Goal: Task Accomplishment & Management: Manage account settings

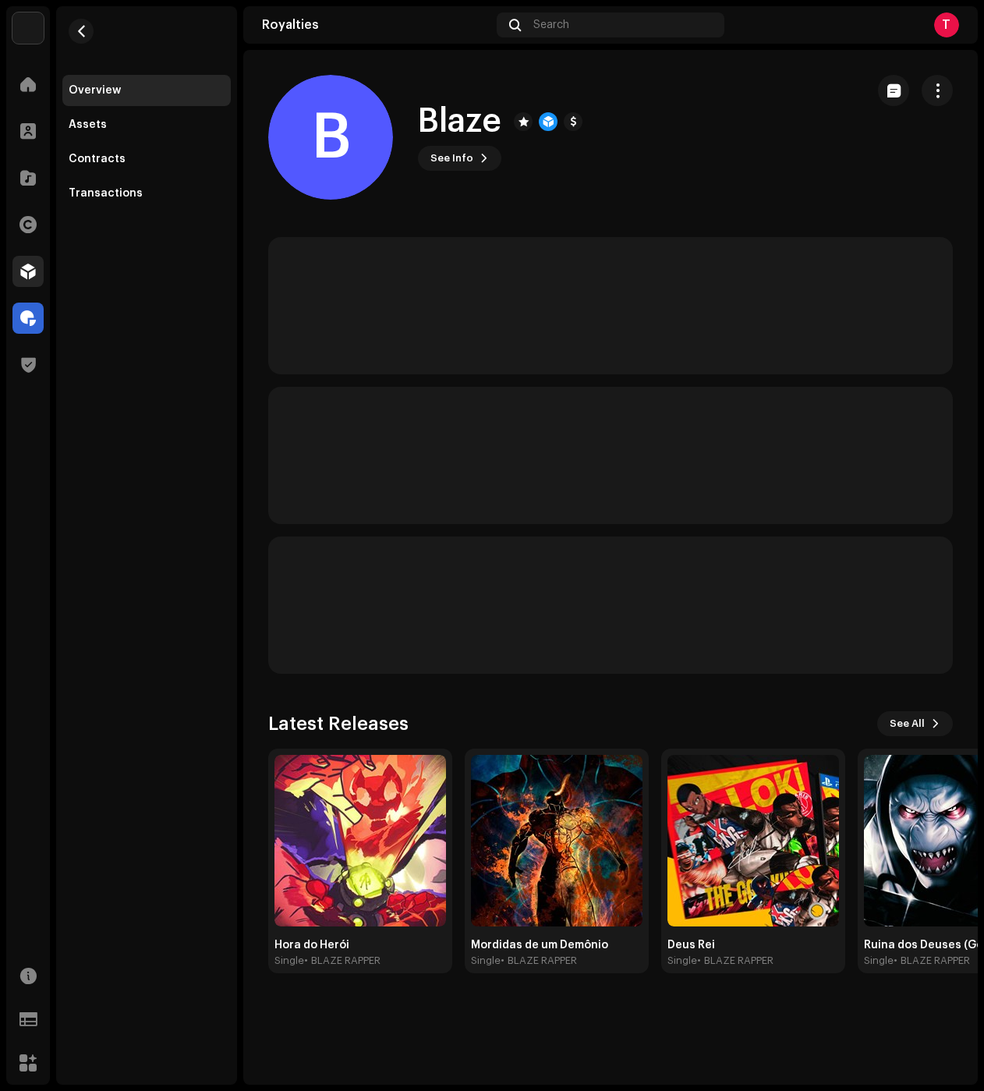
click at [30, 269] on span at bounding box center [28, 271] width 16 height 12
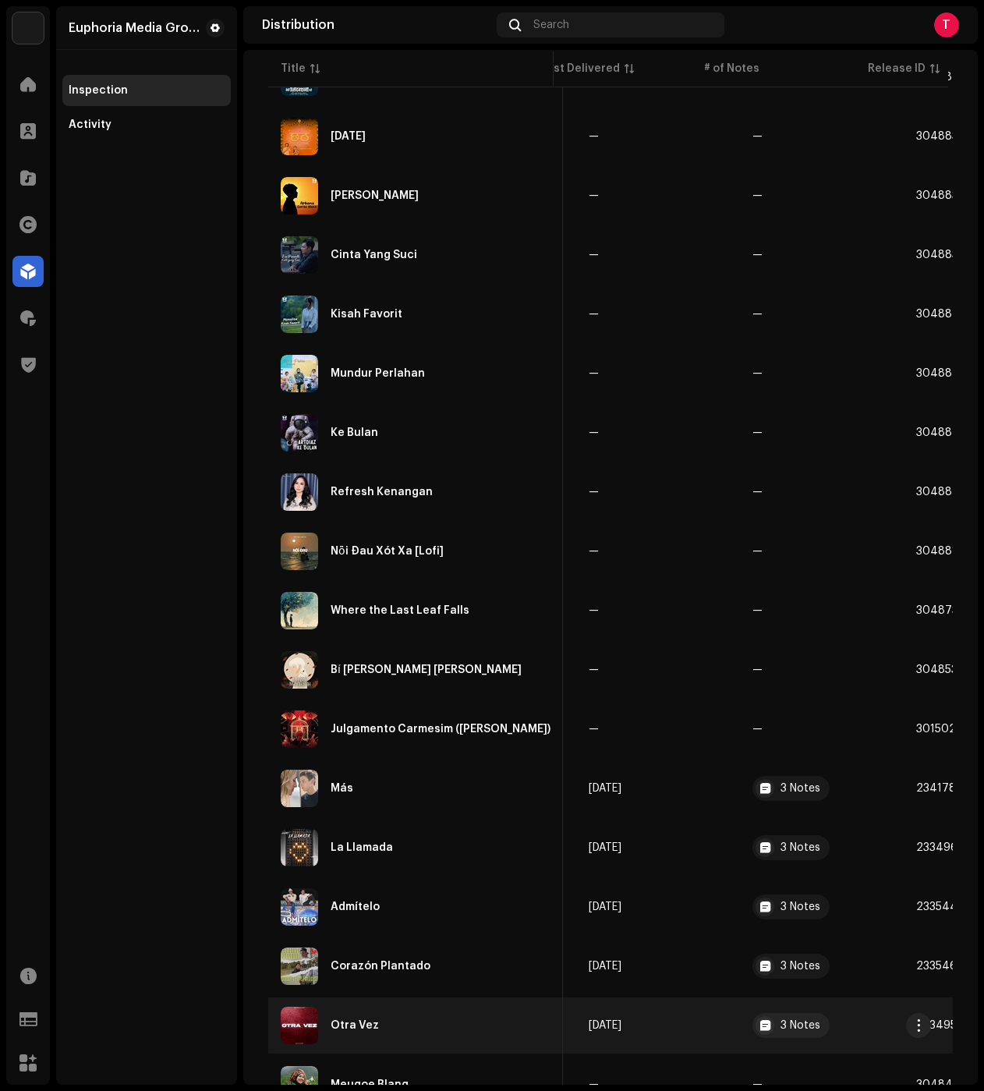
drag, startPoint x: 631, startPoint y: 1009, endPoint x: 641, endPoint y: 1005, distance: 10.9
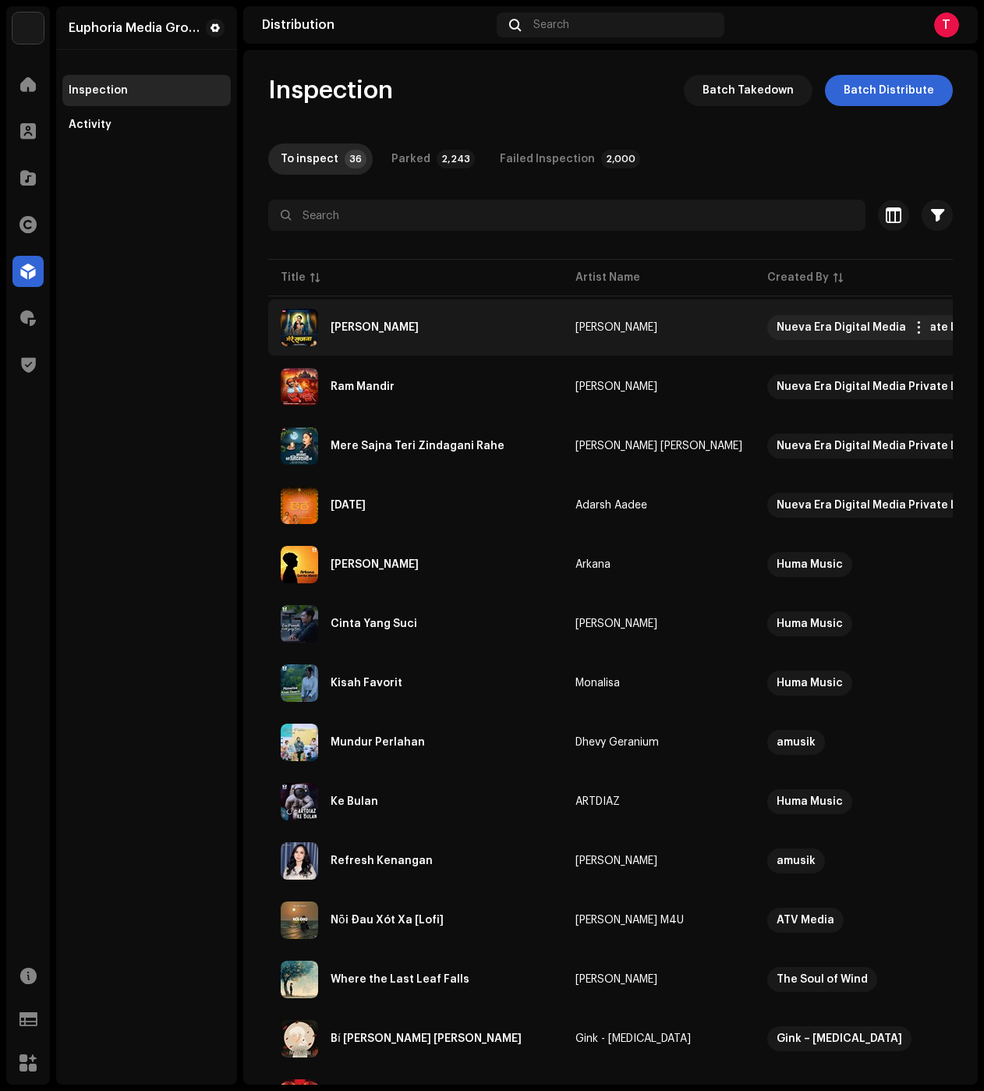
copy tbody "Lore Ipsumd Sitame Consect Adipi Eli Seddoei Tempo Incidid Utlabor Etd 54, 5011…"
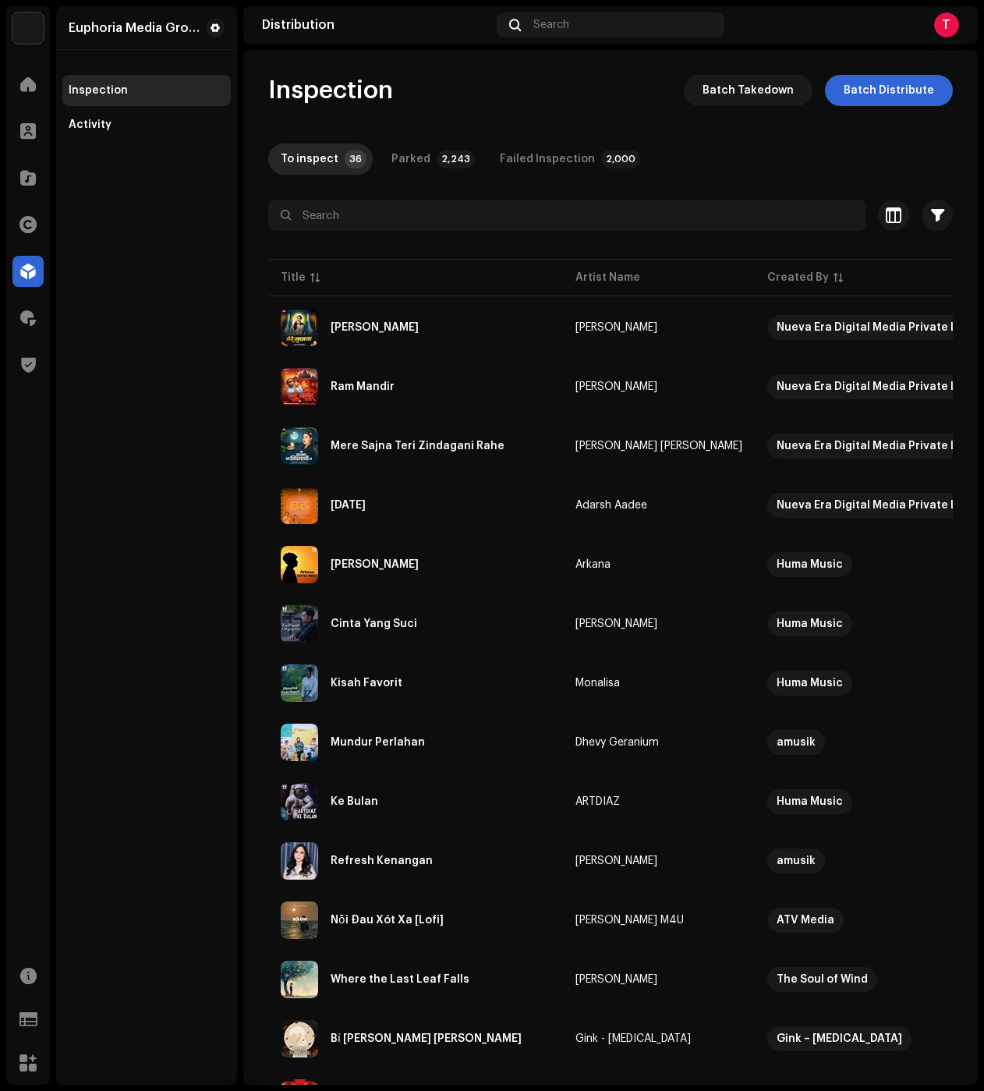
drag, startPoint x: 843, startPoint y: 727, endPoint x: 114, endPoint y: 328, distance: 831.1
click at [150, 323] on div "Euphoria Media Group Home Clients Catalog Rights Distribution Royalties Trust &…" at bounding box center [492, 545] width 984 height 1091
click at [865, 83] on span "Batch Distribute" at bounding box center [889, 90] width 90 height 31
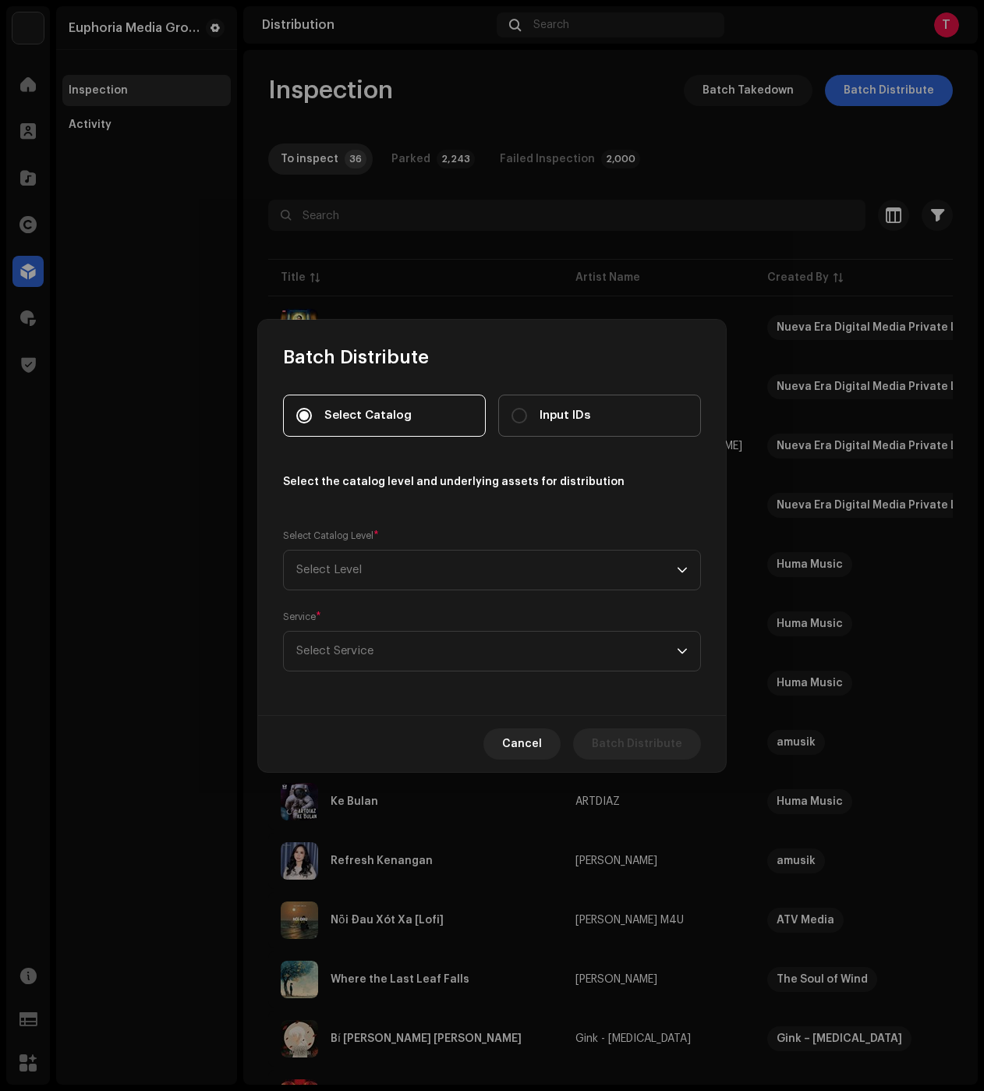
click at [606, 419] on label "Input IDs" at bounding box center [599, 416] width 203 height 42
click at [527, 419] on input "Input IDs" at bounding box center [519, 416] width 16 height 16
radio input "true"
click at [440, 585] on span "Select Level" at bounding box center [486, 569] width 380 height 39
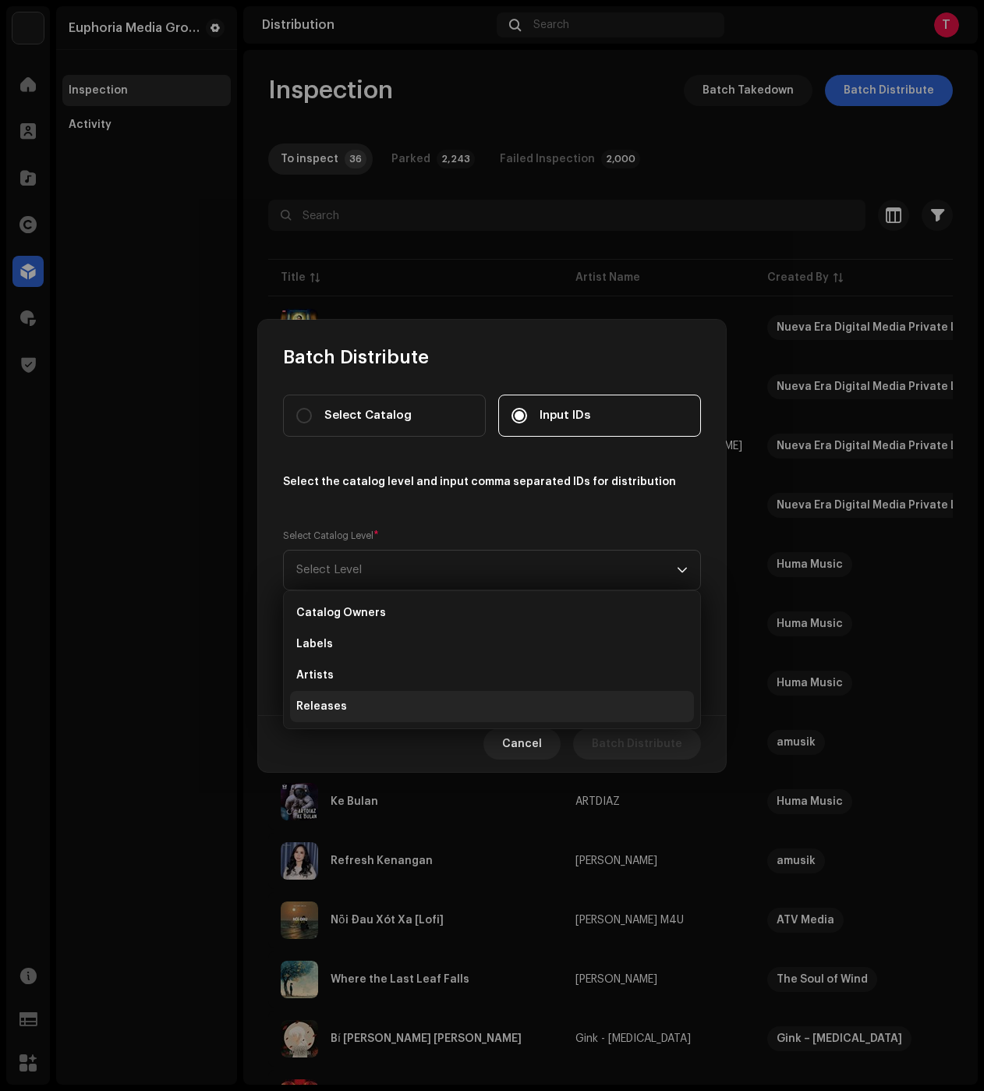
drag, startPoint x: 332, startPoint y: 710, endPoint x: 341, endPoint y: 680, distance: 30.8
click at [332, 710] on span "Releases" at bounding box center [321, 707] width 51 height 16
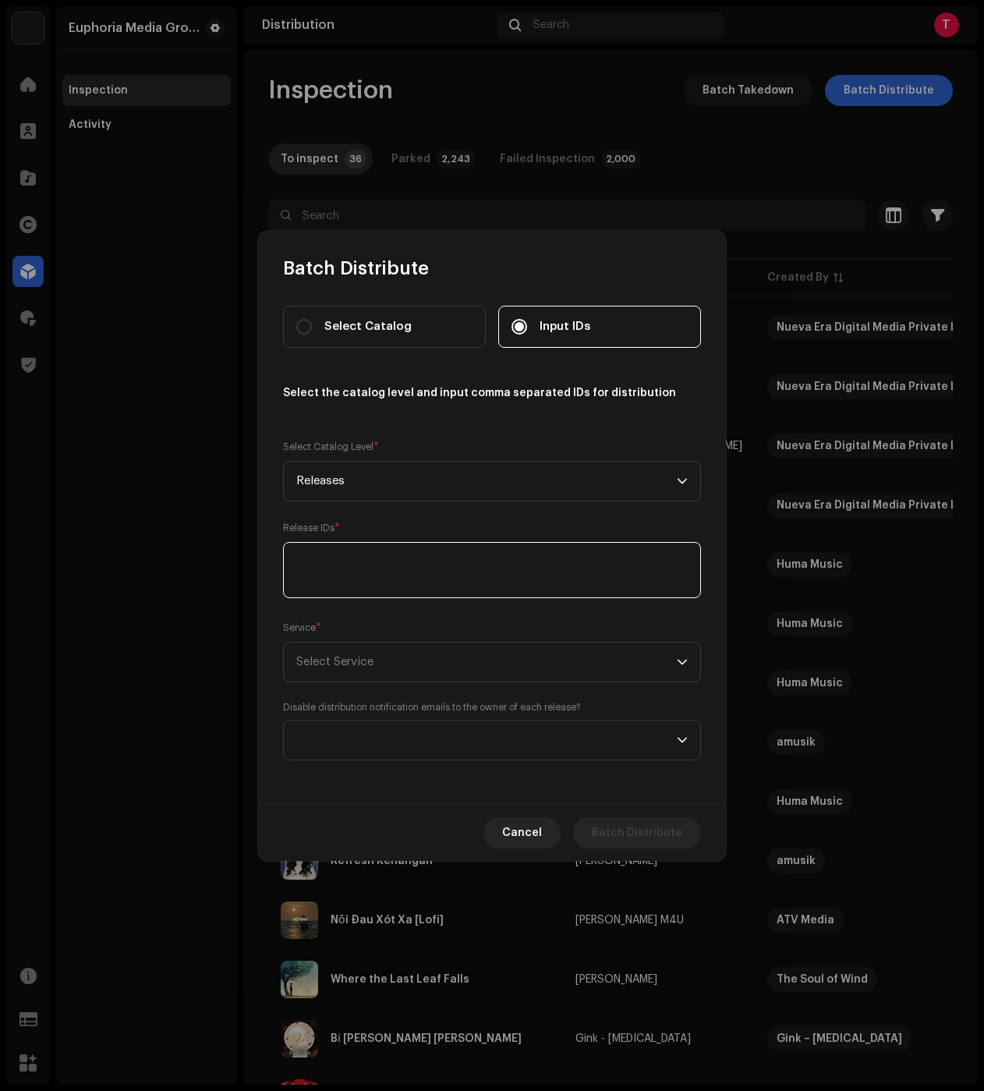
click at [361, 563] on textarea at bounding box center [492, 570] width 418 height 56
paste textarea "3048886,3048854,3048848,3048839,3048831,3048830,3048827,3048826,3048823,3048822…"
type textarea "3048886,3048854,3048848,3048839,3048831,3048830,3048827,3048826,3048823,3048822…"
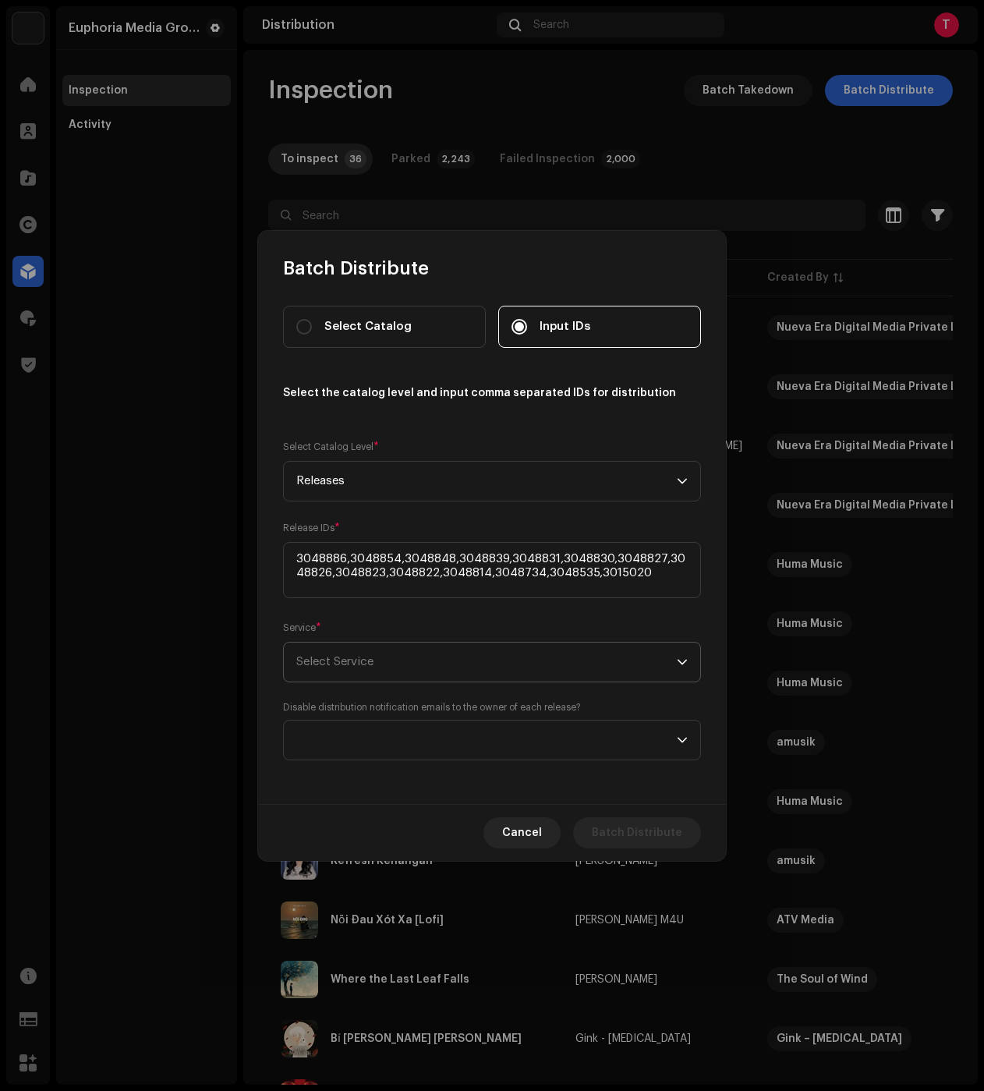
click at [348, 656] on span "Select Service" at bounding box center [334, 662] width 77 height 12
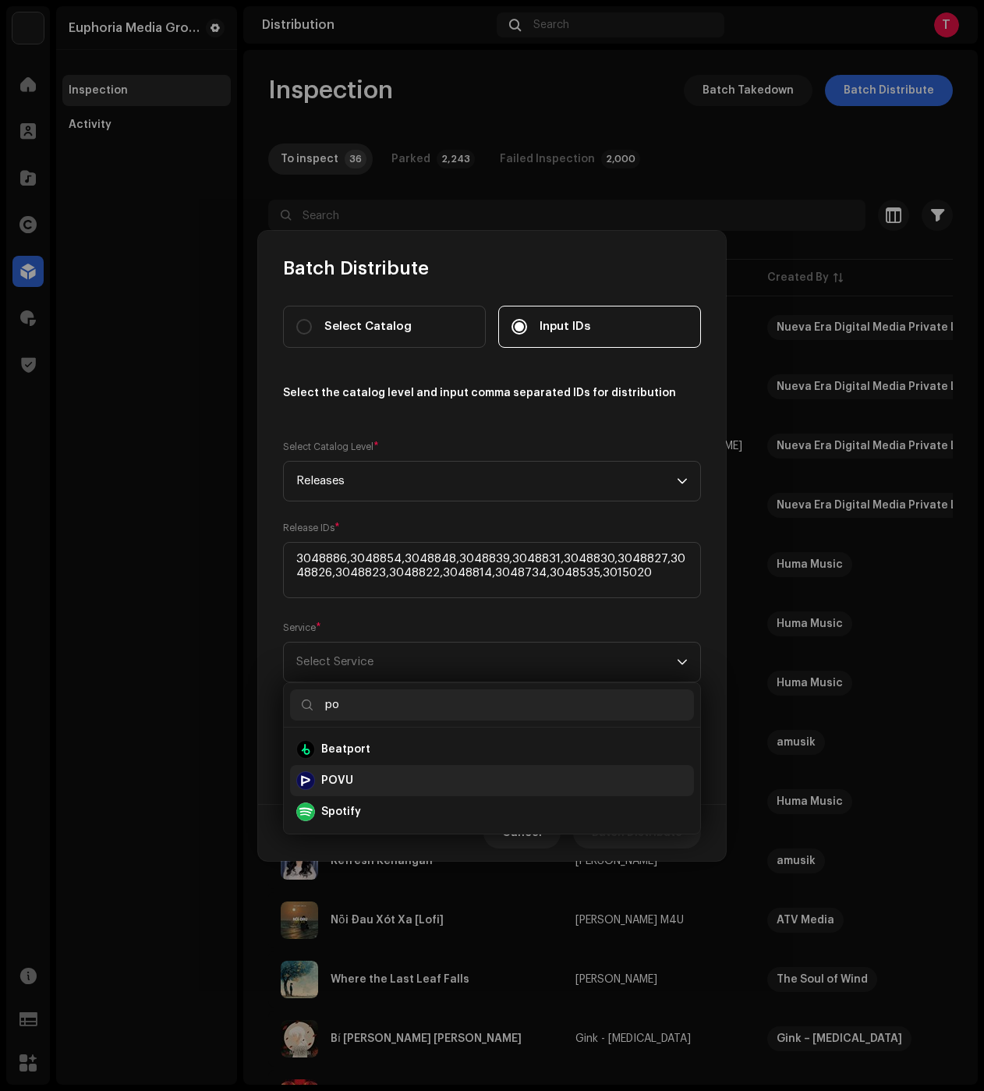
type input "po"
click at [352, 784] on strong "POVU" at bounding box center [337, 781] width 32 height 16
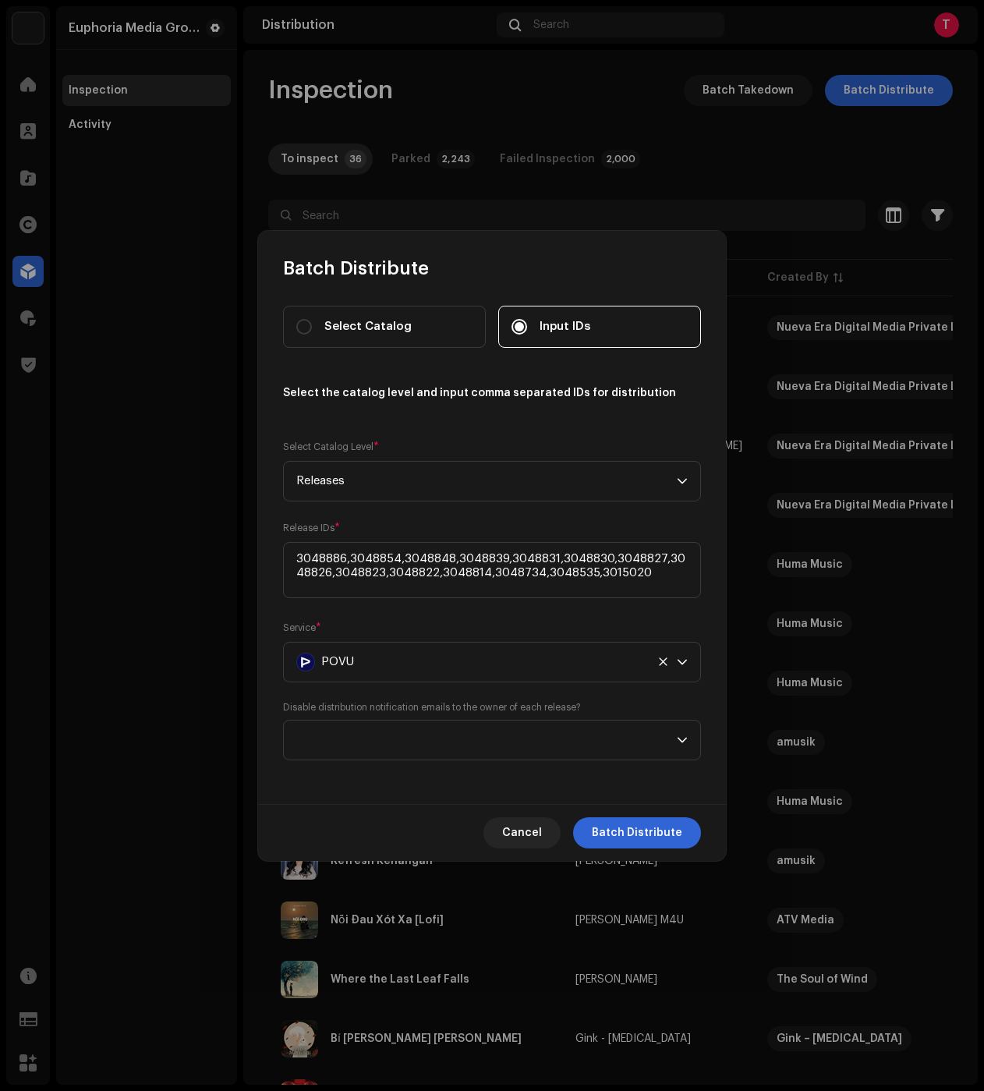
drag, startPoint x: 672, startPoint y: 825, endPoint x: 656, endPoint y: 801, distance: 29.2
click at [674, 825] on span "Batch Distribute" at bounding box center [637, 832] width 90 height 31
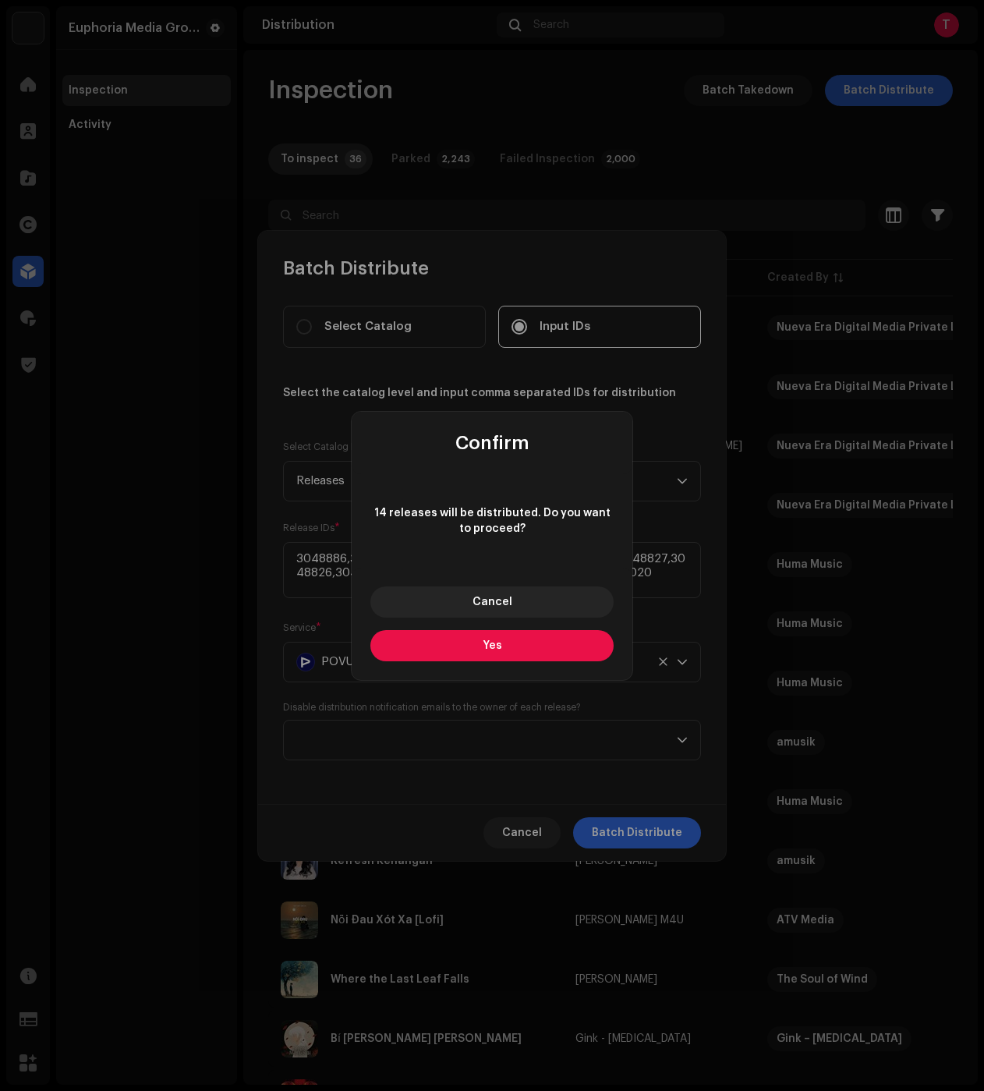
click at [459, 642] on button "Yes" at bounding box center [491, 645] width 243 height 31
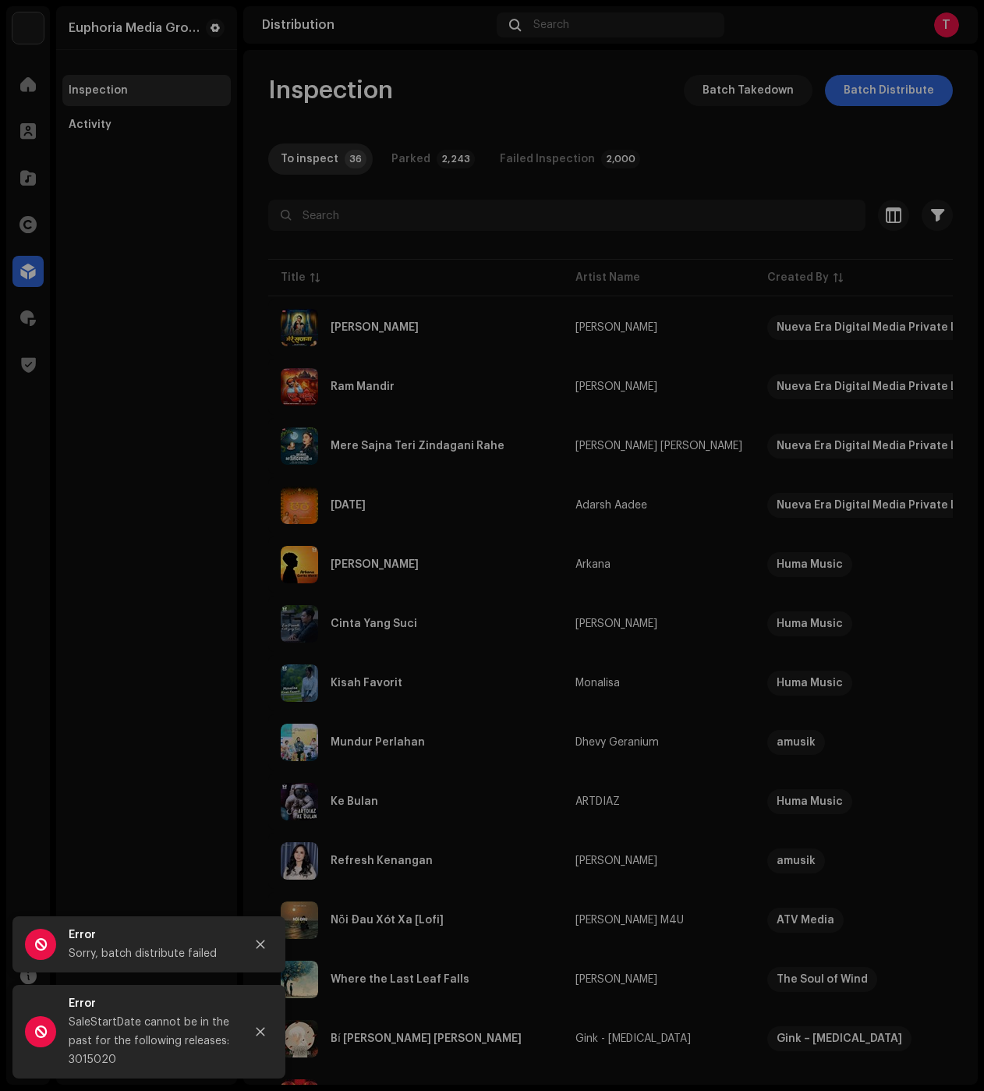
drag, startPoint x: 94, startPoint y: 478, endPoint x: 104, endPoint y: 475, distance: 10.6
click at [94, 478] on div "Batch Distribute Select Catalog Input IDs Select the catalog level and input co…" at bounding box center [492, 545] width 984 height 1091
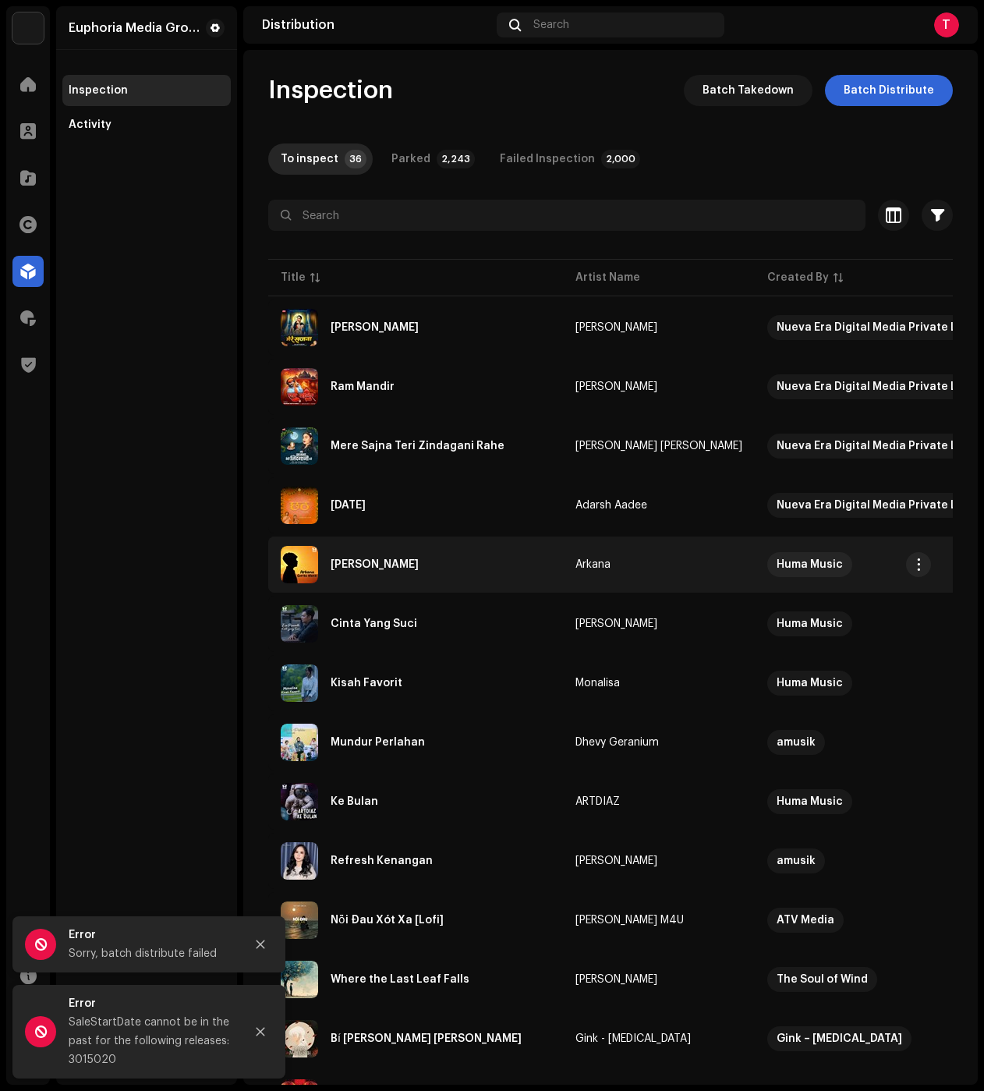
drag, startPoint x: 632, startPoint y: 571, endPoint x: 618, endPoint y: 571, distance: 14.8
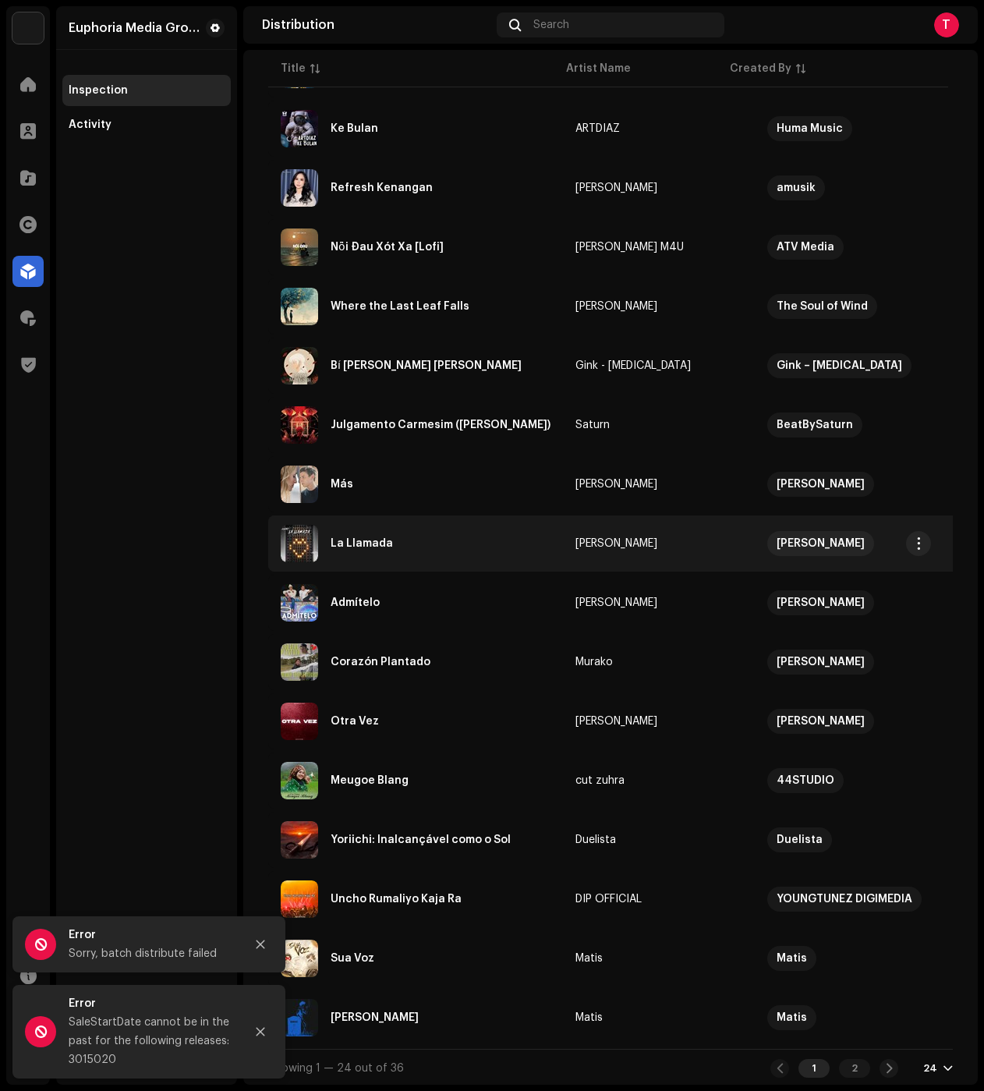
scroll to position [685, 0]
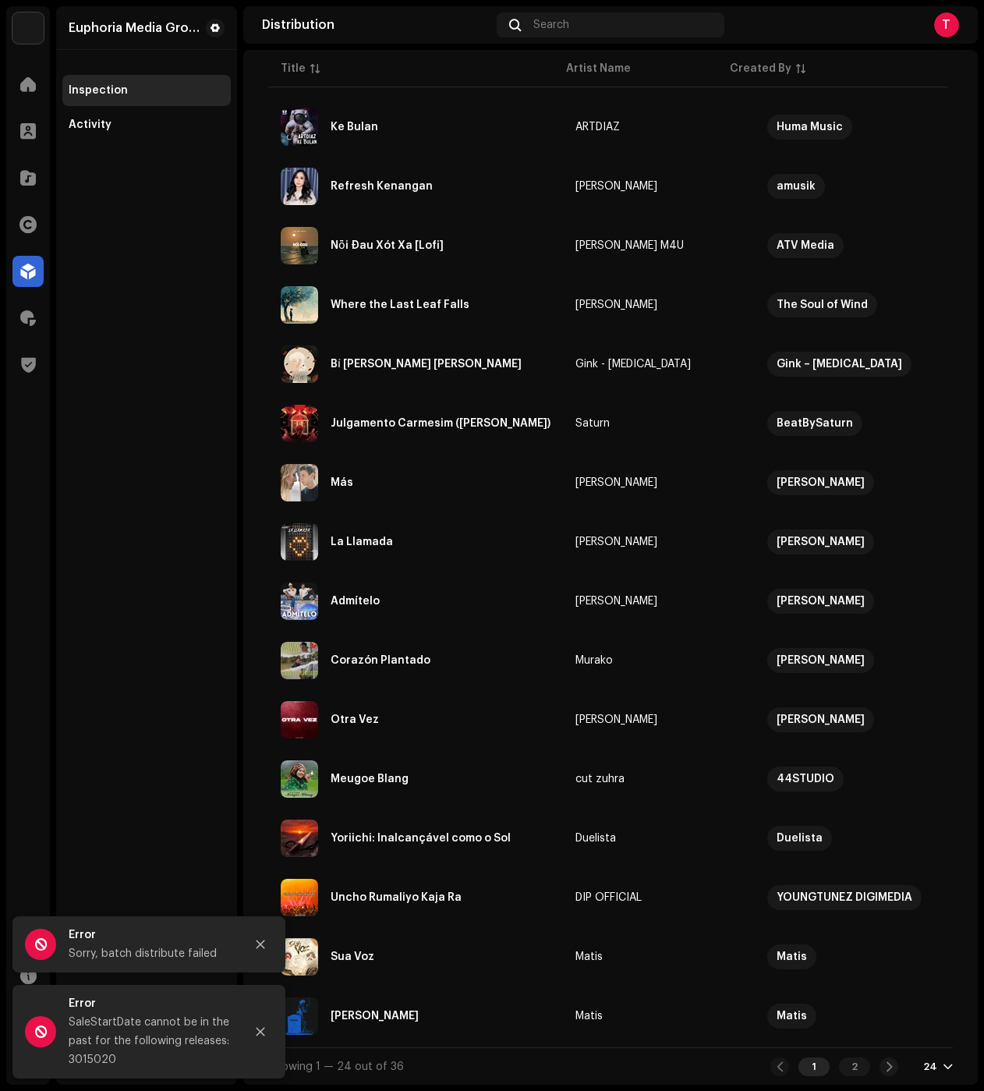
click at [933, 1060] on div "24" at bounding box center [938, 1066] width 30 height 12
click at [880, 1010] on div "48" at bounding box center [904, 1006] width 64 height 31
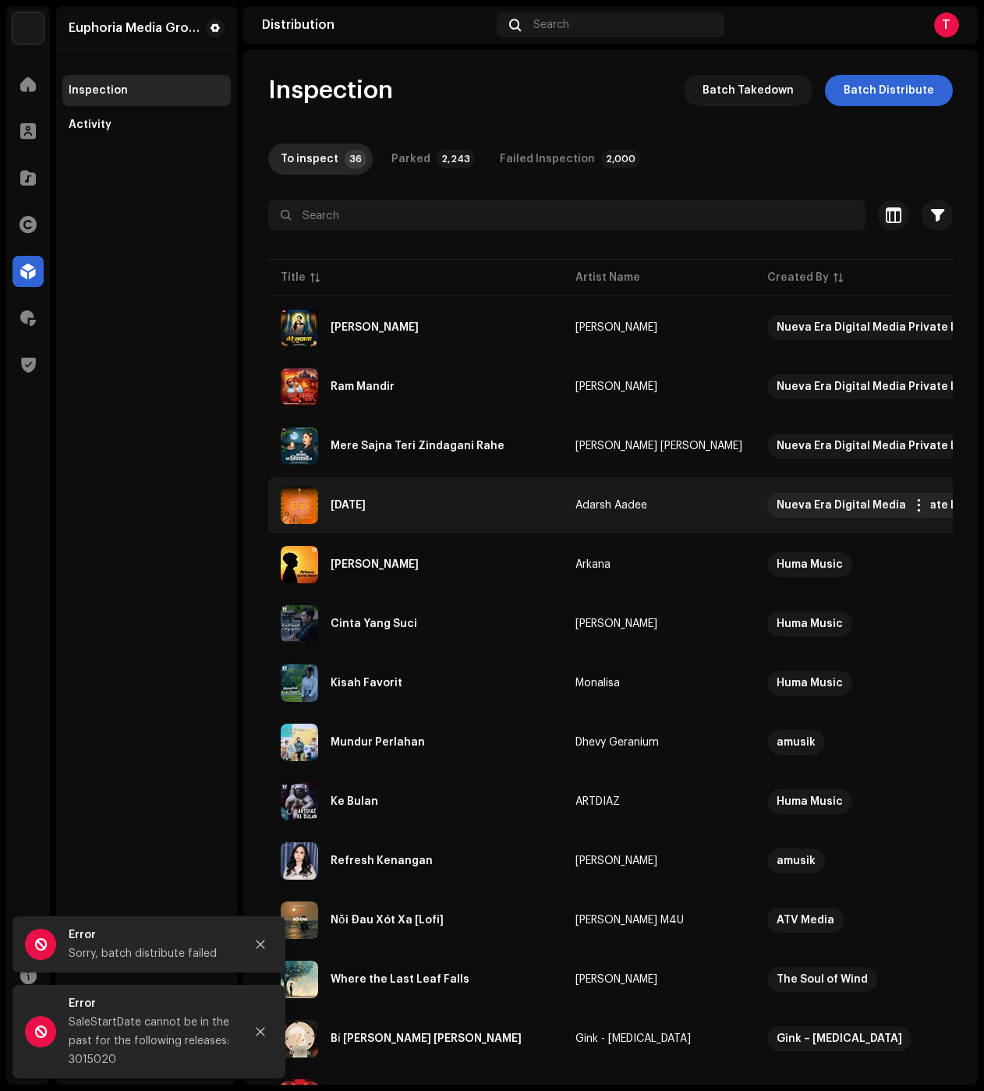
click at [413, 511] on div "[DATE]" at bounding box center [416, 505] width 270 height 37
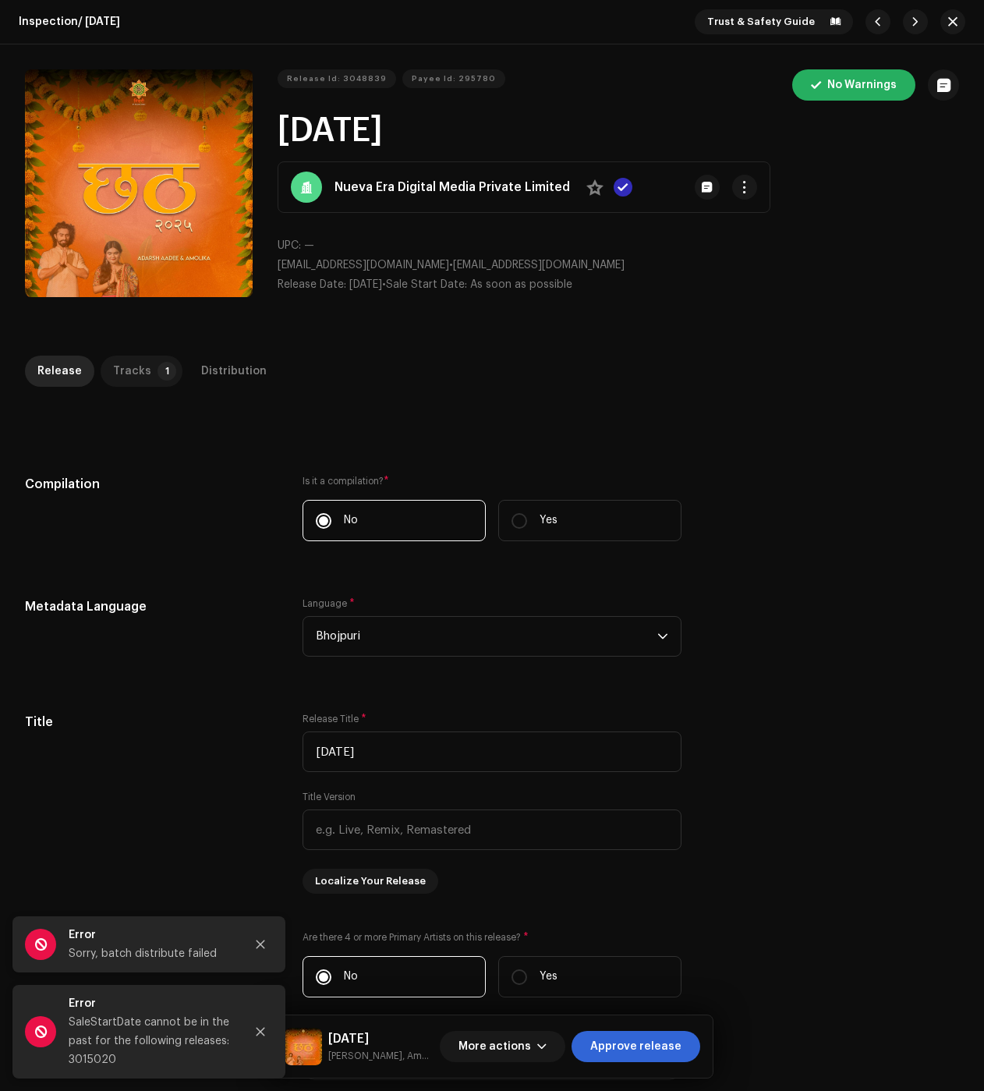
click at [129, 370] on div "Tracks" at bounding box center [132, 371] width 38 height 31
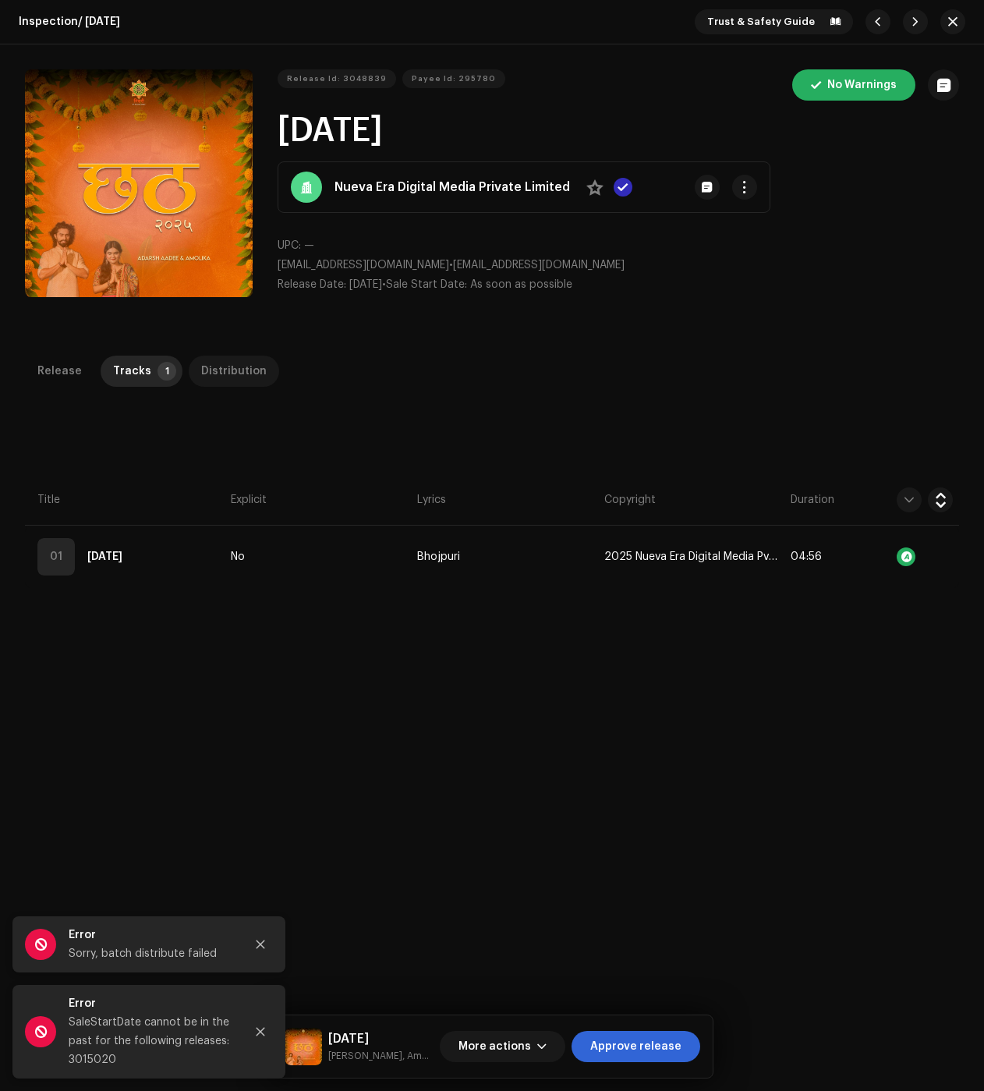
click at [257, 381] on p-tab "Distribution" at bounding box center [234, 371] width 90 height 31
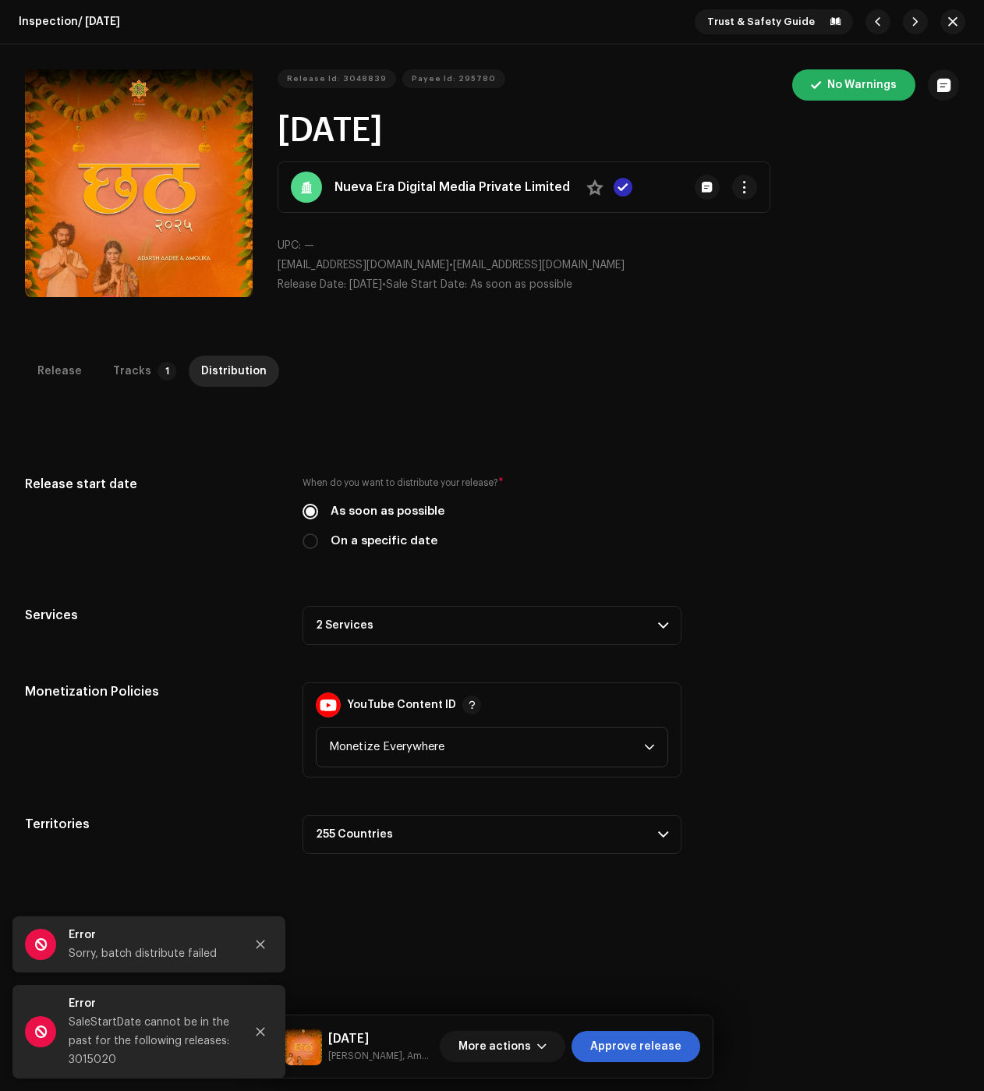
click at [444, 641] on p-accordion-header "2 Services" at bounding box center [492, 625] width 379 height 39
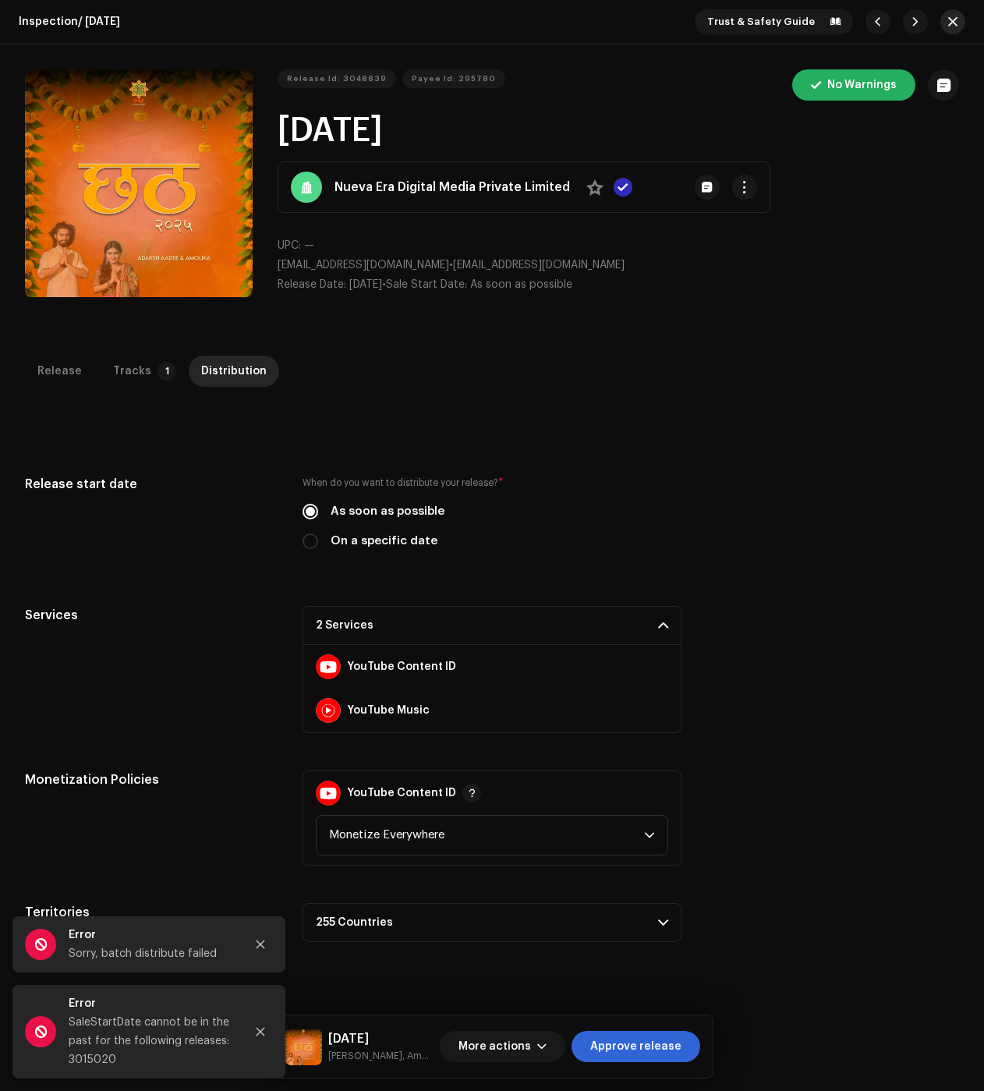
click at [952, 27] on button "button" at bounding box center [952, 21] width 25 height 25
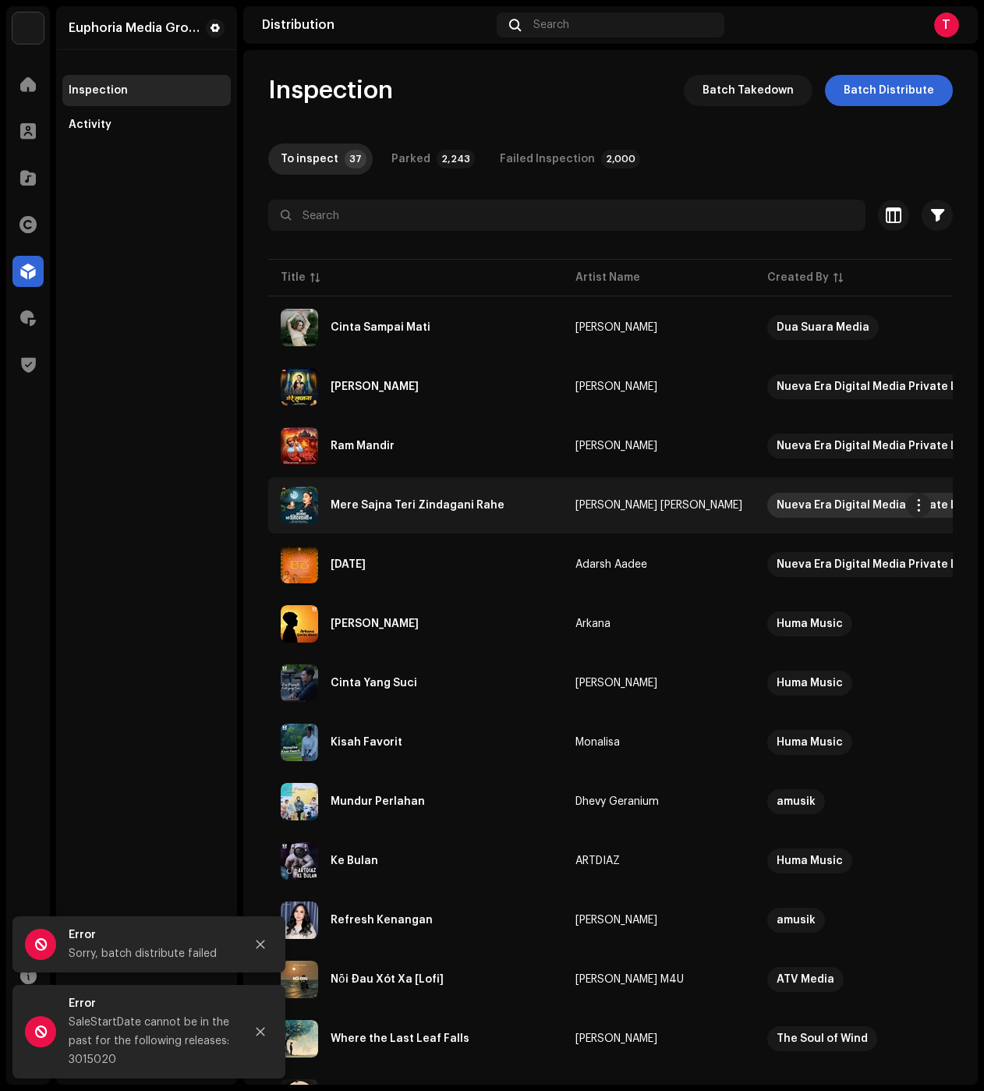
drag, startPoint x: 587, startPoint y: 495, endPoint x: 707, endPoint y: 506, distance: 120.6
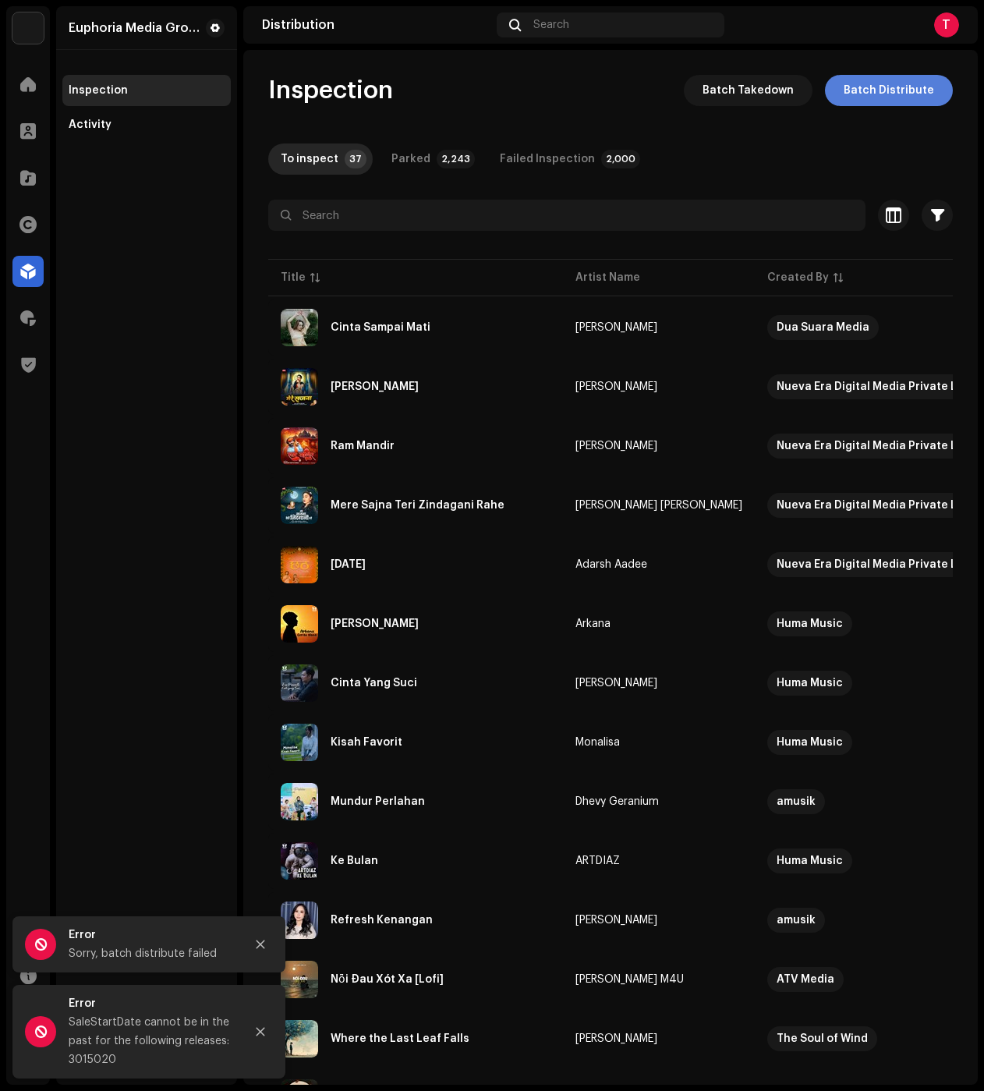
click at [894, 99] on span "Batch Distribute" at bounding box center [889, 90] width 90 height 31
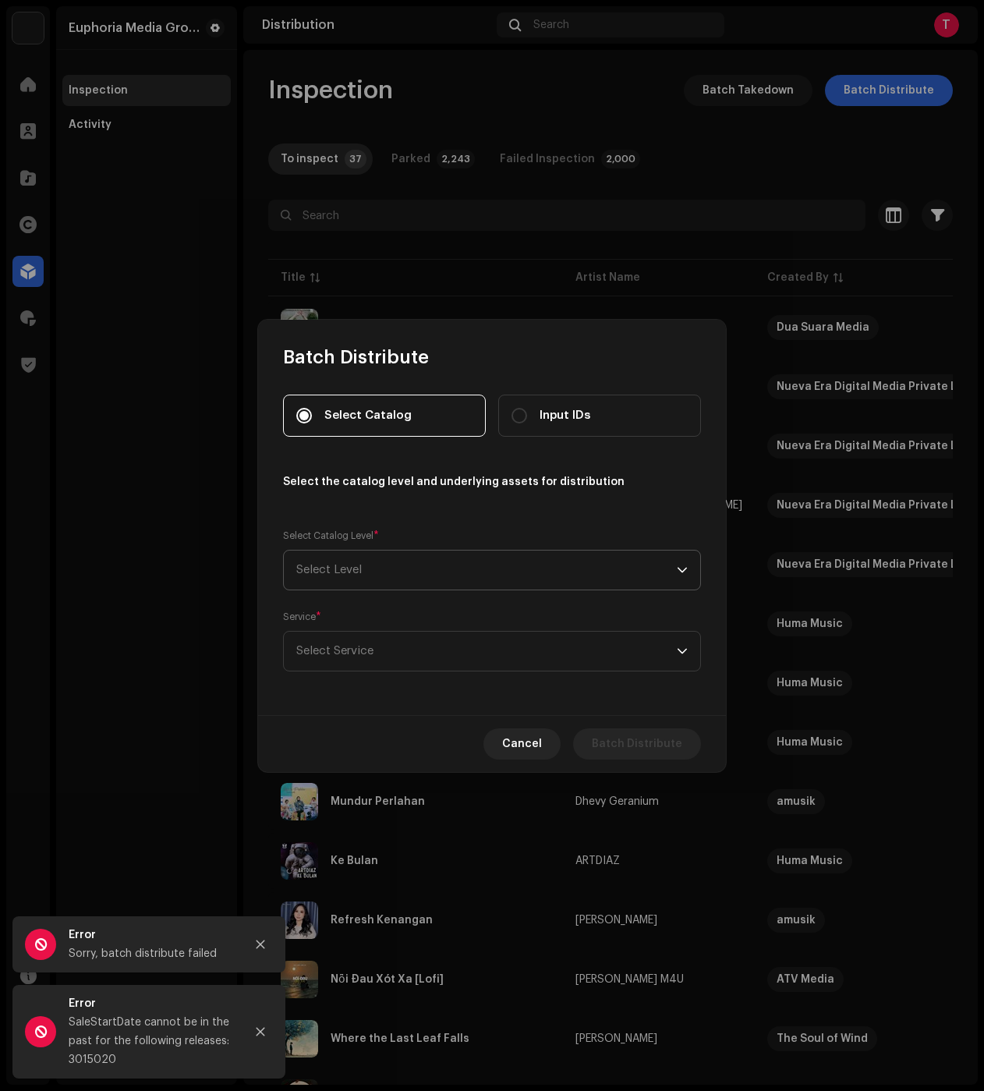
drag, startPoint x: 546, startPoint y: 411, endPoint x: 434, endPoint y: 578, distance: 201.1
click at [546, 412] on span "Input IDs" at bounding box center [565, 415] width 51 height 17
click at [527, 412] on input "Input IDs" at bounding box center [519, 416] width 16 height 16
radio input "true"
click at [400, 585] on span "Select Level" at bounding box center [486, 569] width 380 height 39
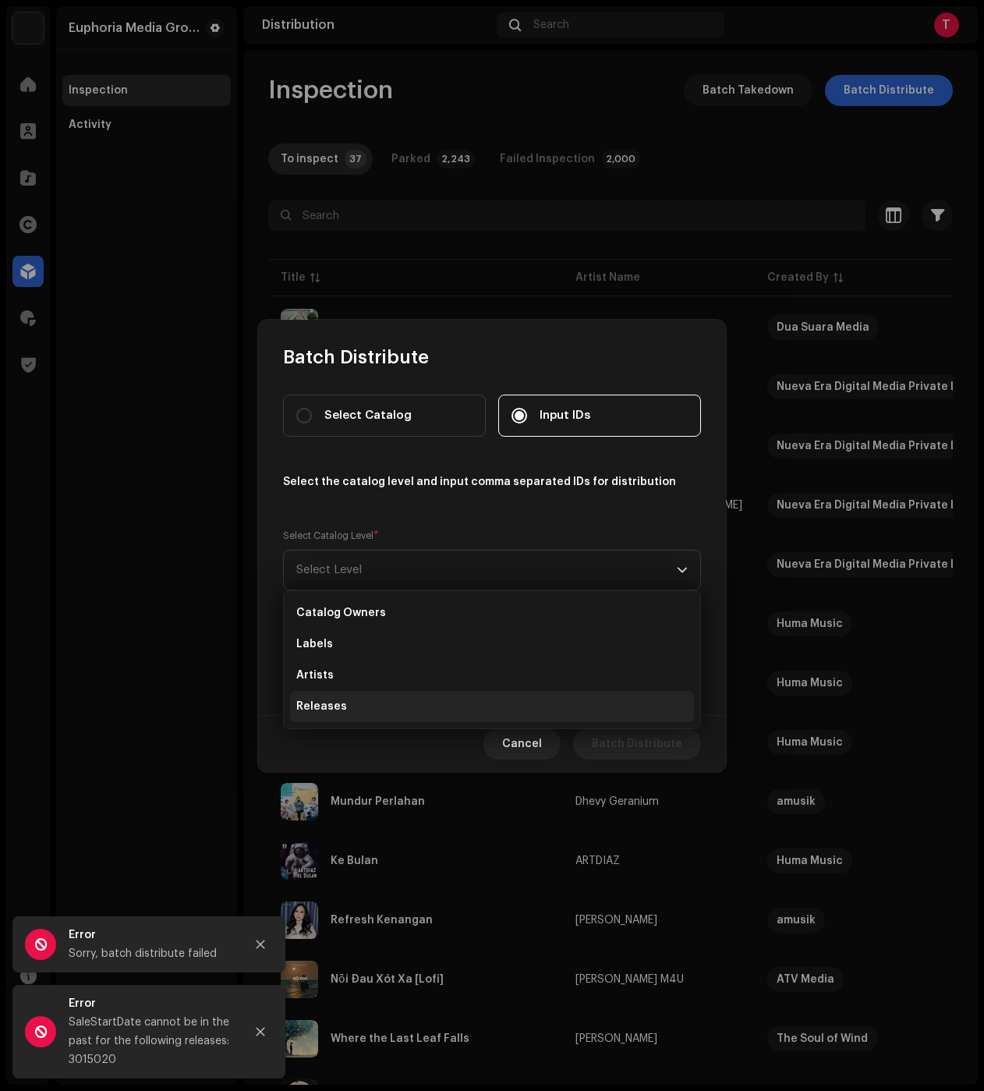
click at [350, 701] on li "Releases" at bounding box center [492, 706] width 404 height 31
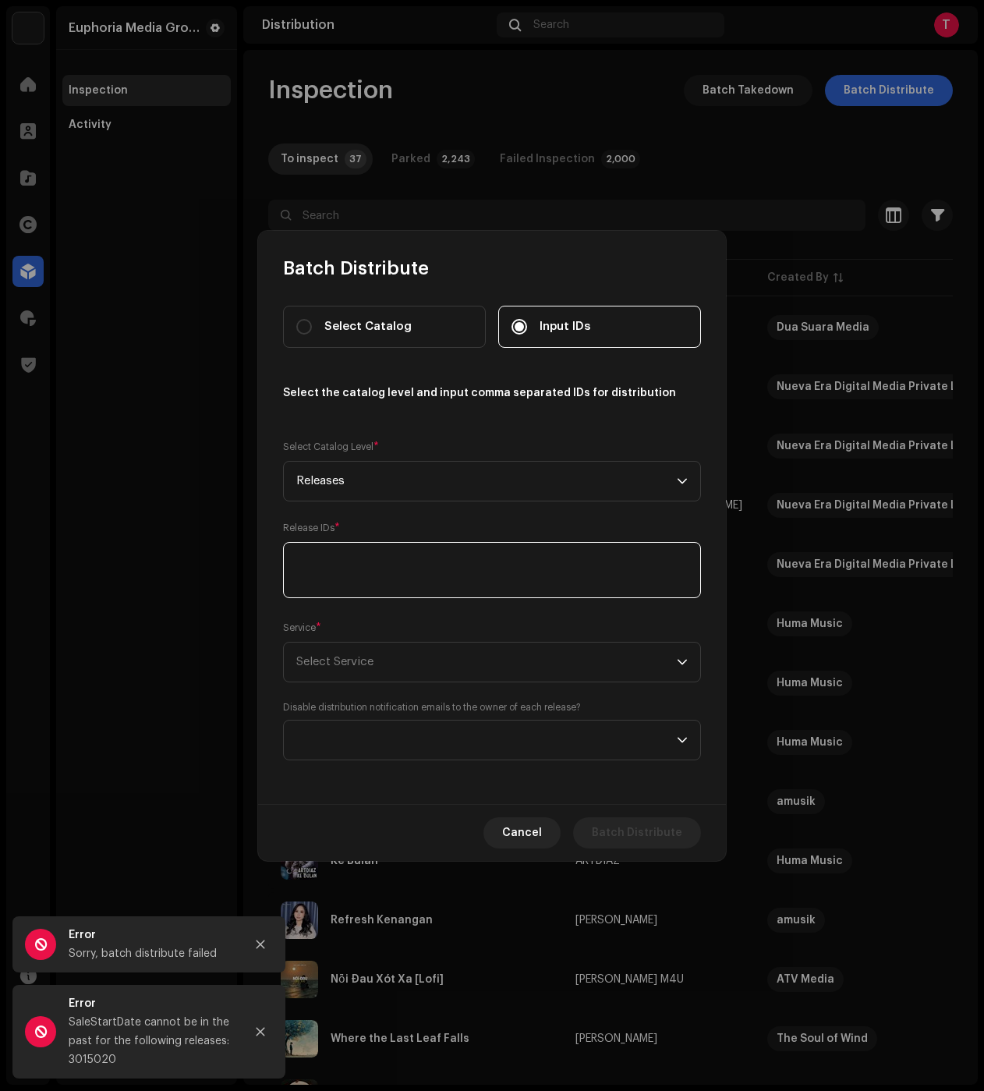
click at [361, 553] on textarea at bounding box center [492, 570] width 418 height 56
paste textarea "3048886,3048854,3048848,3048839,3048831,3048830,3048827,3048826,3048823,3048822…"
type textarea "3048886,3048854,3048848,3048839,3048831,3048830,3048827,3048826,3048823,3048822…"
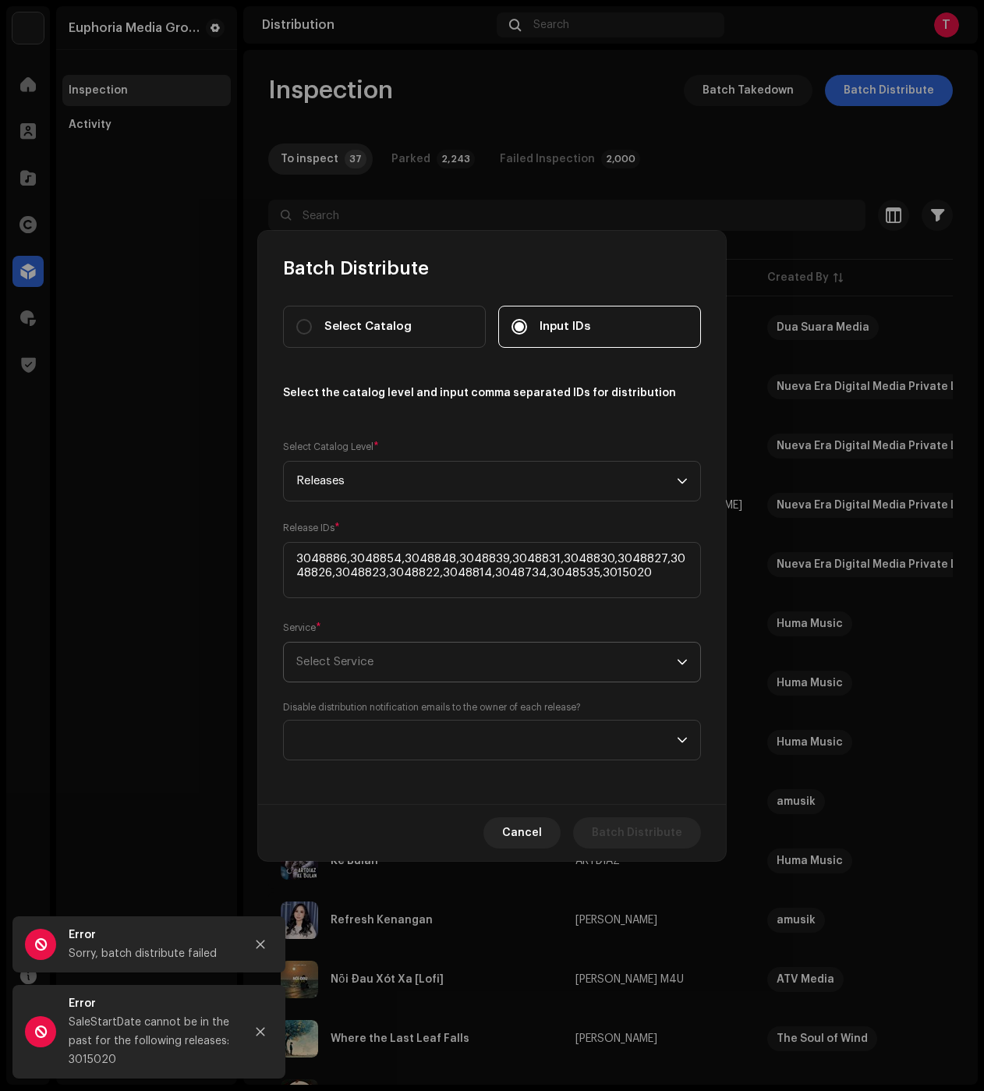
click at [359, 657] on span "Select Service" at bounding box center [334, 662] width 77 height 12
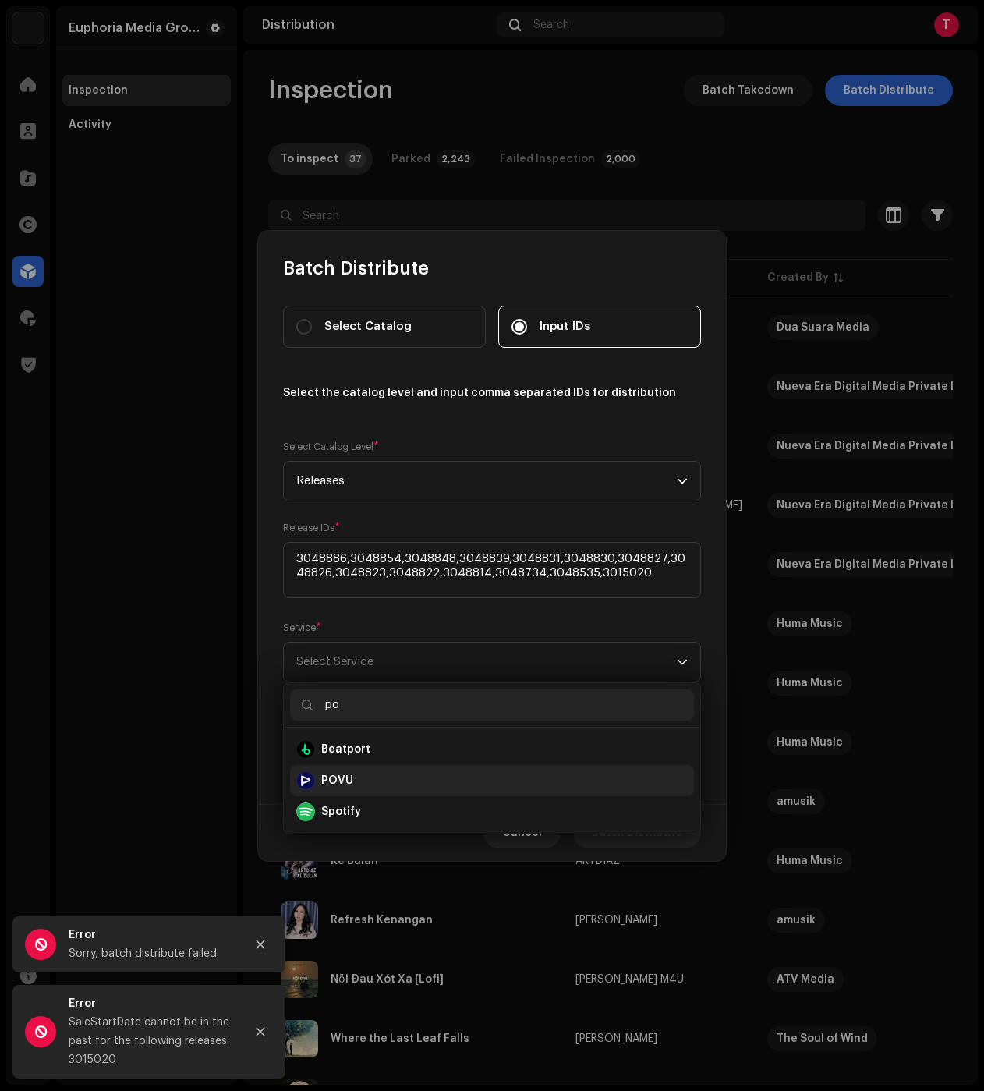
type input "po"
click at [352, 787] on strong "POVU" at bounding box center [337, 781] width 32 height 16
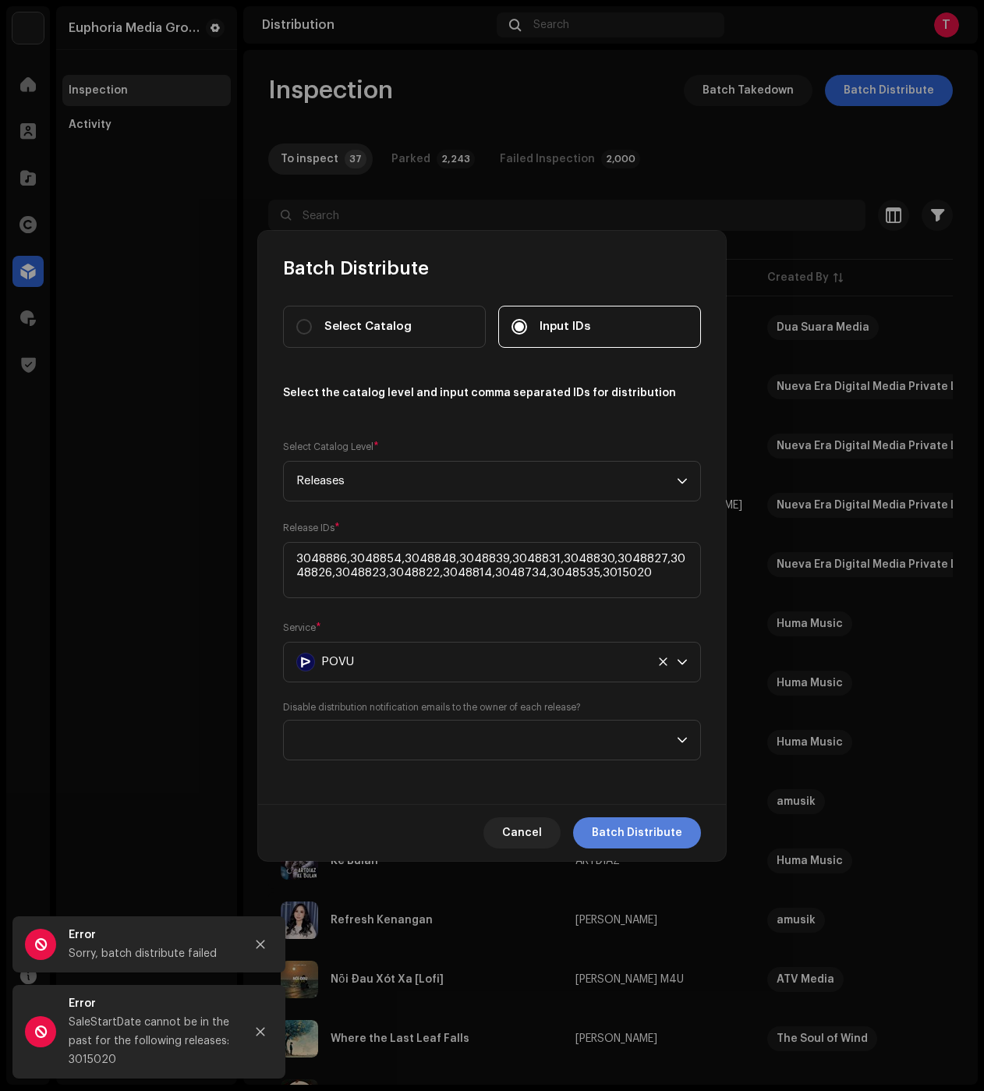
click at [632, 826] on span "Batch Distribute" at bounding box center [637, 832] width 90 height 31
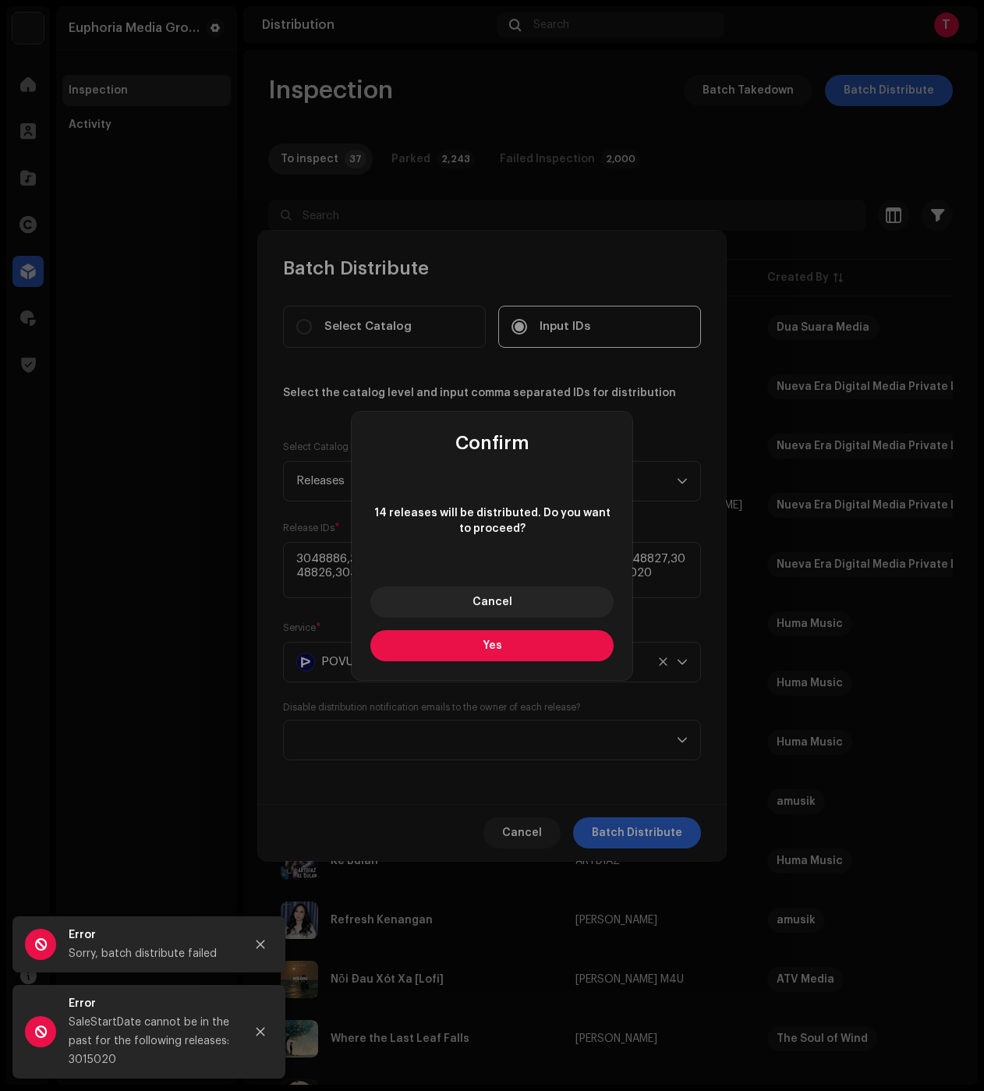
click at [505, 649] on button "Yes" at bounding box center [491, 645] width 243 height 31
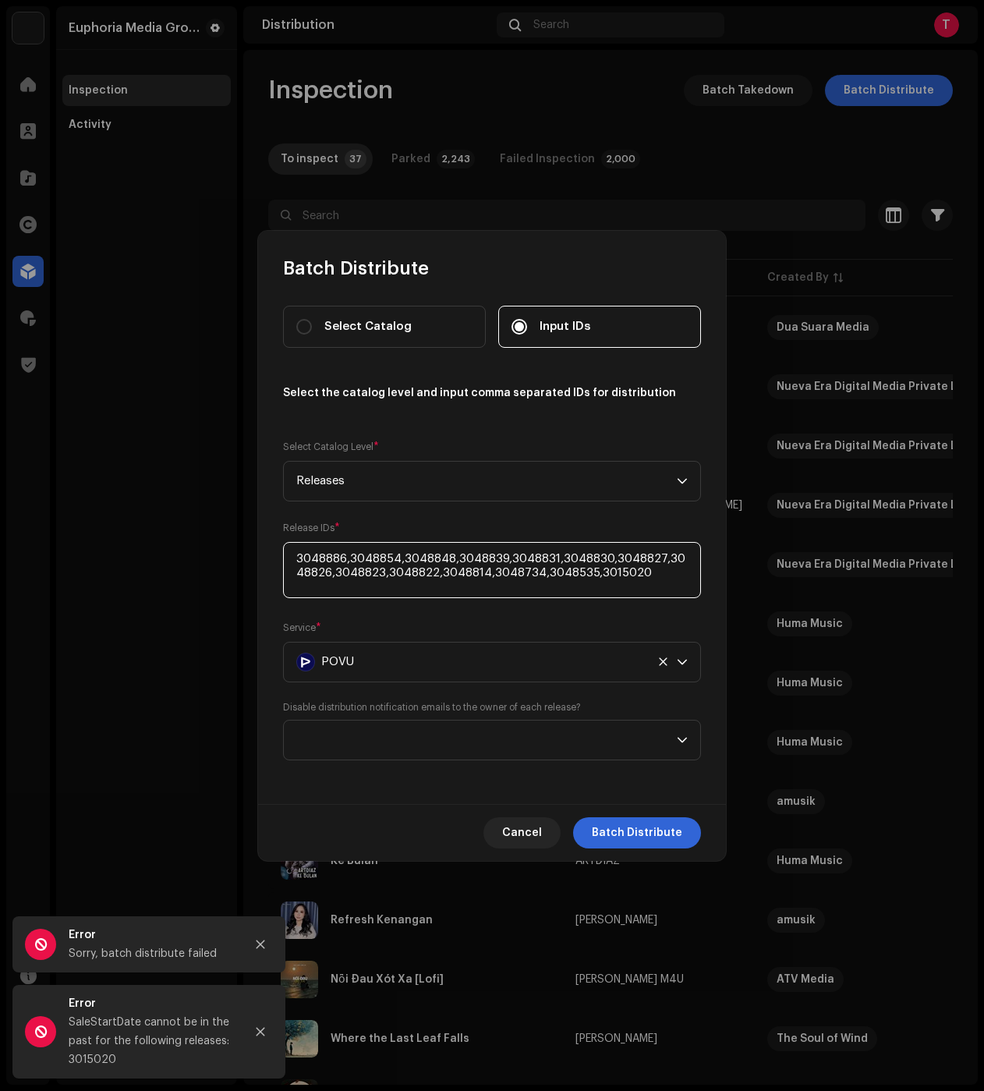
click at [627, 573] on textarea at bounding box center [492, 570] width 418 height 56
click at [628, 573] on textarea at bounding box center [492, 570] width 418 height 56
click at [586, 586] on textarea at bounding box center [492, 570] width 418 height 56
drag, startPoint x: 637, startPoint y: 573, endPoint x: 584, endPoint y: 585, distance: 54.3
click at [584, 585] on textarea at bounding box center [492, 570] width 418 height 56
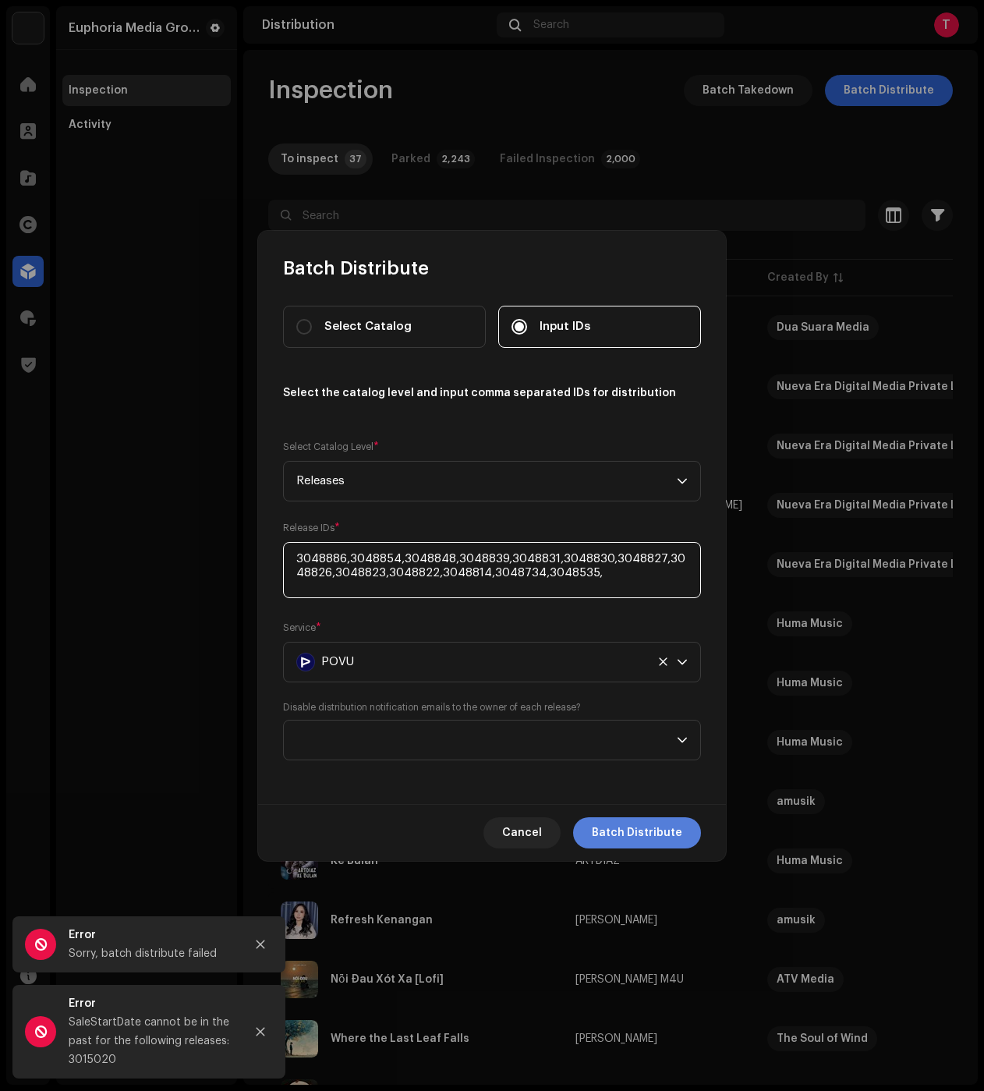
type textarea "3048886,3048854,3048848,3048839,3048831,3048830,3048827,3048826,3048823,3048822…"
click at [648, 835] on span "Batch Distribute" at bounding box center [637, 832] width 90 height 31
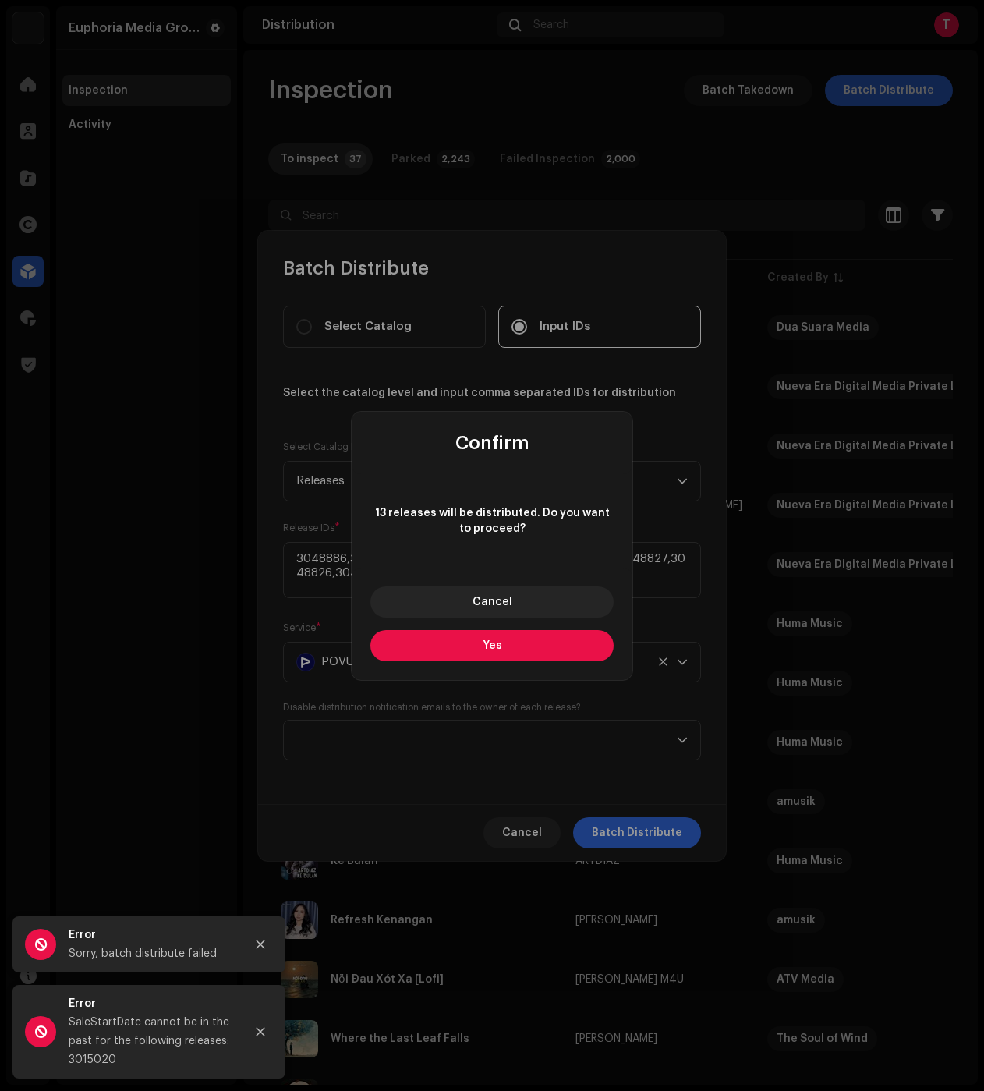
click at [492, 649] on span "Yes" at bounding box center [492, 645] width 19 height 11
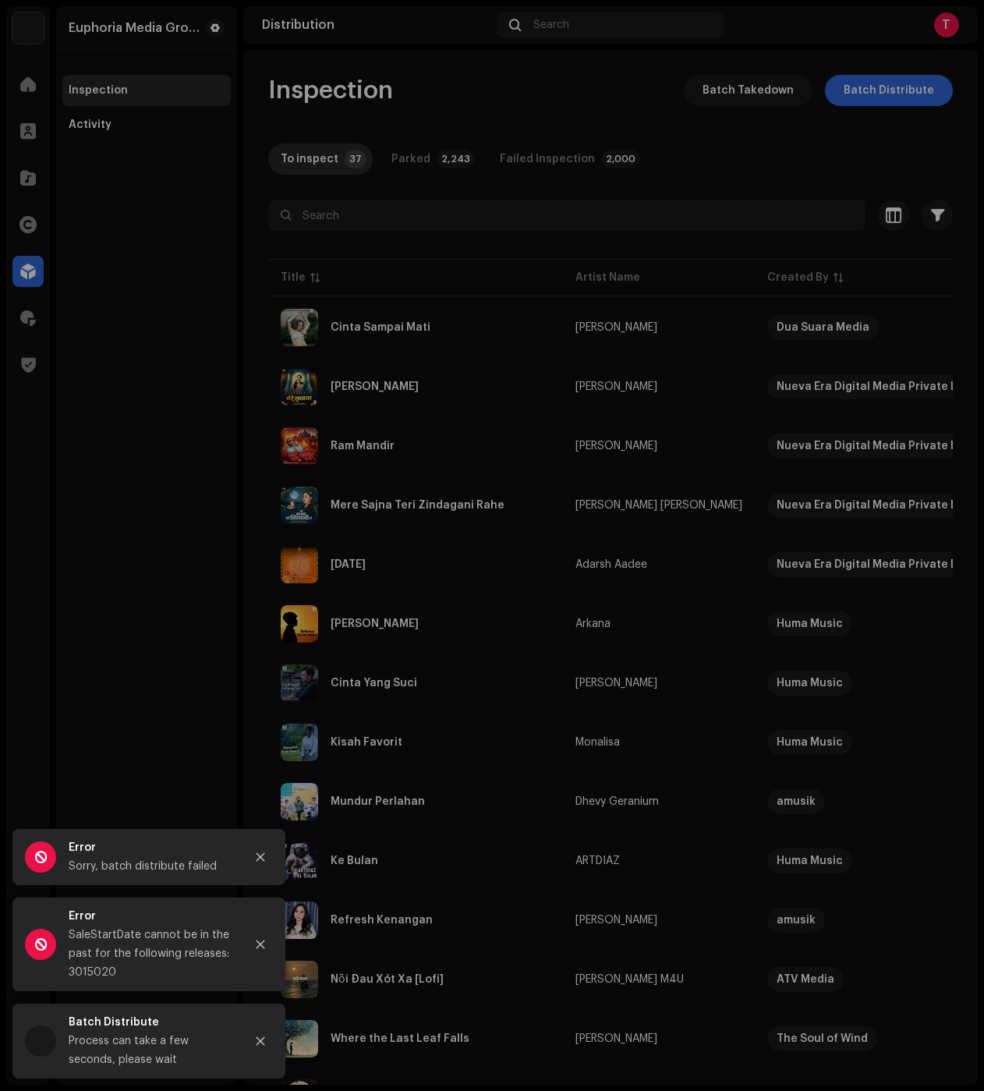
drag, startPoint x: 186, startPoint y: 631, endPoint x: 81, endPoint y: 648, distance: 106.6
click at [186, 631] on div "Batch Distribute Select Catalog Input IDs Select the catalog level and input co…" at bounding box center [492, 545] width 984 height 1091
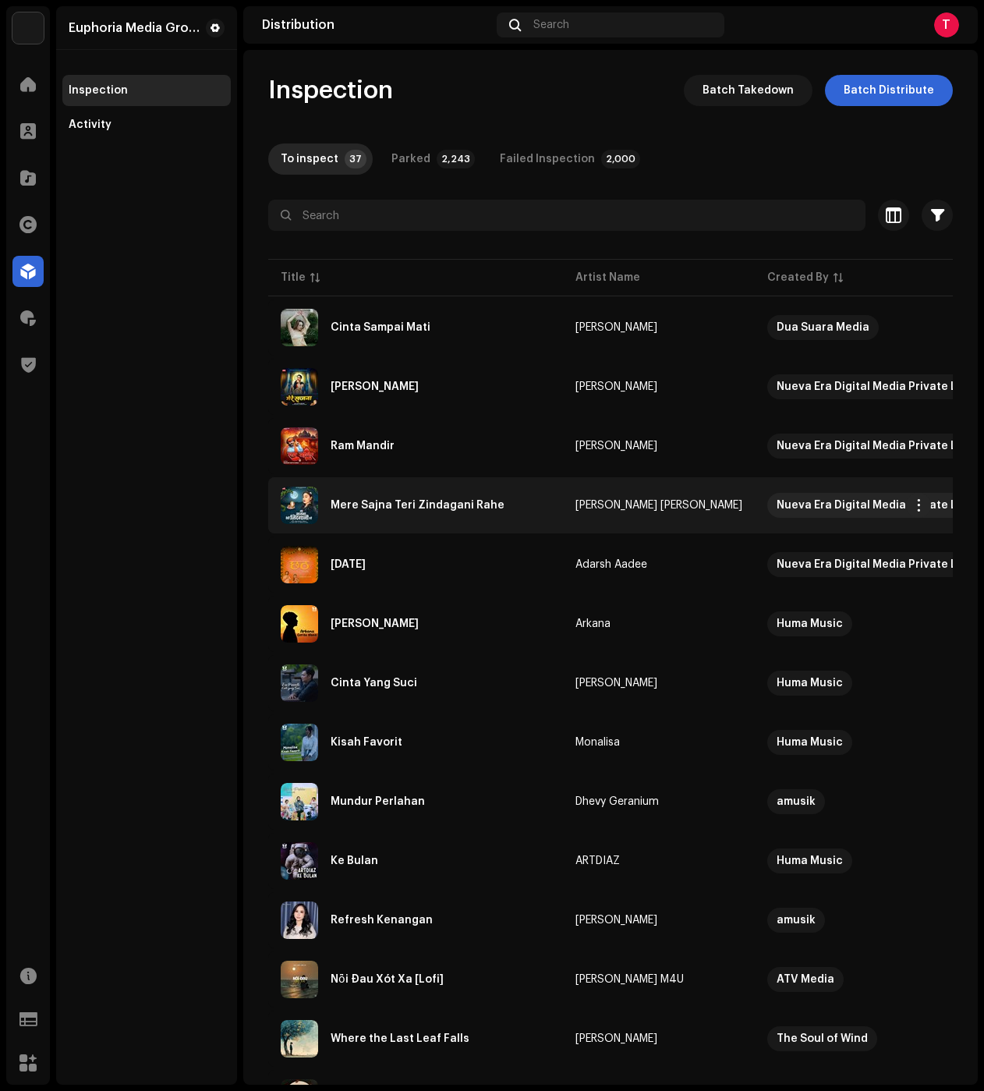
click at [432, 511] on div "Mere Sajna Teri Zindagani Rahe" at bounding box center [416, 505] width 270 height 37
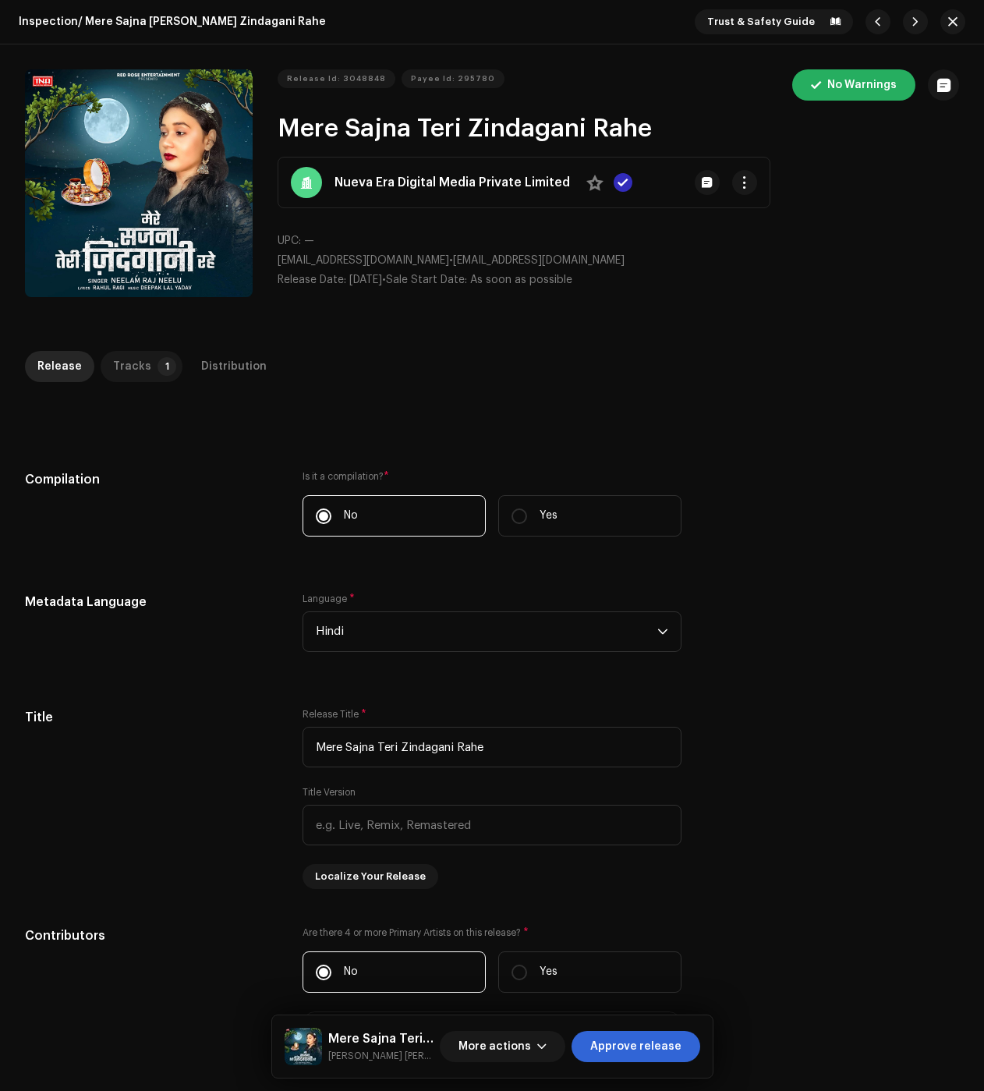
click at [120, 372] on div "Tracks" at bounding box center [132, 366] width 38 height 31
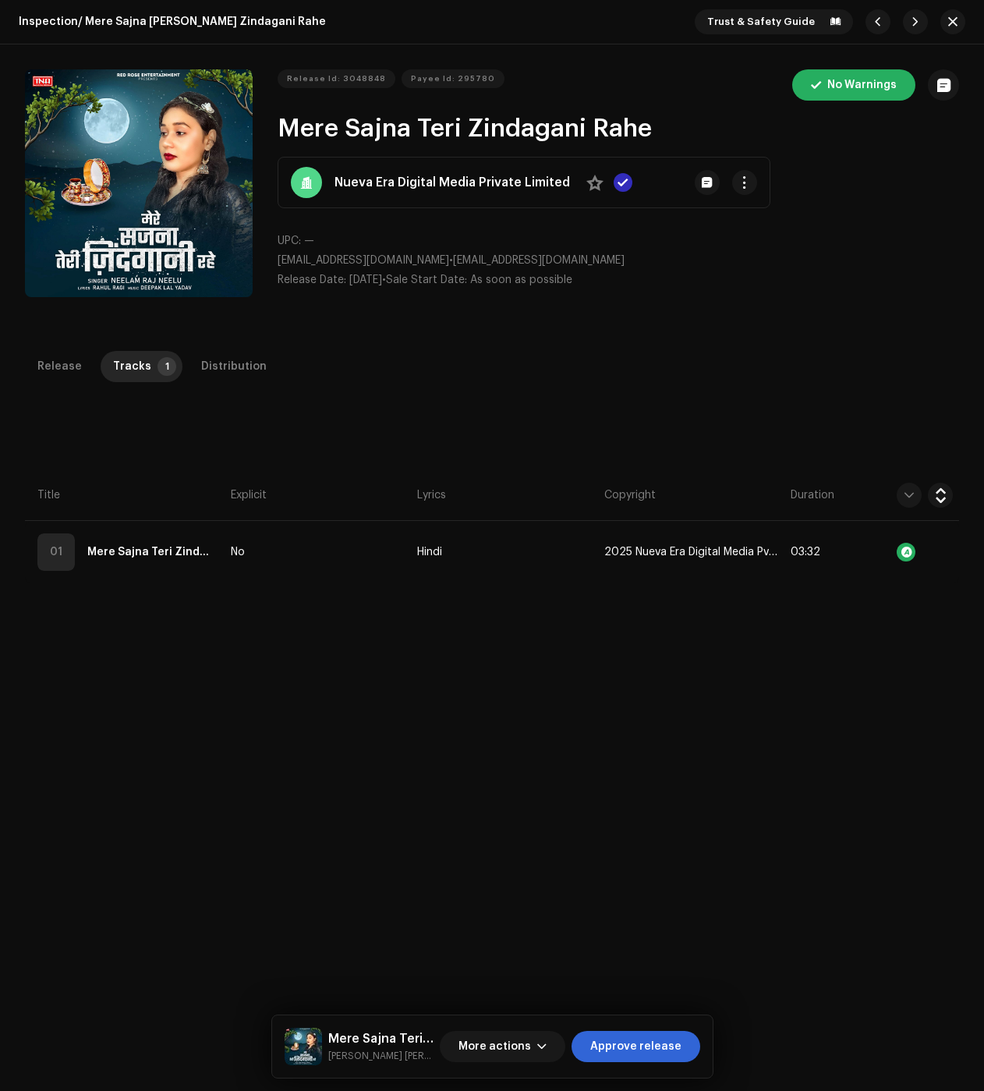
drag, startPoint x: 235, startPoint y: 369, endPoint x: 272, endPoint y: 427, distance: 69.0
click at [235, 369] on div "Distribution" at bounding box center [233, 366] width 65 height 31
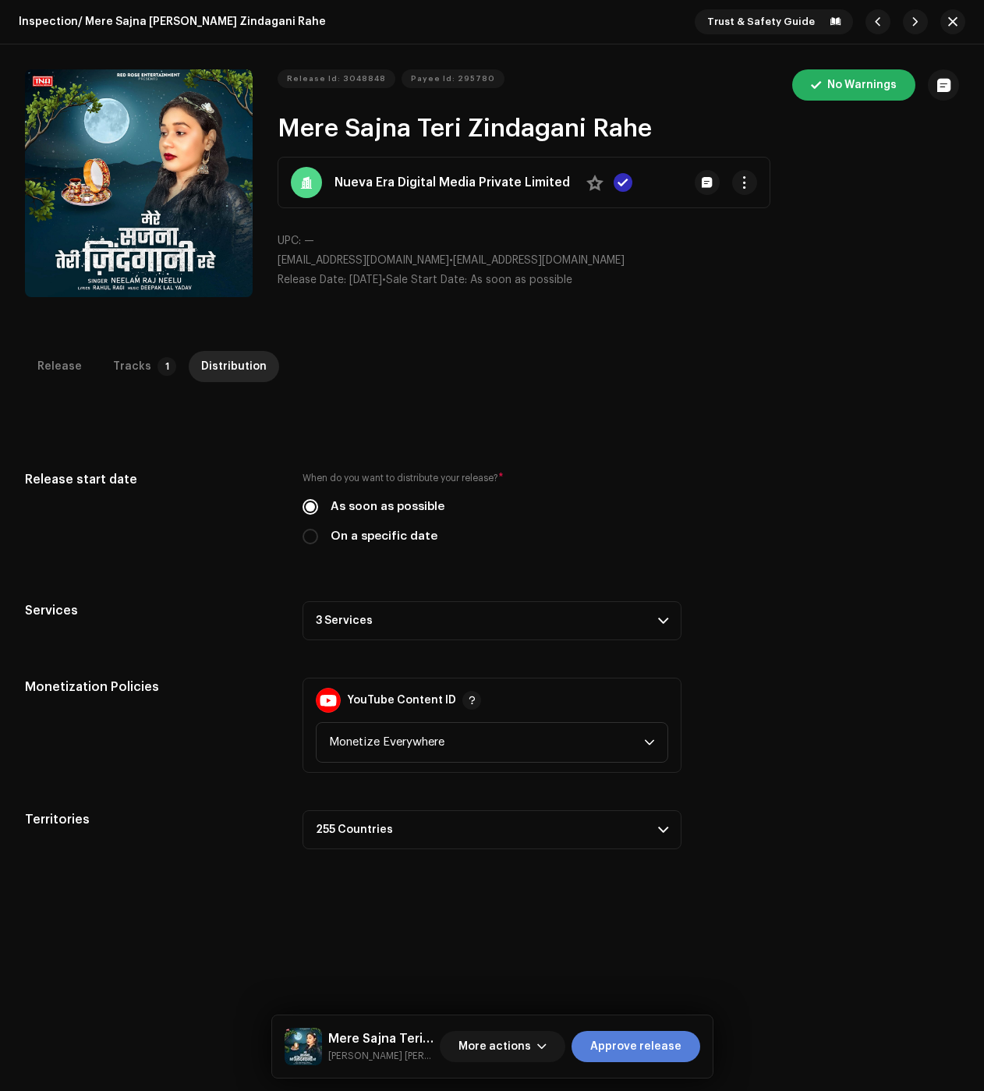
click at [664, 1044] on span "Approve release" at bounding box center [635, 1046] width 91 height 31
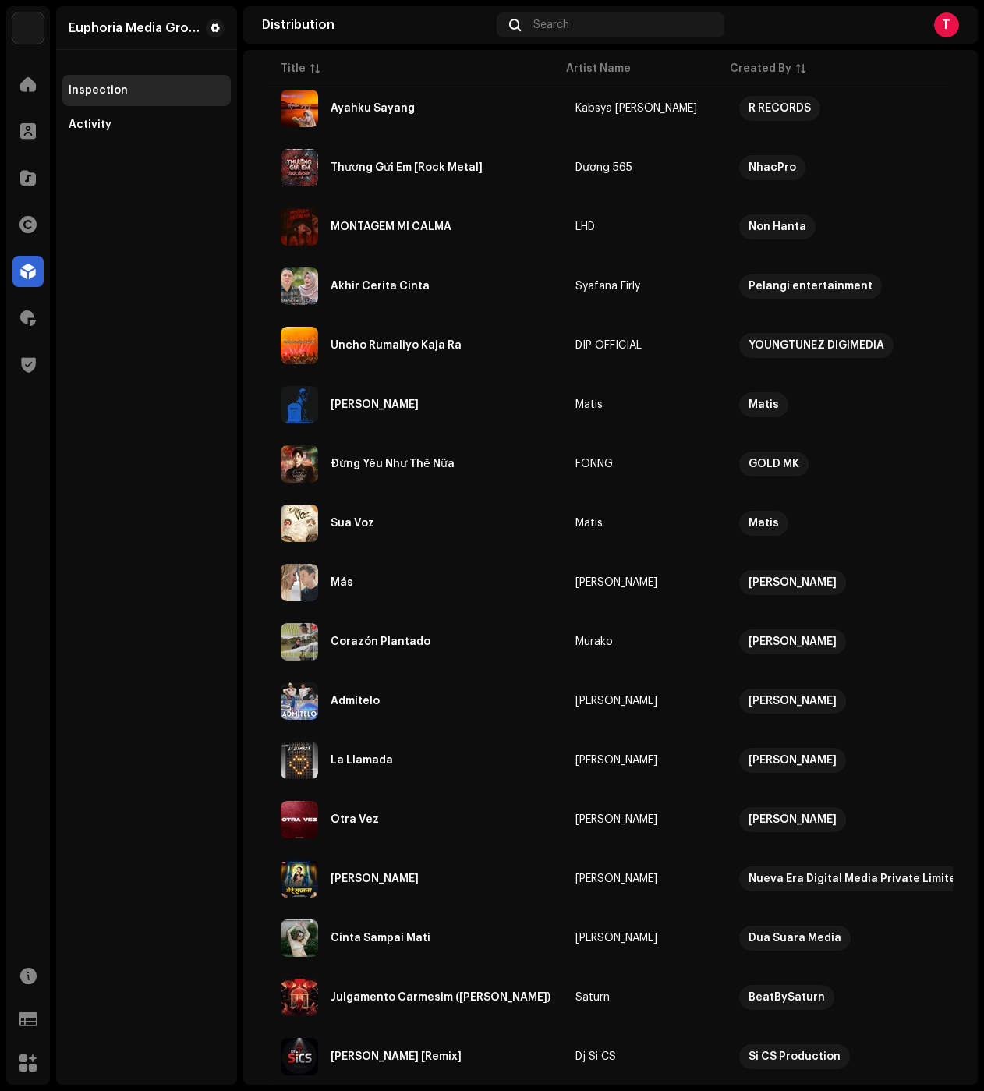
scroll to position [1170, 0]
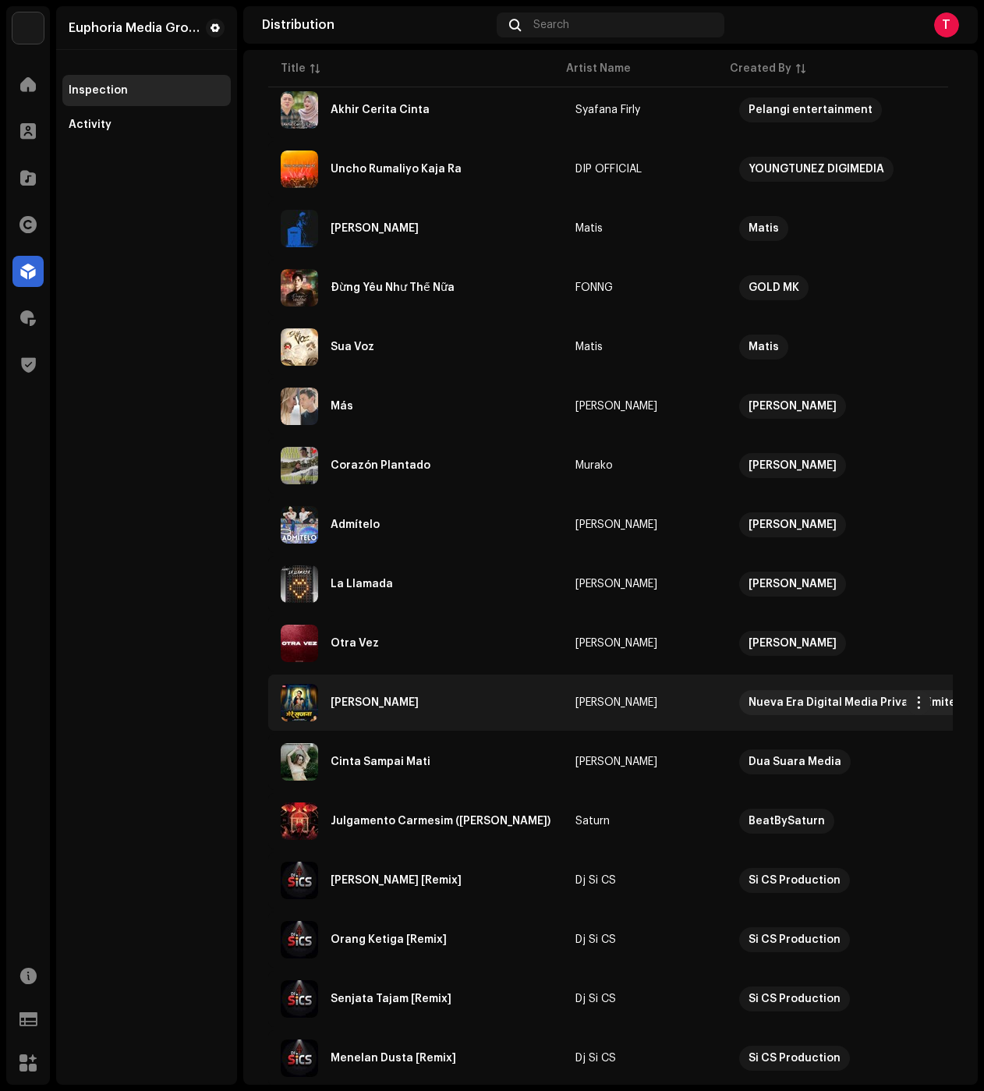
drag, startPoint x: 402, startPoint y: 707, endPoint x: 441, endPoint y: 696, distance: 39.7
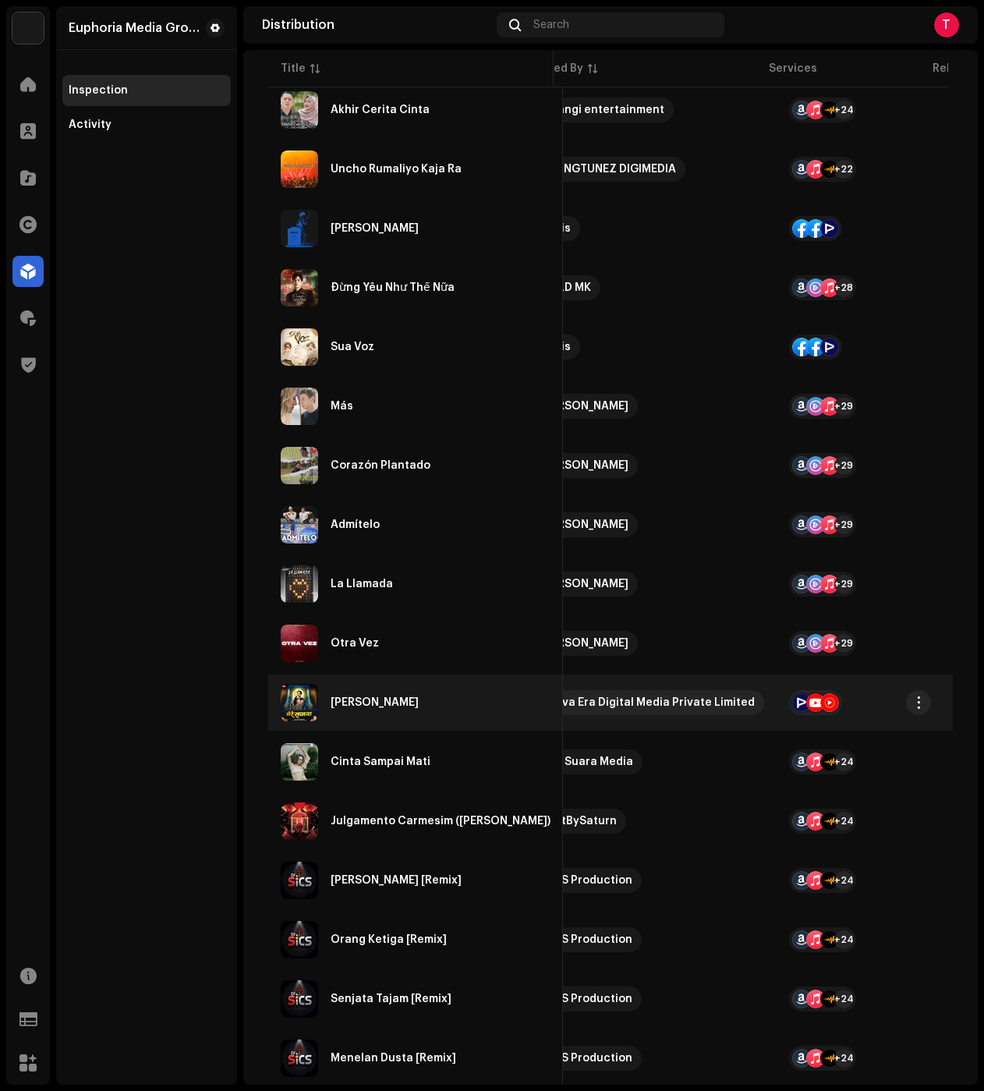
scroll to position [0, 269]
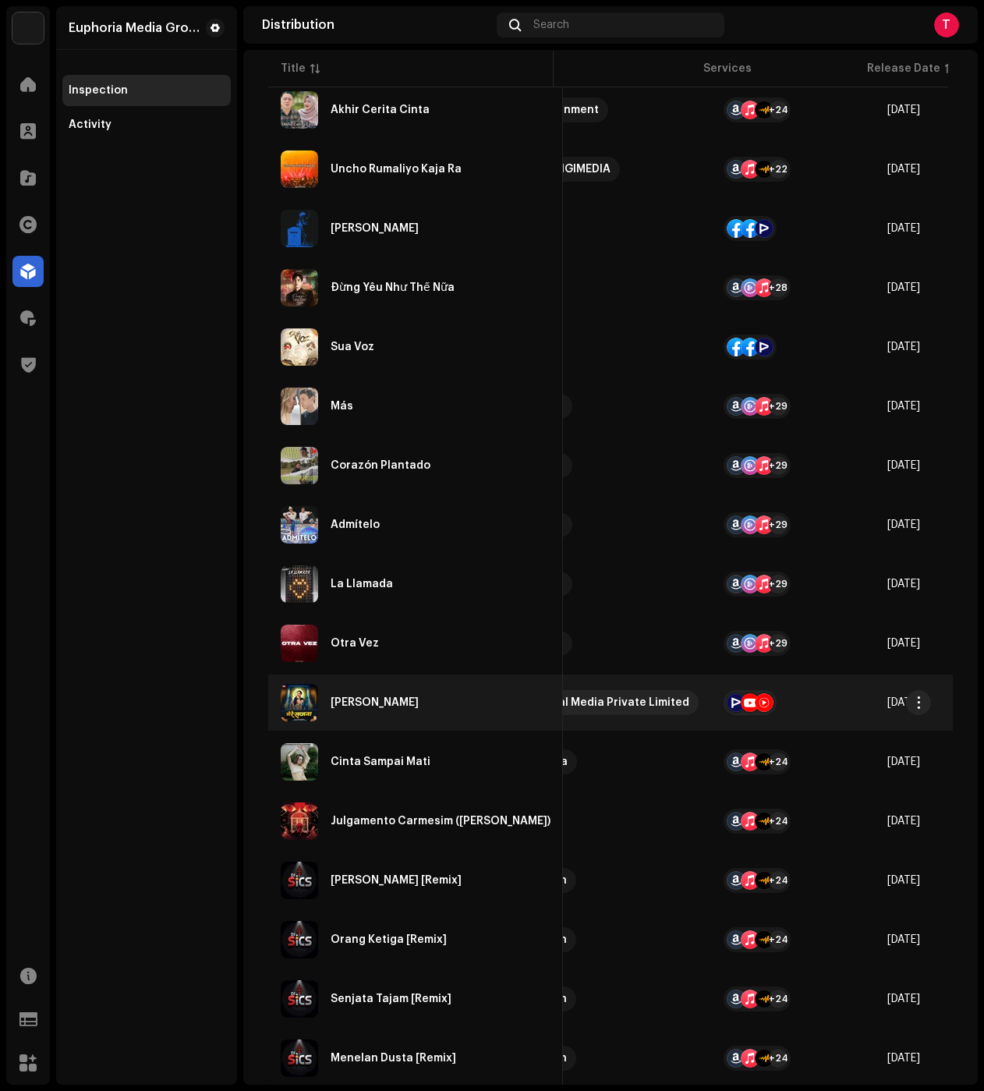
click at [368, 702] on div "[PERSON_NAME]" at bounding box center [375, 702] width 88 height 11
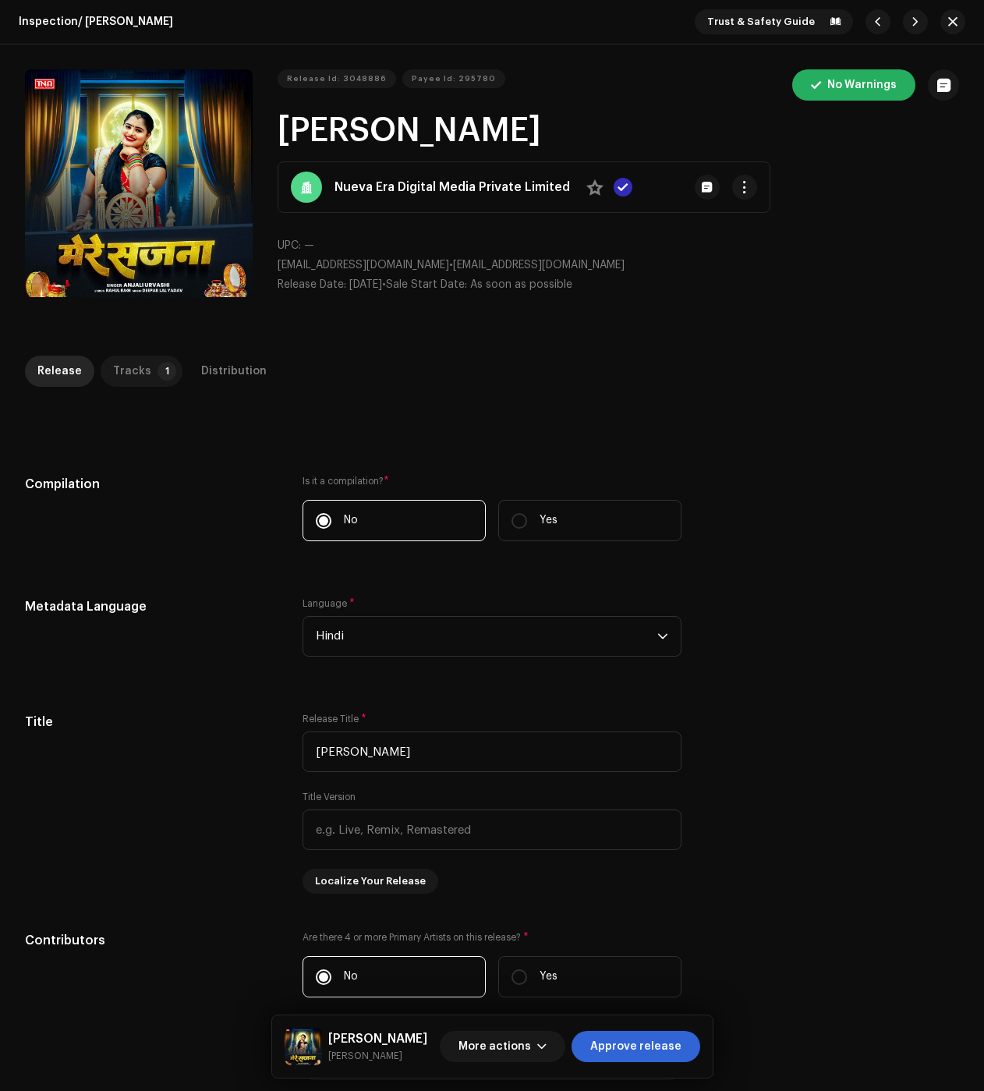
click at [119, 369] on div "Tracks" at bounding box center [132, 371] width 38 height 31
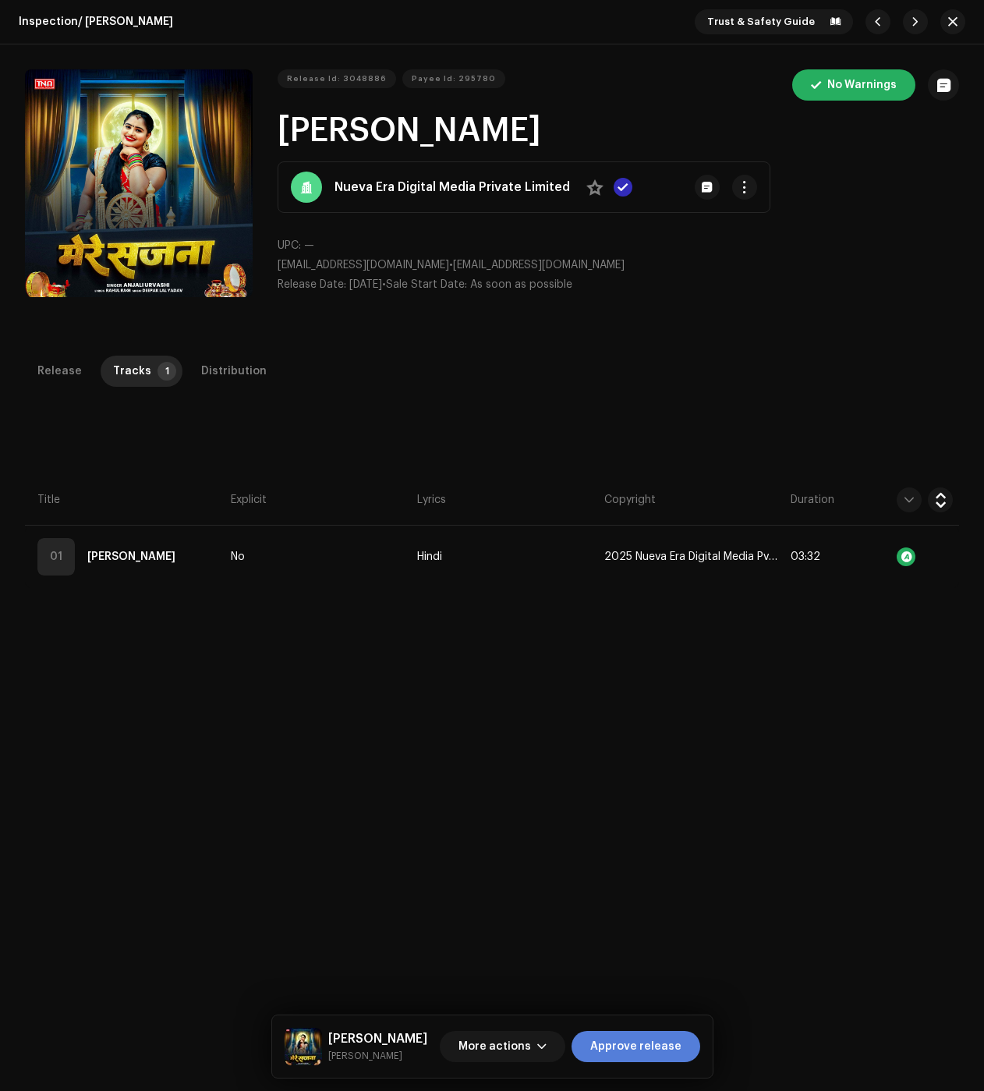
click at [648, 1056] on span "Approve release" at bounding box center [635, 1046] width 91 height 31
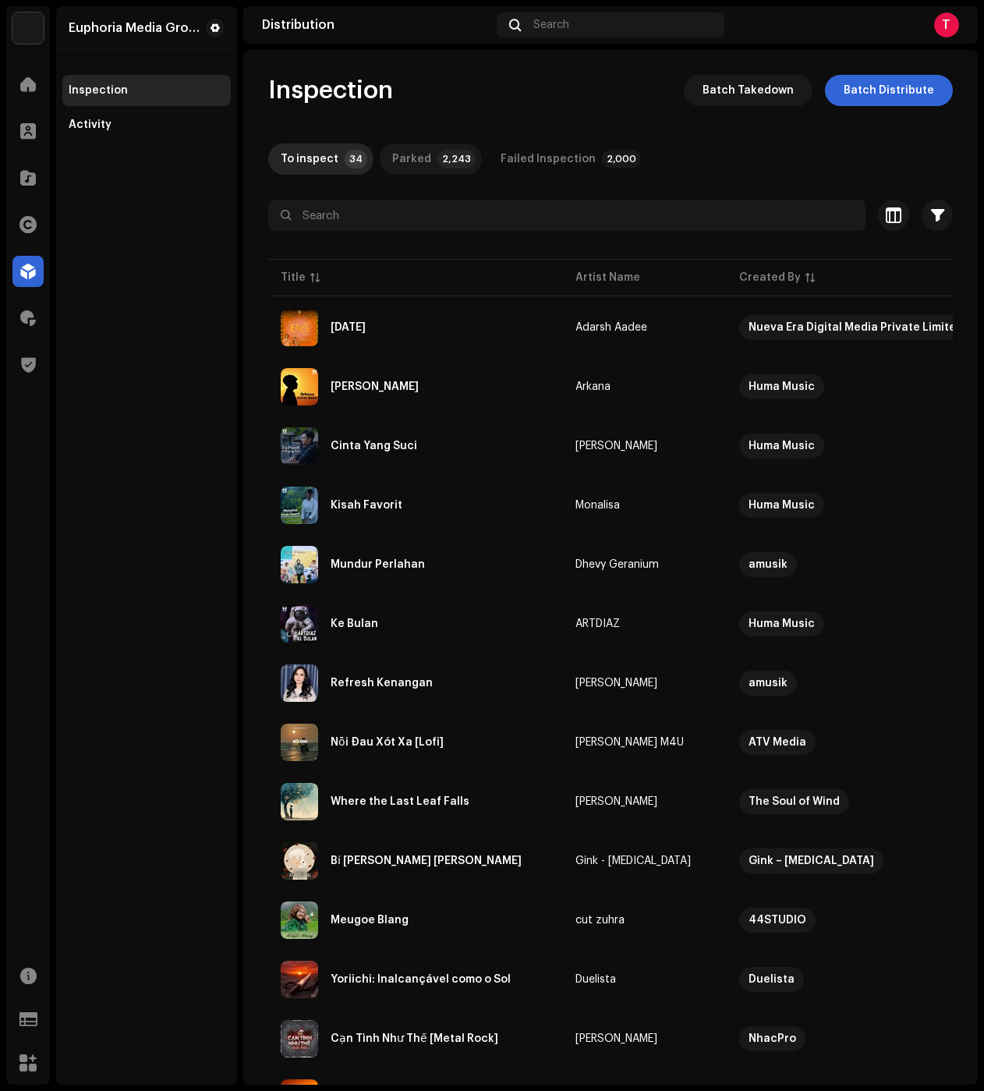
click at [395, 152] on div "Parked" at bounding box center [411, 158] width 39 height 31
click at [273, 144] on div "To inspect 34 Parked 2,243 Failed Inspection 2,000" at bounding box center [610, 158] width 685 height 31
click at [276, 144] on div "To inspect 34 Parked 2,243 Failed Inspection 2,000" at bounding box center [610, 158] width 685 height 31
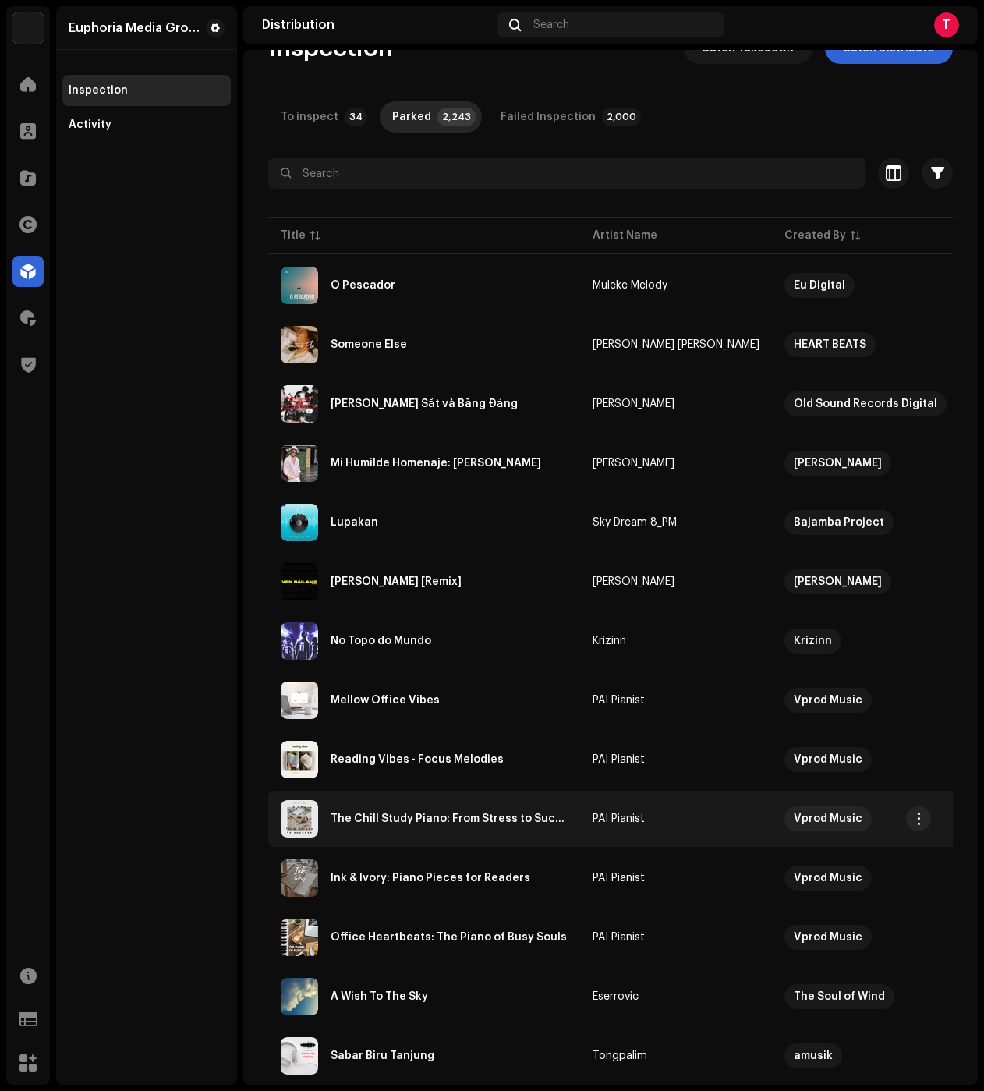
scroll to position [156, 0]
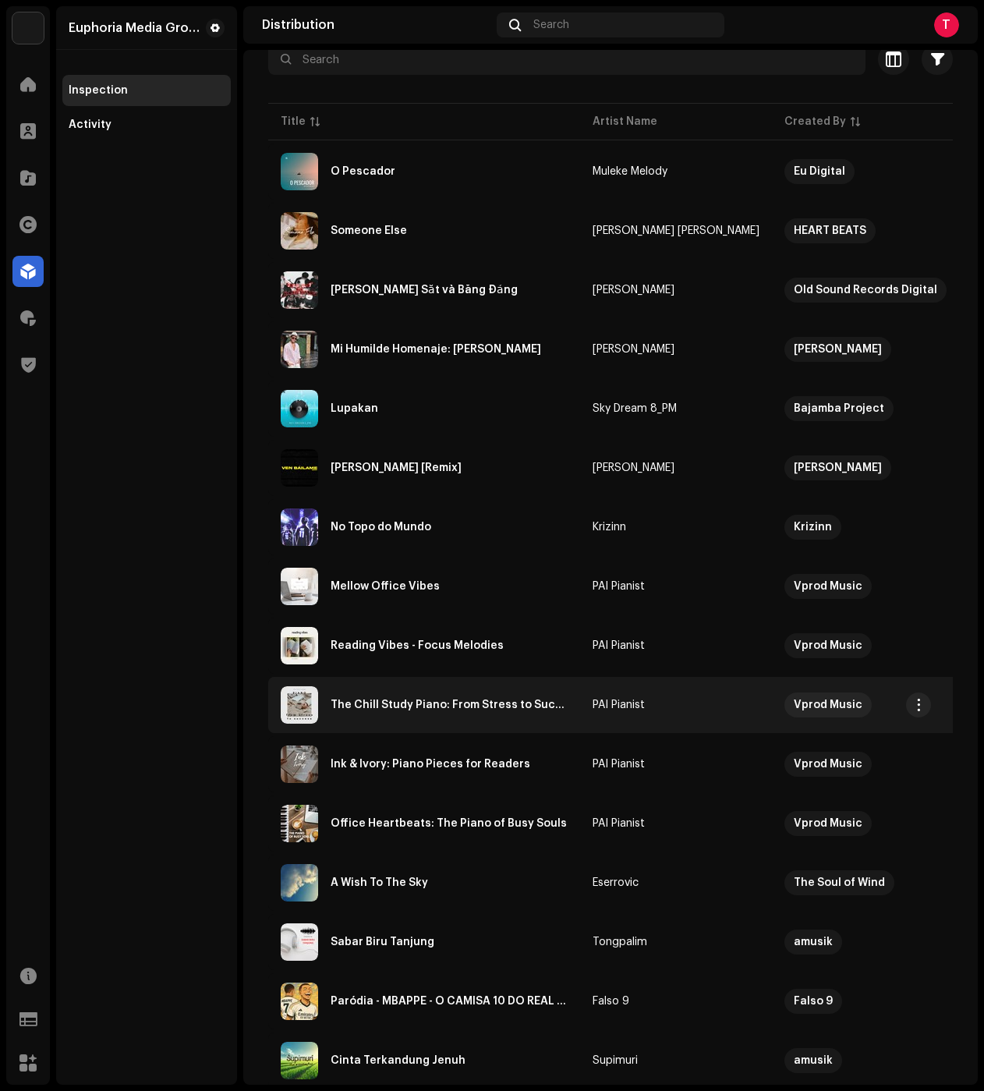
click at [400, 697] on div "The Chill Study Piano: From Stress to Success" at bounding box center [424, 704] width 287 height 37
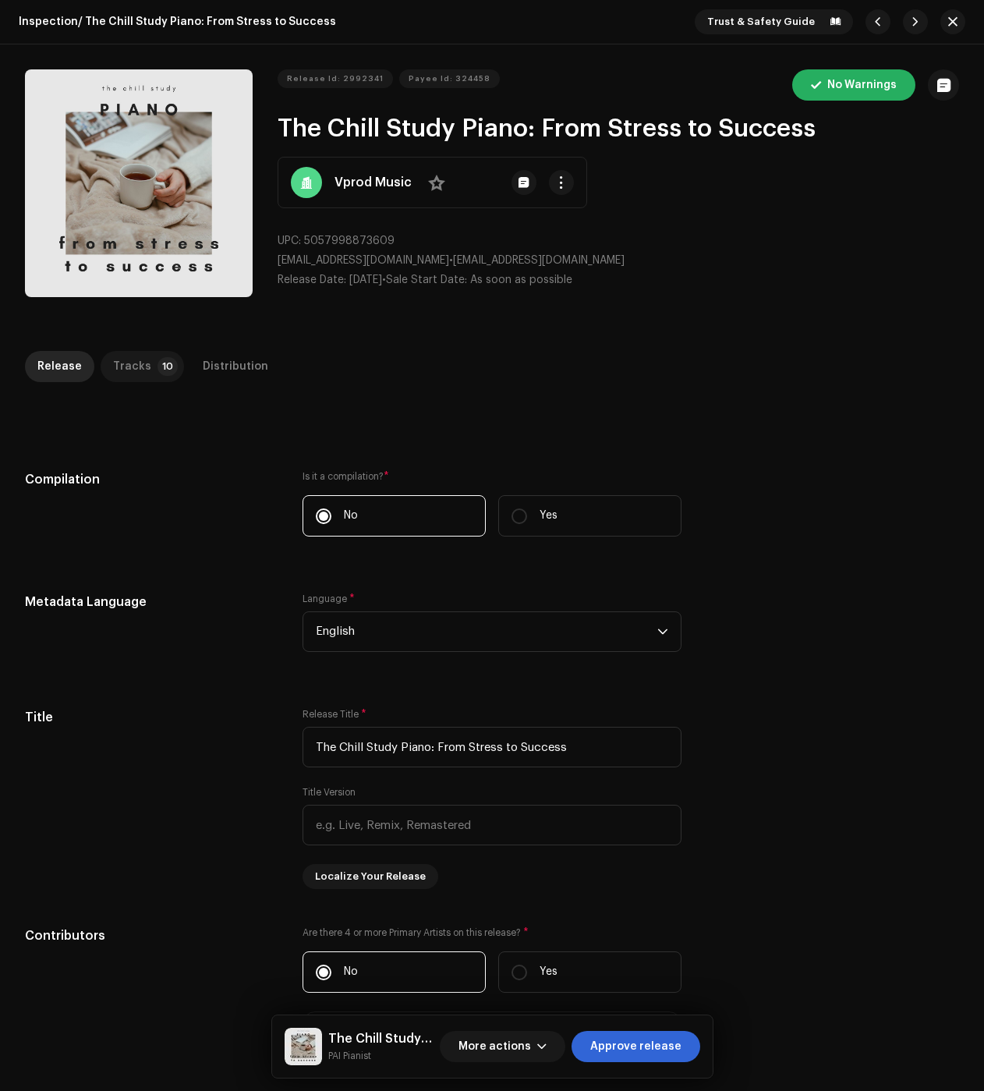
click at [129, 364] on div "Tracks" at bounding box center [132, 366] width 38 height 31
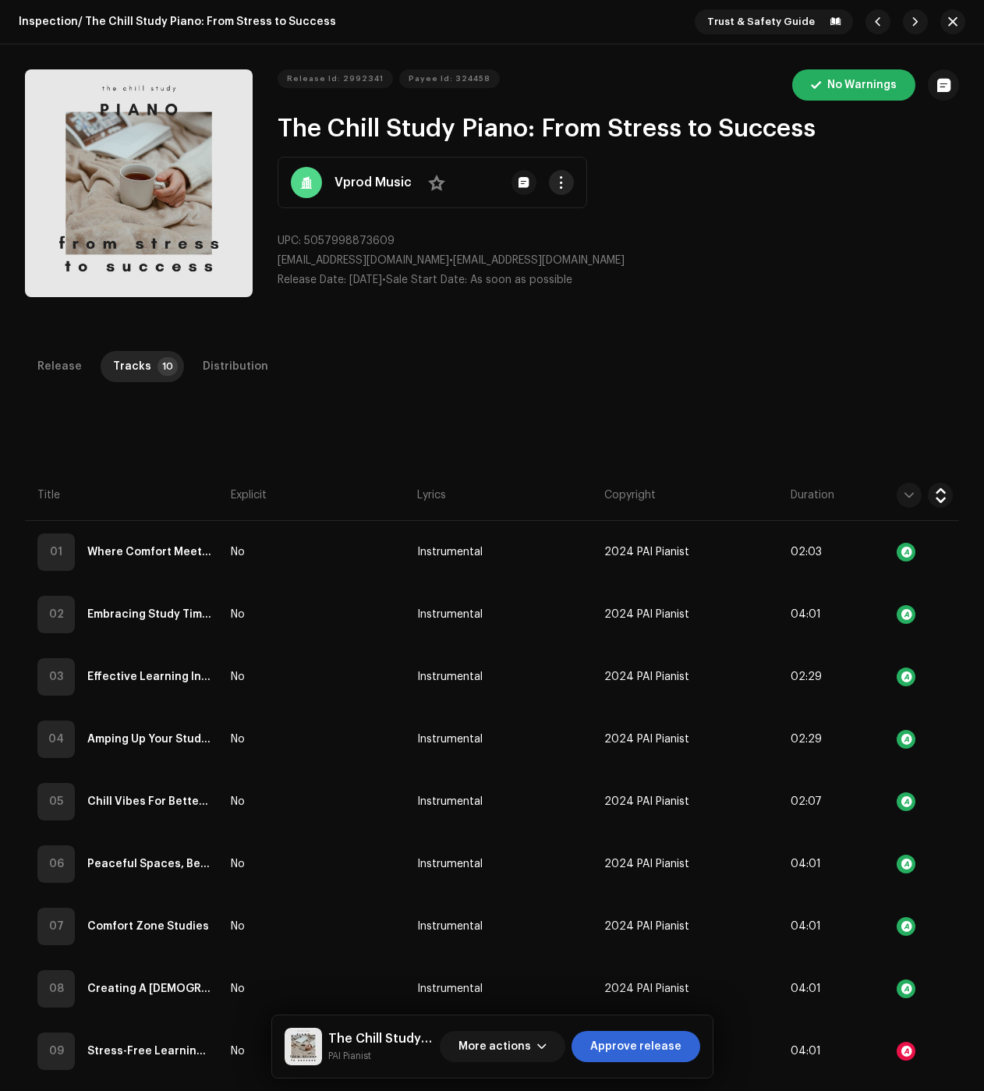
click at [555, 185] on span "button" at bounding box center [561, 182] width 12 height 12
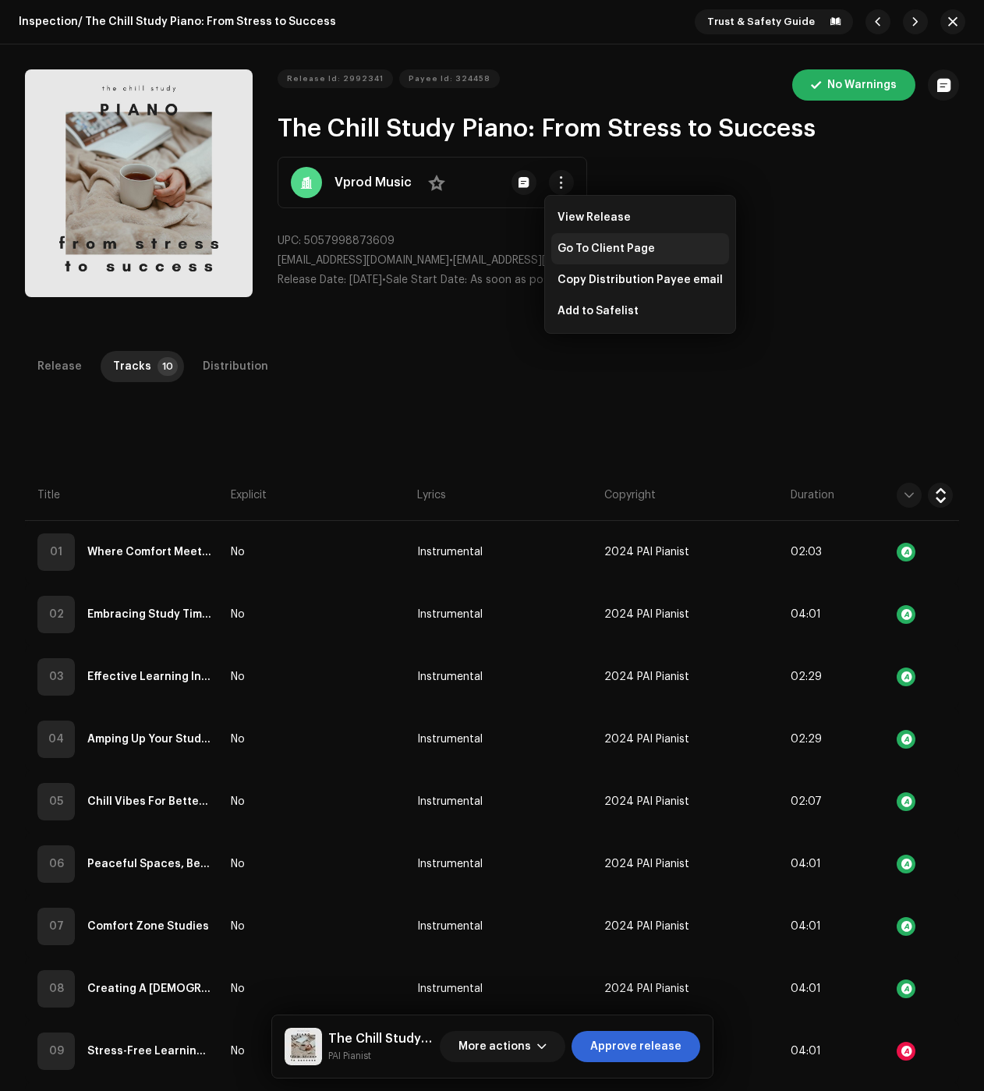
click at [586, 257] on div "Go To Client Page" at bounding box center [640, 248] width 178 height 31
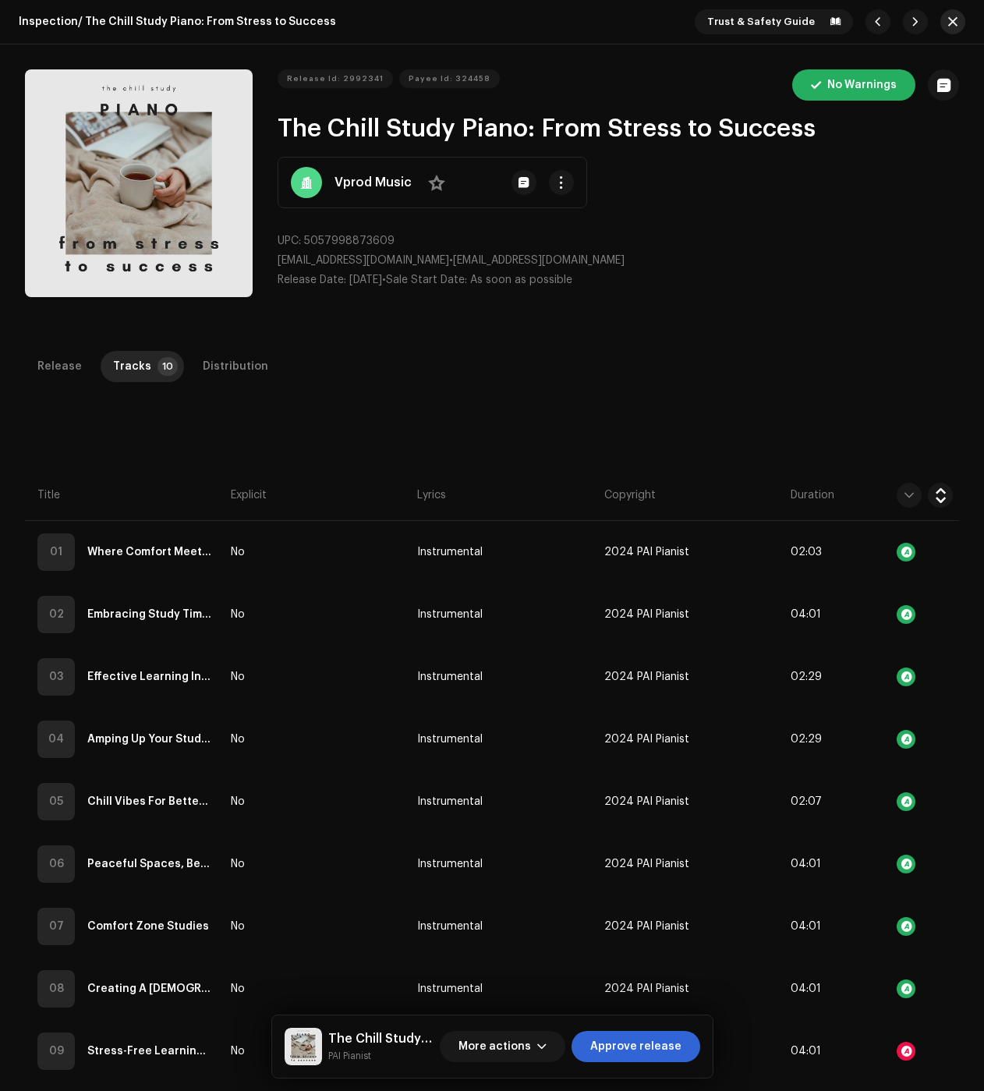
click at [948, 19] on span "button" at bounding box center [952, 22] width 9 height 12
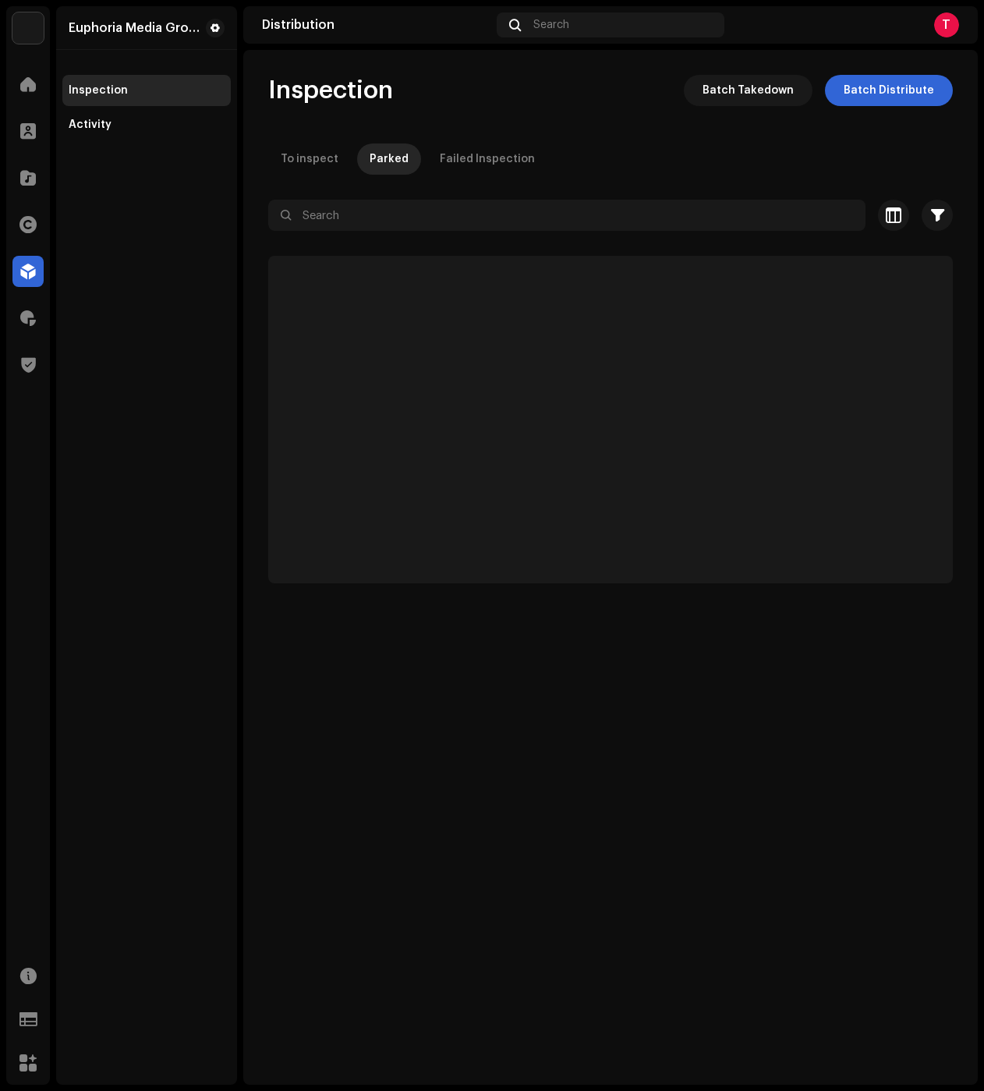
click at [313, 182] on div "Inspection Batch Takedown Batch Distribute To inspect Parked Failed Inspection …" at bounding box center [610, 329] width 734 height 508
click at [317, 160] on div "To inspect" at bounding box center [310, 158] width 58 height 31
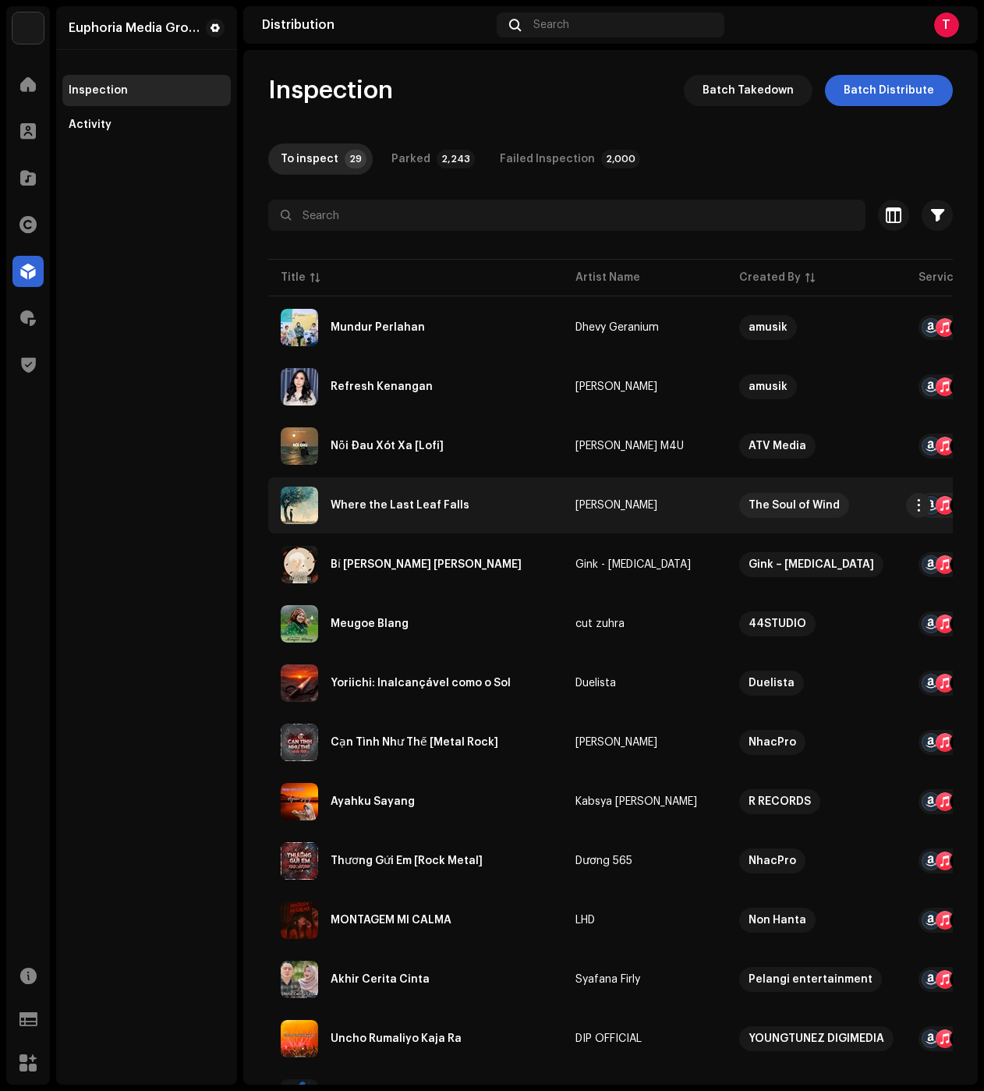
click at [397, 509] on div "Where the Last Leaf Falls" at bounding box center [400, 505] width 139 height 11
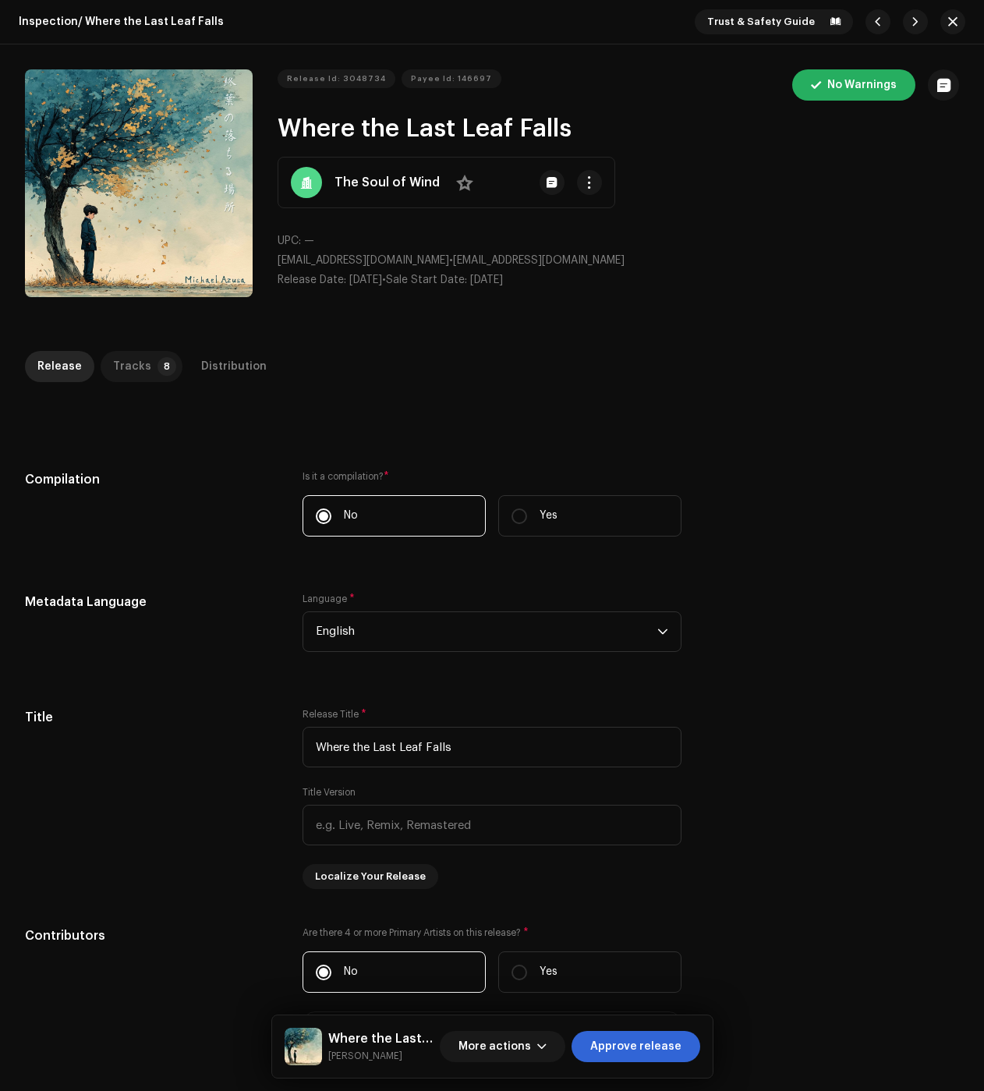
click at [157, 359] on p-badge "8" at bounding box center [166, 366] width 19 height 19
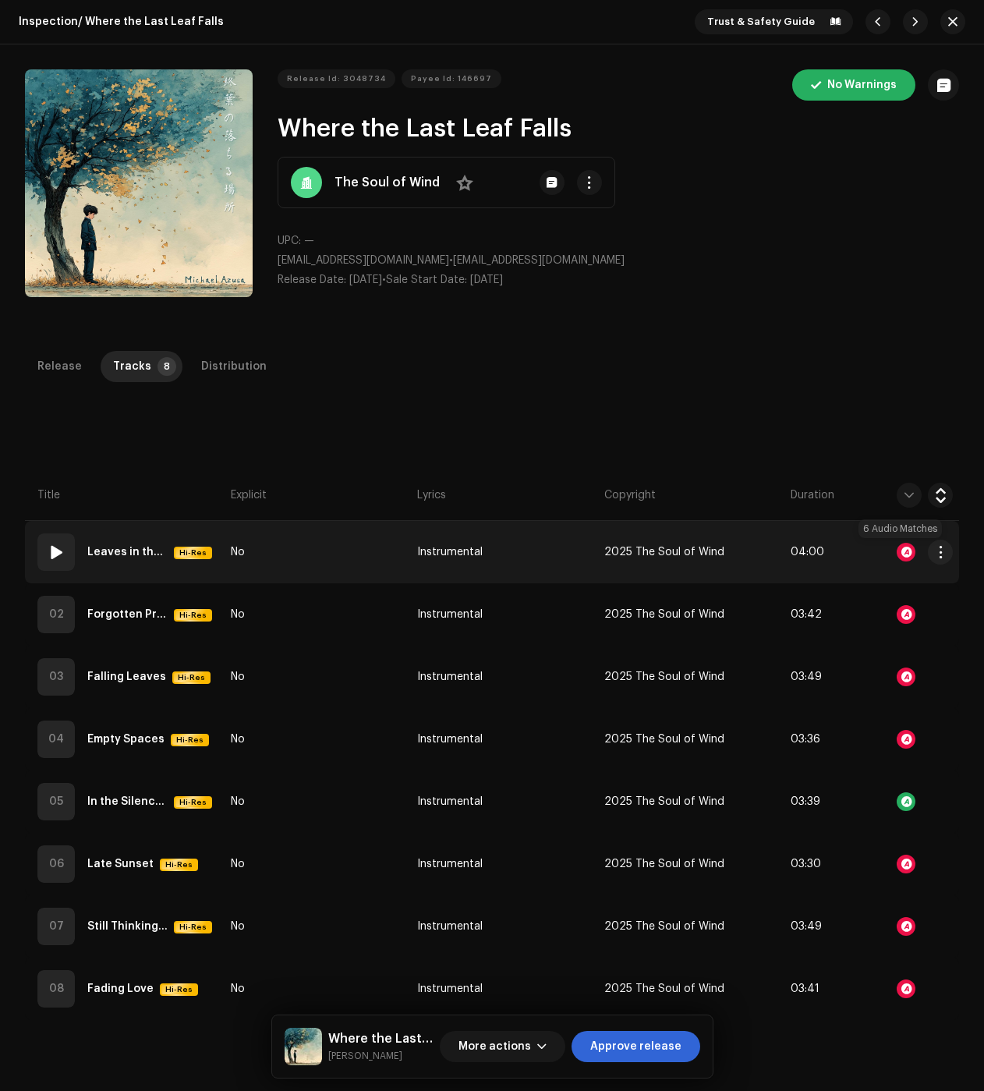
click at [902, 559] on div at bounding box center [906, 552] width 19 height 19
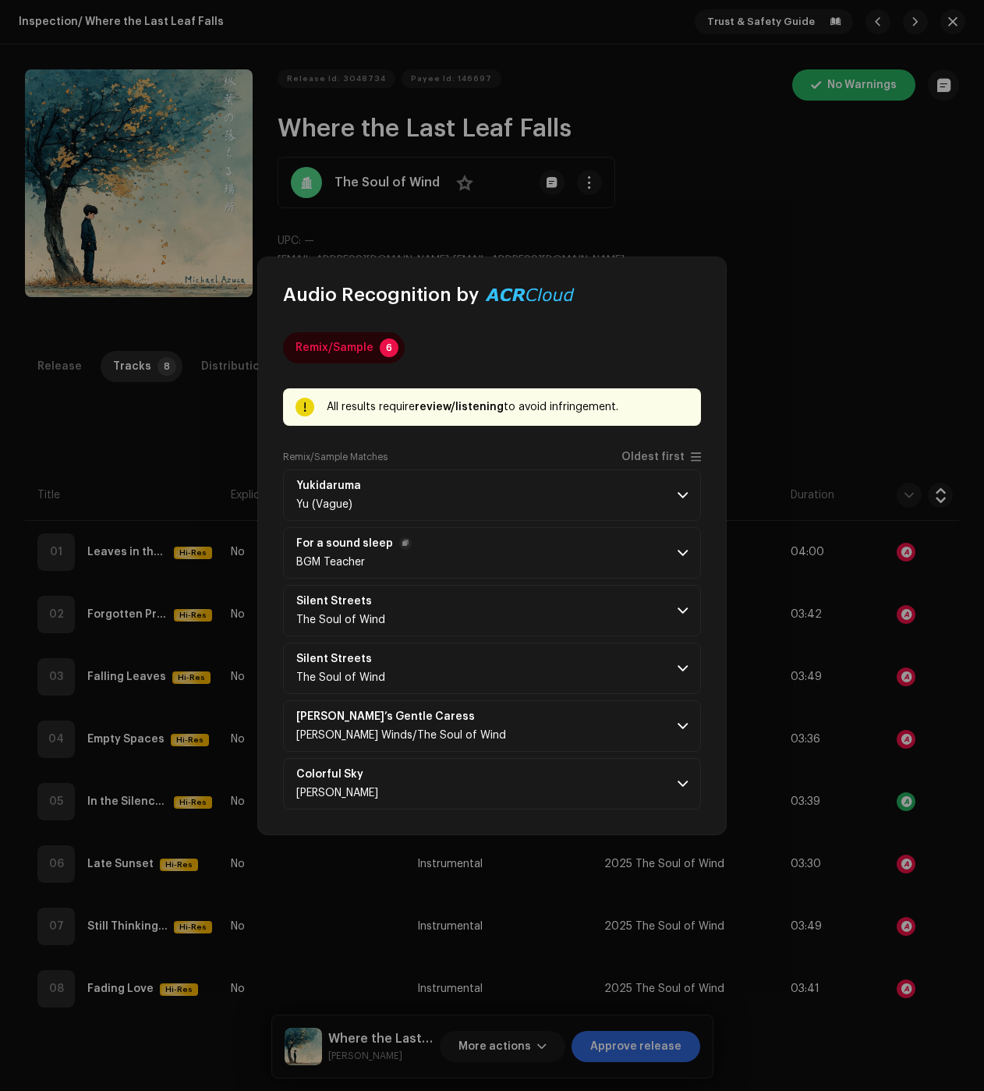
click at [532, 543] on p-accordion-header "For a sound sleep BGM Teacher" at bounding box center [492, 552] width 418 height 51
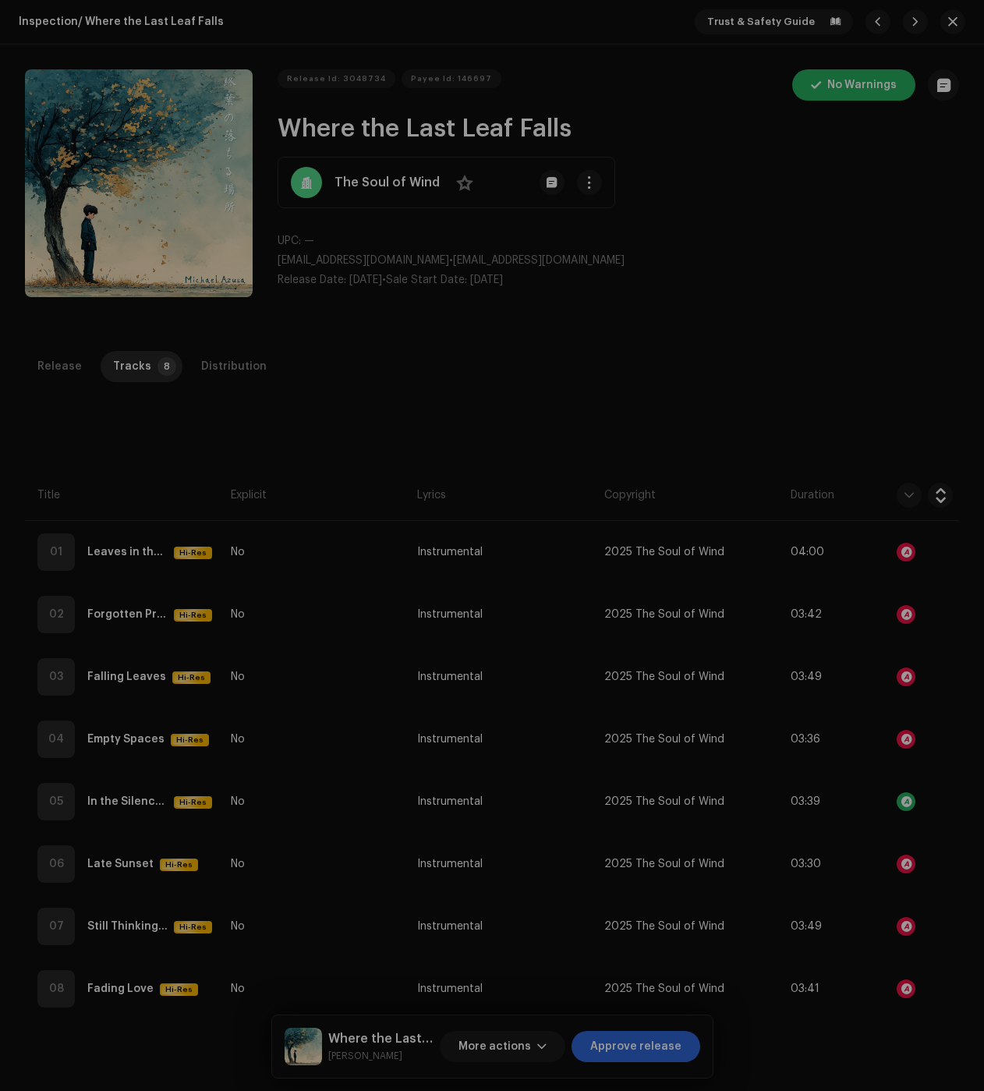
click at [883, 380] on div "Audio Recognition by Remix/Sample 6 All results require review/listening to avo…" at bounding box center [492, 545] width 984 height 1091
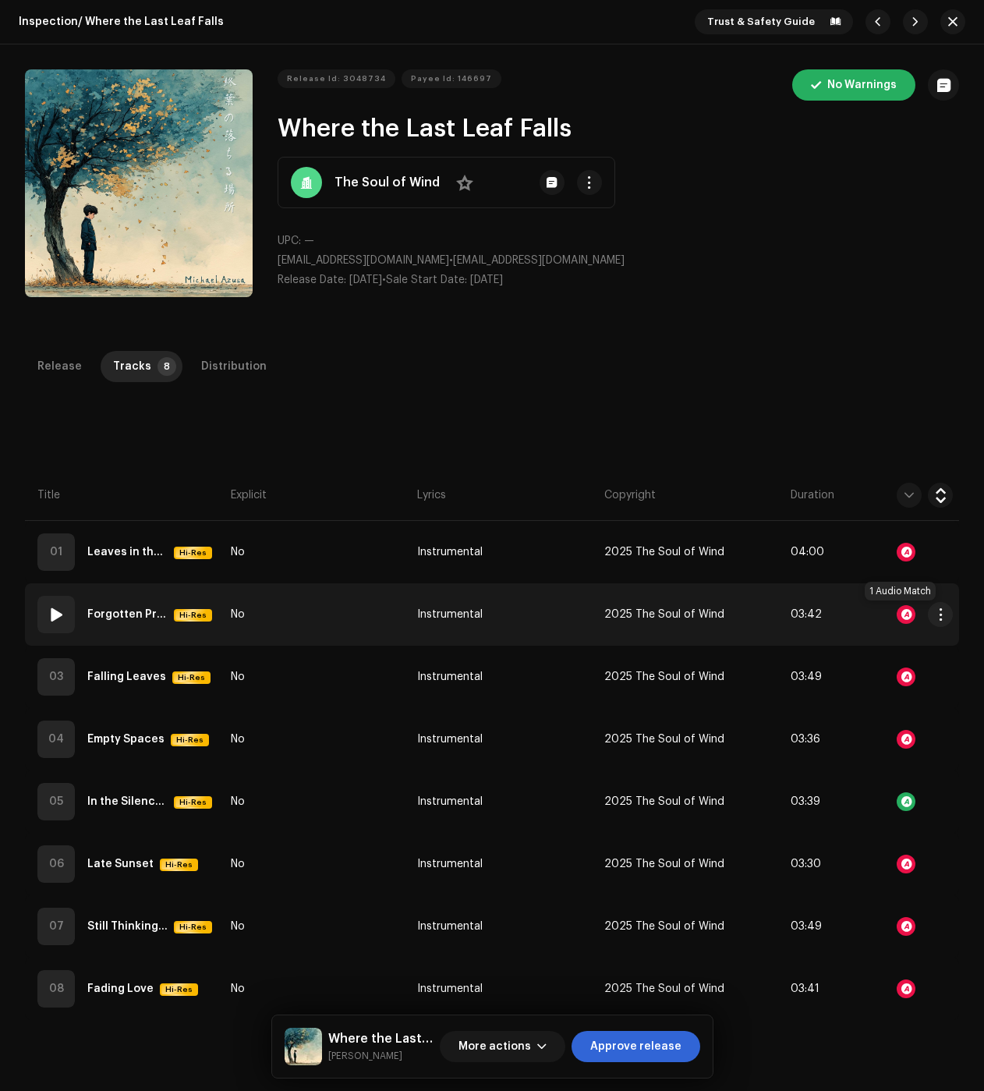
click at [903, 618] on div at bounding box center [906, 614] width 19 height 19
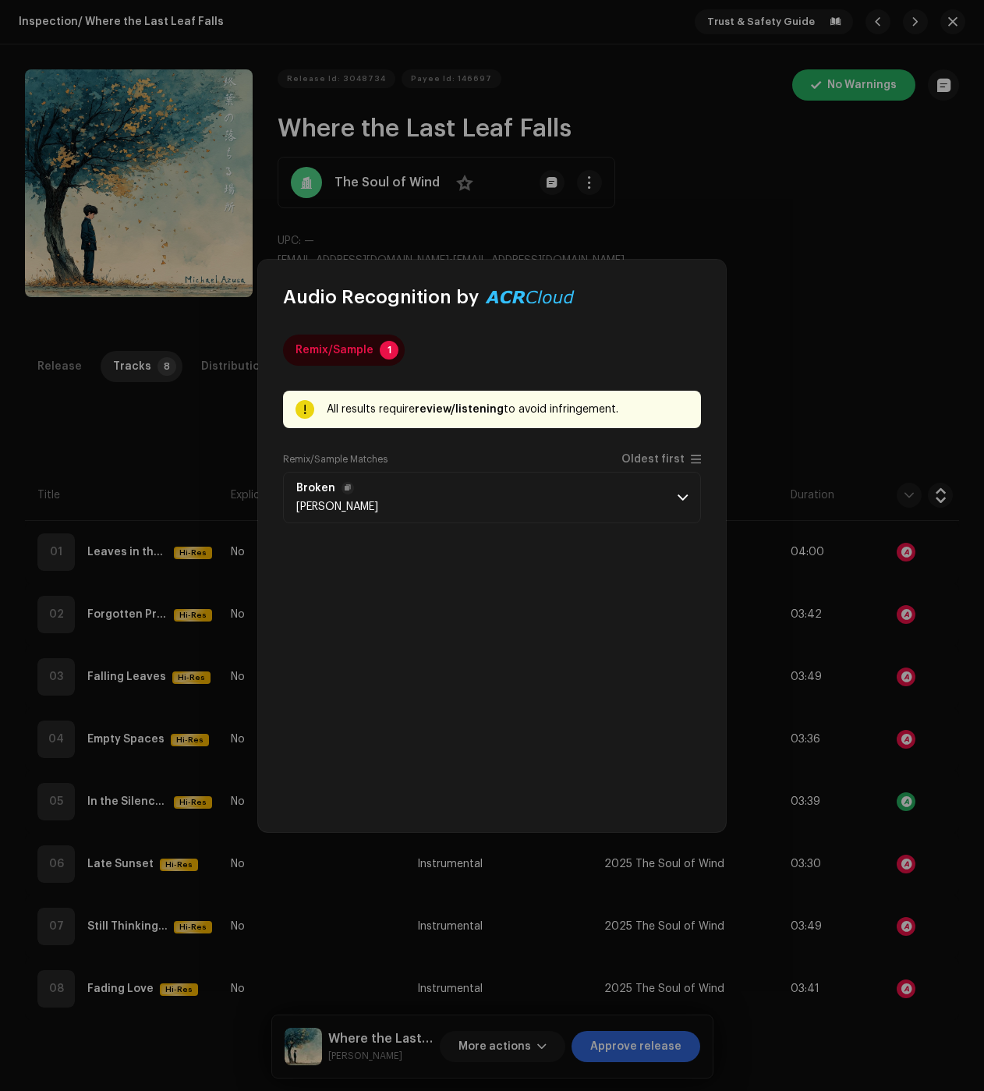
drag, startPoint x: 677, startPoint y: 500, endPoint x: 579, endPoint y: 534, distance: 104.1
click at [678, 499] on span at bounding box center [683, 497] width 10 height 12
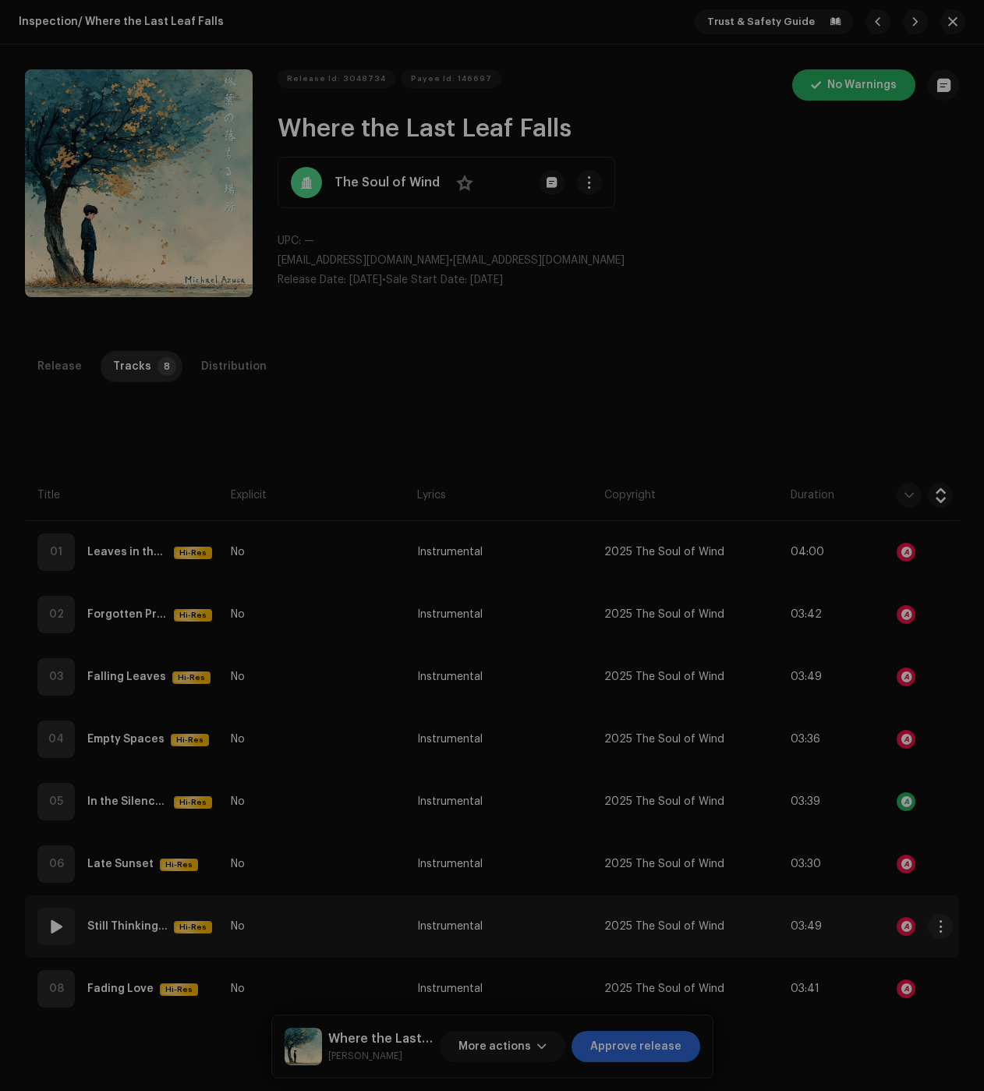
drag, startPoint x: 911, startPoint y: 872, endPoint x: 914, endPoint y: 930, distance: 58.6
click at [911, 872] on div "Audio Recognition by Remix/Sample 1 All results require review/listening to avo…" at bounding box center [492, 545] width 984 height 1091
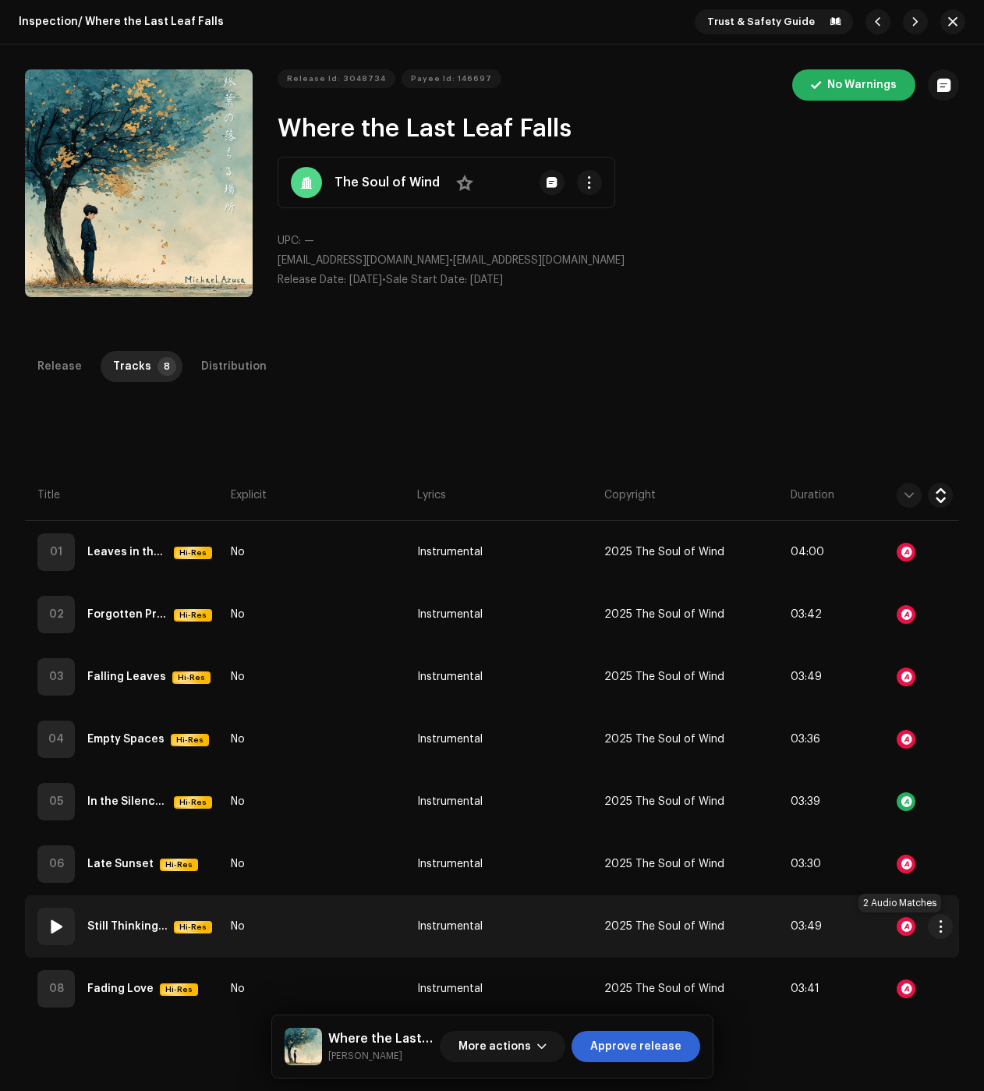
click at [901, 922] on div at bounding box center [906, 926] width 19 height 19
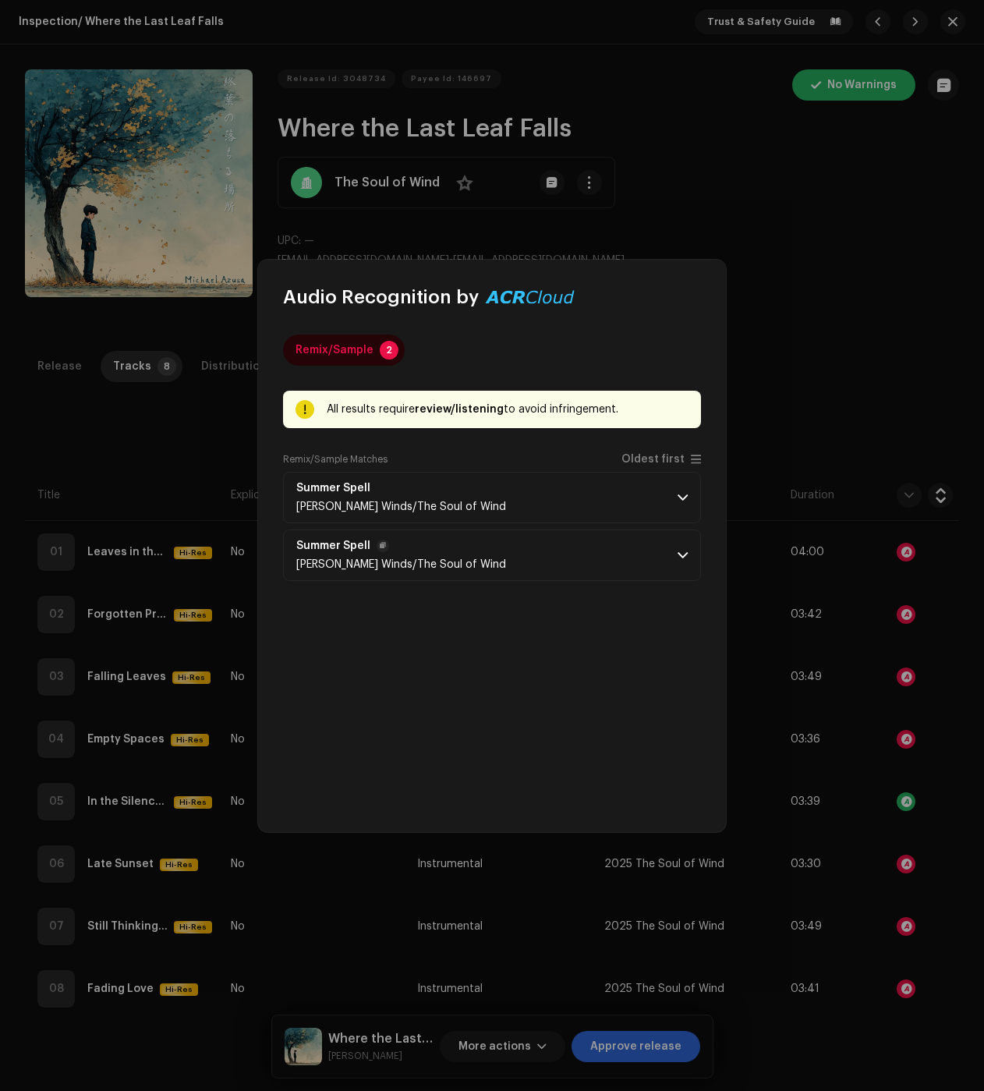
click at [618, 561] on p-accordion-header "Summer [PERSON_NAME] Winds/The Soul of Wind" at bounding box center [492, 554] width 418 height 51
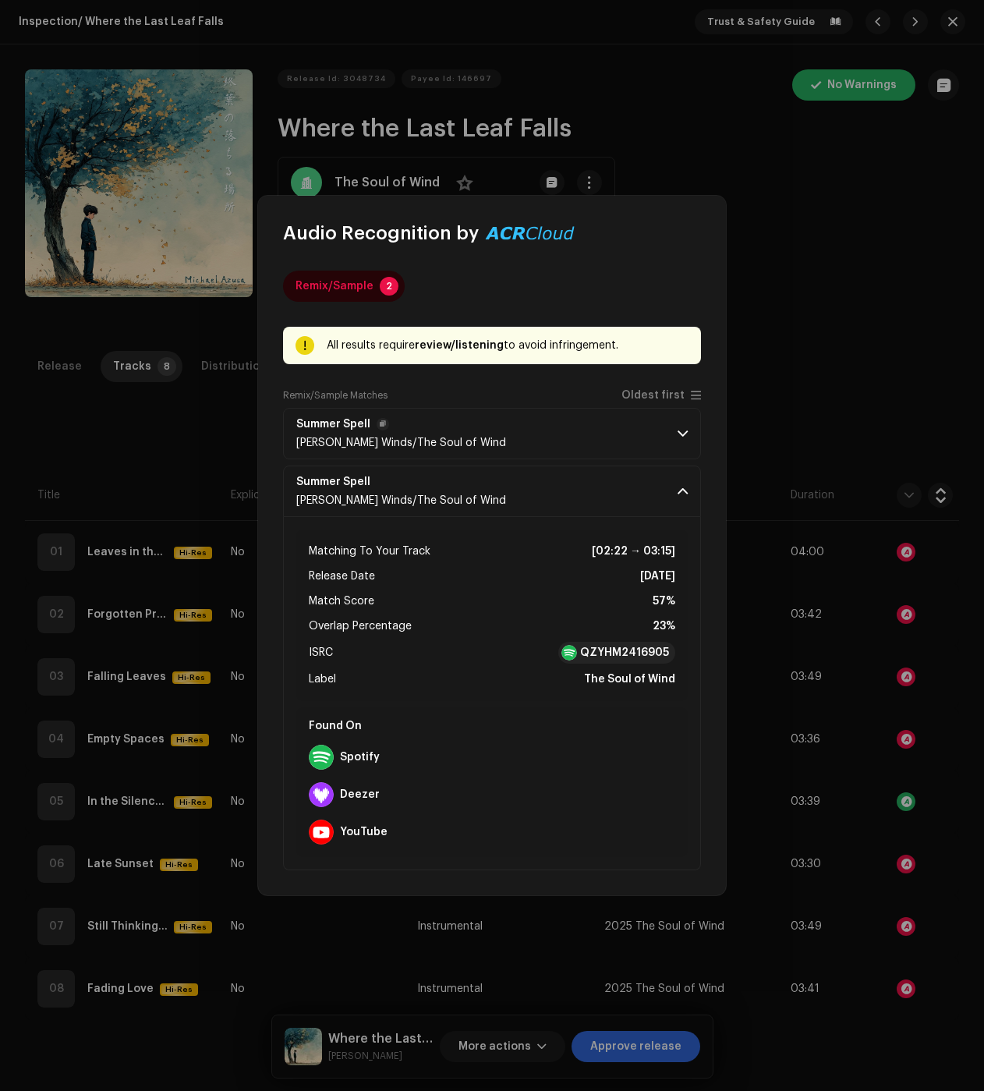
click at [579, 429] on p-accordion-header "Summer [PERSON_NAME] Winds/The Soul of Wind" at bounding box center [492, 433] width 418 height 51
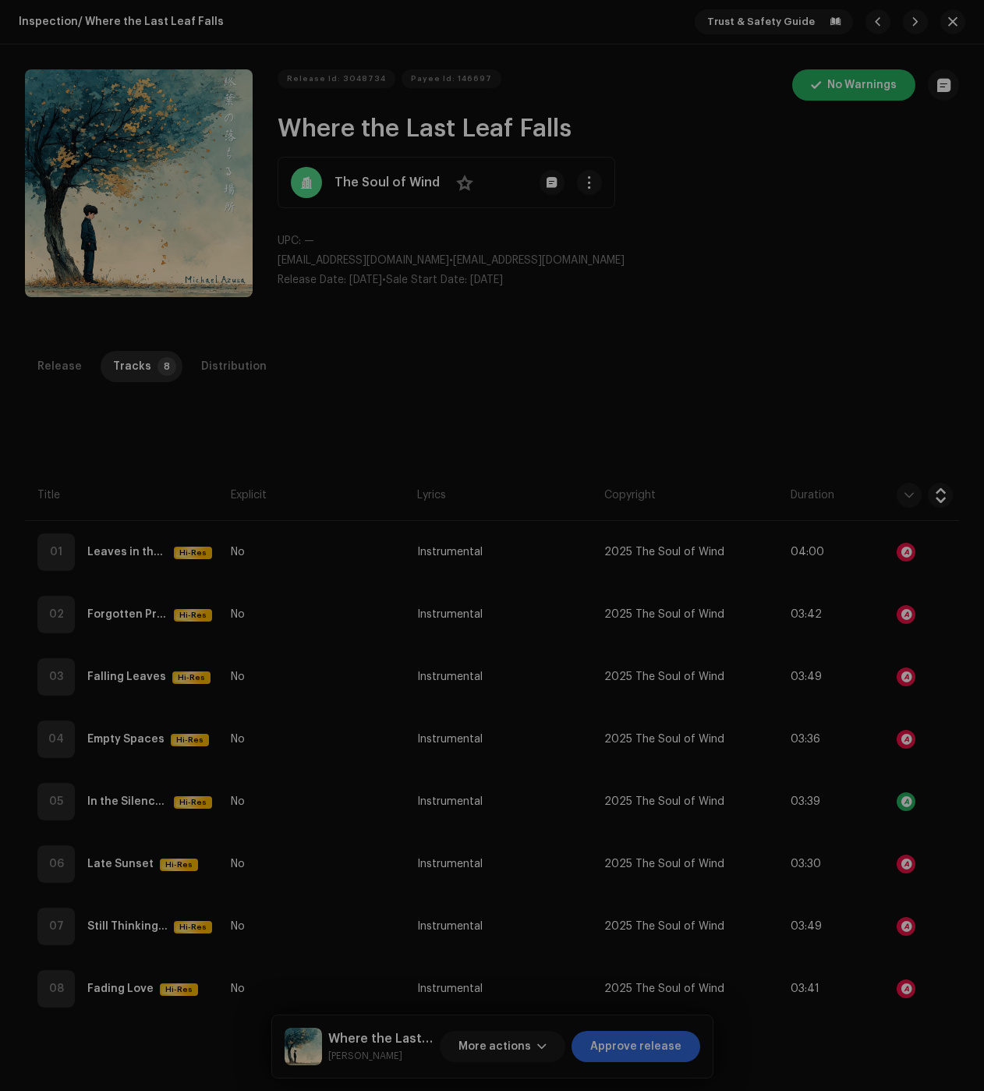
click at [244, 390] on div "Audio Recognition by Remix/Sample 2 All results require review/listening to avo…" at bounding box center [492, 545] width 984 height 1091
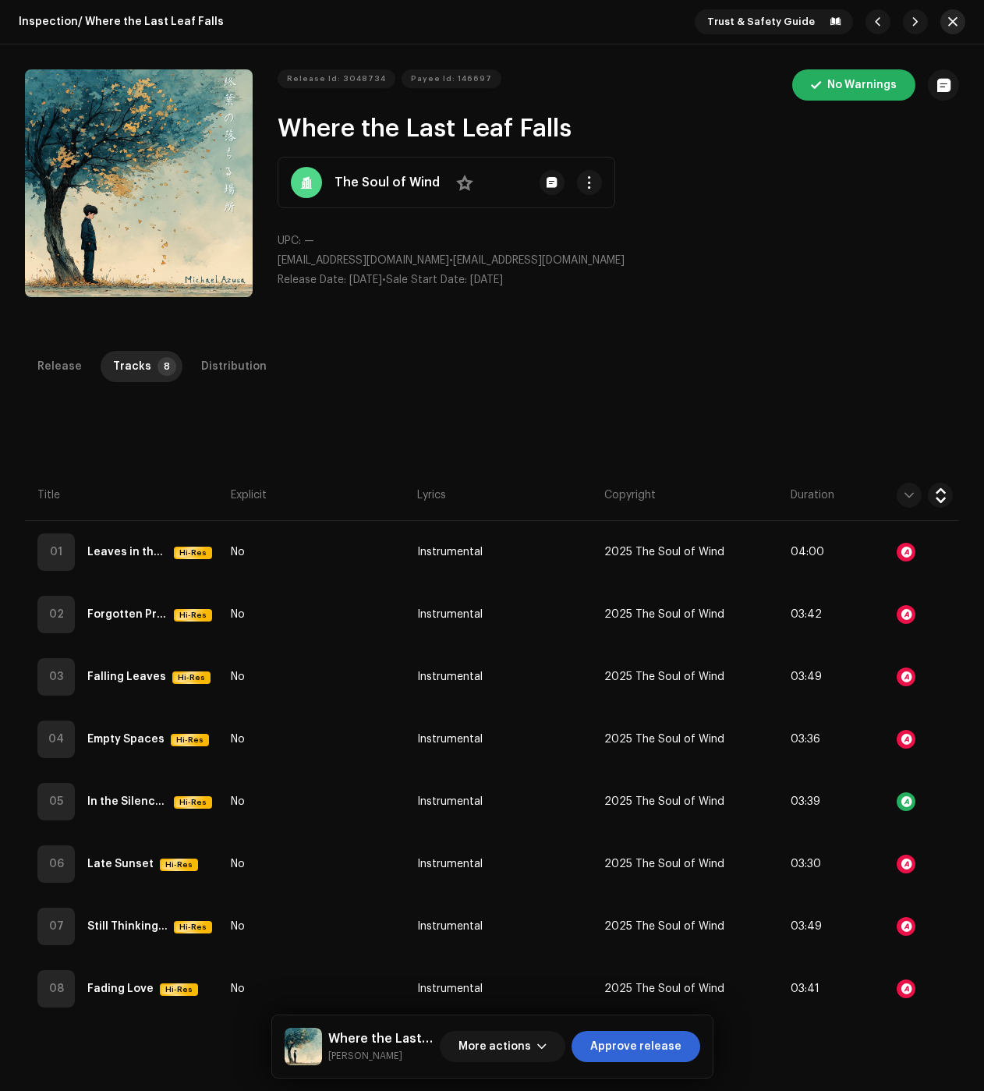
click at [940, 16] on button "button" at bounding box center [952, 21] width 25 height 25
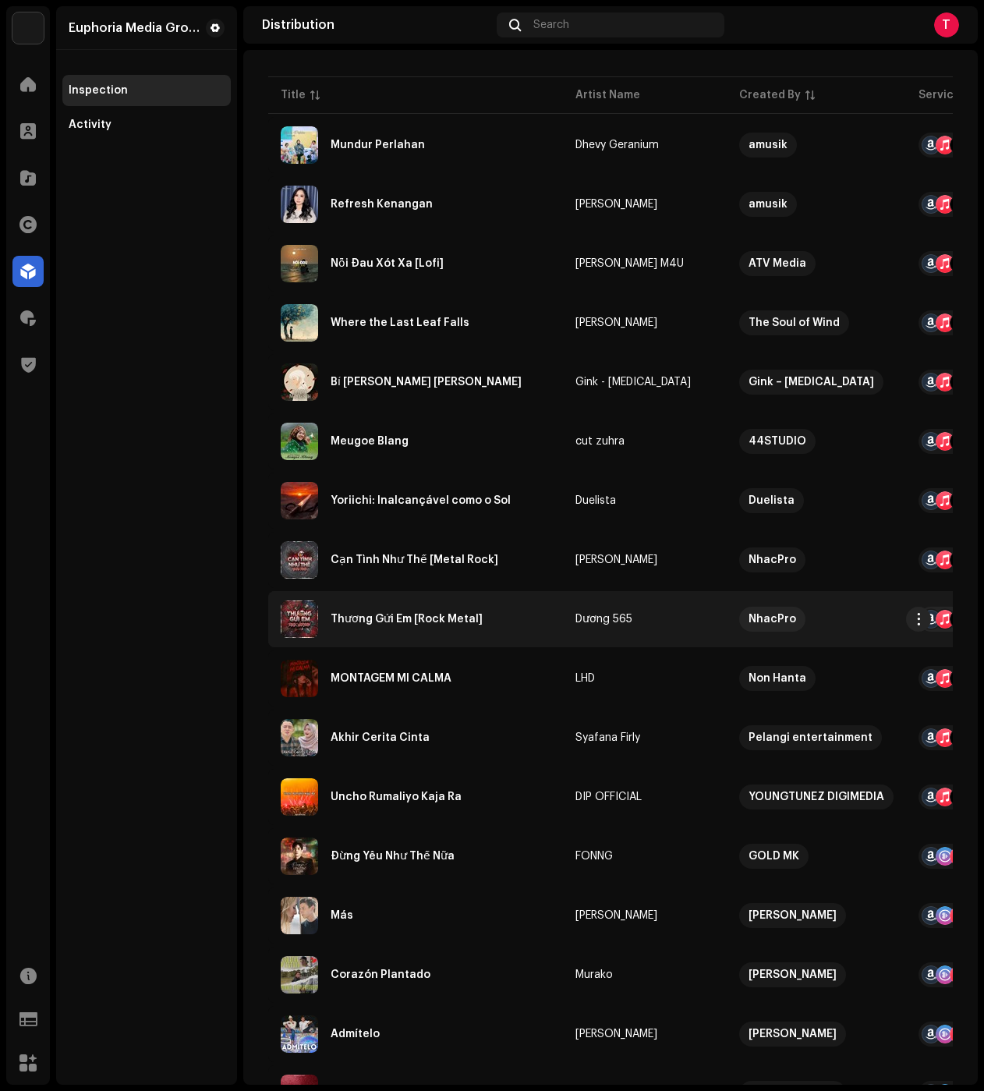
scroll to position [234, 0]
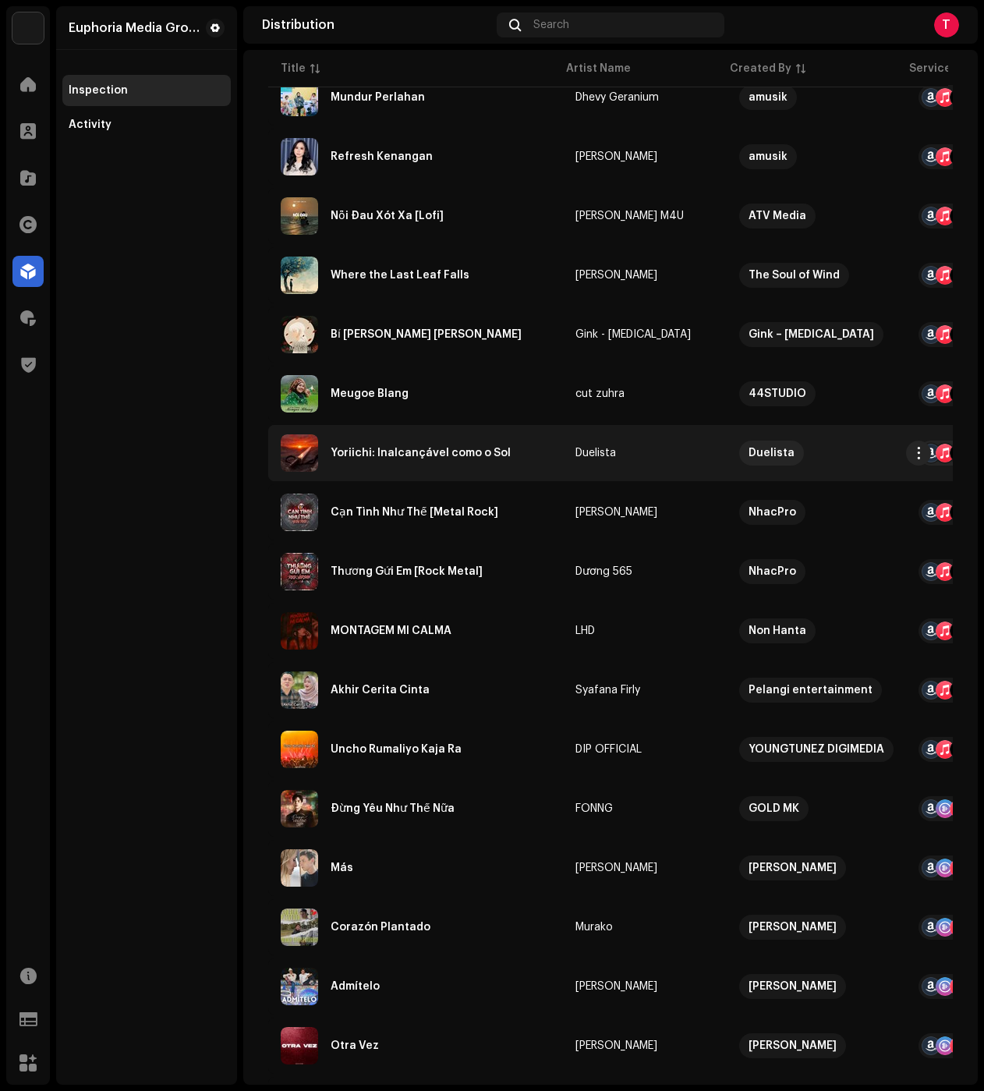
click at [437, 453] on div "Yoriichi: Inalcançável como o Sol" at bounding box center [421, 453] width 180 height 11
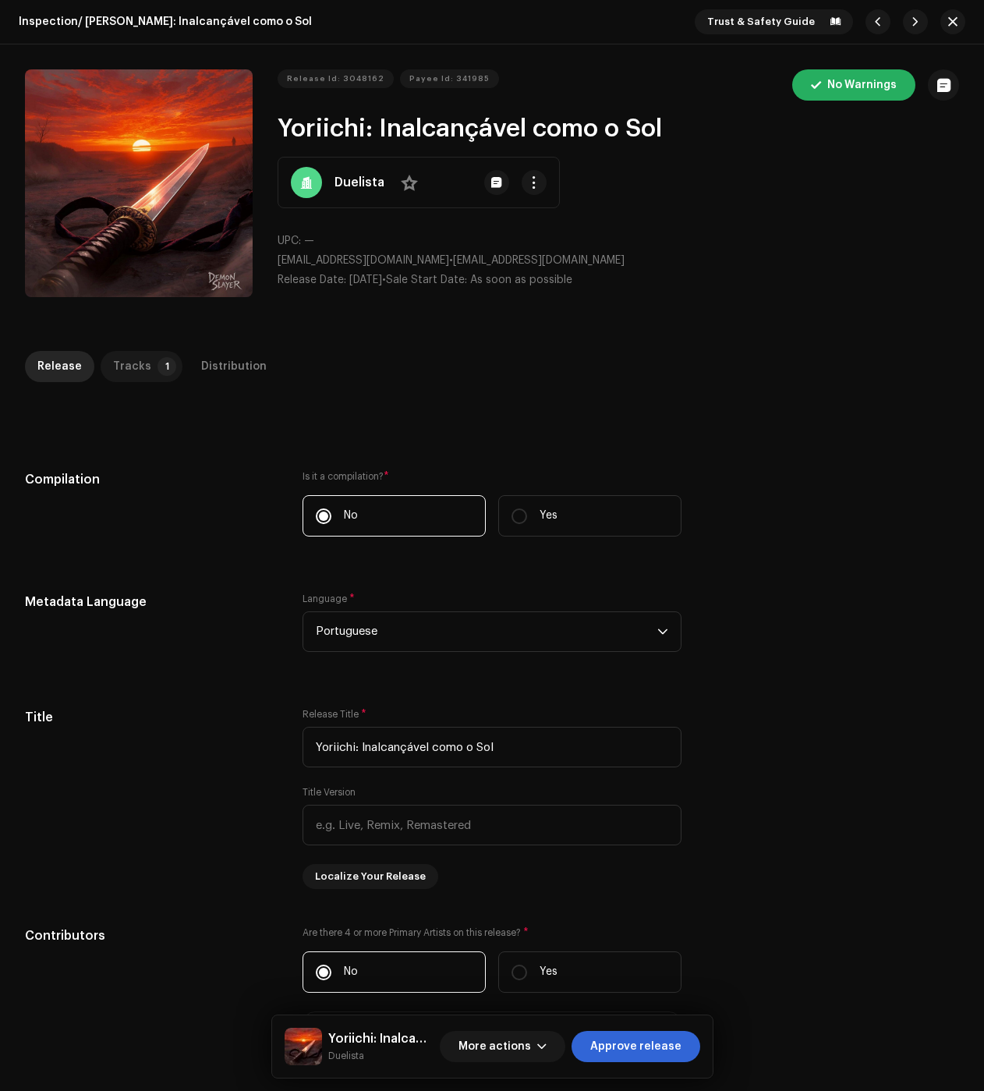
click at [118, 363] on div "Tracks" at bounding box center [132, 366] width 38 height 31
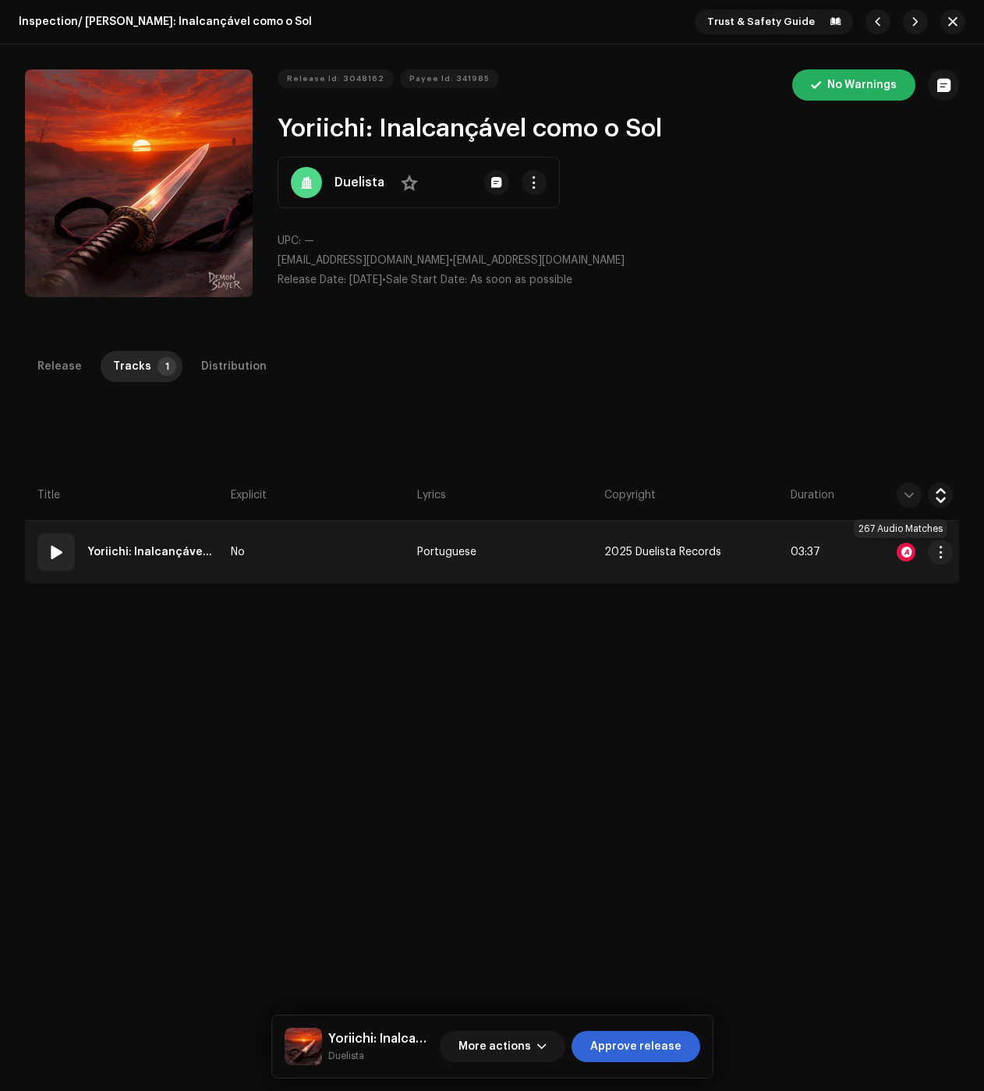
click at [900, 550] on div at bounding box center [906, 552] width 19 height 19
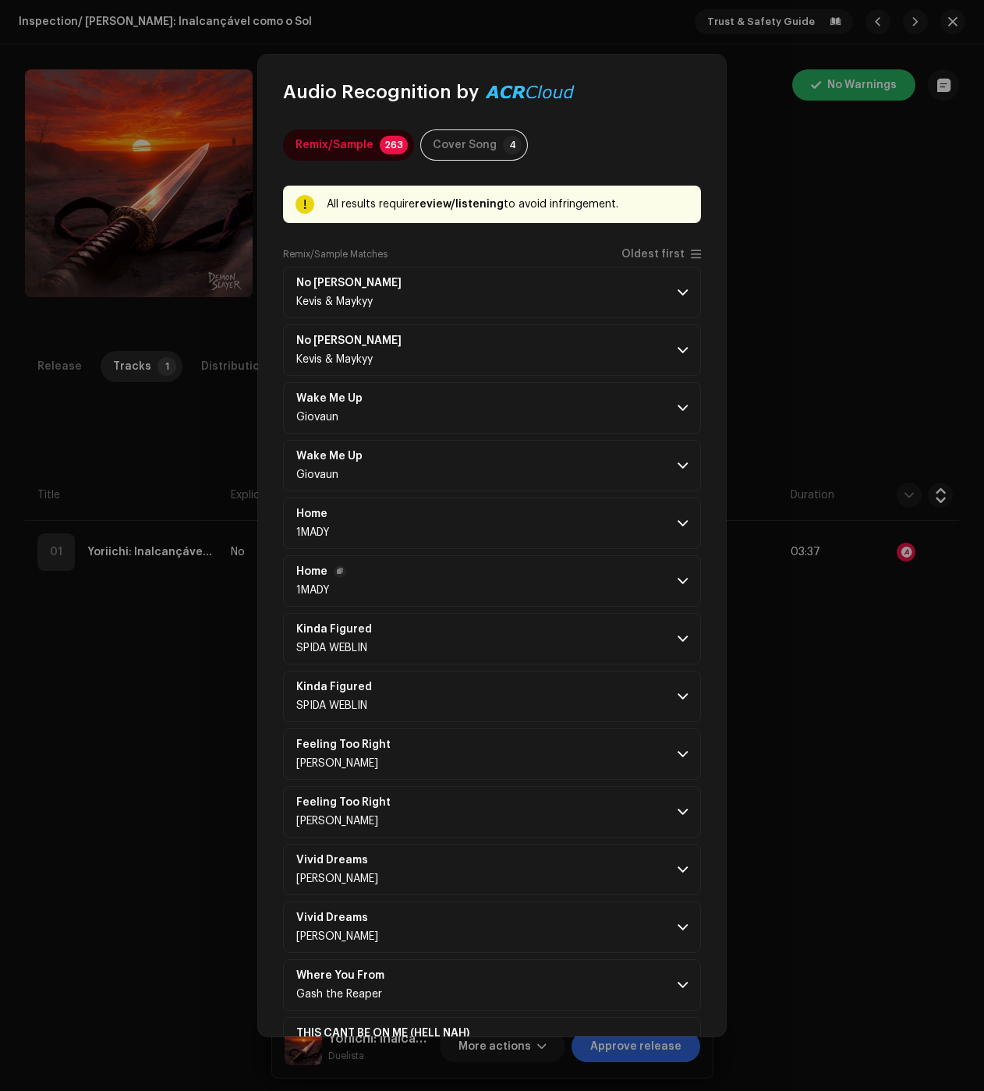
click at [622, 590] on p-accordion-header "Home 1MADY" at bounding box center [492, 580] width 418 height 51
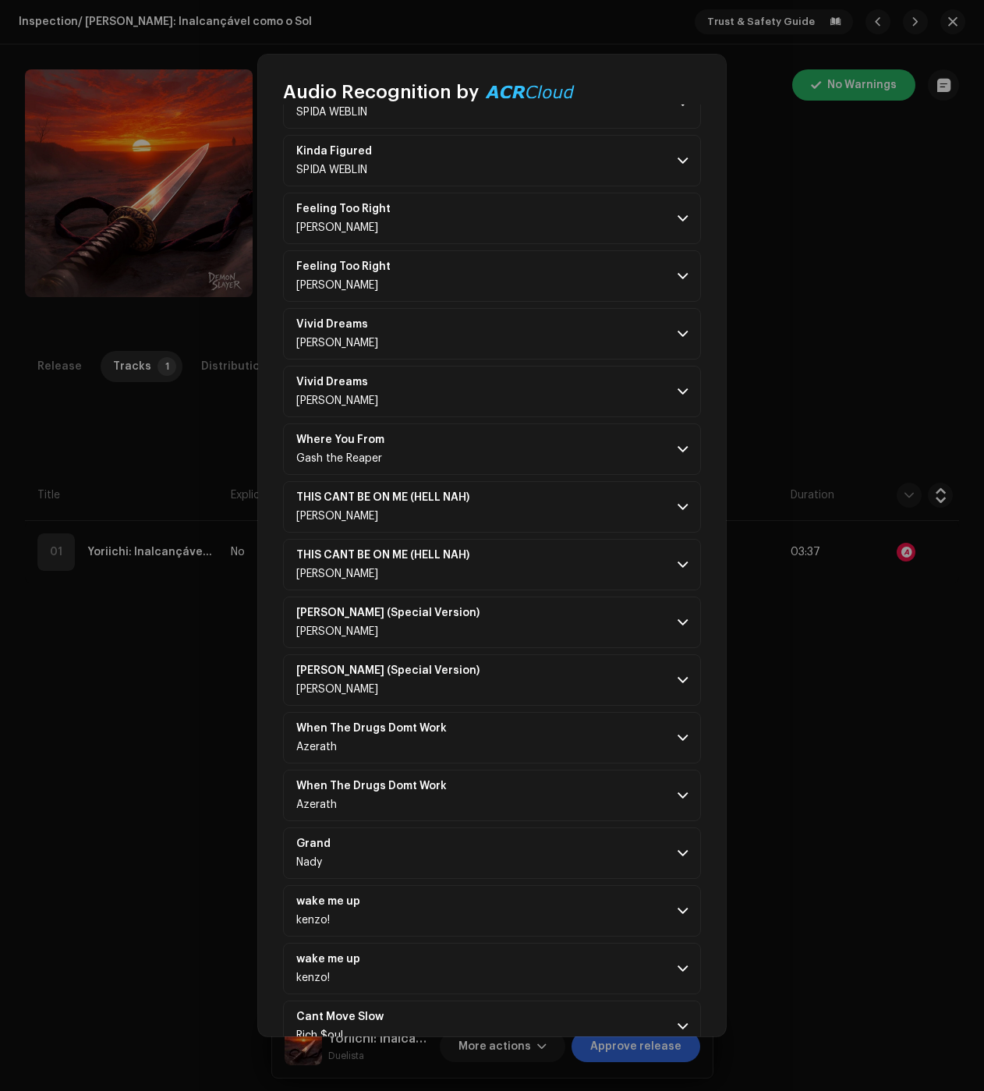
scroll to position [858, 0]
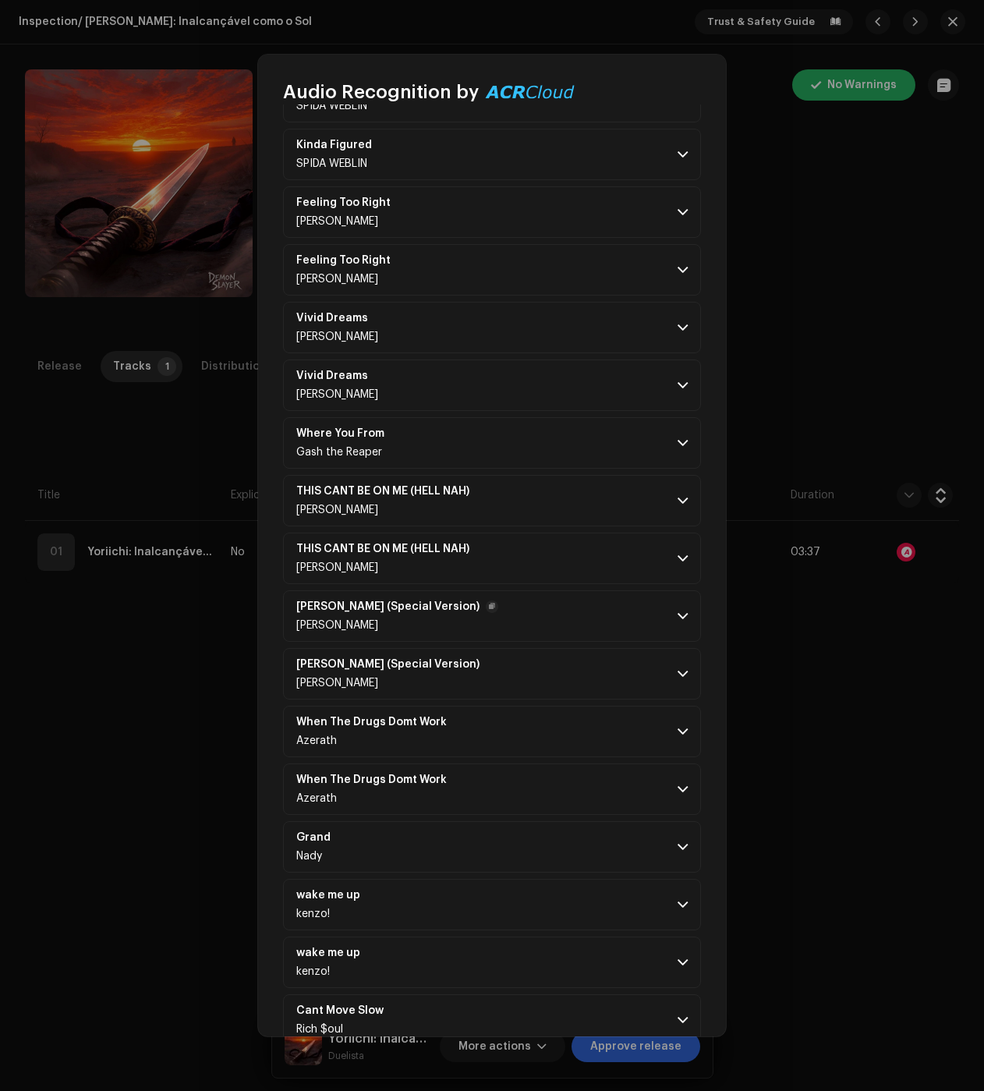
click at [469, 627] on p-accordion-header "[PERSON_NAME] (Special Version) [PERSON_NAME]" at bounding box center [492, 615] width 418 height 51
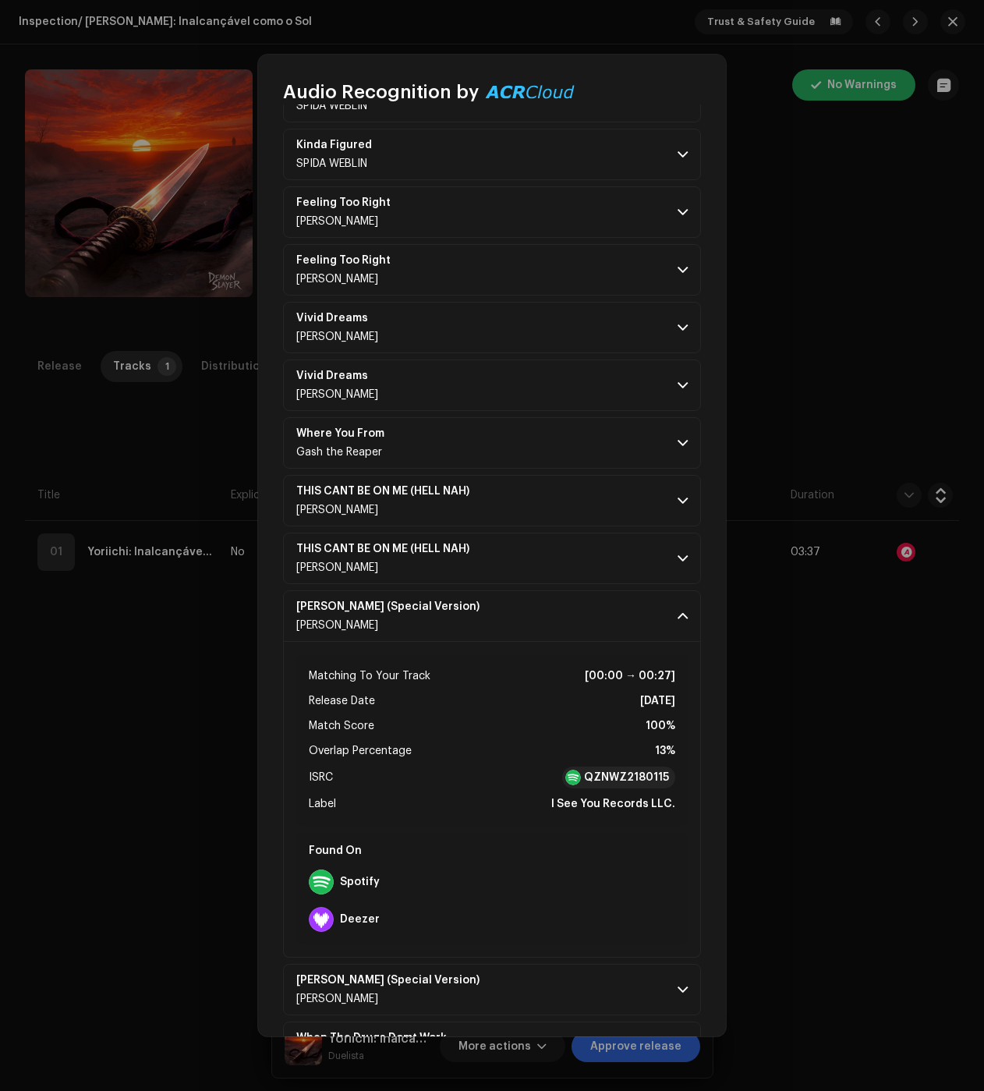
scroll to position [1170, 0]
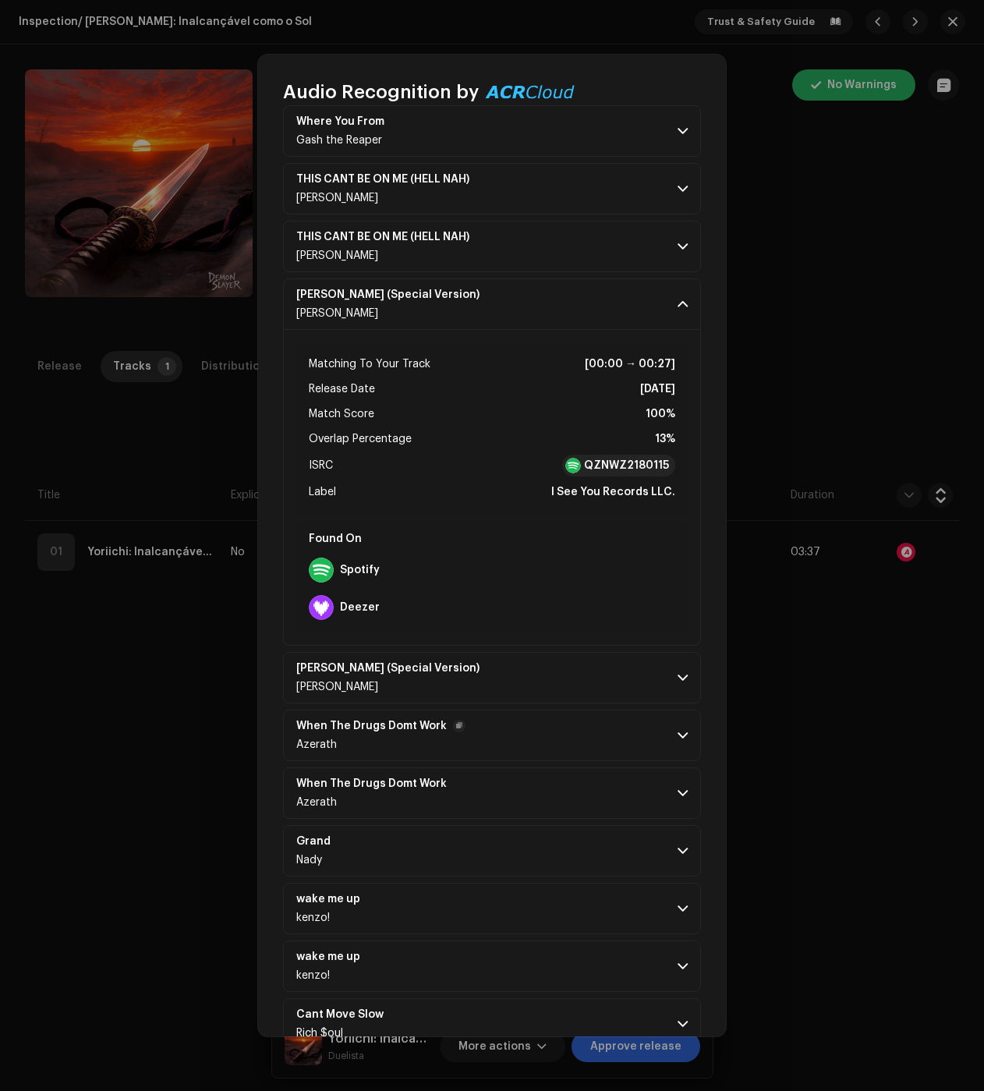
click at [625, 744] on p-accordion-header "When The Drugs Domt Work Azerath" at bounding box center [492, 735] width 418 height 51
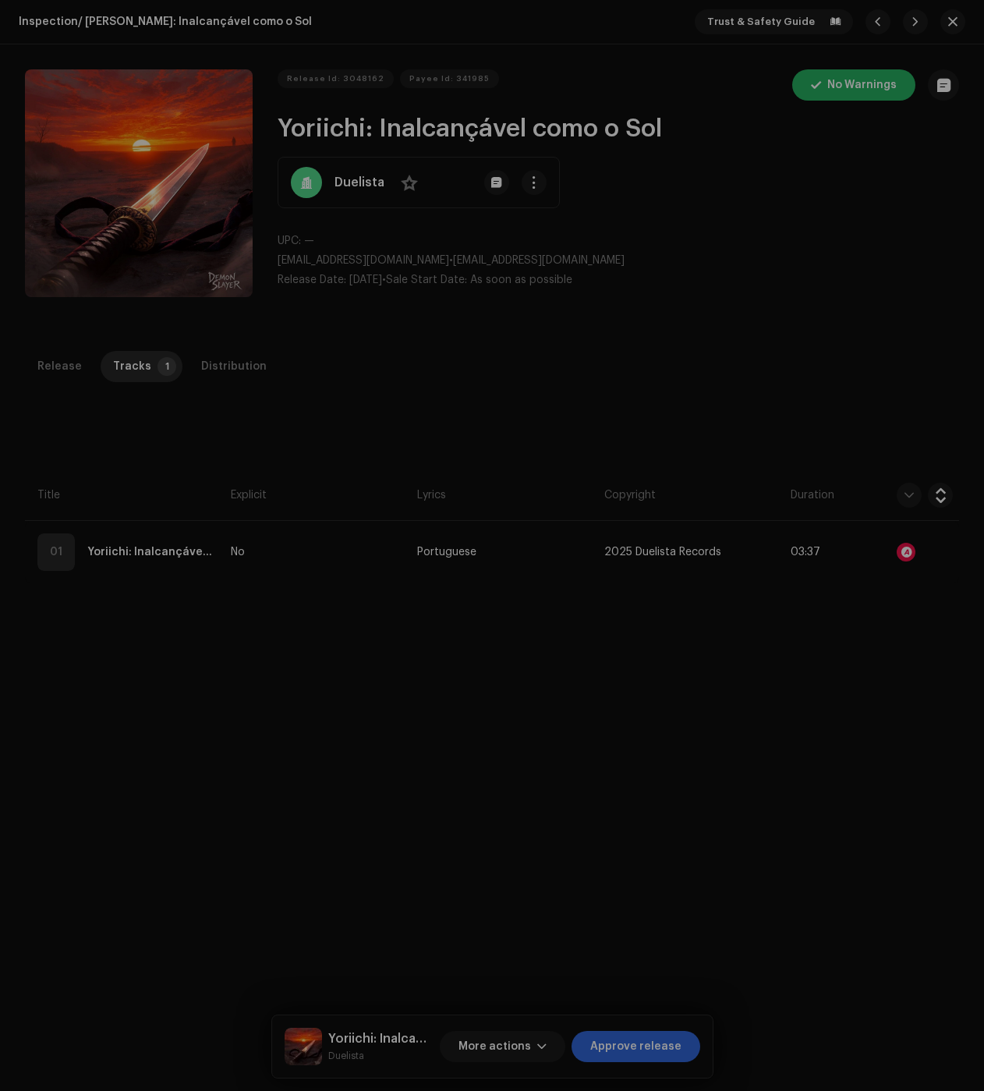
drag, startPoint x: 847, startPoint y: 664, endPoint x: 718, endPoint y: 559, distance: 166.2
click at [847, 664] on div "Audio Recognition by Remix/Sample 263 Cover Song 4 All results require review/l…" at bounding box center [492, 545] width 984 height 1091
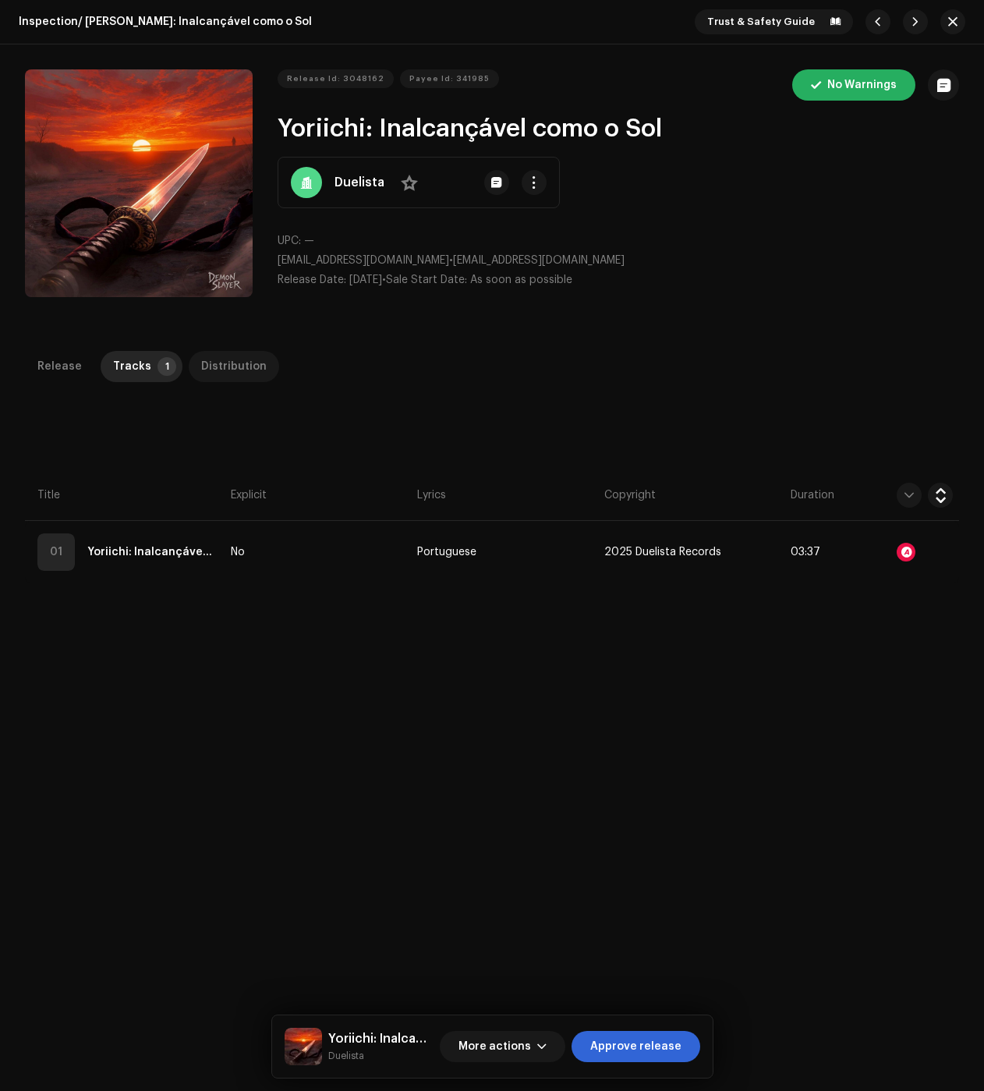
drag, startPoint x: 208, startPoint y: 396, endPoint x: 209, endPoint y: 381, distance: 14.8
click at [208, 395] on div "Release Tracks 1 Distribution Compilation Is it a compilation? * No Yes Metadat…" at bounding box center [492, 859] width 984 height 1016
click at [209, 381] on div "Distribution" at bounding box center [233, 366] width 65 height 31
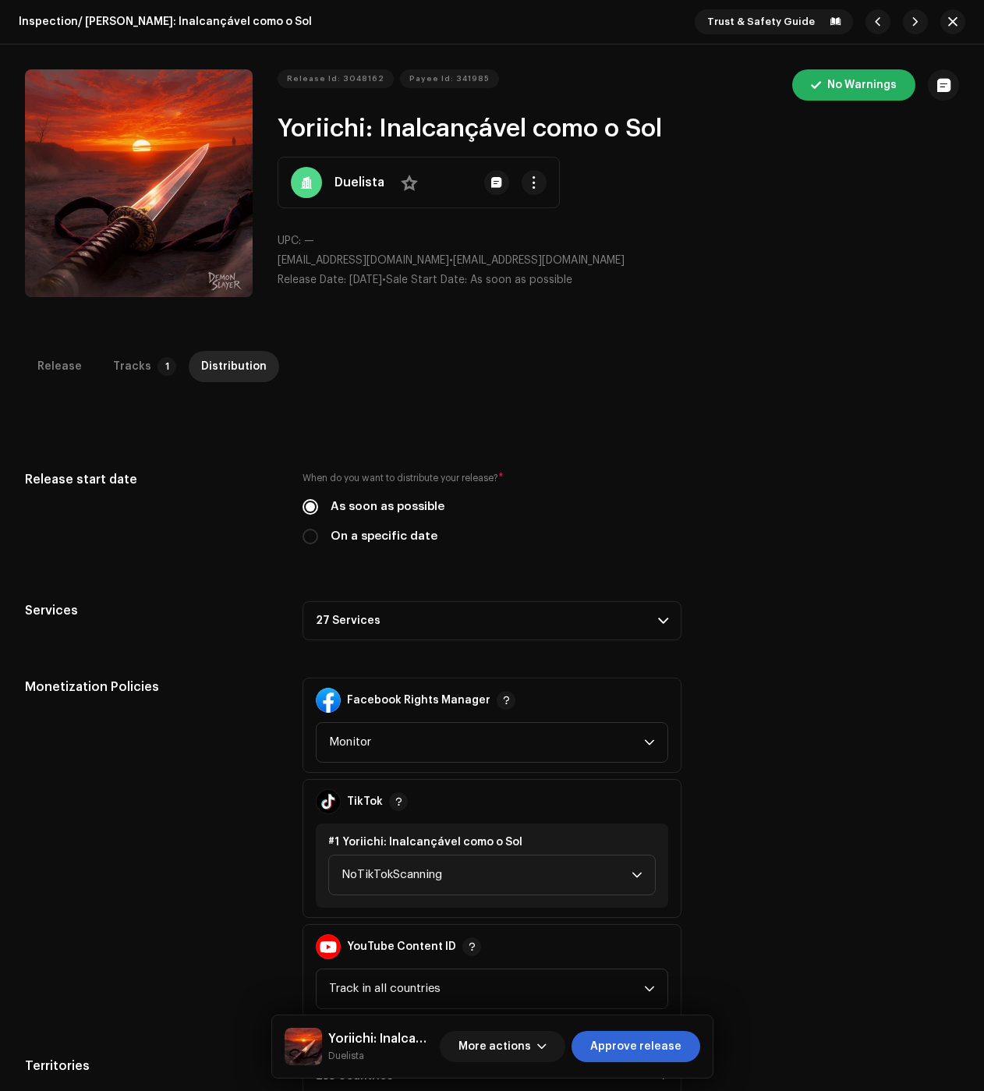
click at [521, 607] on p-accordion-header "27 Services" at bounding box center [492, 620] width 379 height 39
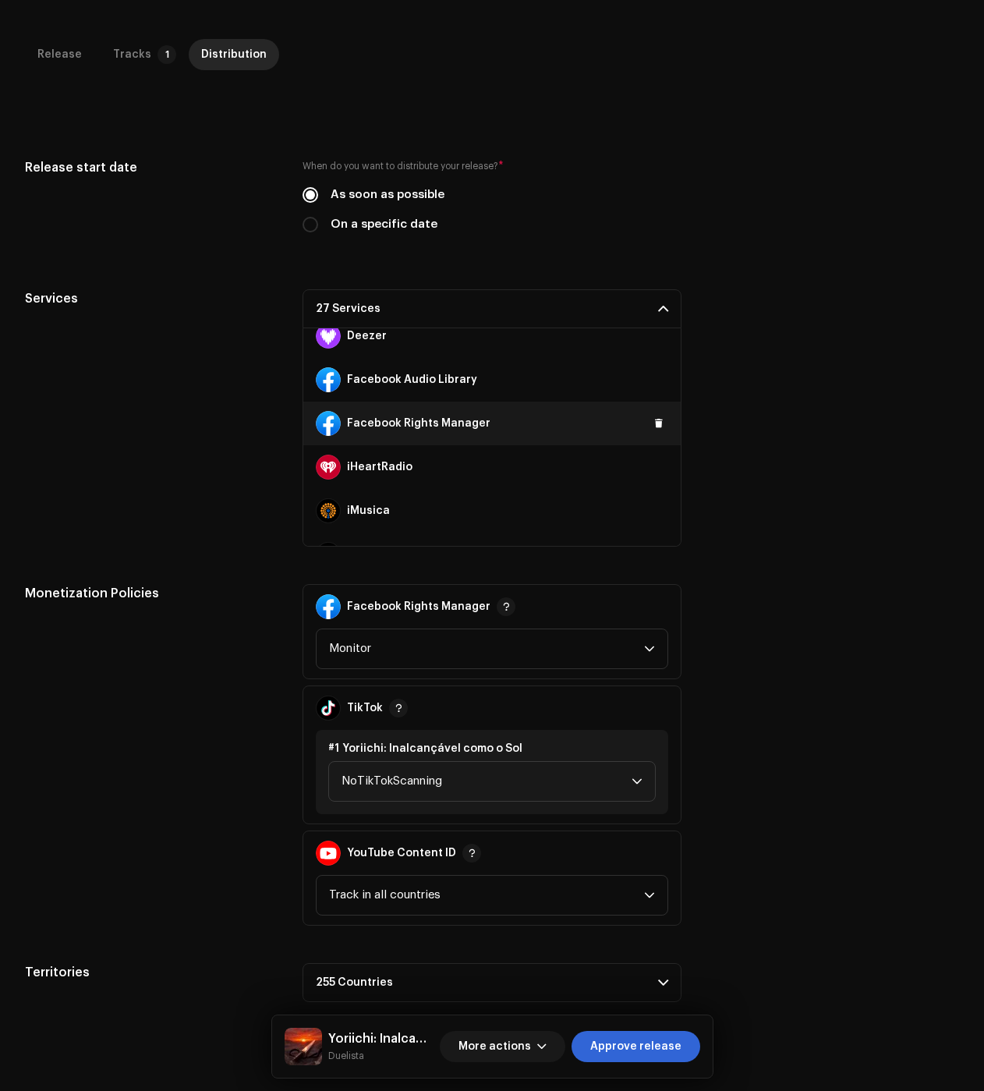
scroll to position [234, 0]
drag, startPoint x: 647, startPoint y: 416, endPoint x: 649, endPoint y: 400, distance: 15.7
click at [654, 416] on span at bounding box center [658, 422] width 9 height 12
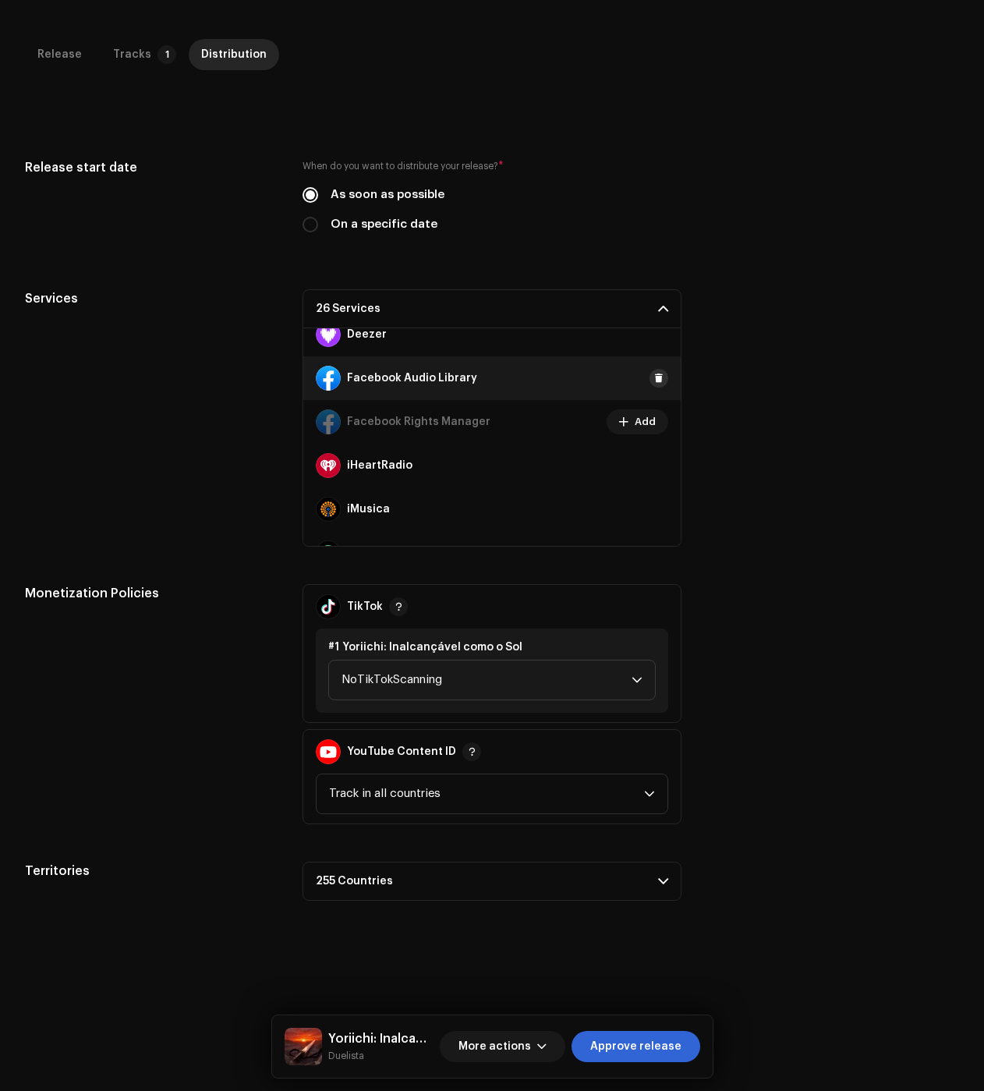
click at [654, 379] on span at bounding box center [658, 378] width 9 height 12
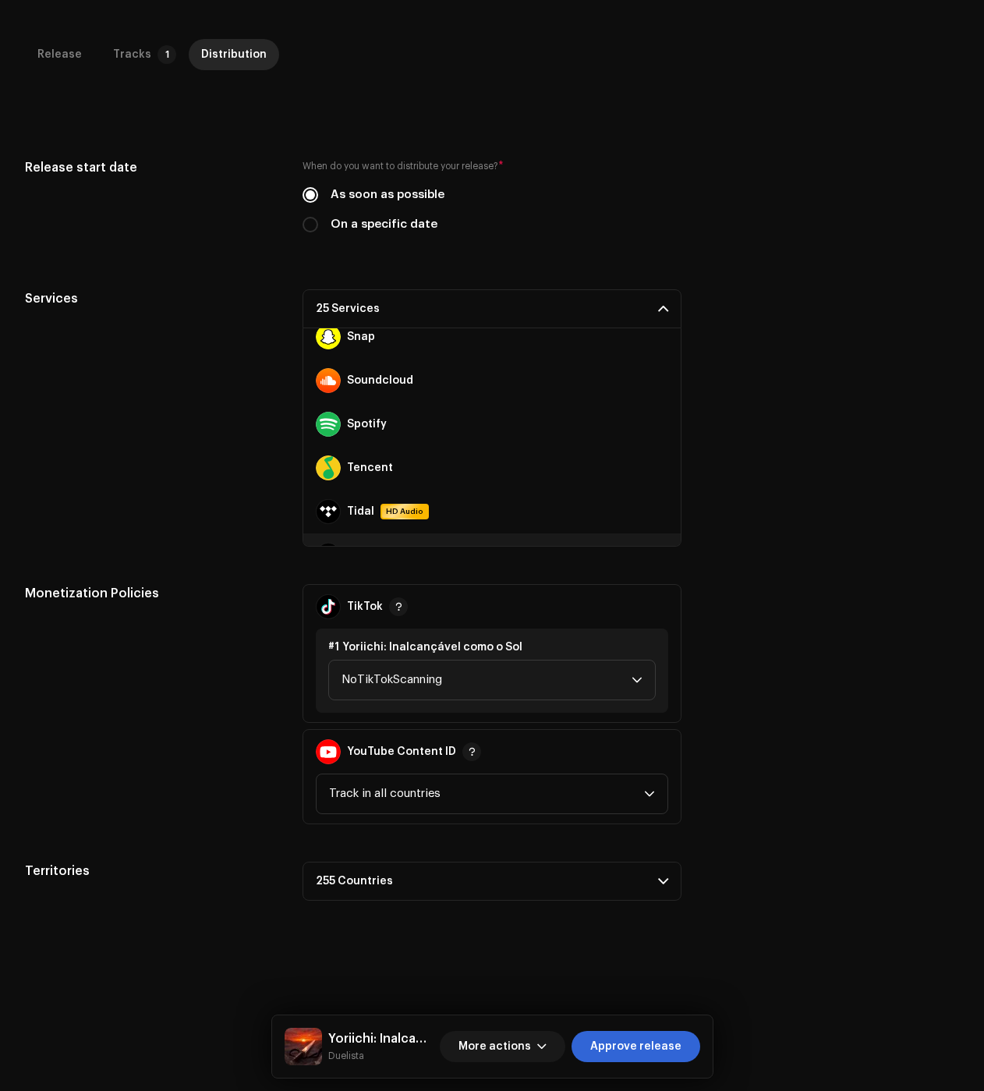
scroll to position [858, 0]
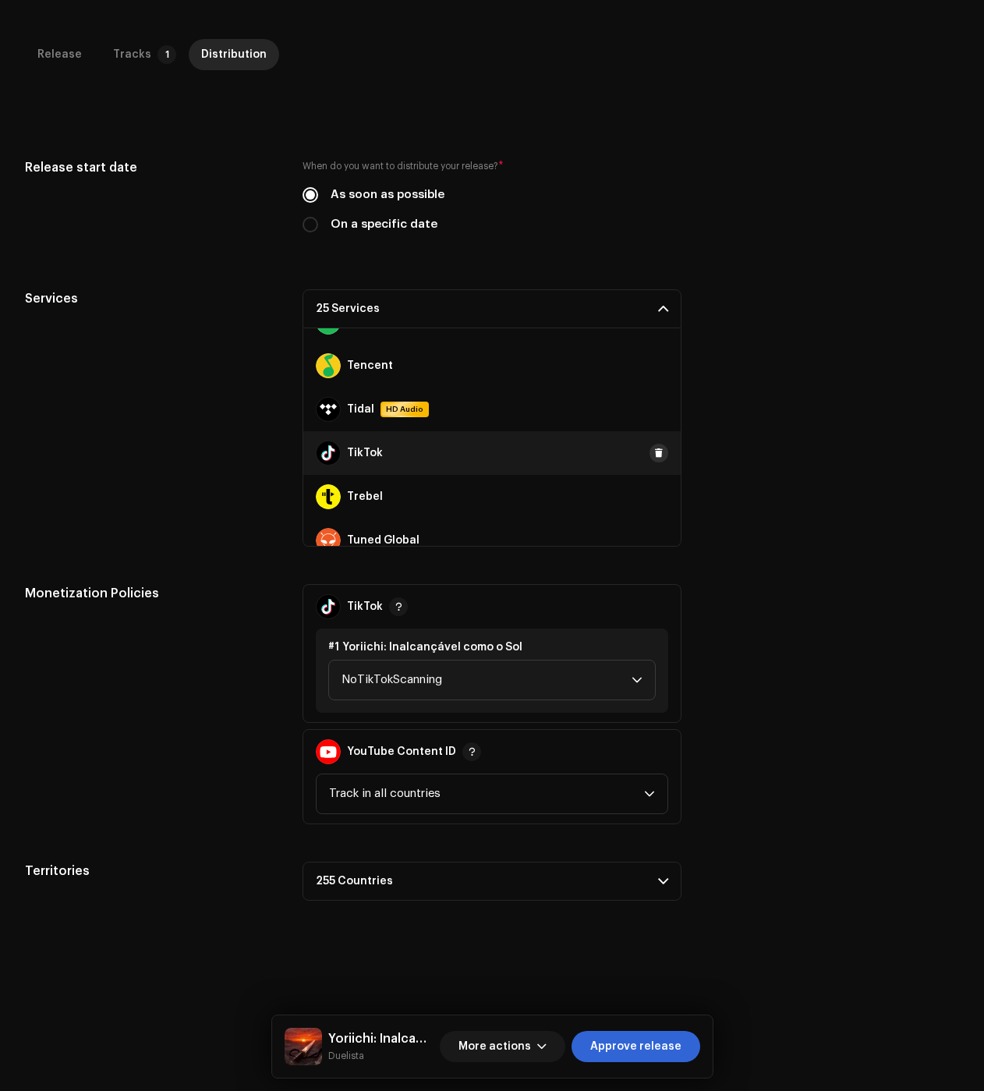
click at [654, 454] on span at bounding box center [658, 453] width 9 height 12
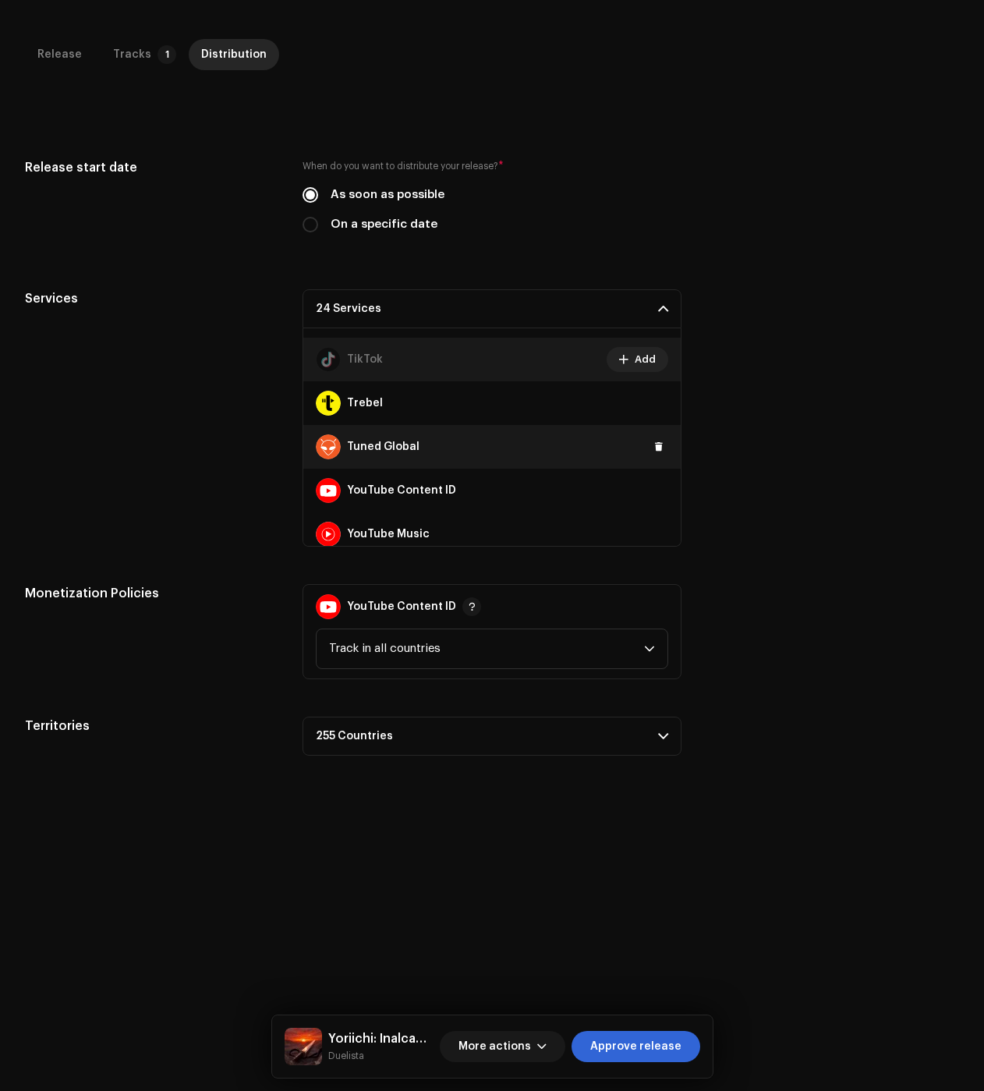
scroll to position [961, 0]
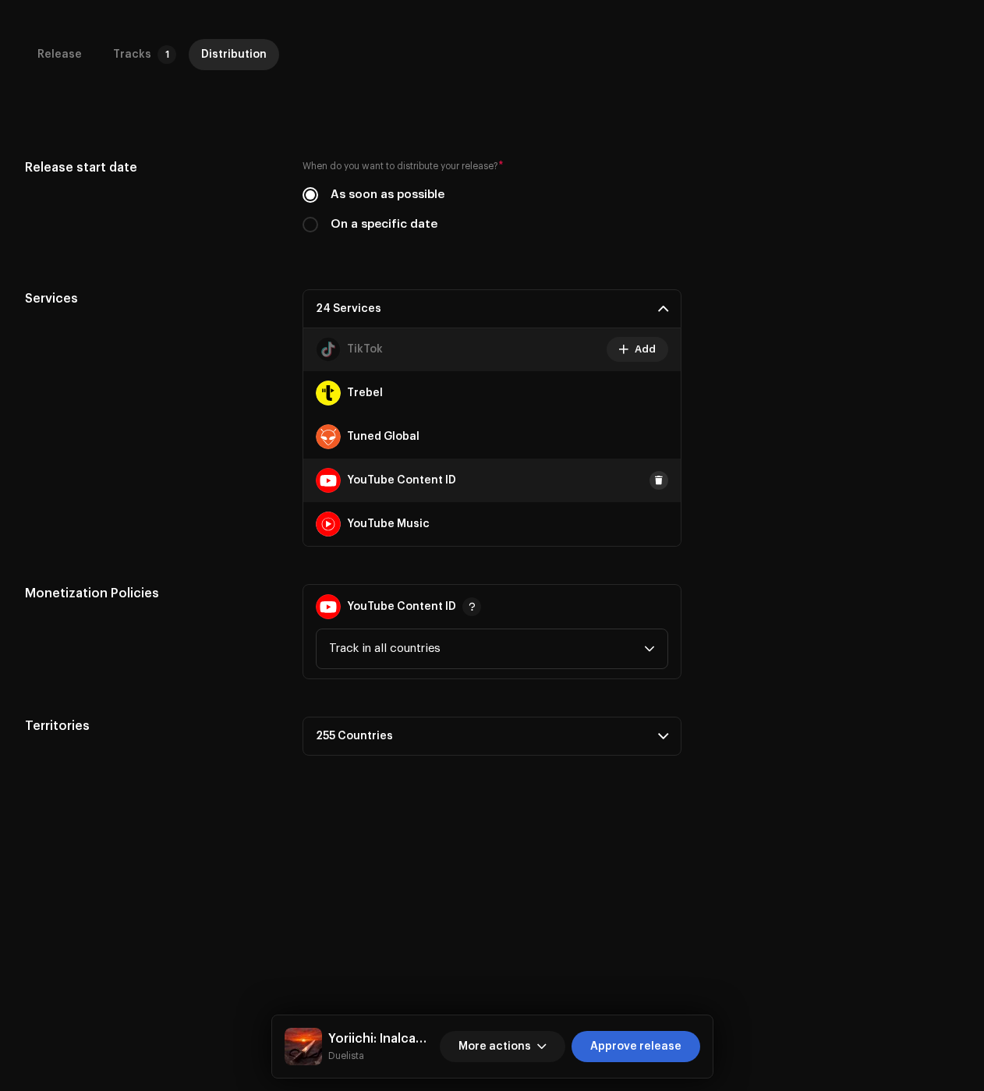
click at [649, 487] on button at bounding box center [658, 480] width 19 height 19
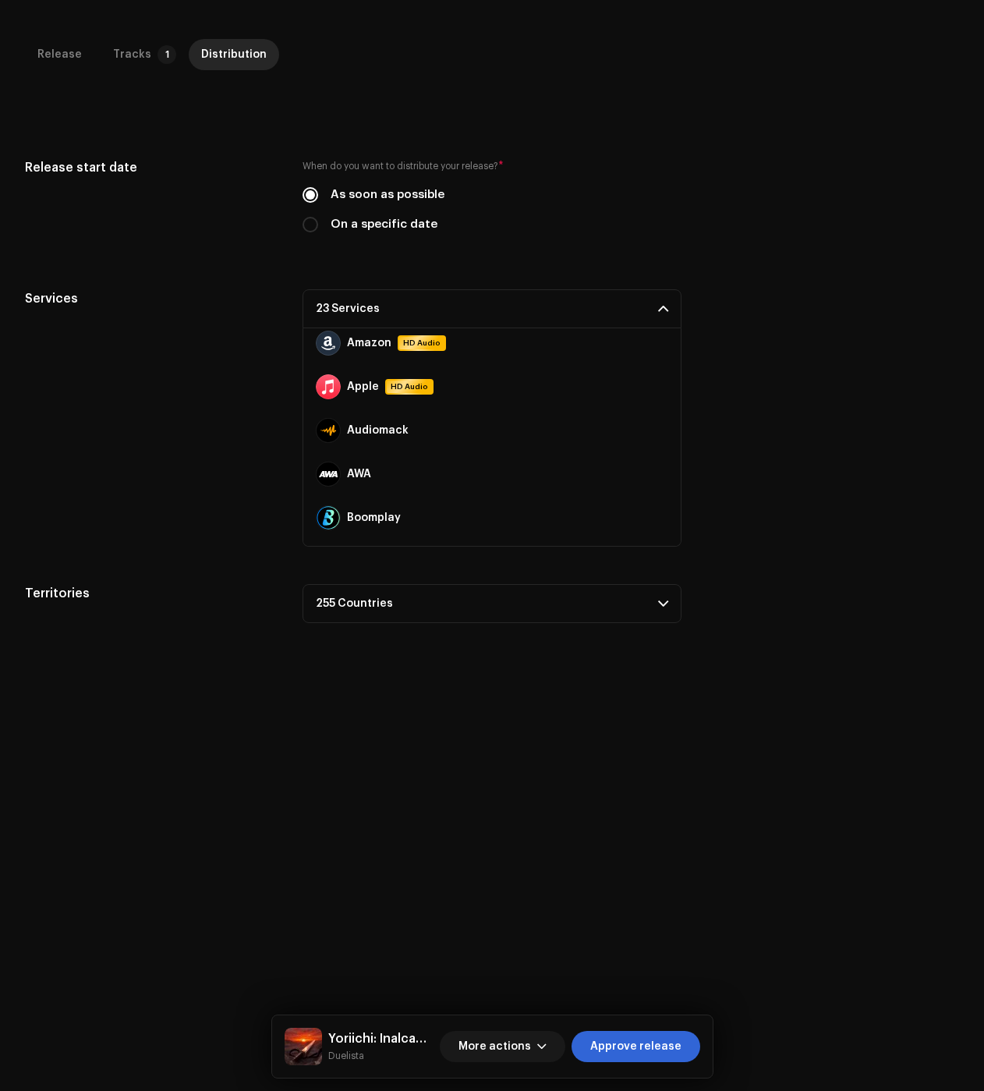
scroll to position [0, 0]
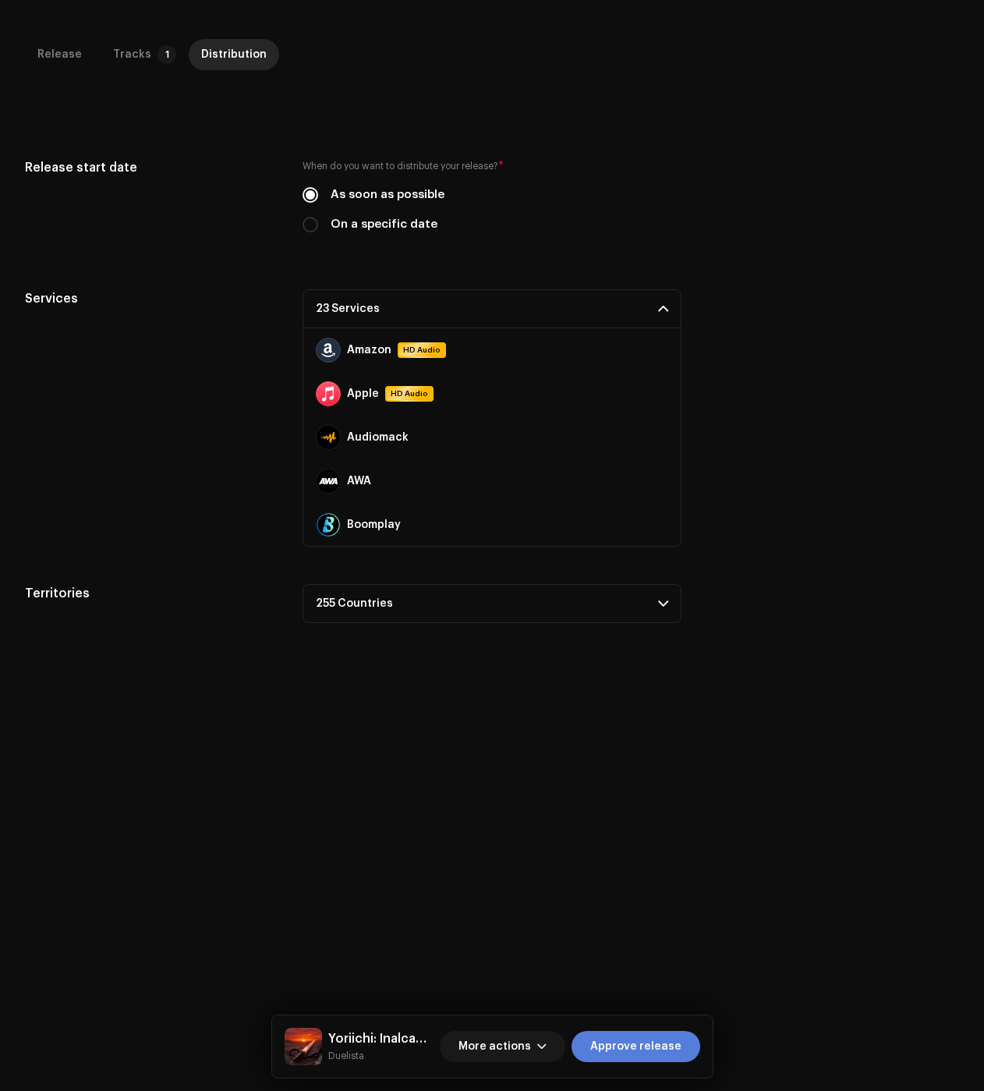
click at [669, 1037] on span "Approve release" at bounding box center [635, 1046] width 91 height 31
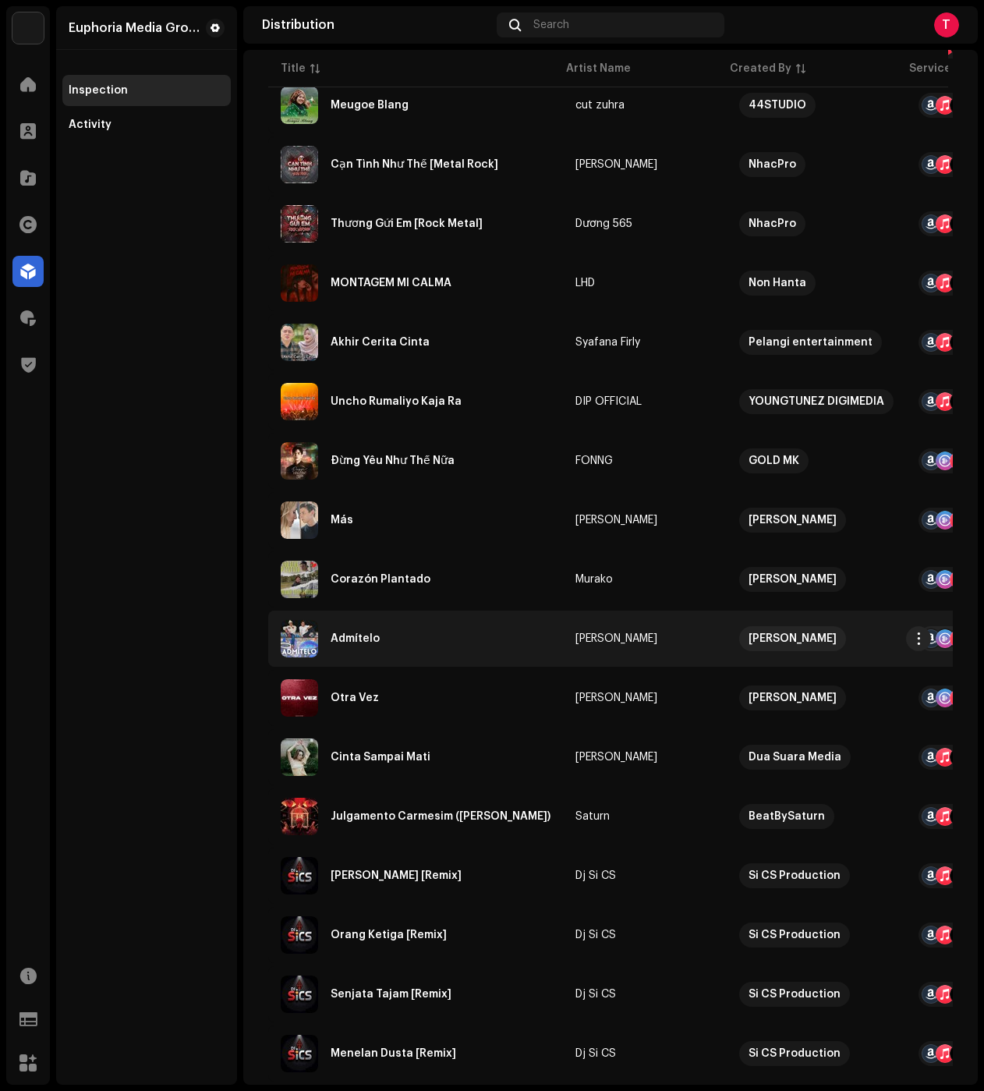
scroll to position [546, 0]
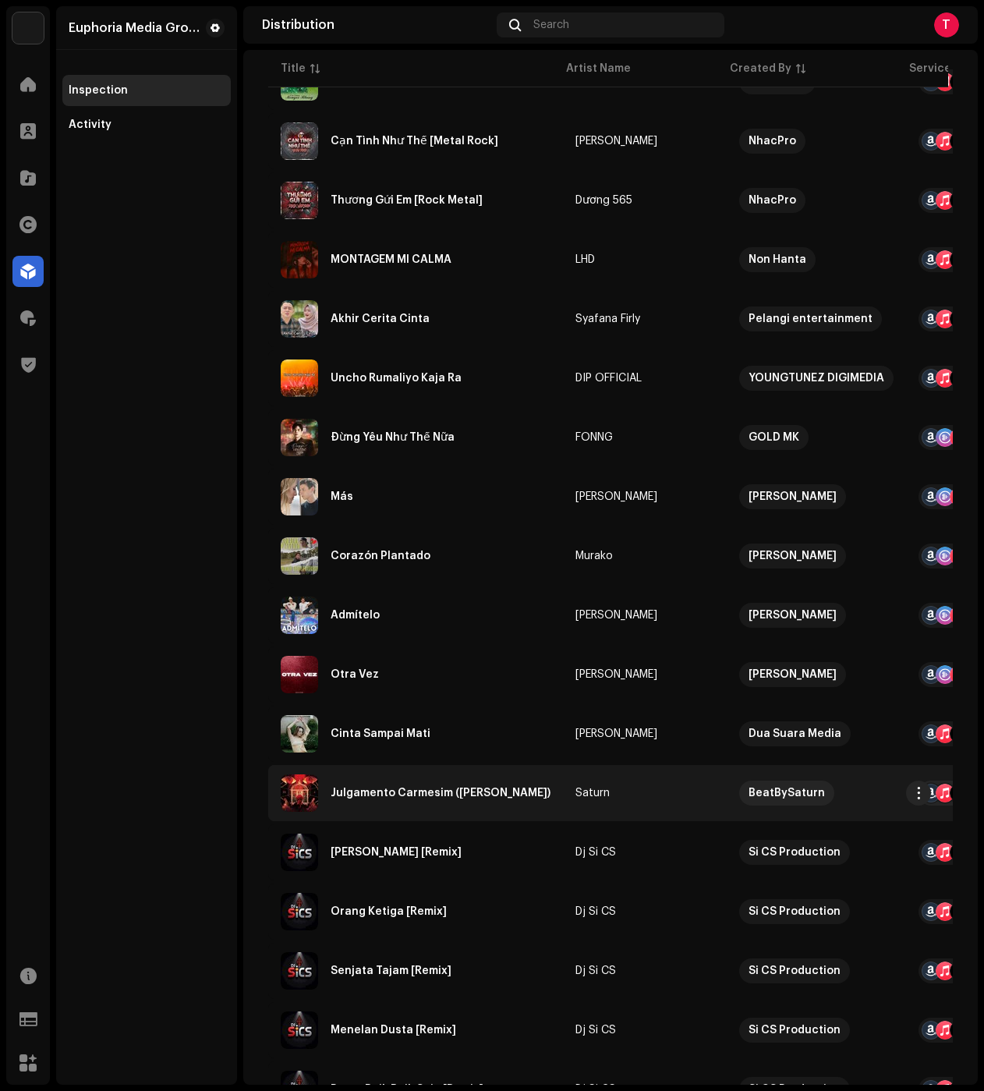
click at [439, 791] on div "Julgamento Carmesim ([PERSON_NAME])" at bounding box center [441, 792] width 220 height 11
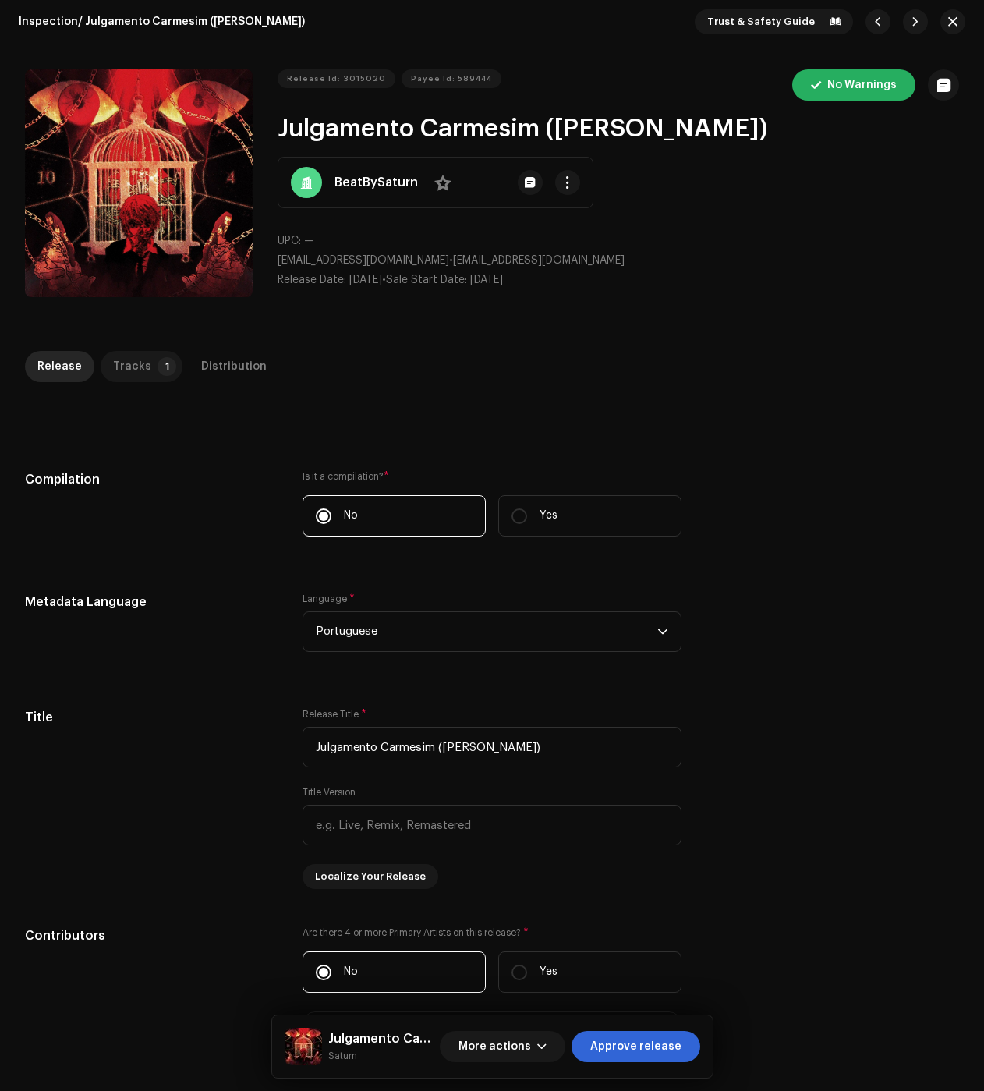
click at [139, 372] on div "Tracks" at bounding box center [132, 366] width 38 height 31
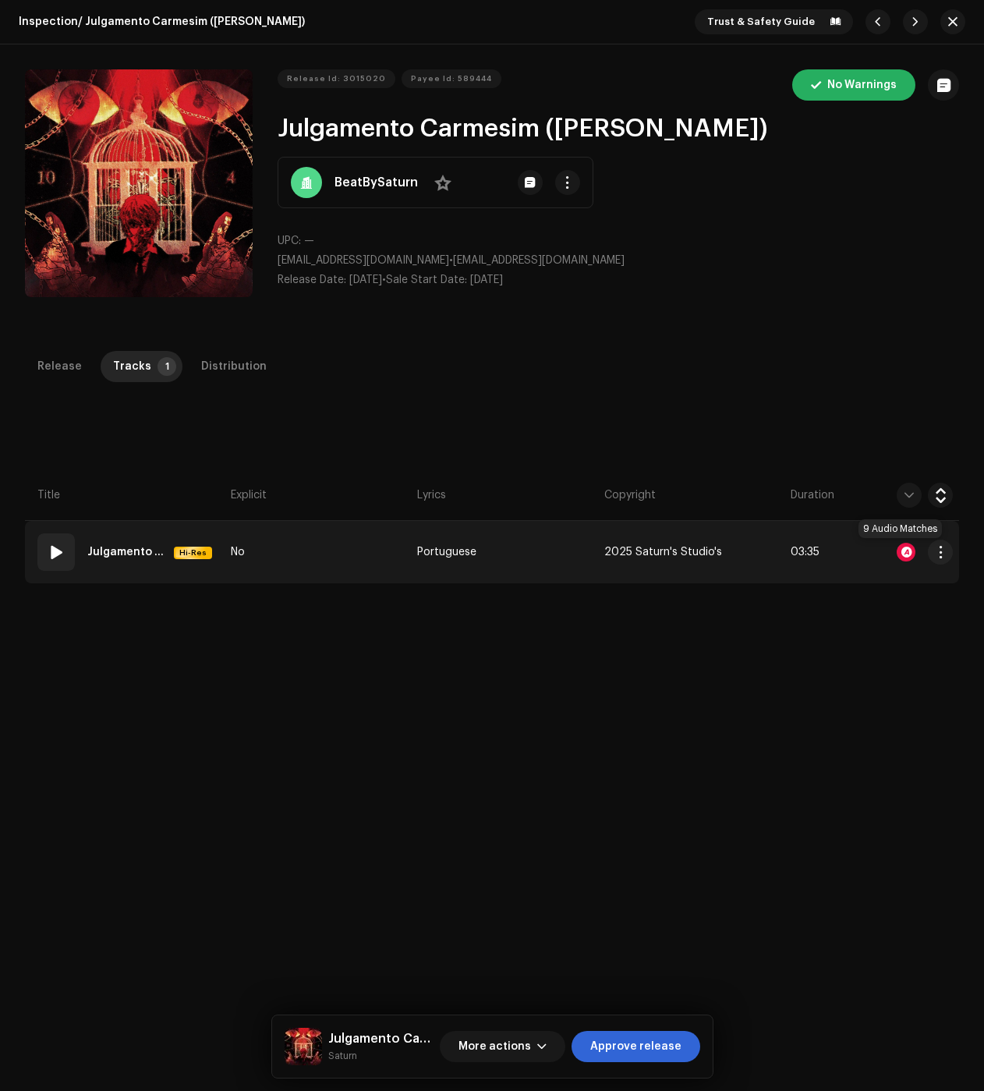
click at [899, 553] on div at bounding box center [906, 552] width 19 height 19
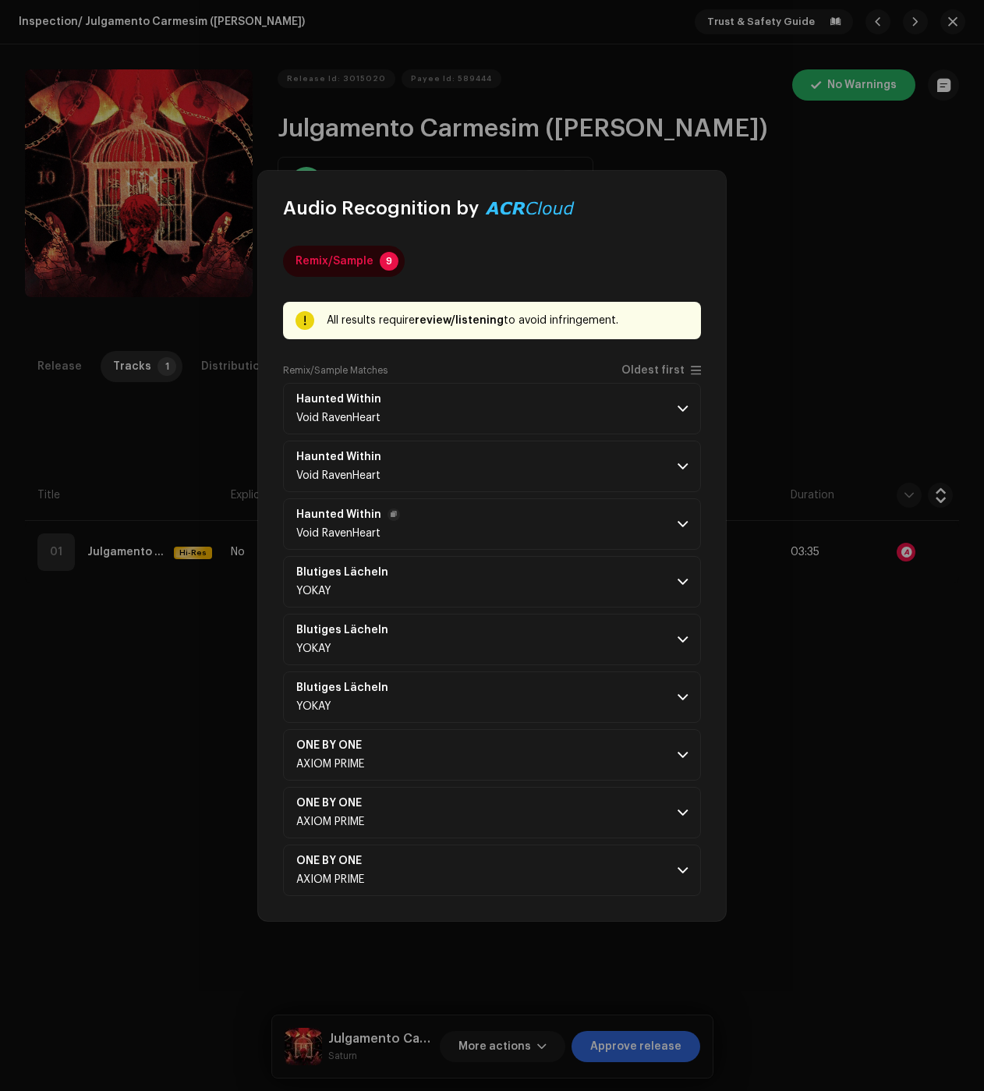
click at [646, 525] on p-accordion-header "Haunted Within Void RavenHeart" at bounding box center [492, 523] width 418 height 51
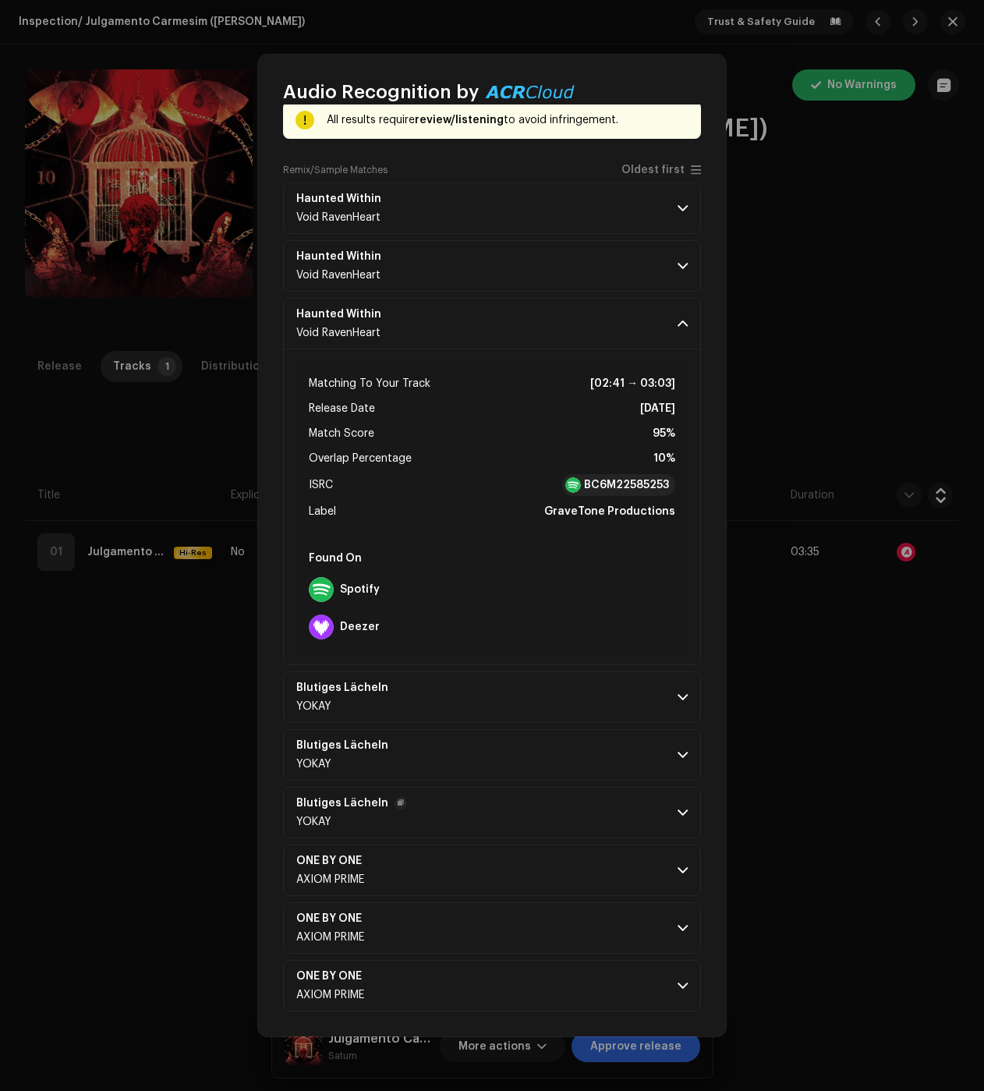
click at [649, 790] on p-accordion-header "Blutiges Lächeln YOKAY" at bounding box center [492, 812] width 418 height 51
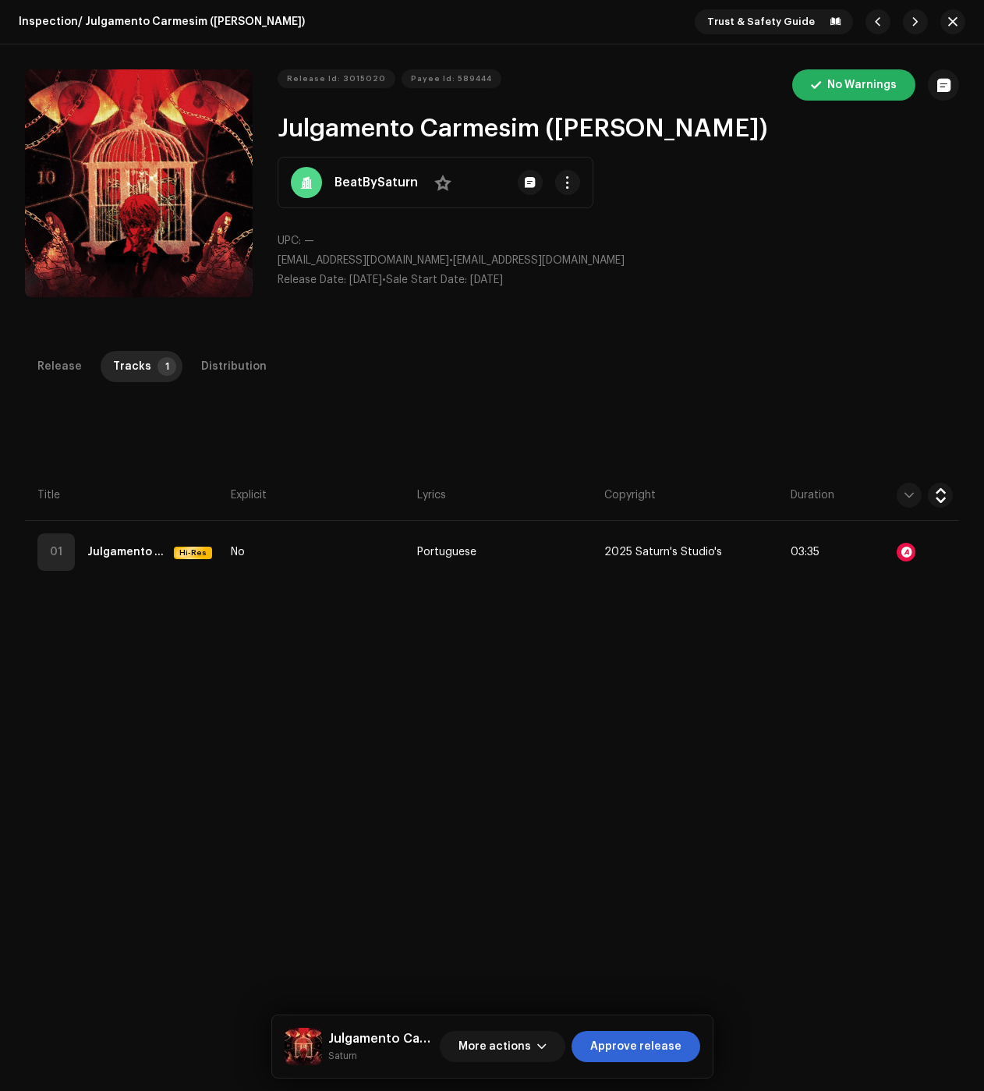
scroll to position [1032, 0]
drag, startPoint x: 865, startPoint y: 741, endPoint x: 782, endPoint y: 695, distance: 94.9
click at [865, 741] on div "Audio Recognition by Remix/Sample 9 All results require review/listening to avo…" at bounding box center [492, 545] width 984 height 1091
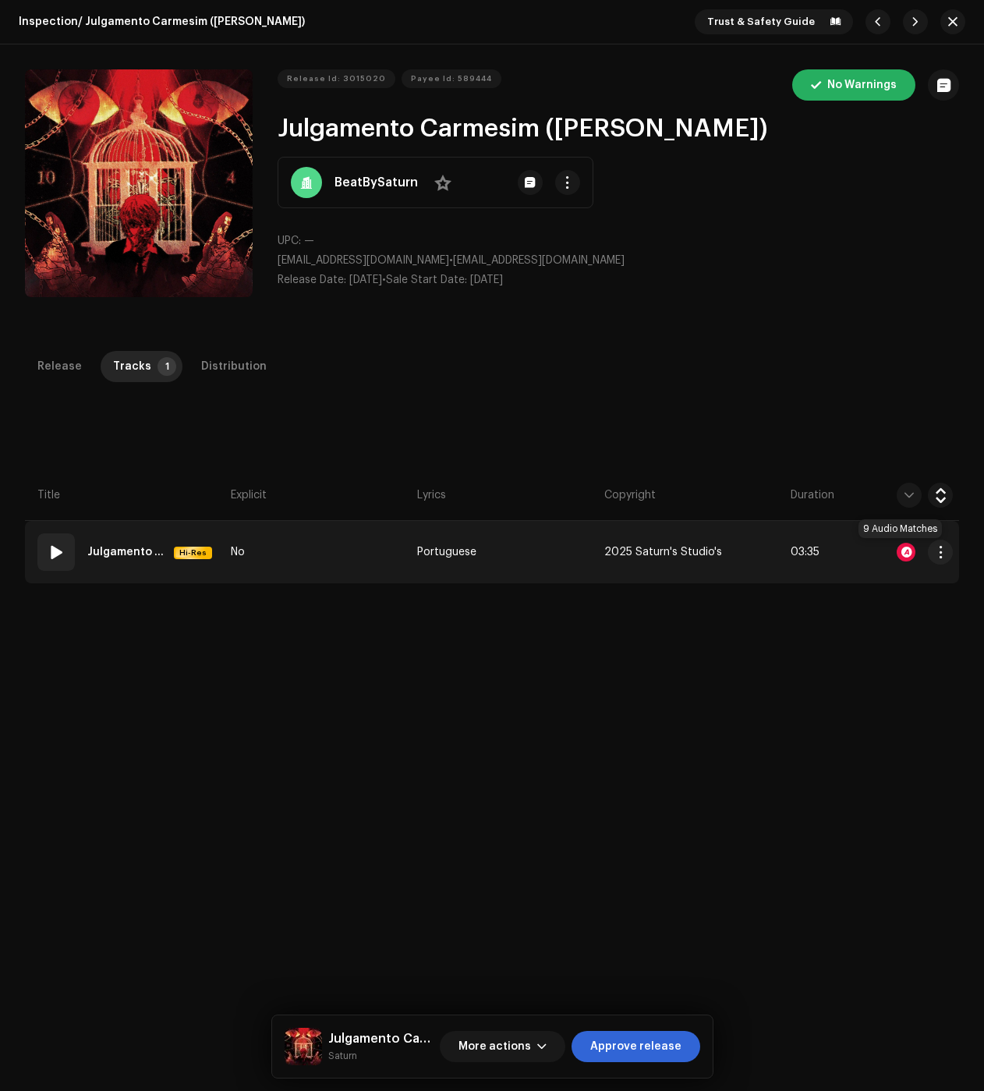
click at [898, 553] on div at bounding box center [906, 552] width 19 height 19
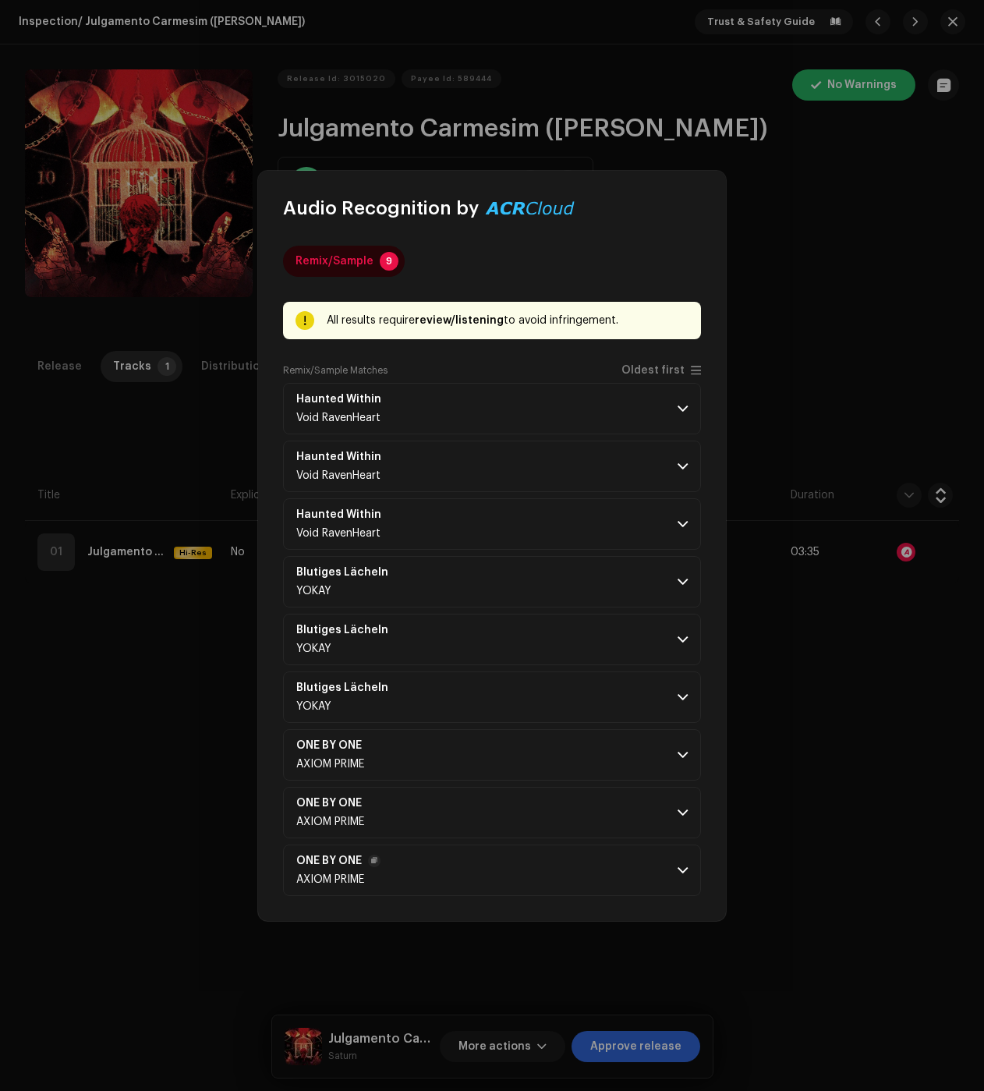
click at [557, 862] on p-accordion-header "ONE BY ONE AXIOM PRIME" at bounding box center [492, 869] width 418 height 51
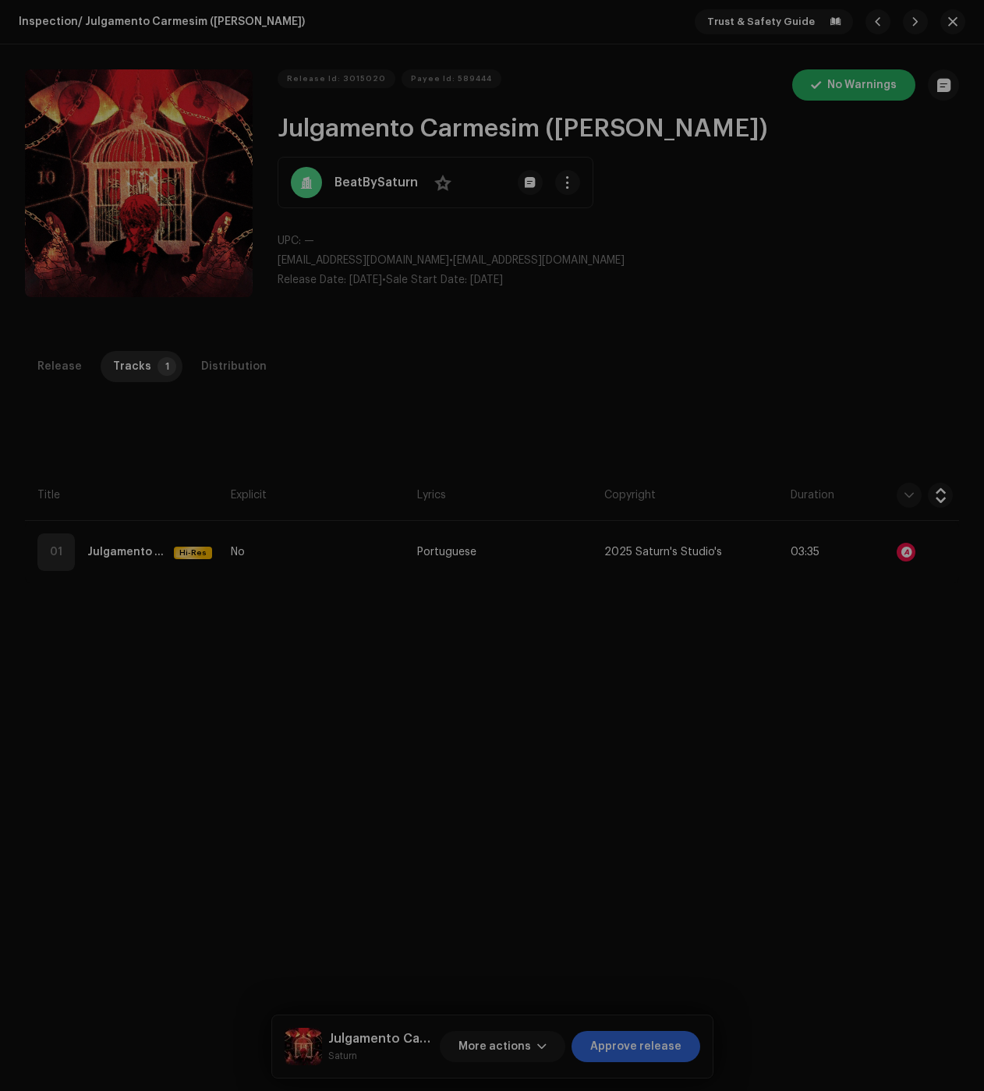
click at [195, 386] on div "Audio Recognition by Remix/Sample 9 All results require review/listening to avo…" at bounding box center [492, 545] width 984 height 1091
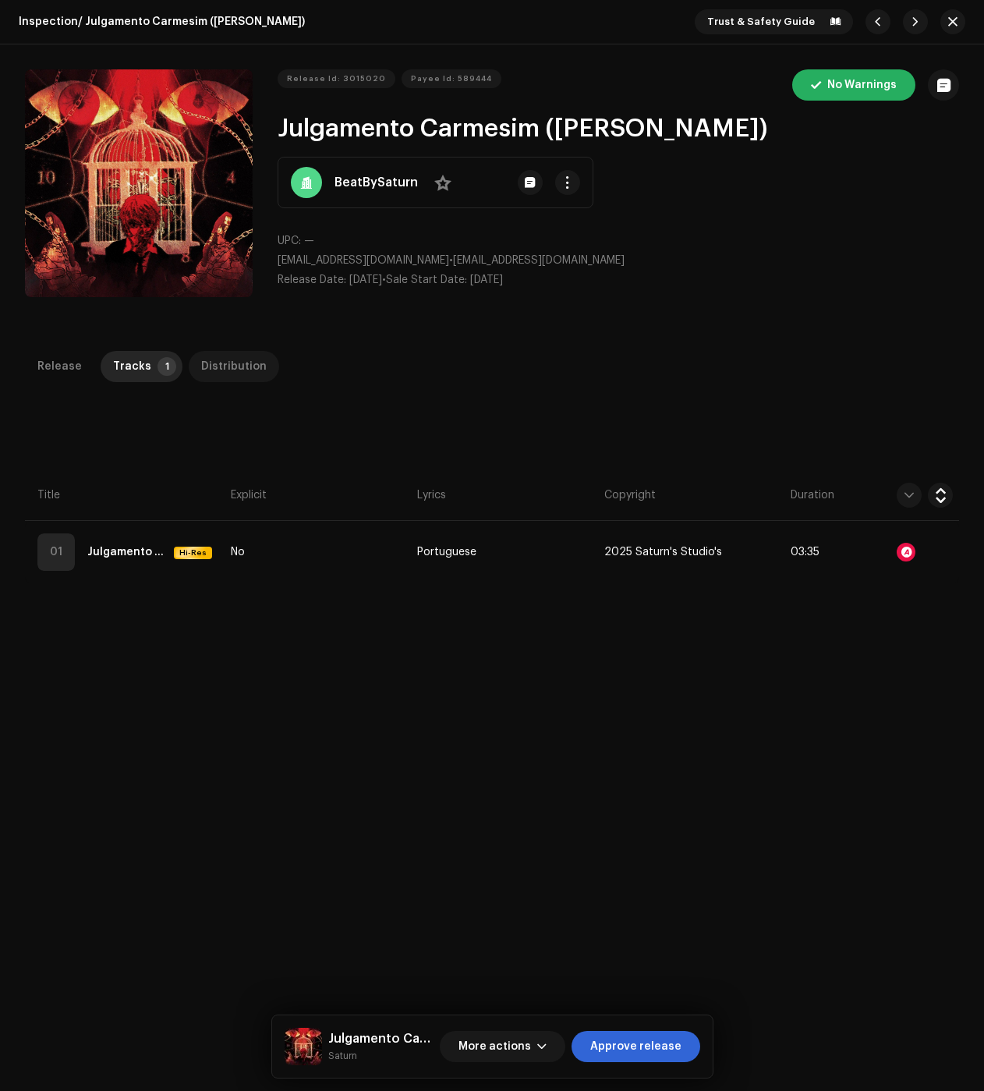
click at [230, 366] on div "Distribution" at bounding box center [233, 366] width 65 height 31
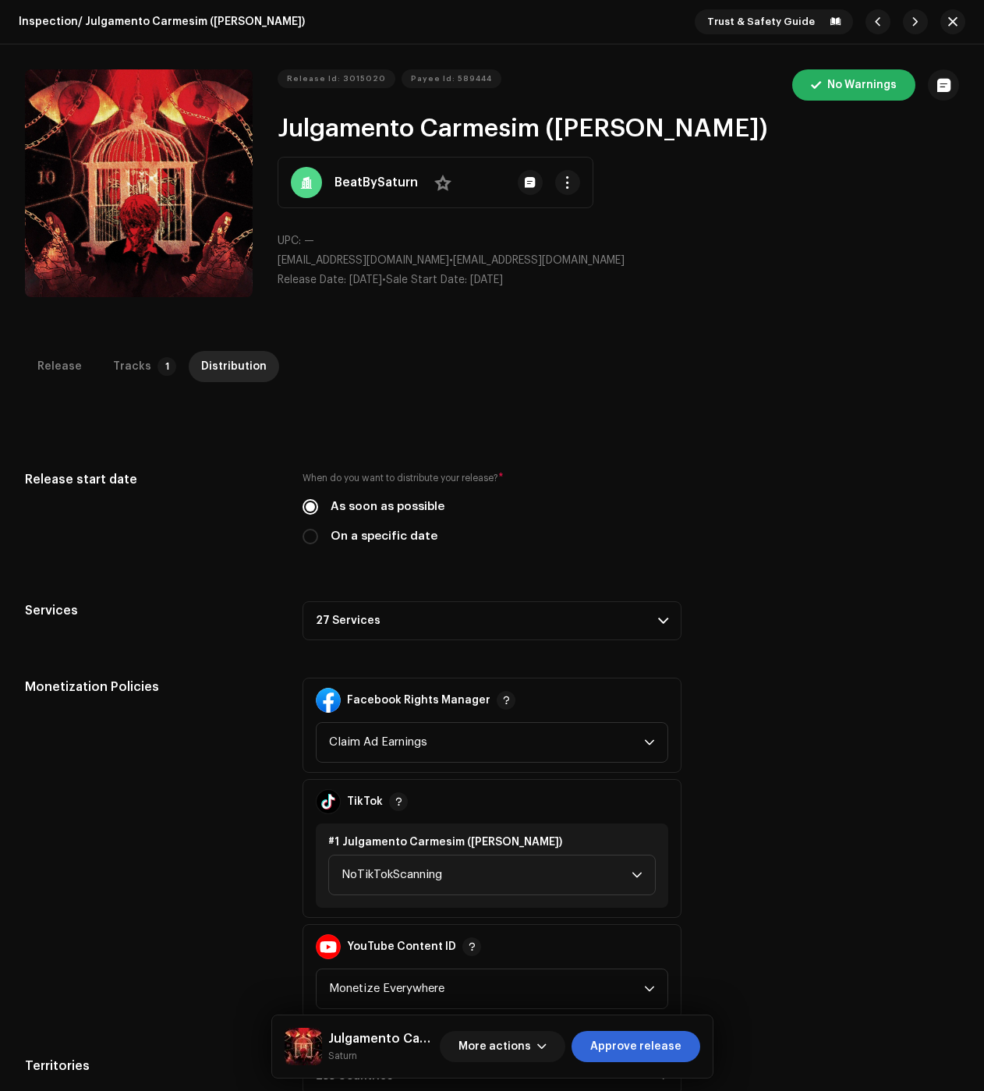
click at [390, 628] on p-accordion-header "27 Services" at bounding box center [492, 620] width 379 height 39
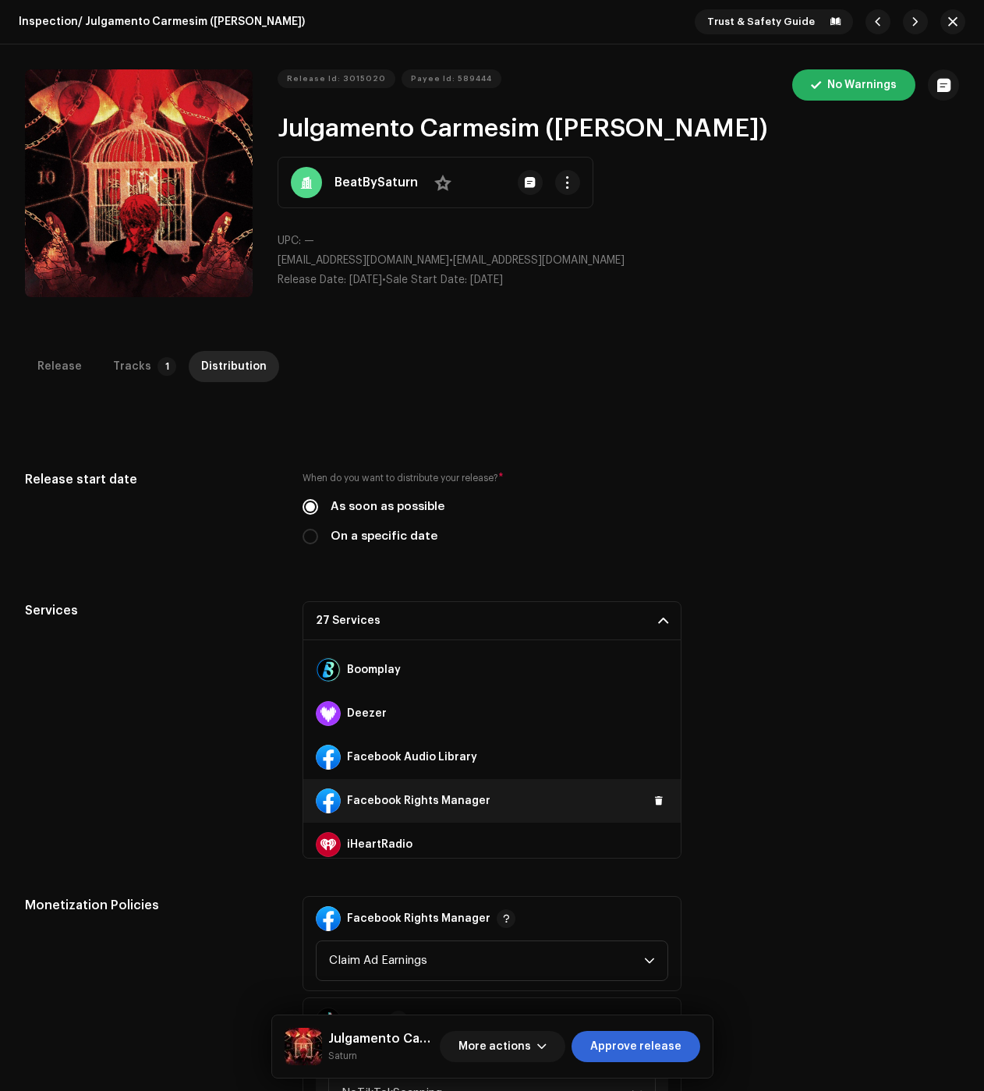
scroll to position [234, 0]
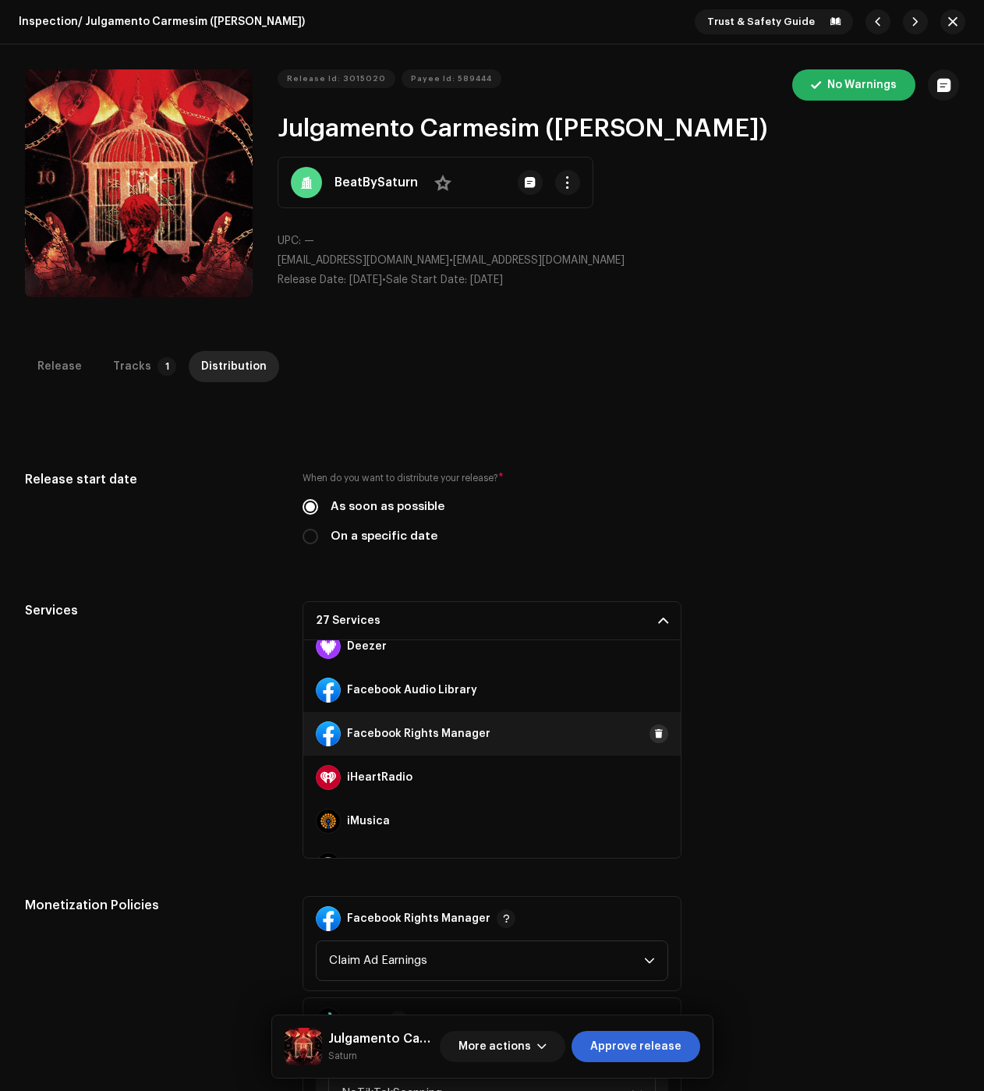
click at [653, 727] on button at bounding box center [658, 733] width 19 height 19
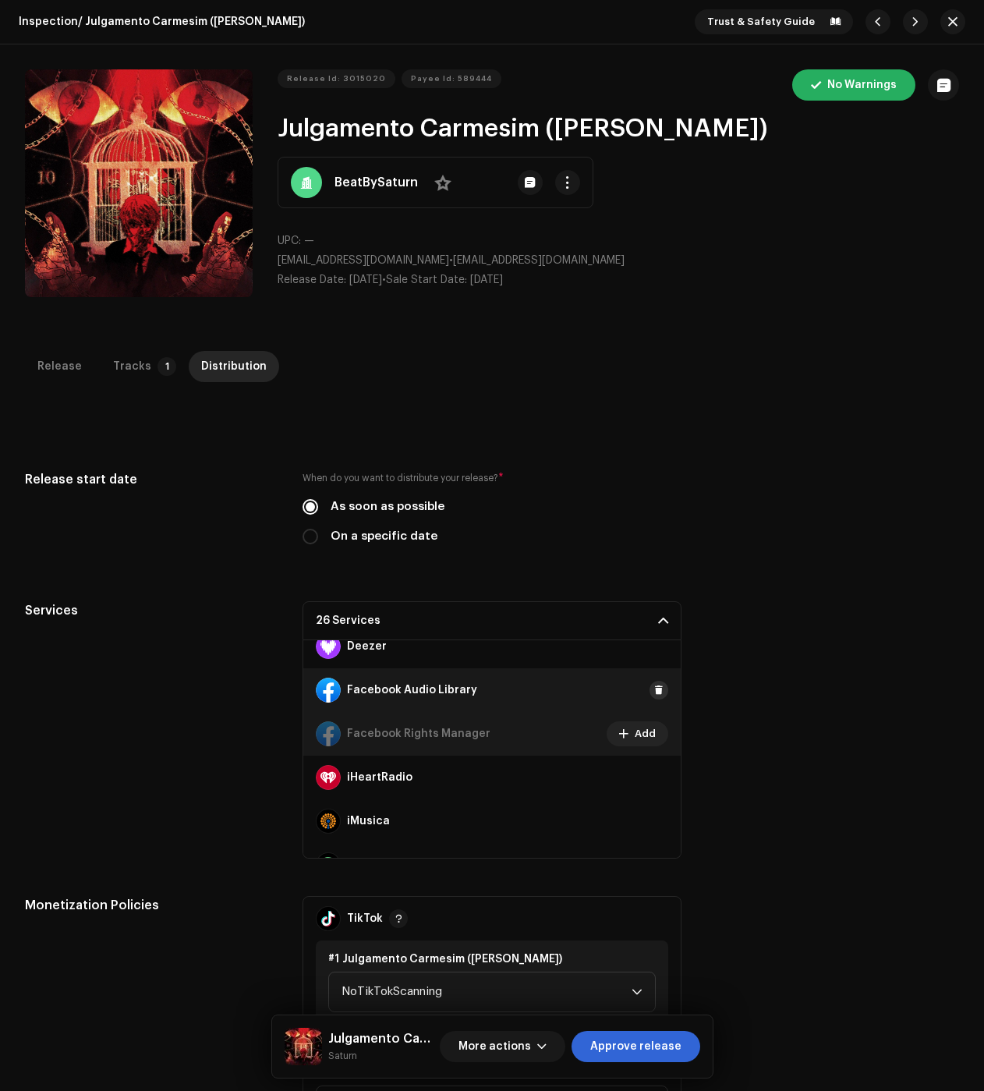
drag, startPoint x: 648, startPoint y: 688, endPoint x: 550, endPoint y: 716, distance: 101.2
click at [654, 688] on span at bounding box center [658, 690] width 9 height 12
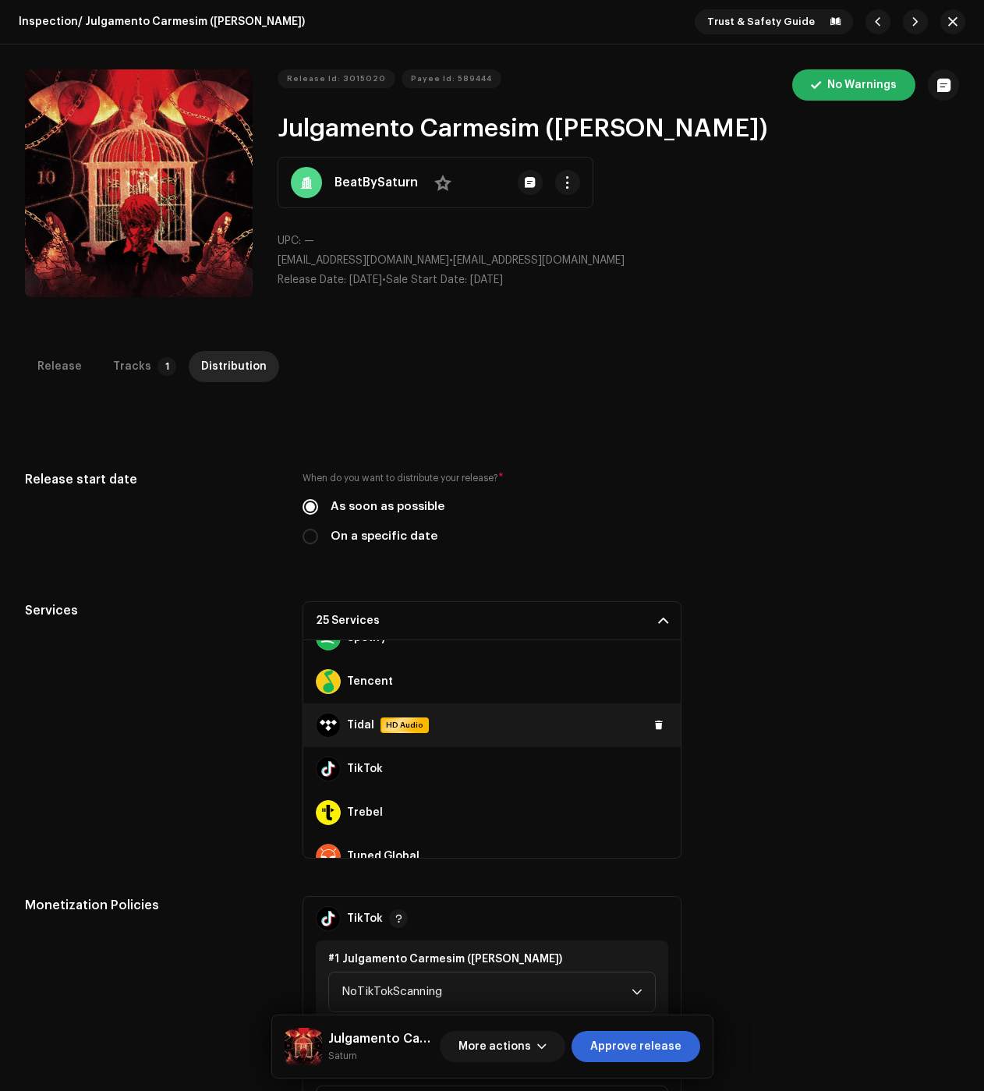
scroll to position [858, 0]
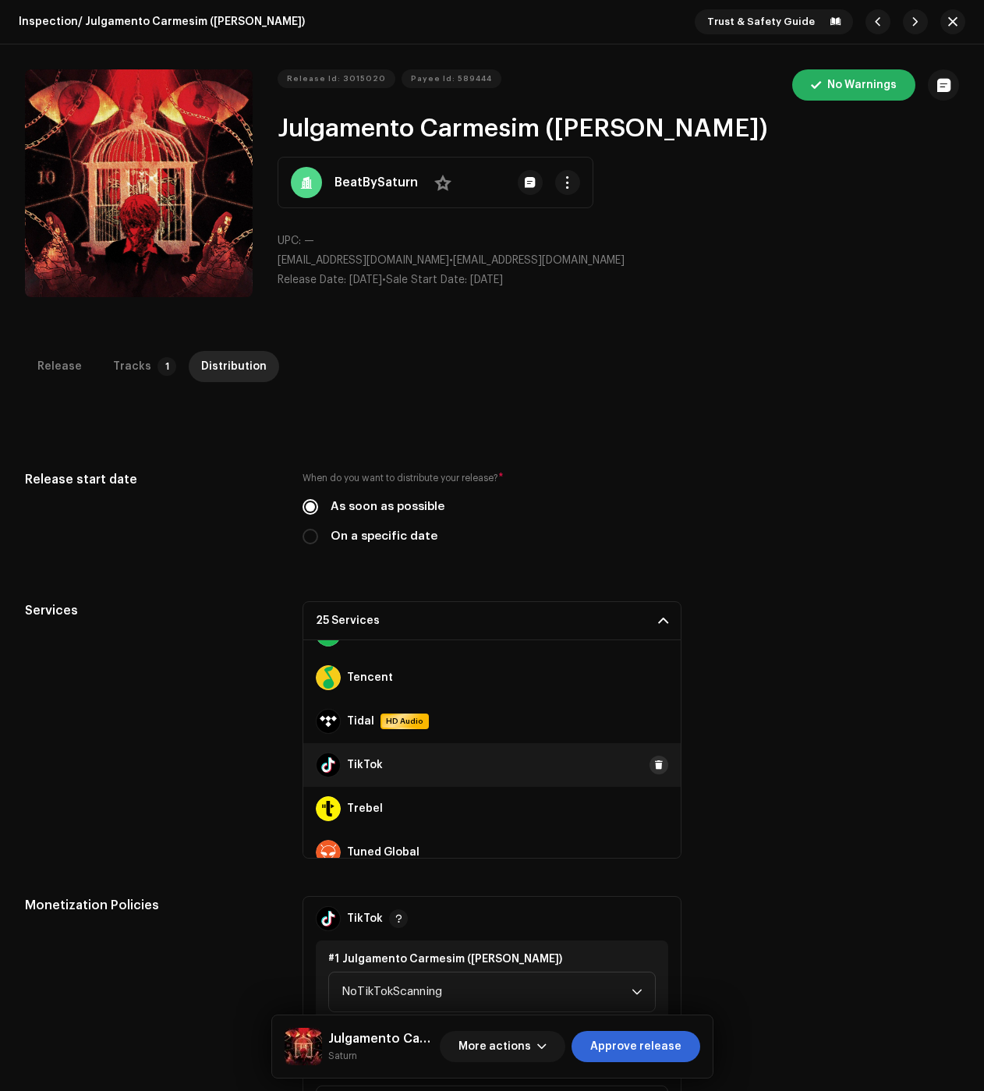
click at [649, 763] on button at bounding box center [658, 765] width 19 height 19
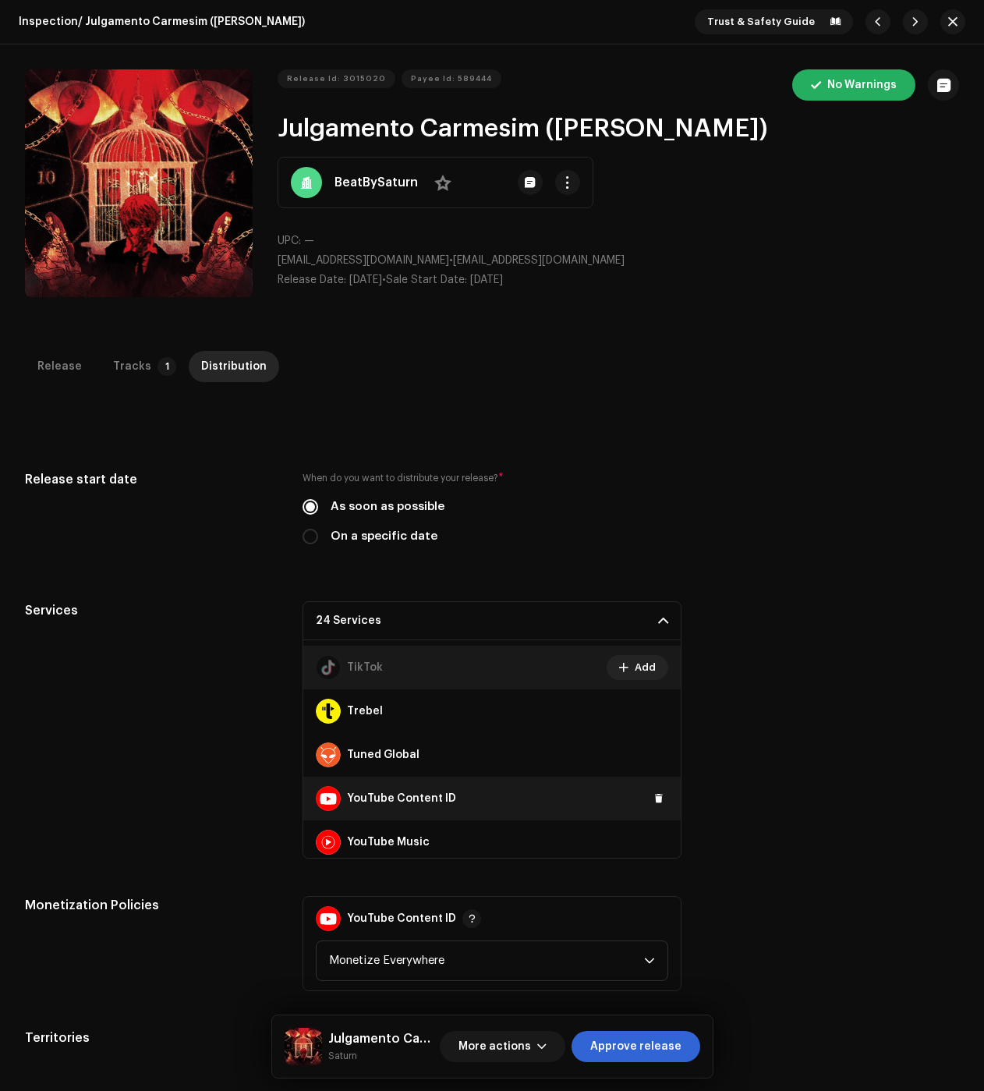
scroll to position [961, 0]
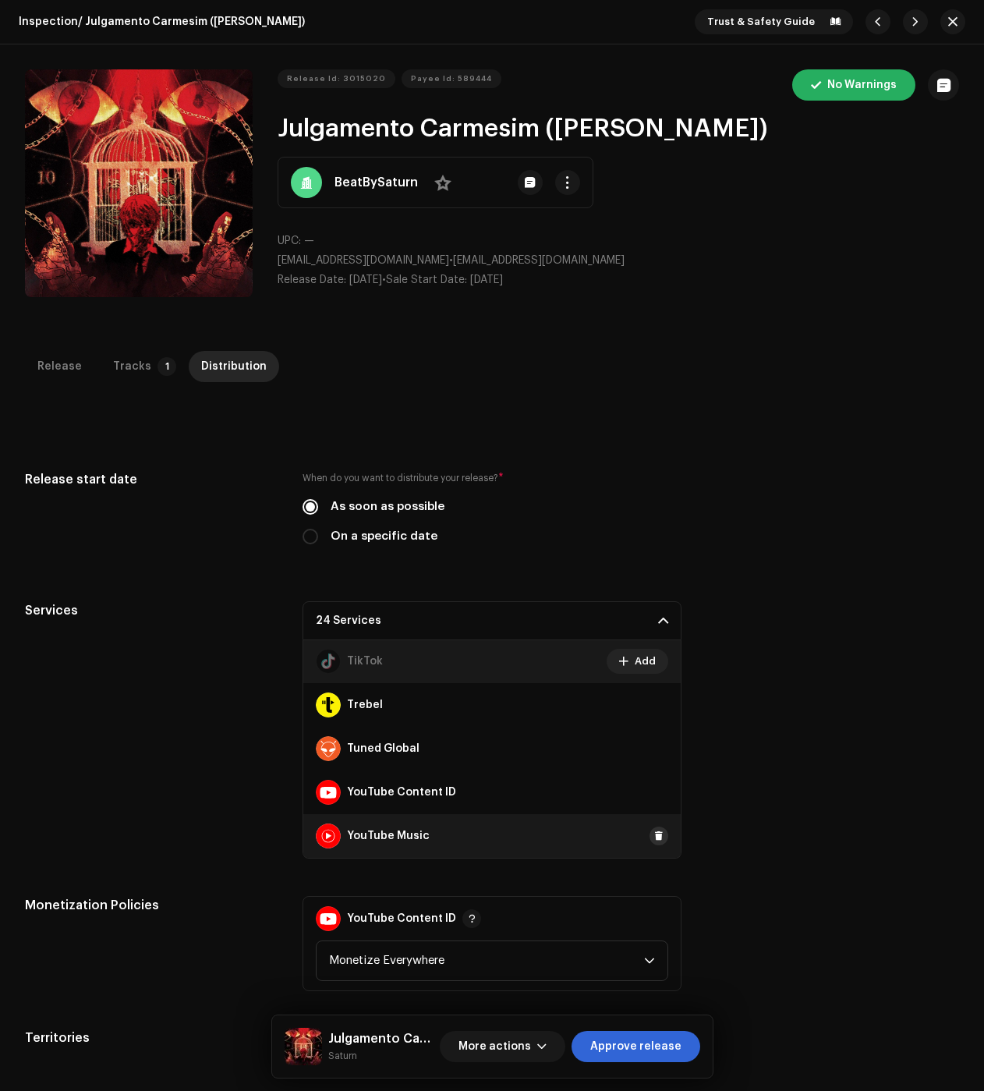
drag, startPoint x: 656, startPoint y: 795, endPoint x: 643, endPoint y: 836, distance: 42.7
click at [0, 0] on button at bounding box center [0, 0] width 0 height 0
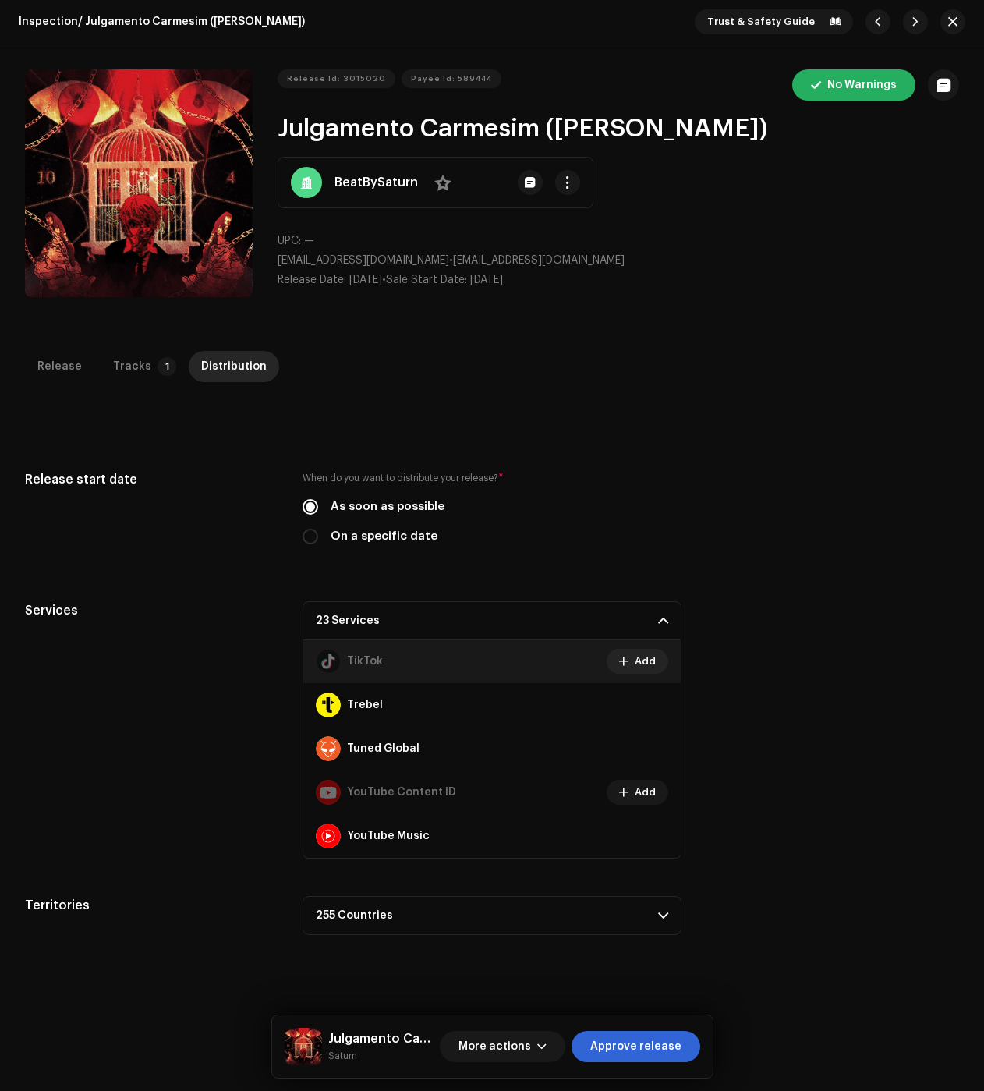
drag, startPoint x: 611, startPoint y: 1054, endPoint x: 572, endPoint y: 1032, distance: 45.4
click at [611, 1054] on span "Approve release" at bounding box center [635, 1046] width 91 height 31
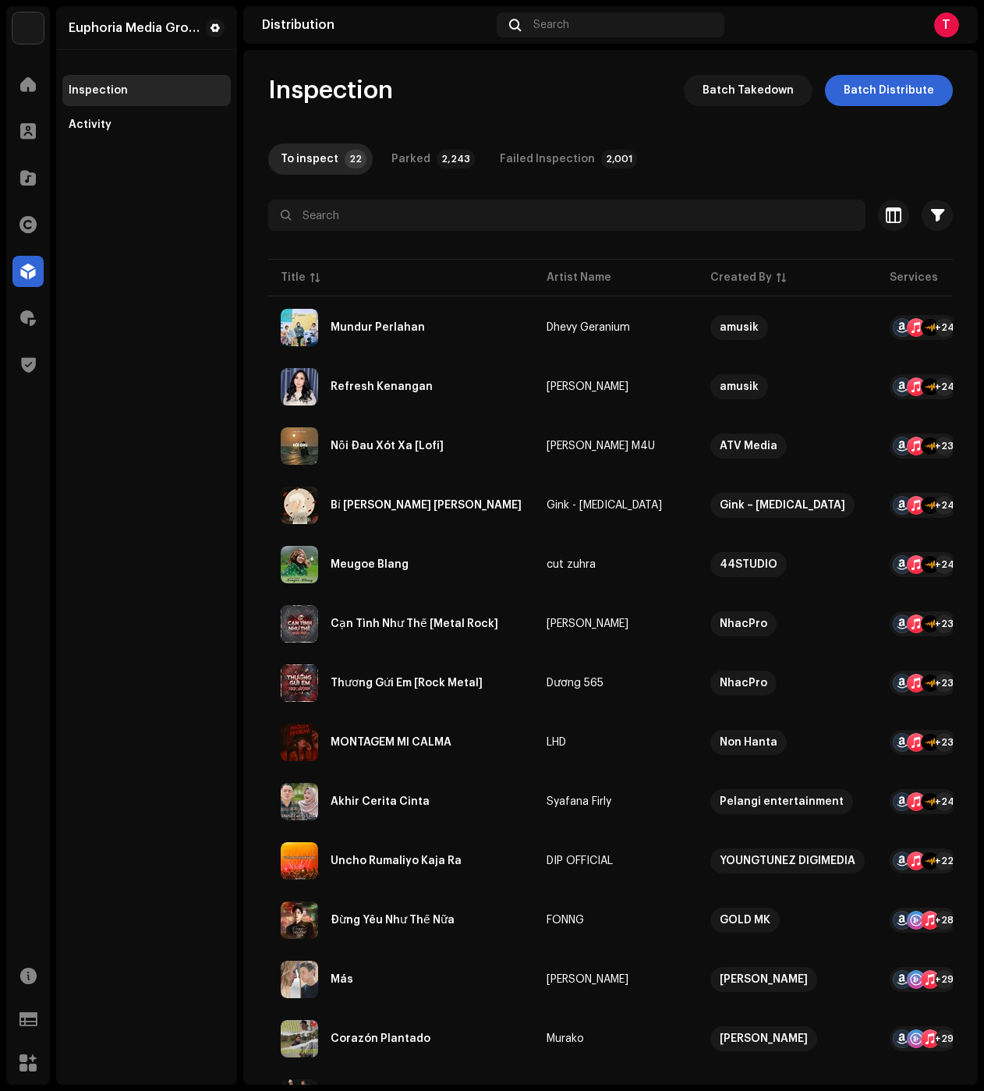
click at [179, 451] on div "Euphoria Media Group Inspection Activity" at bounding box center [146, 545] width 181 height 1078
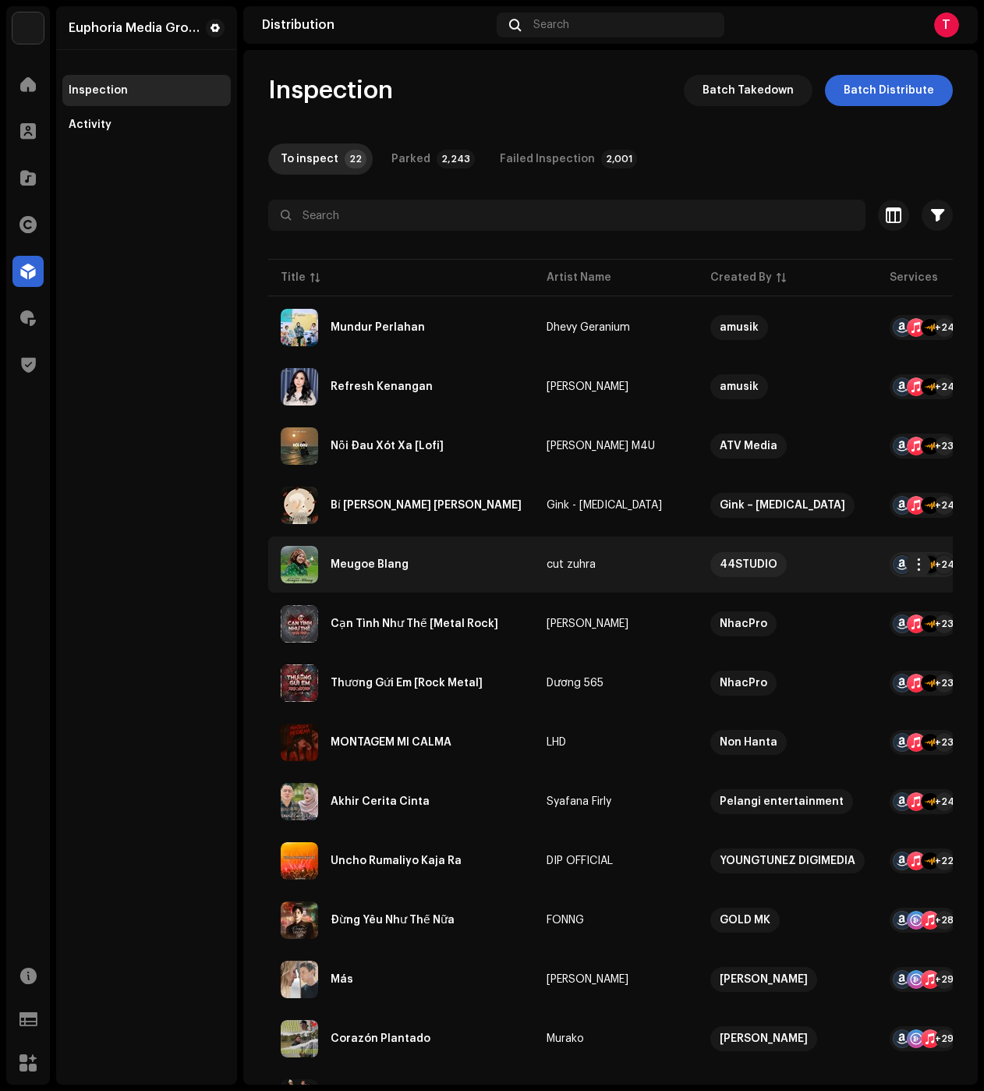
click at [423, 575] on div "Meugoe Blang" at bounding box center [401, 564] width 241 height 37
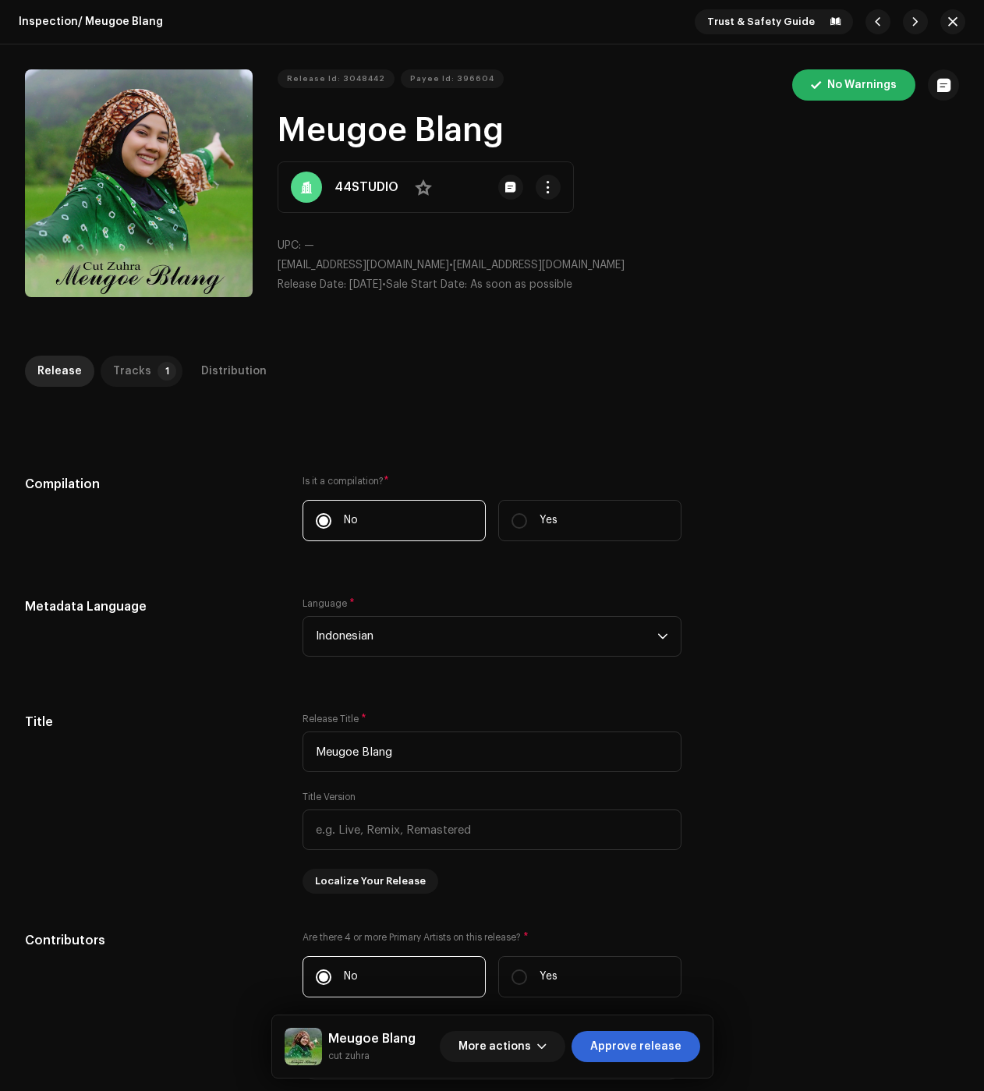
click at [144, 372] on p-tab "Tracks 1" at bounding box center [142, 371] width 82 height 31
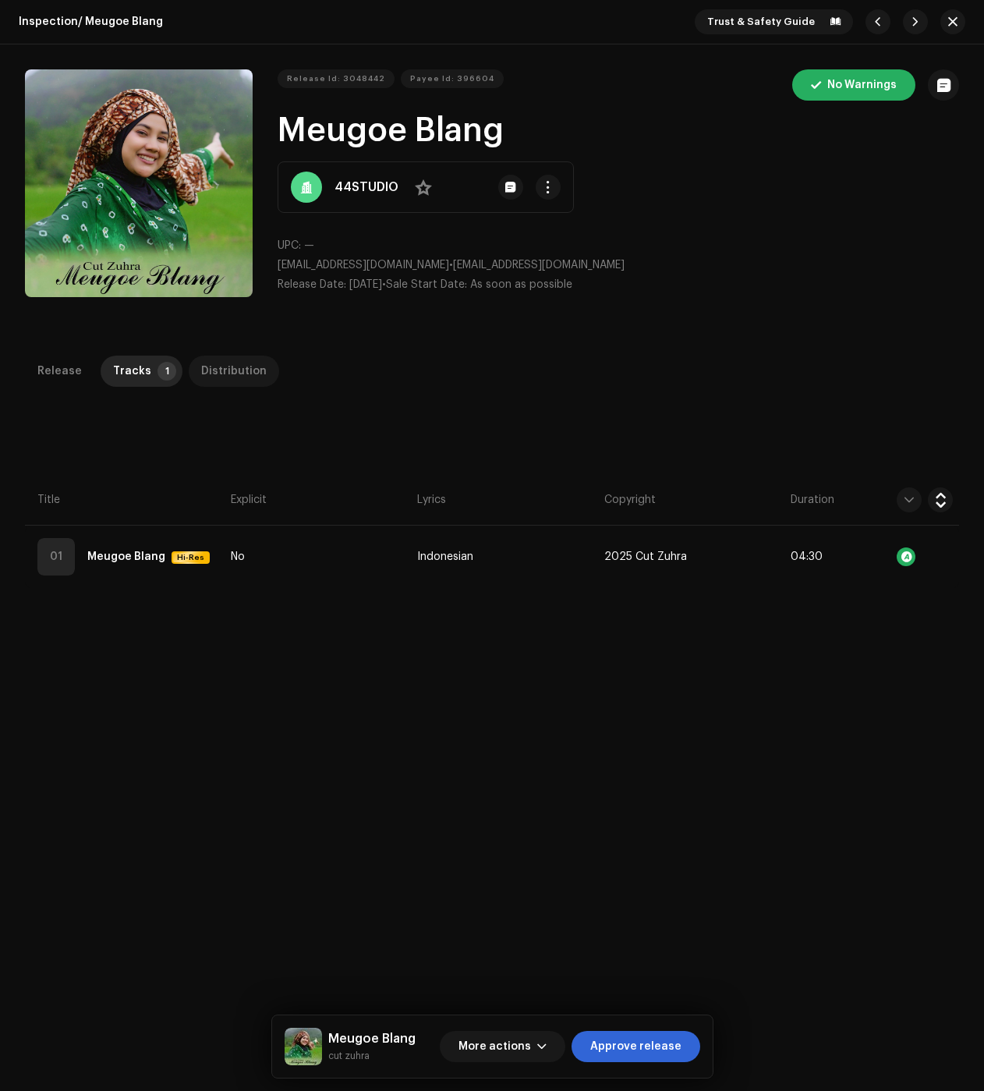
click at [251, 381] on div "Distribution" at bounding box center [233, 371] width 65 height 31
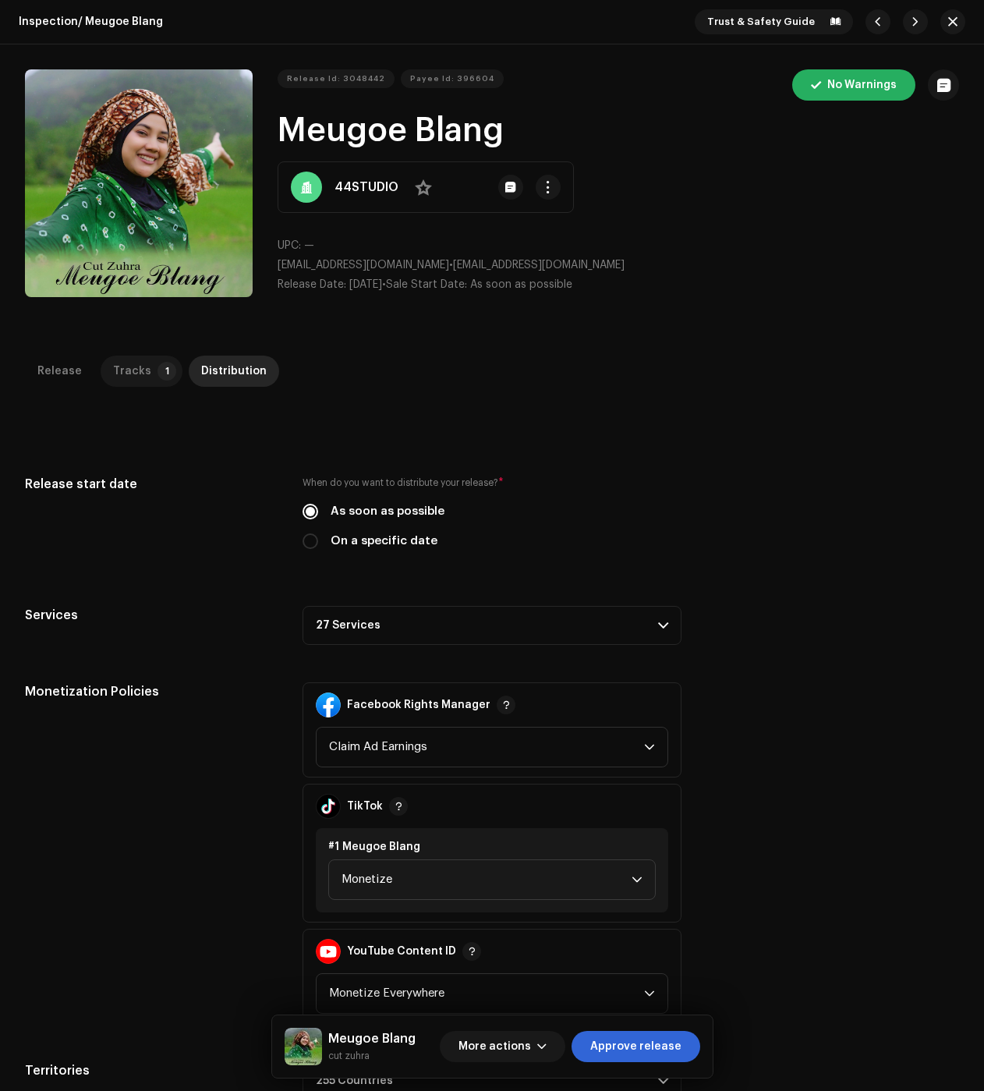
click at [143, 372] on p-tab "Tracks 1" at bounding box center [142, 371] width 82 height 31
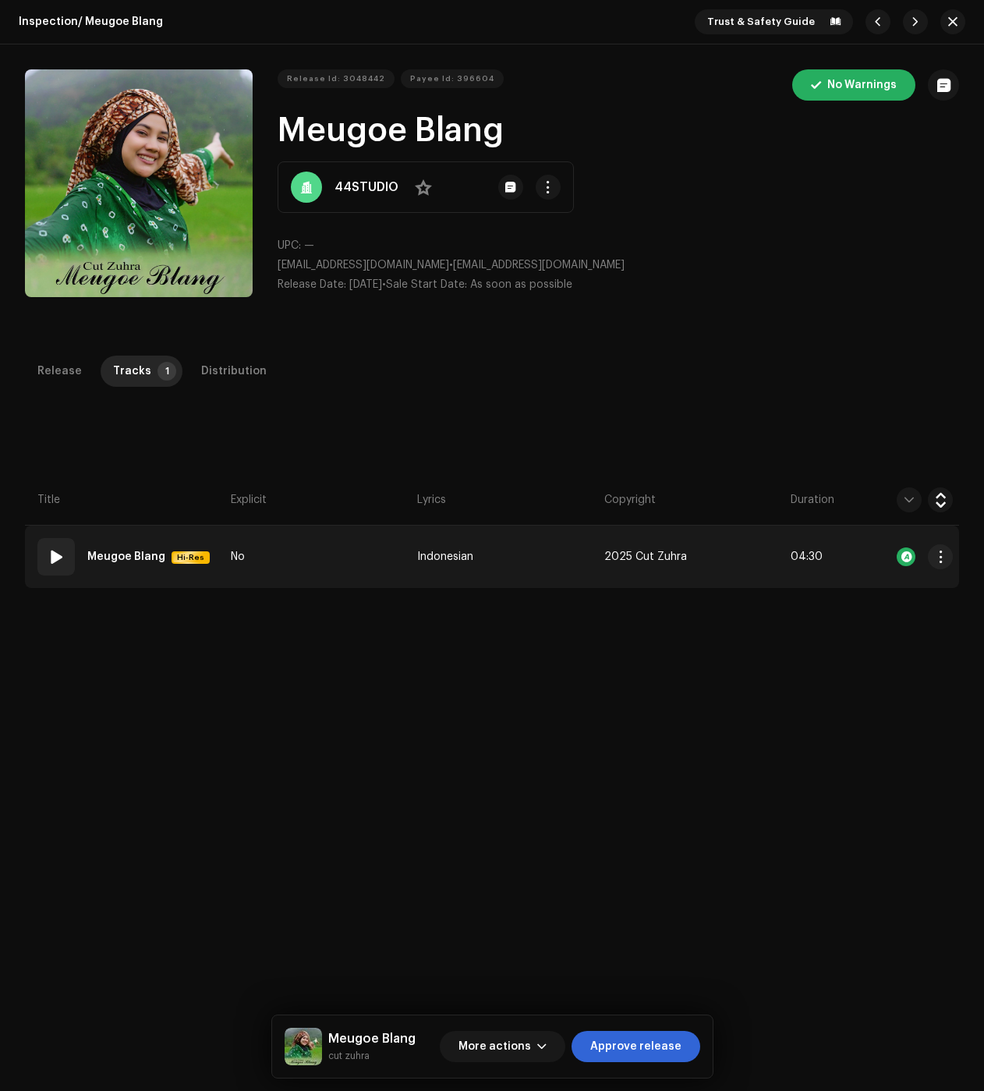
click at [64, 554] on span at bounding box center [56, 556] width 19 height 19
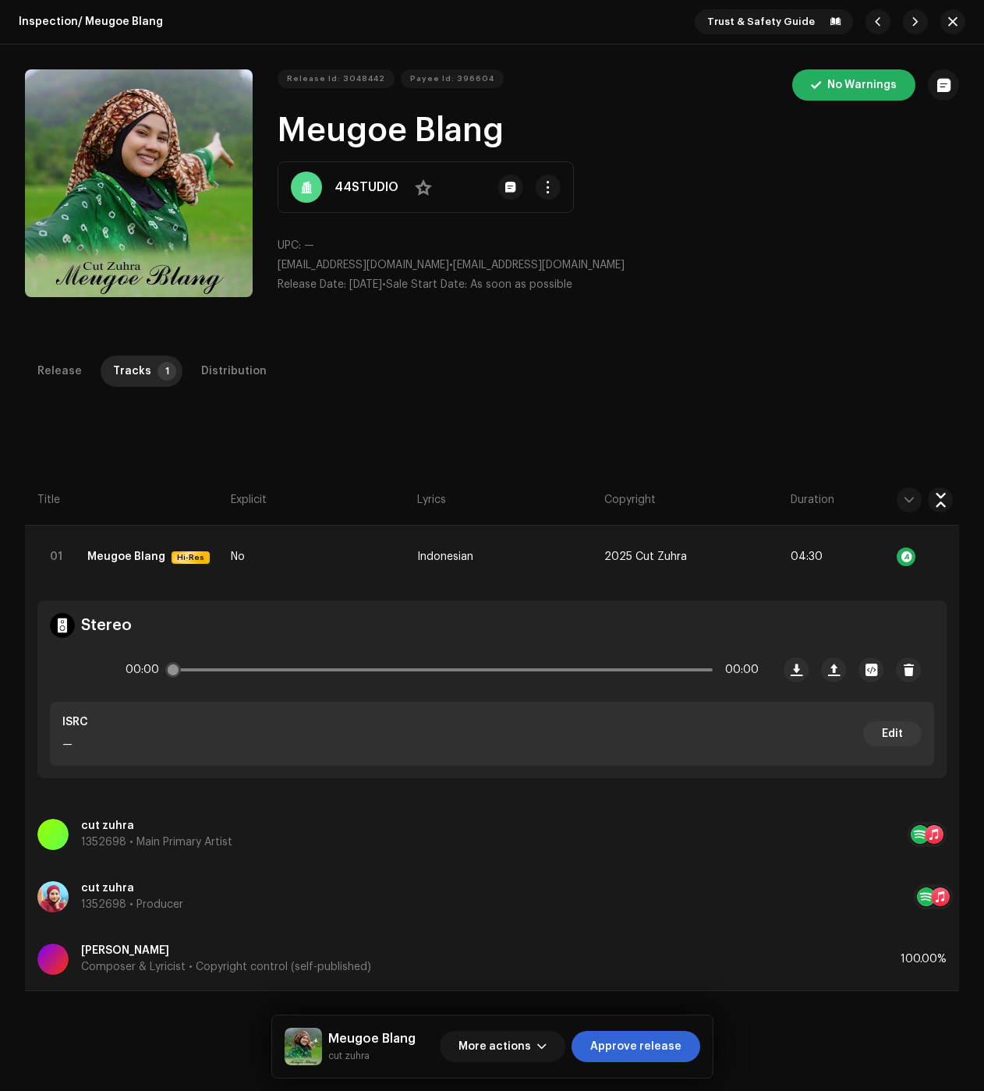
drag, startPoint x: 182, startPoint y: 662, endPoint x: 214, endPoint y: 649, distance: 34.3
click at [214, 649] on div "00:00 00:00" at bounding box center [411, 670] width 720 height 62
drag, startPoint x: 177, startPoint y: 668, endPoint x: 310, endPoint y: 678, distance: 132.9
click at [310, 678] on div "00:00 04:30" at bounding box center [442, 669] width 633 height 31
drag, startPoint x: 64, startPoint y: 664, endPoint x: 94, endPoint y: 656, distance: 31.4
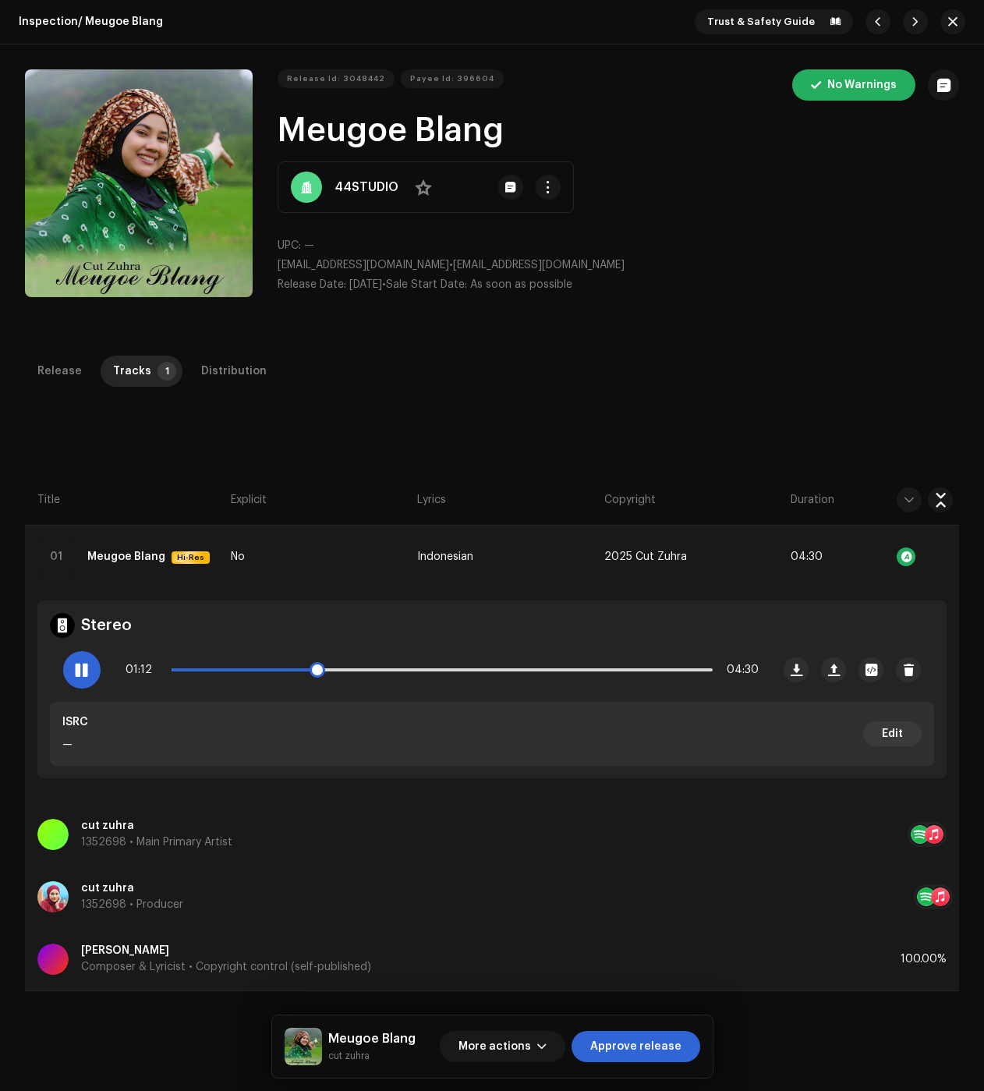
click at [64, 664] on div at bounding box center [81, 669] width 37 height 37
drag, startPoint x: 220, startPoint y: 377, endPoint x: 242, endPoint y: 415, distance: 43.3
click at [220, 377] on div "Distribution" at bounding box center [233, 371] width 65 height 31
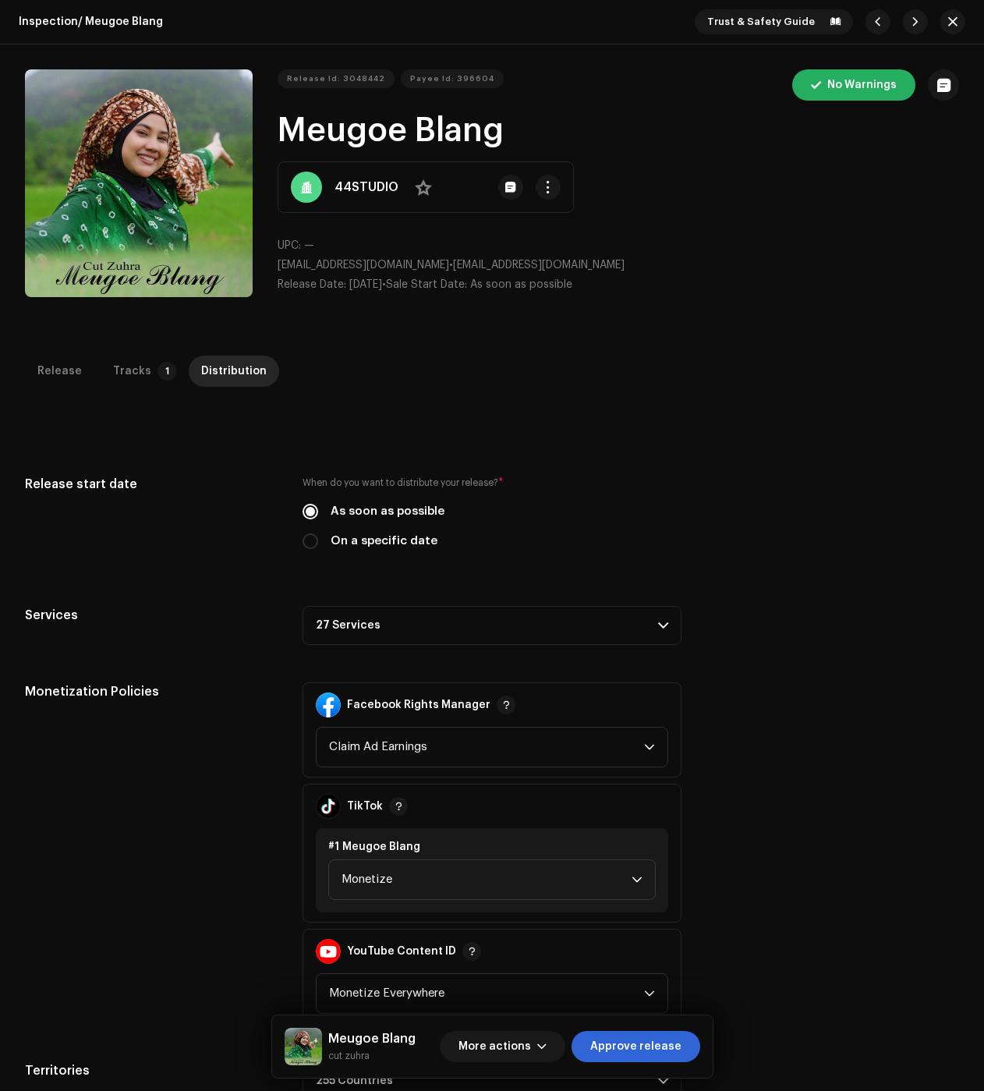
drag, startPoint x: 623, startPoint y: 1035, endPoint x: 584, endPoint y: 1017, distance: 42.9
click at [623, 1035] on span "Approve release" at bounding box center [635, 1046] width 91 height 31
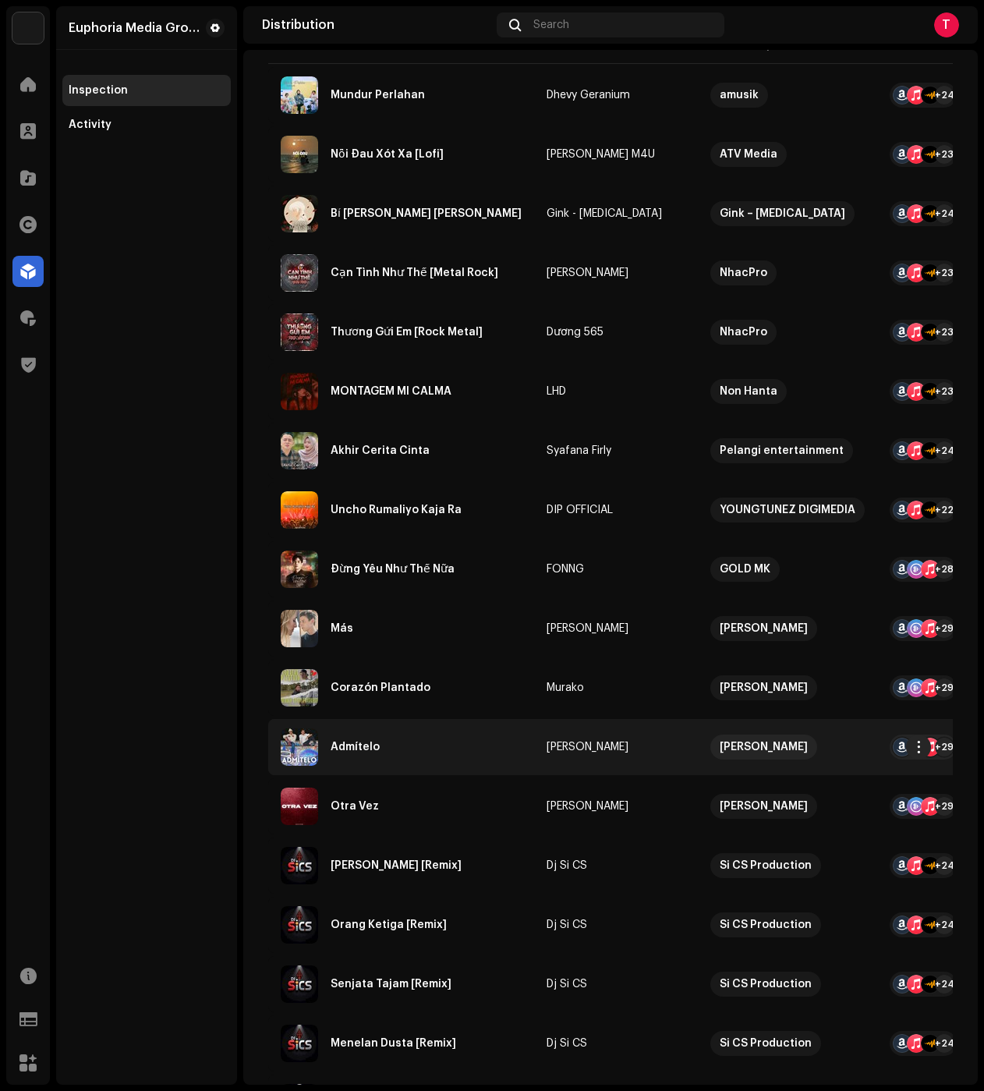
scroll to position [234, 0]
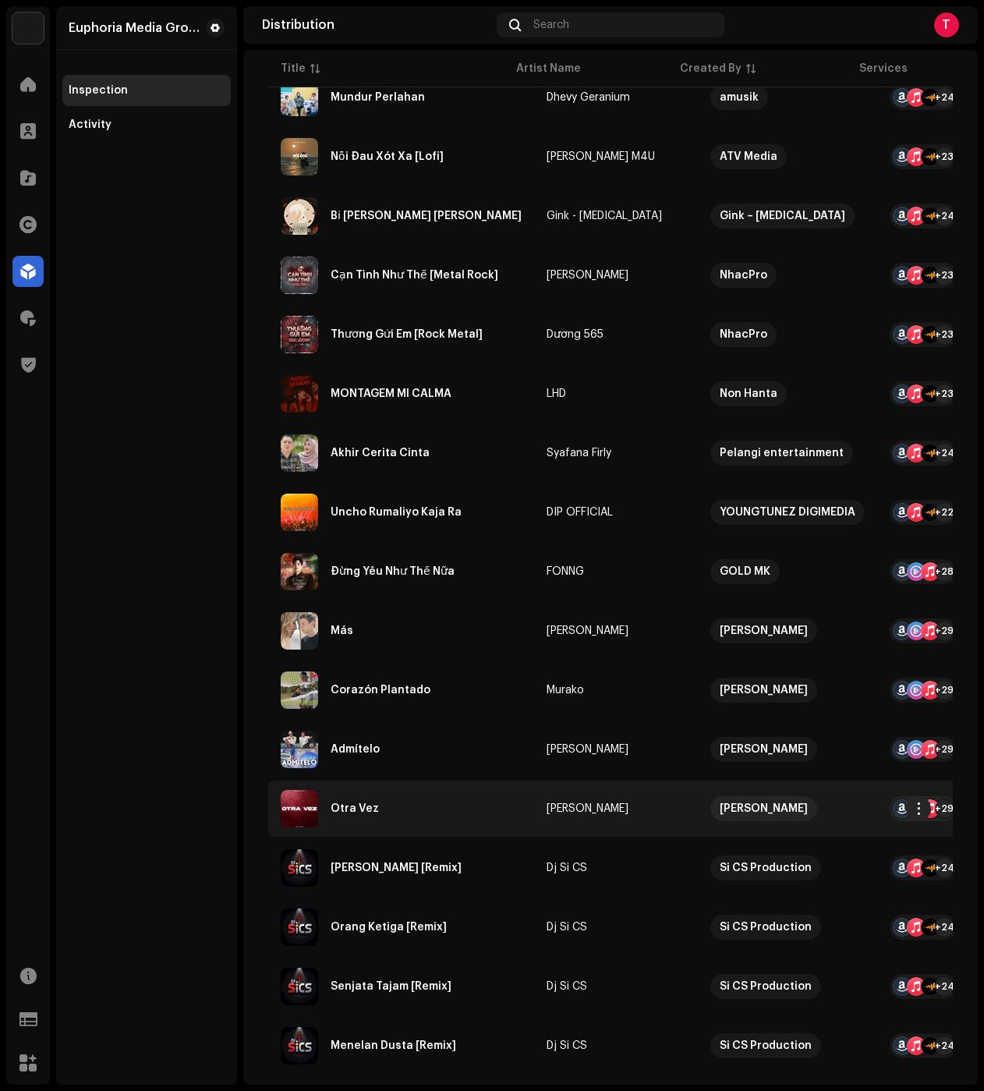
click at [439, 813] on div "Otra Vez" at bounding box center [401, 808] width 241 height 37
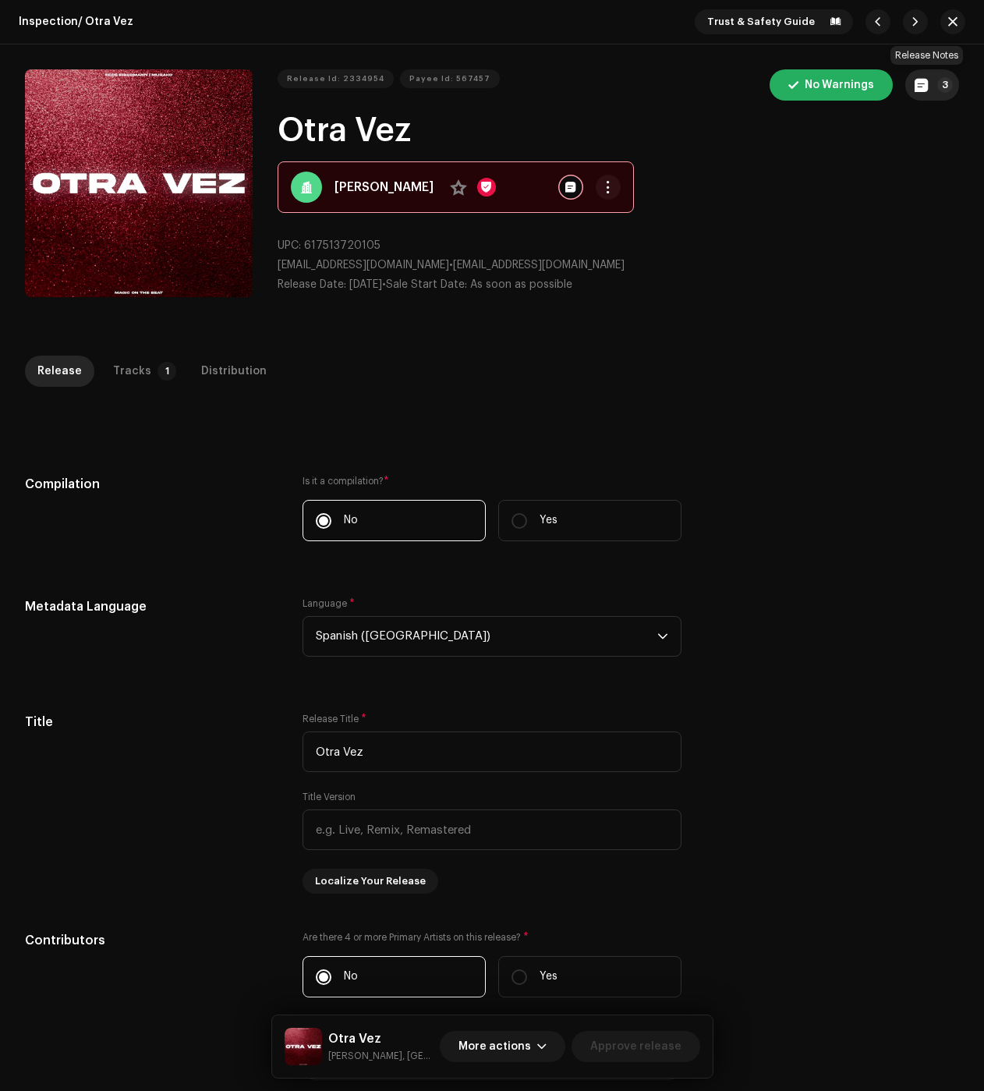
click at [936, 74] on button "3" at bounding box center [932, 84] width 54 height 31
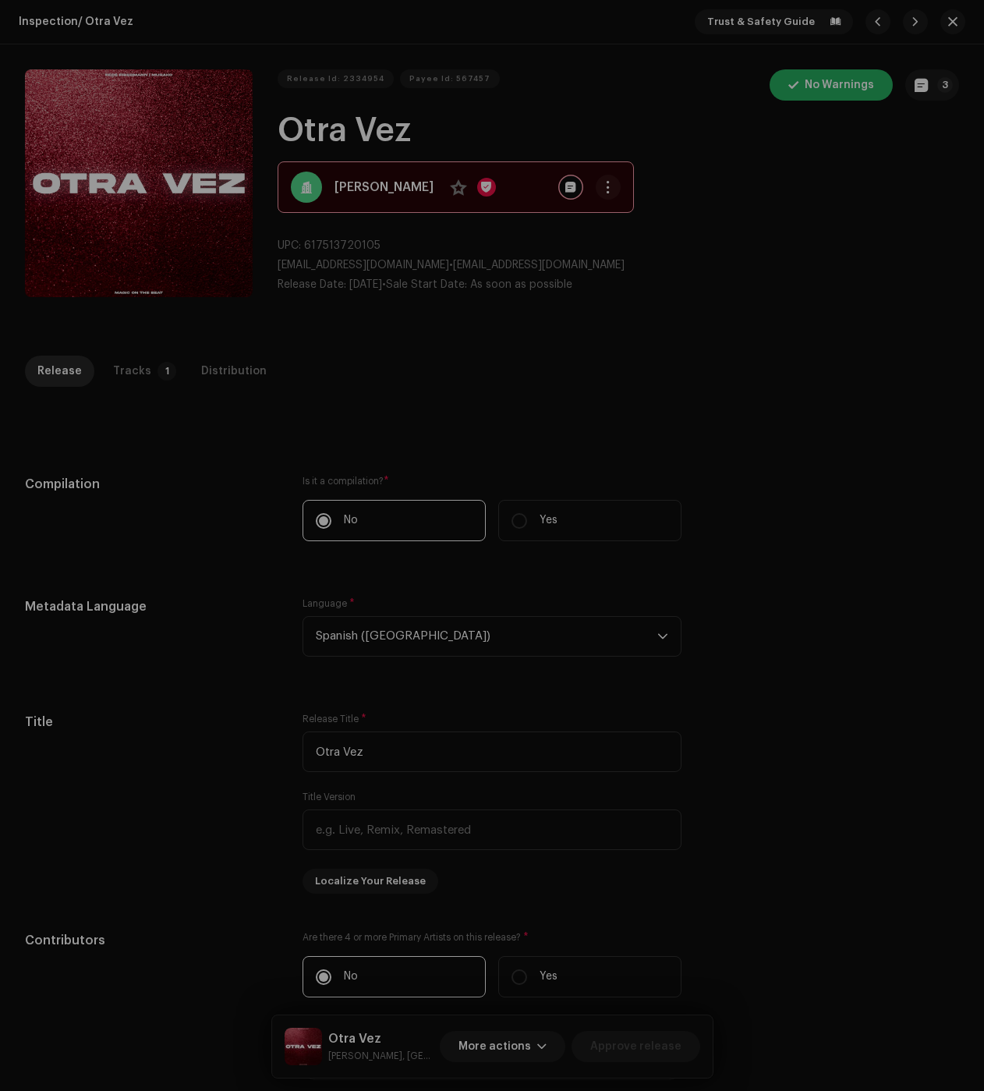
drag, startPoint x: 250, startPoint y: 441, endPoint x: 249, endPoint y: 434, distance: 7.8
click at [250, 441] on div "Release notes [PERSON_NAME]. [DATE] AUTO NOTE - RELEASE TAKEDOWN Release takedo…" at bounding box center [492, 545] width 984 height 1091
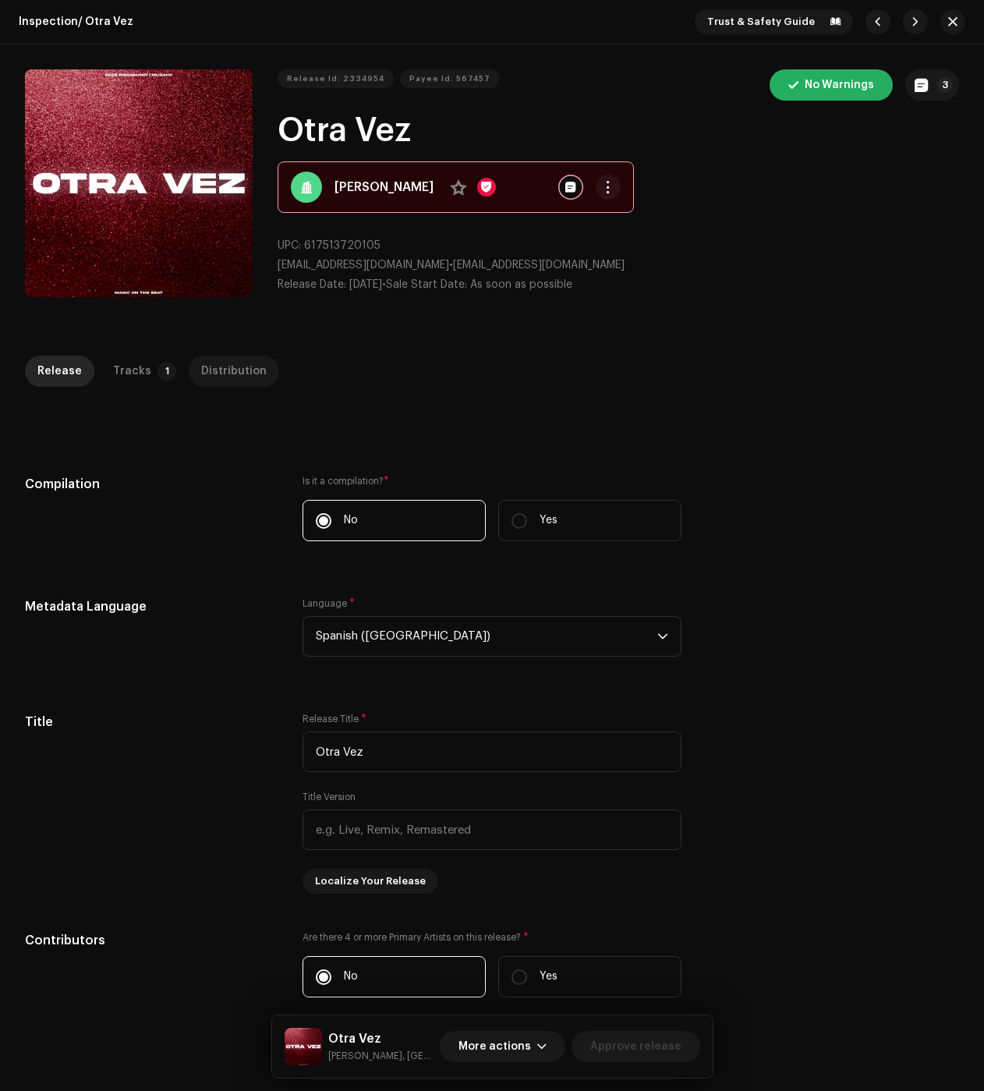
drag, startPoint x: 243, startPoint y: 355, endPoint x: 244, endPoint y: 364, distance: 9.4
click at [245, 356] on div "Inspection / Otra Vez Trust & Safety Guide Release Id: 2334954 Payee Id: 567457…" at bounding box center [492, 545] width 984 height 1091
click at [247, 365] on div "Distribution" at bounding box center [233, 371] width 65 height 31
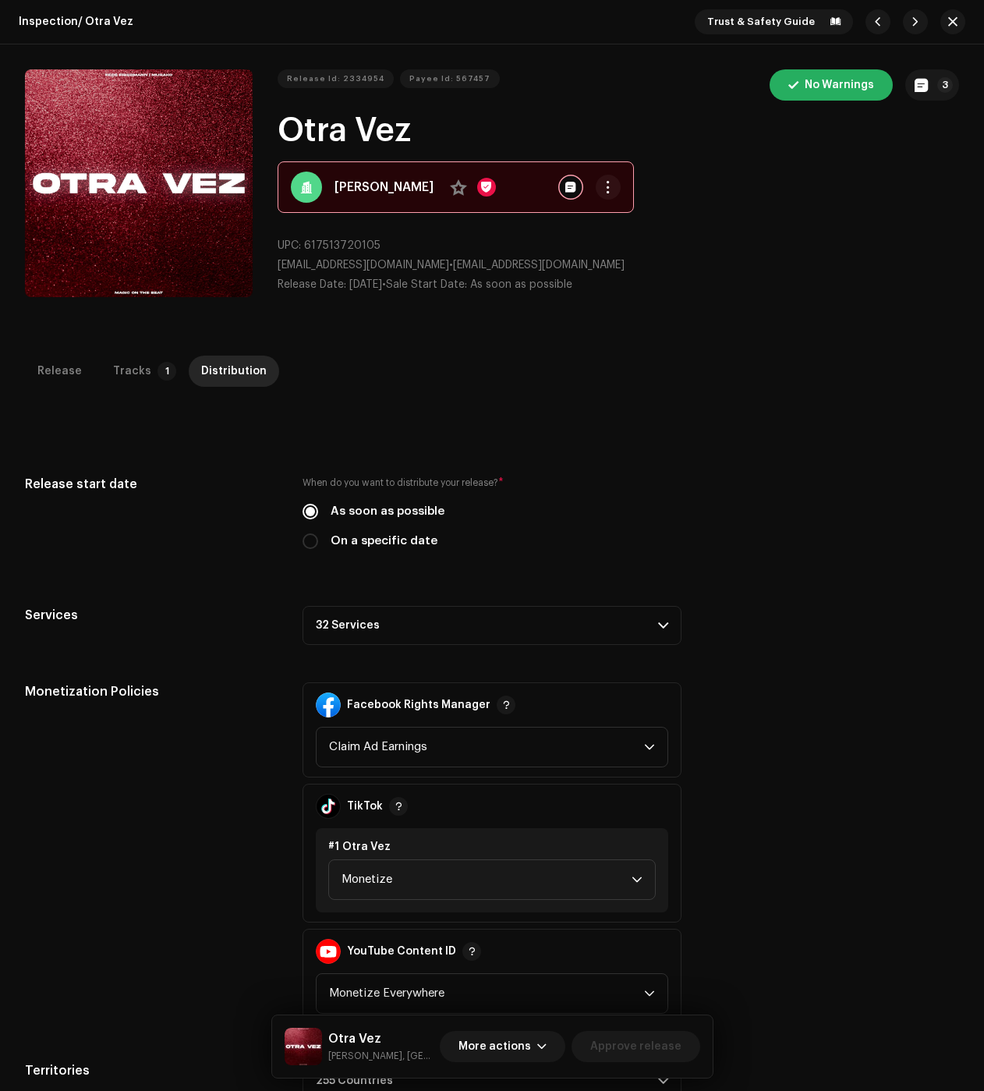
click at [964, 18] on div "Inspection / Otra Vez Trust & Safety Guide" at bounding box center [492, 22] width 984 height 44
click at [948, 22] on span "button" at bounding box center [952, 22] width 9 height 12
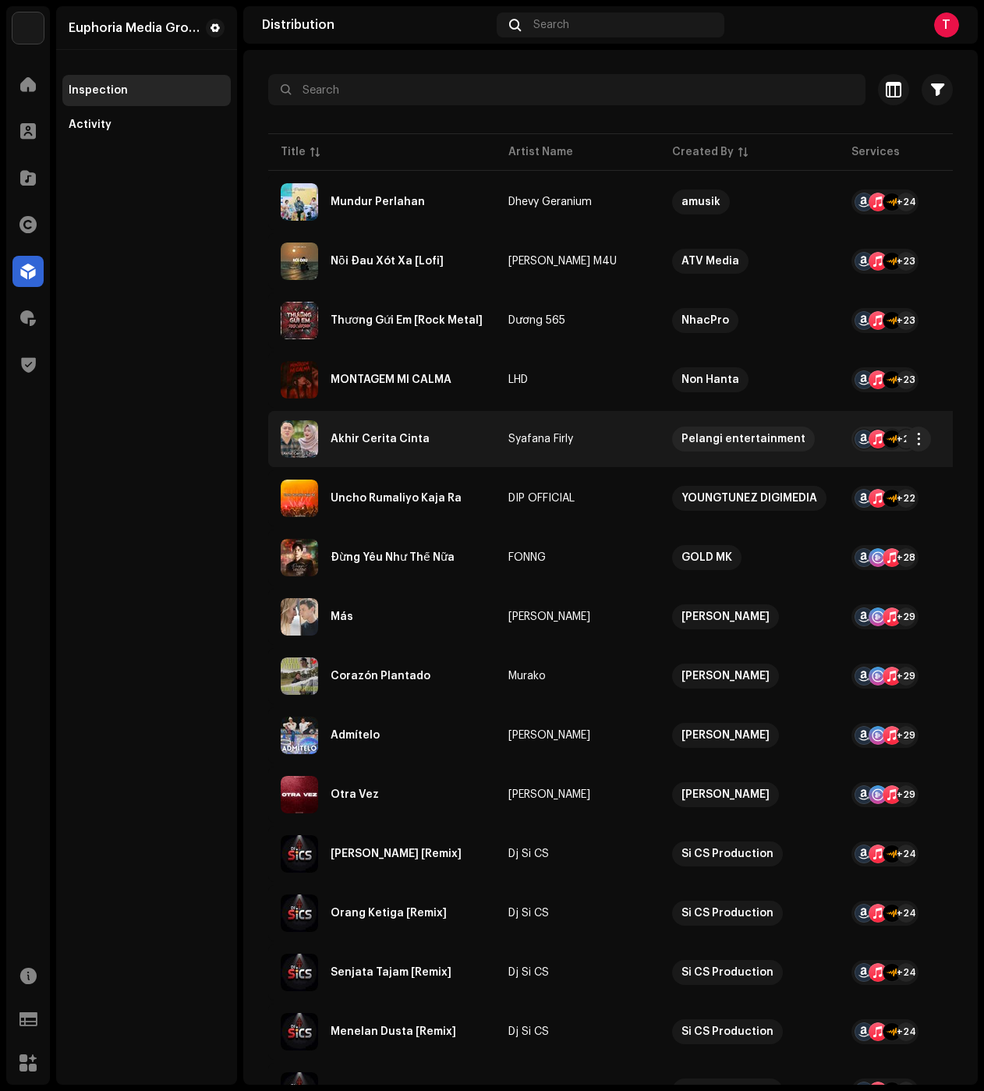
scroll to position [110, 0]
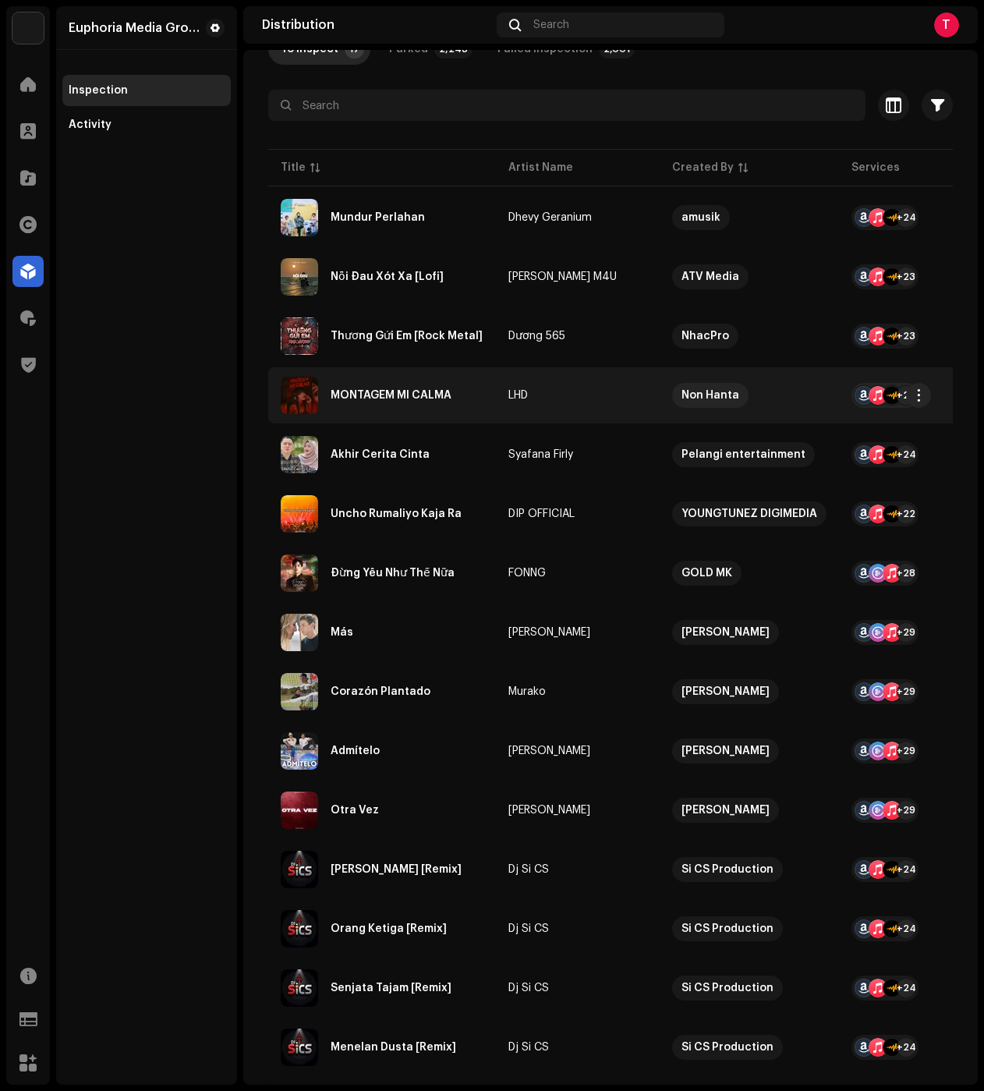
click at [415, 395] on div "MONTAGEM MI CALMA" at bounding box center [391, 395] width 121 height 11
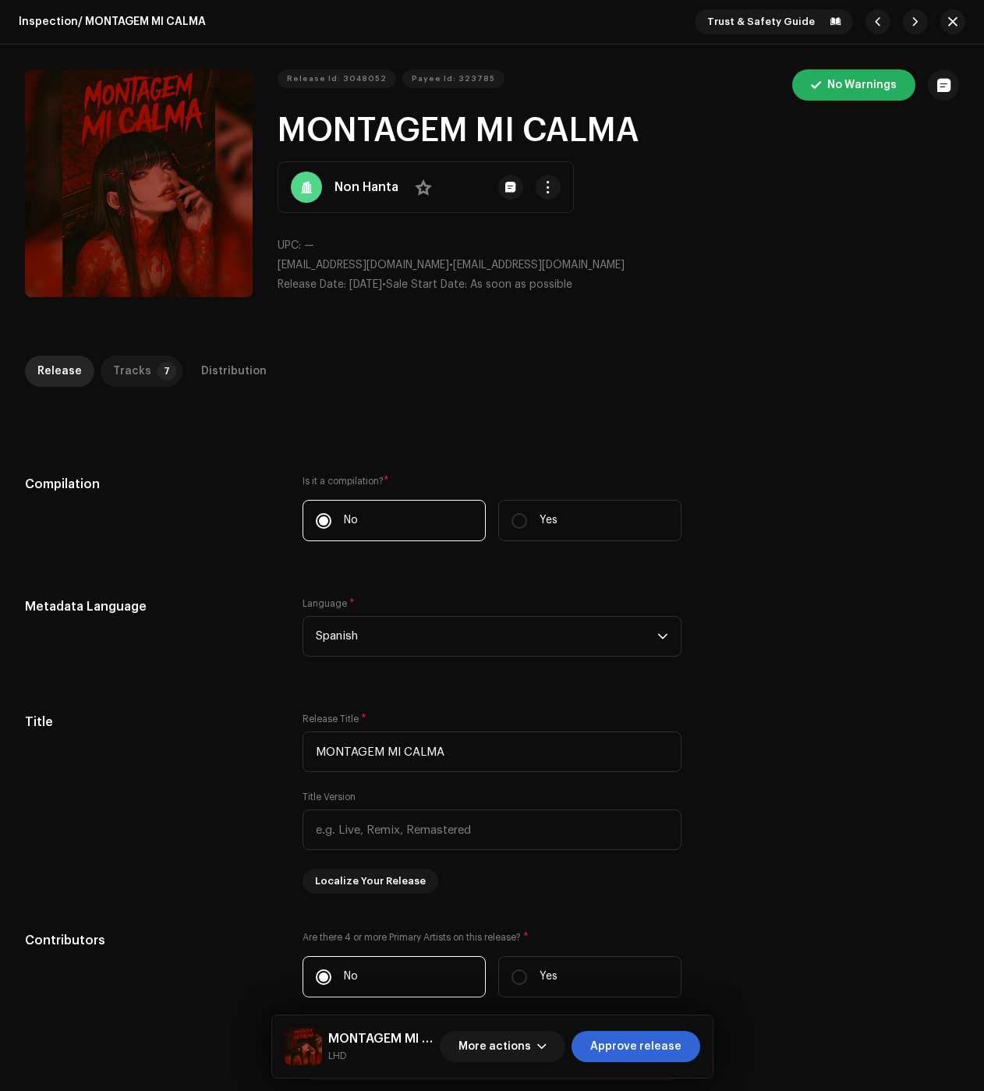
click at [123, 370] on div "Tracks" at bounding box center [132, 371] width 38 height 31
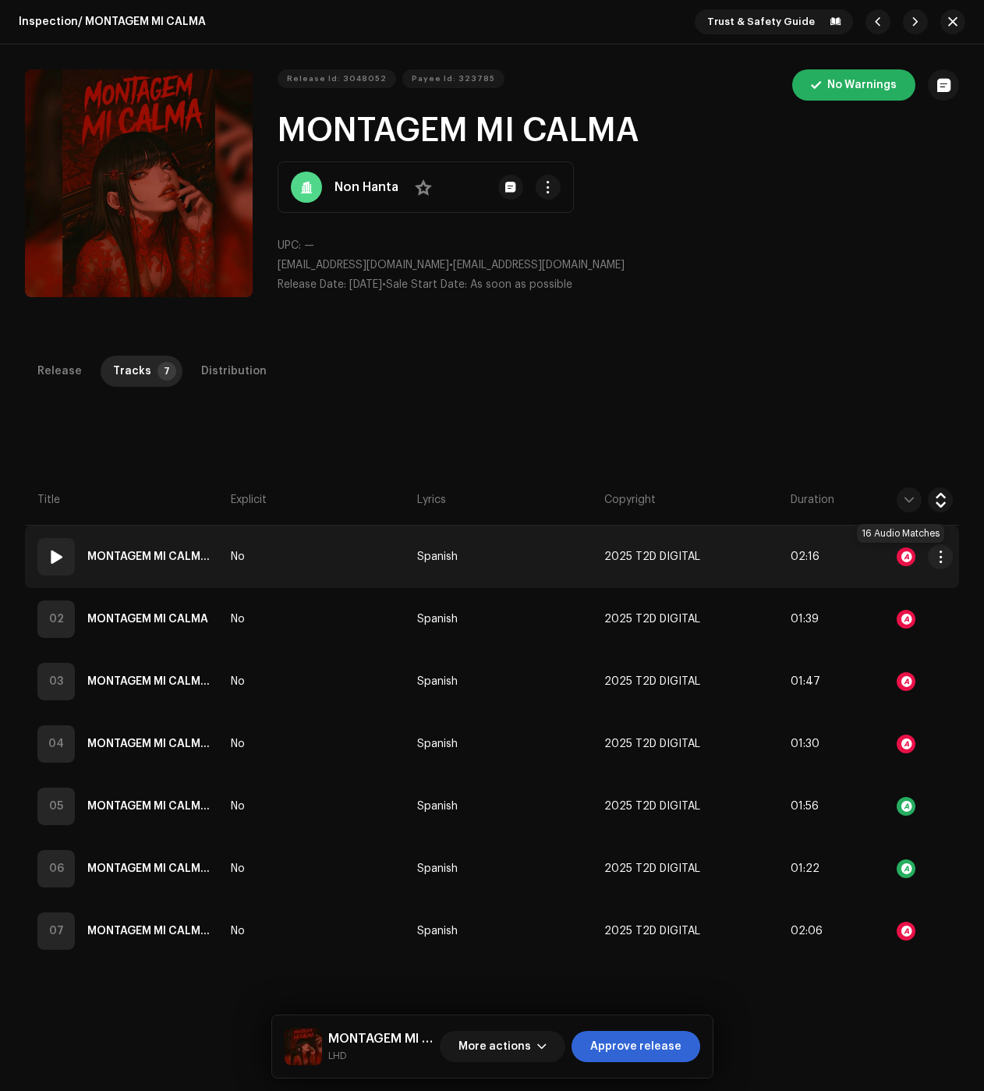
click at [907, 555] on div at bounding box center [906, 556] width 19 height 19
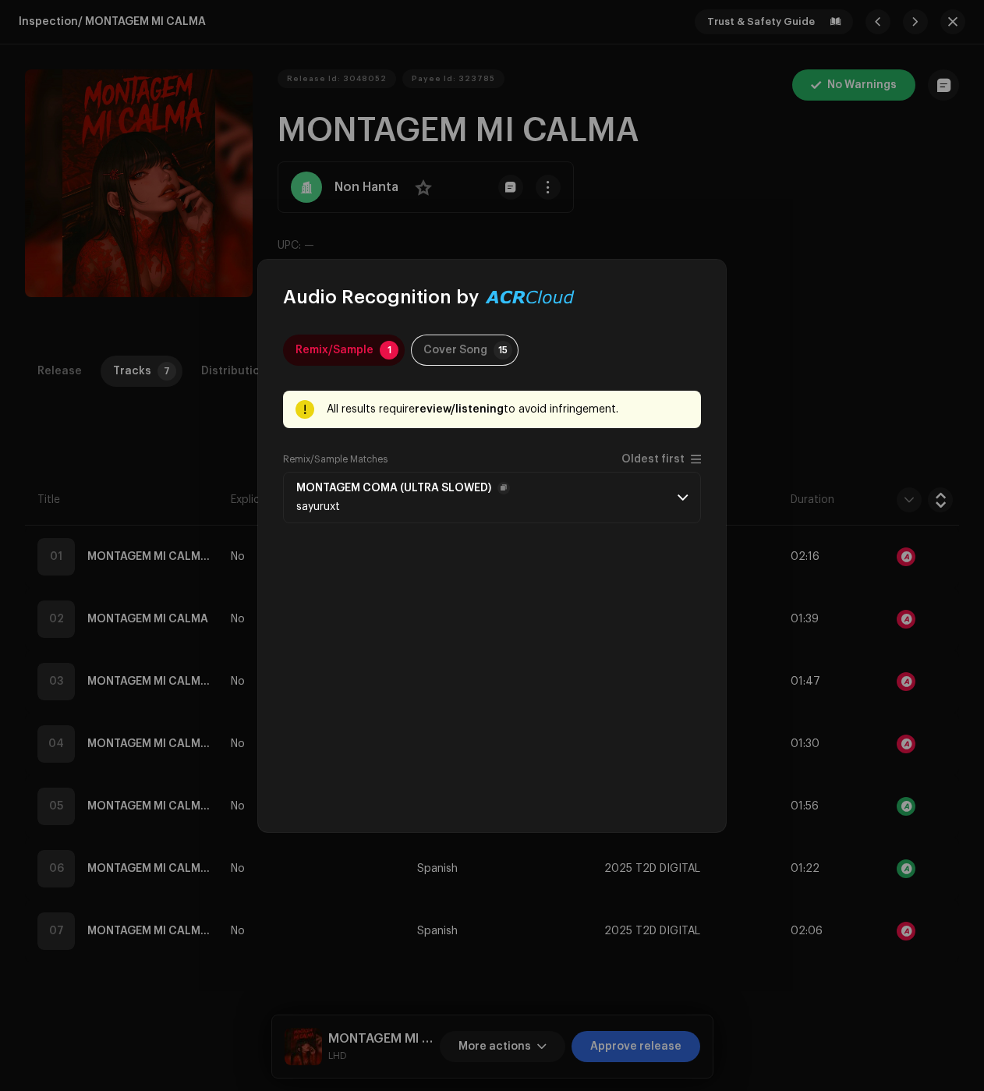
click at [636, 474] on p-accordion-header "MONTAGEM COMA (ULTRA SLOWED) sayuruxt" at bounding box center [492, 497] width 418 height 51
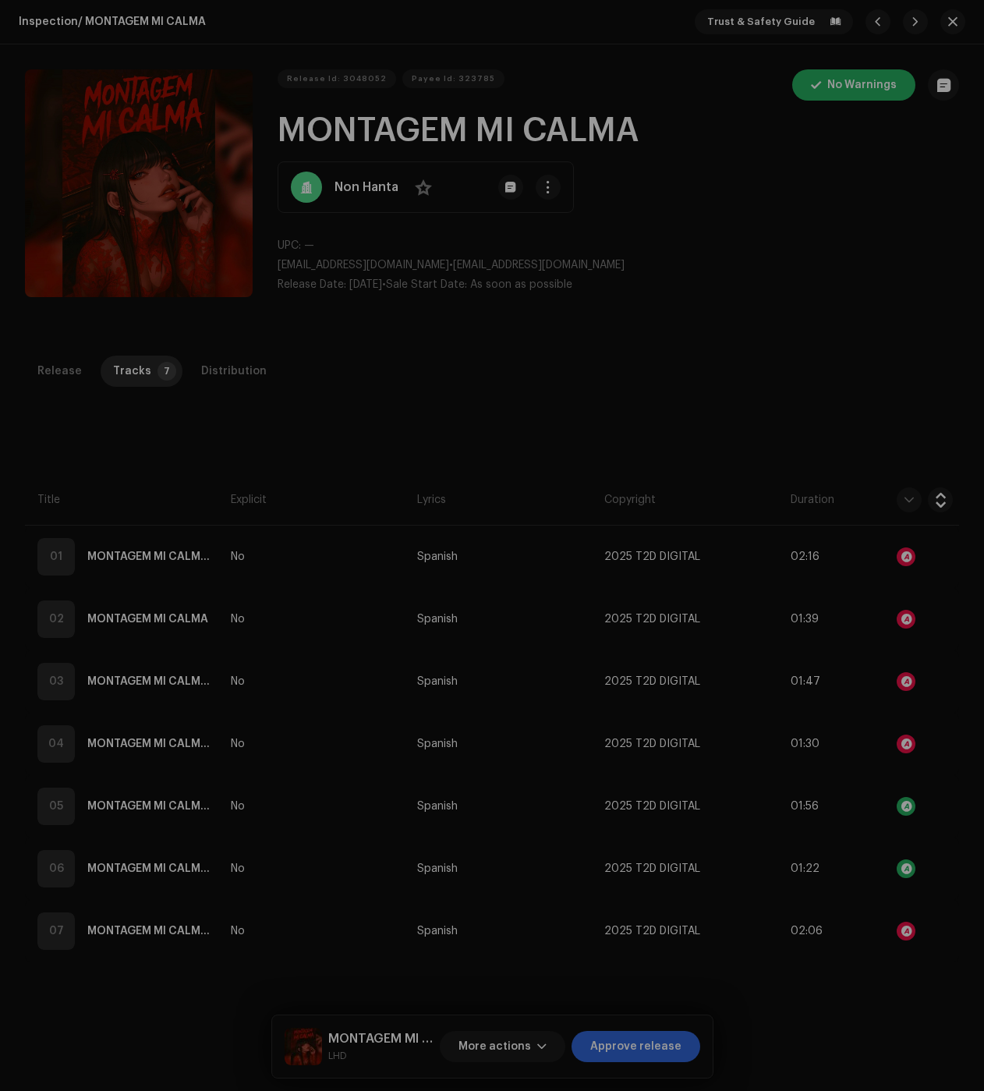
drag, startPoint x: 684, startPoint y: 241, endPoint x: 611, endPoint y: 225, distance: 74.2
click at [684, 241] on div "Audio Recognition by Remix/Sample 1 Cover Song 15 All results require review/li…" at bounding box center [492, 545] width 984 height 1091
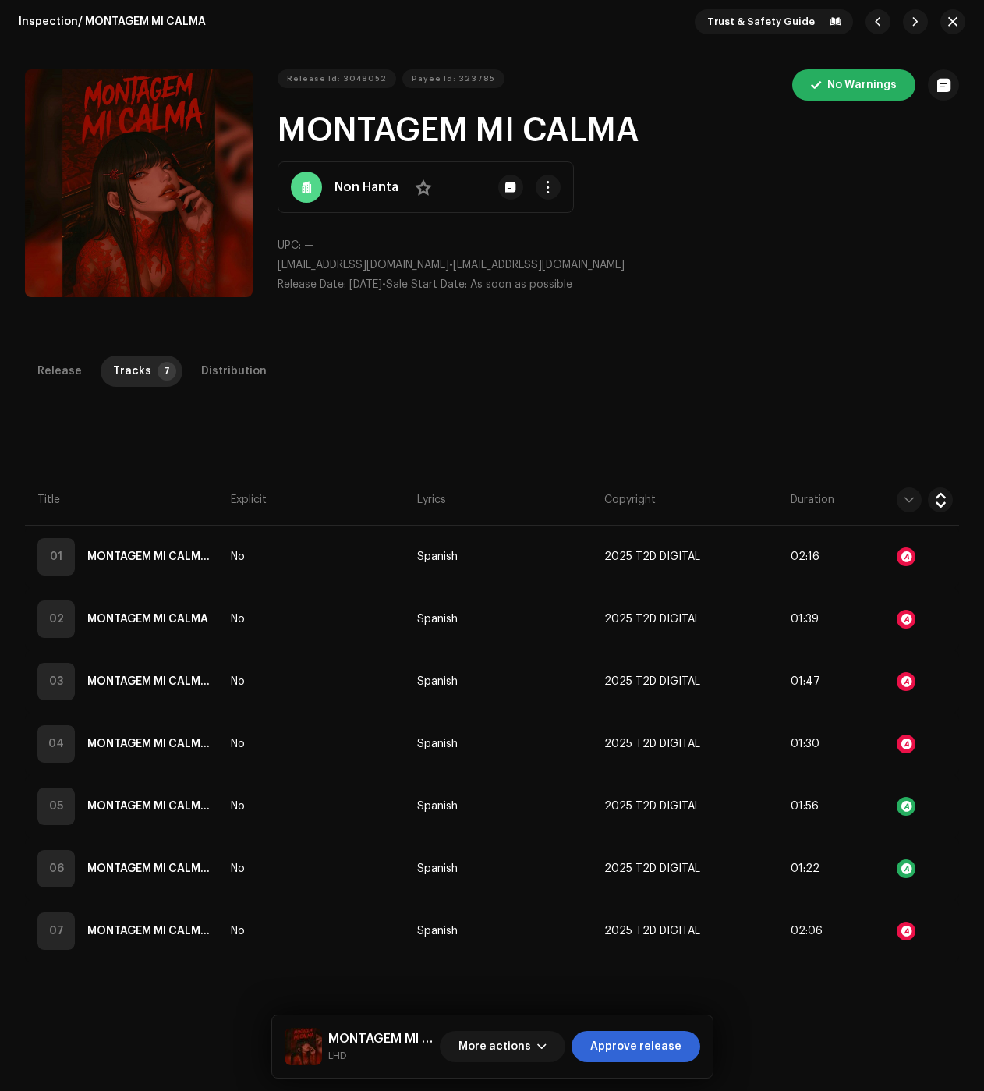
click at [558, 189] on div "Non Hanta No" at bounding box center [426, 186] width 296 height 51
click at [546, 190] on span "button" at bounding box center [548, 187] width 12 height 12
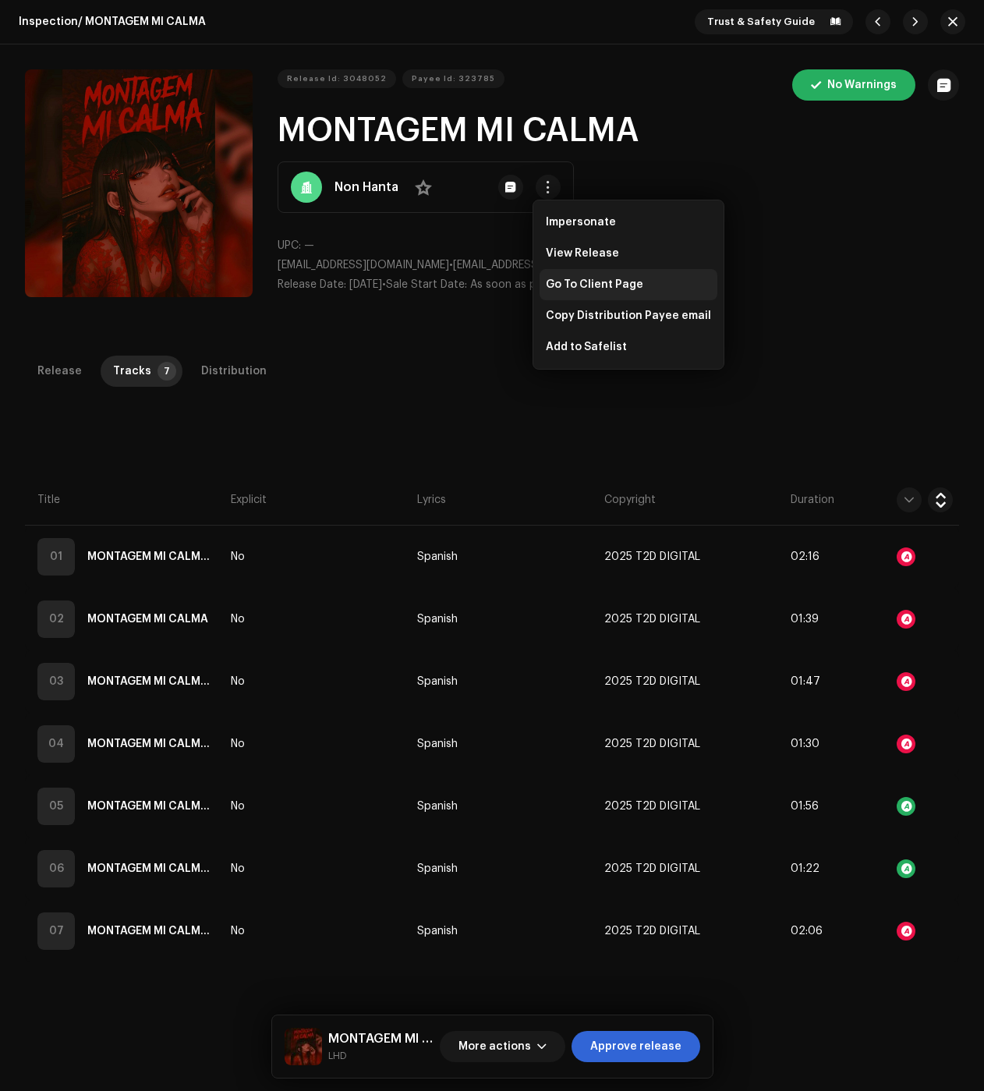
click at [582, 278] on span "Go To Client Page" at bounding box center [594, 284] width 97 height 12
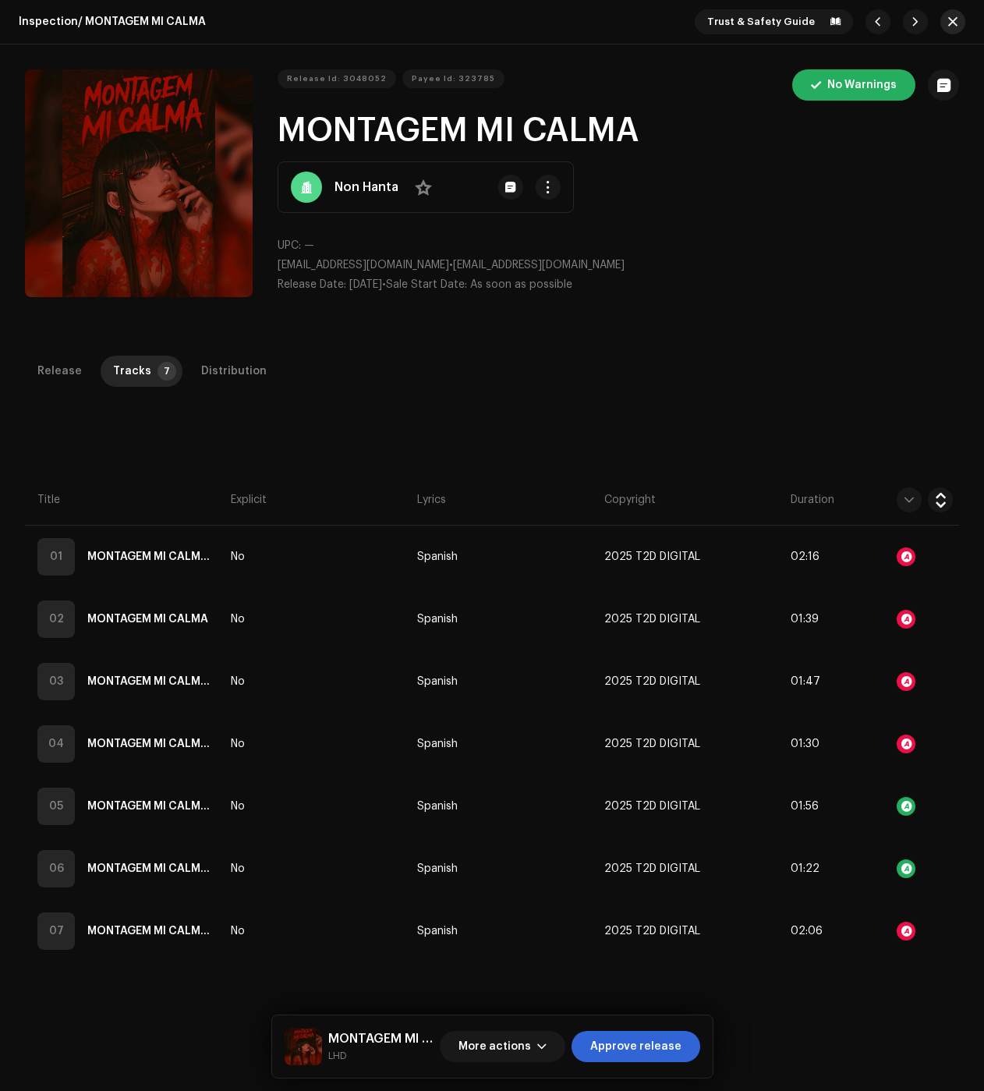
click at [951, 27] on button "button" at bounding box center [952, 21] width 25 height 25
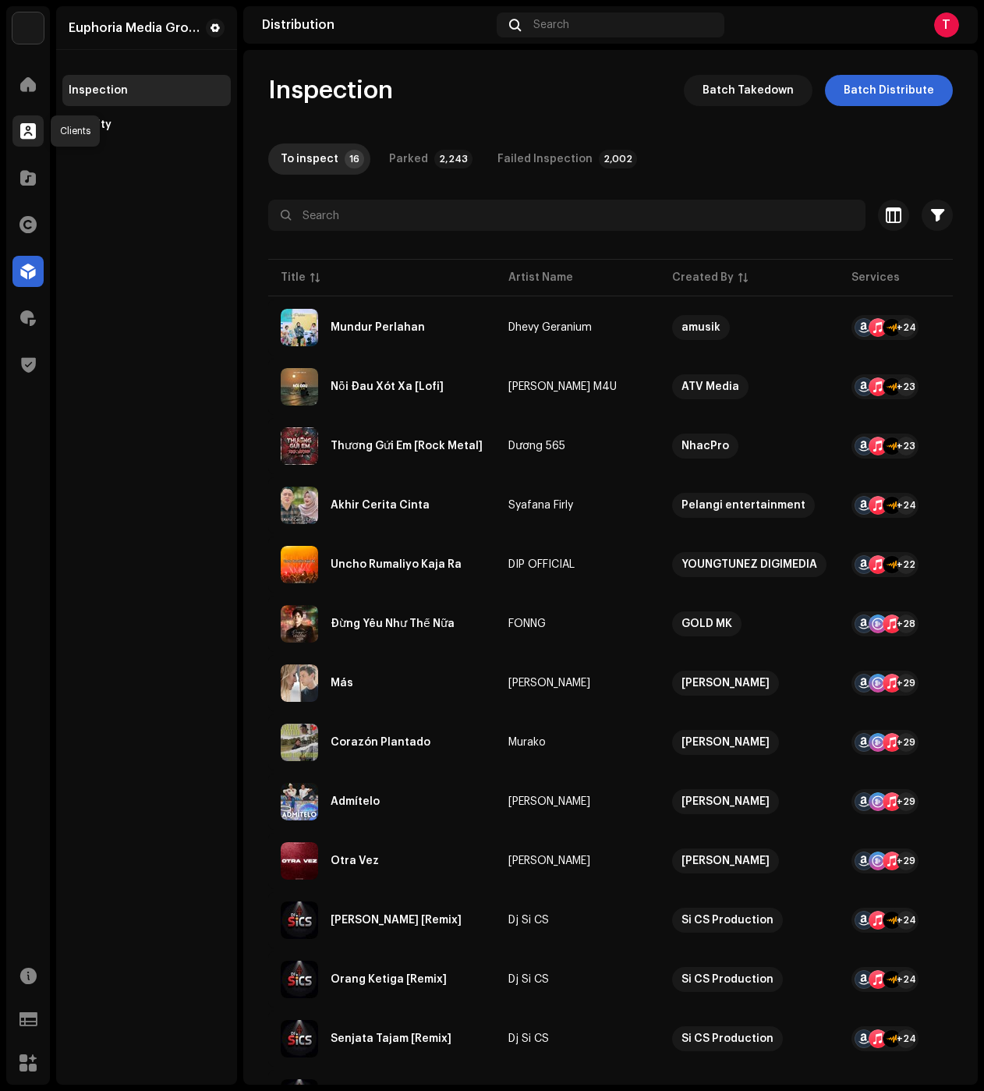
click at [34, 136] on span at bounding box center [28, 131] width 16 height 12
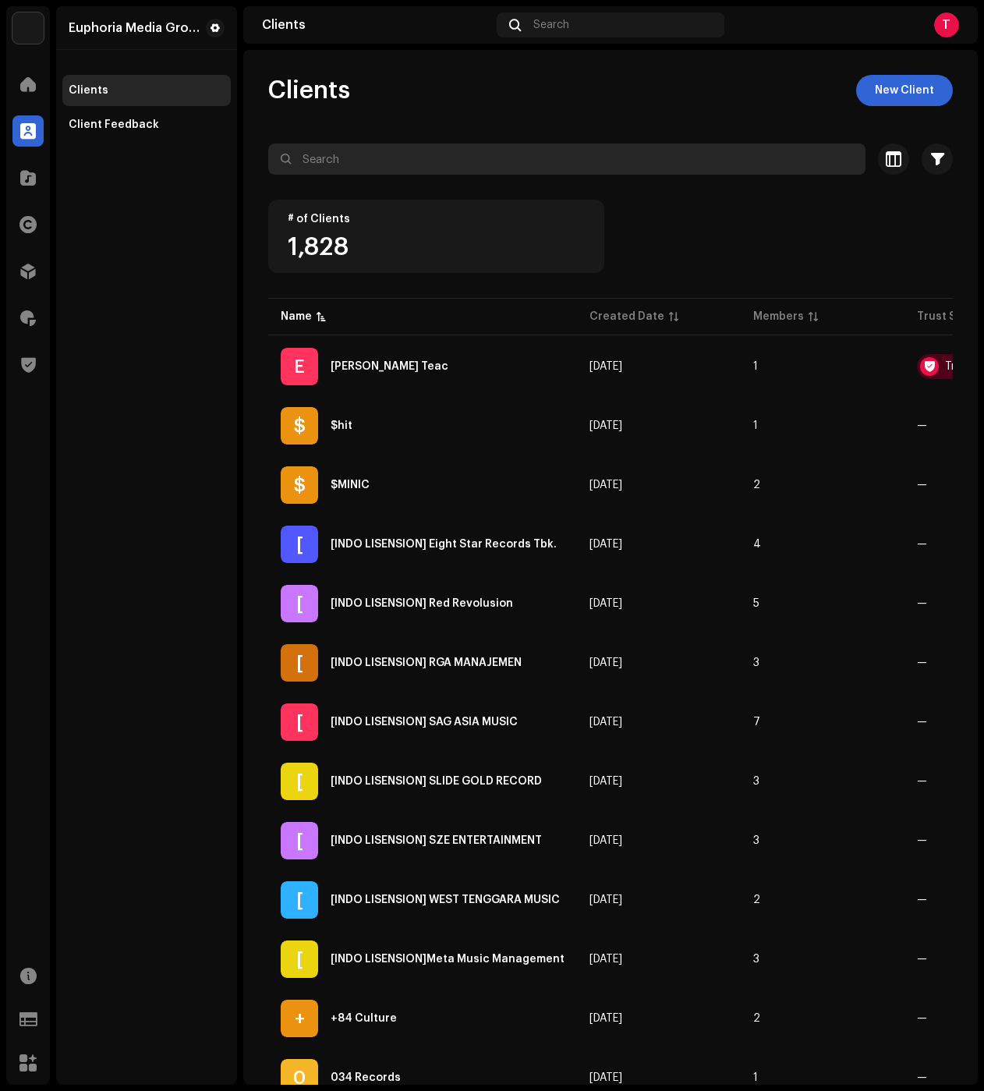
click at [412, 168] on input "text" at bounding box center [566, 158] width 597 height 31
paste input "[PERSON_NAME]"
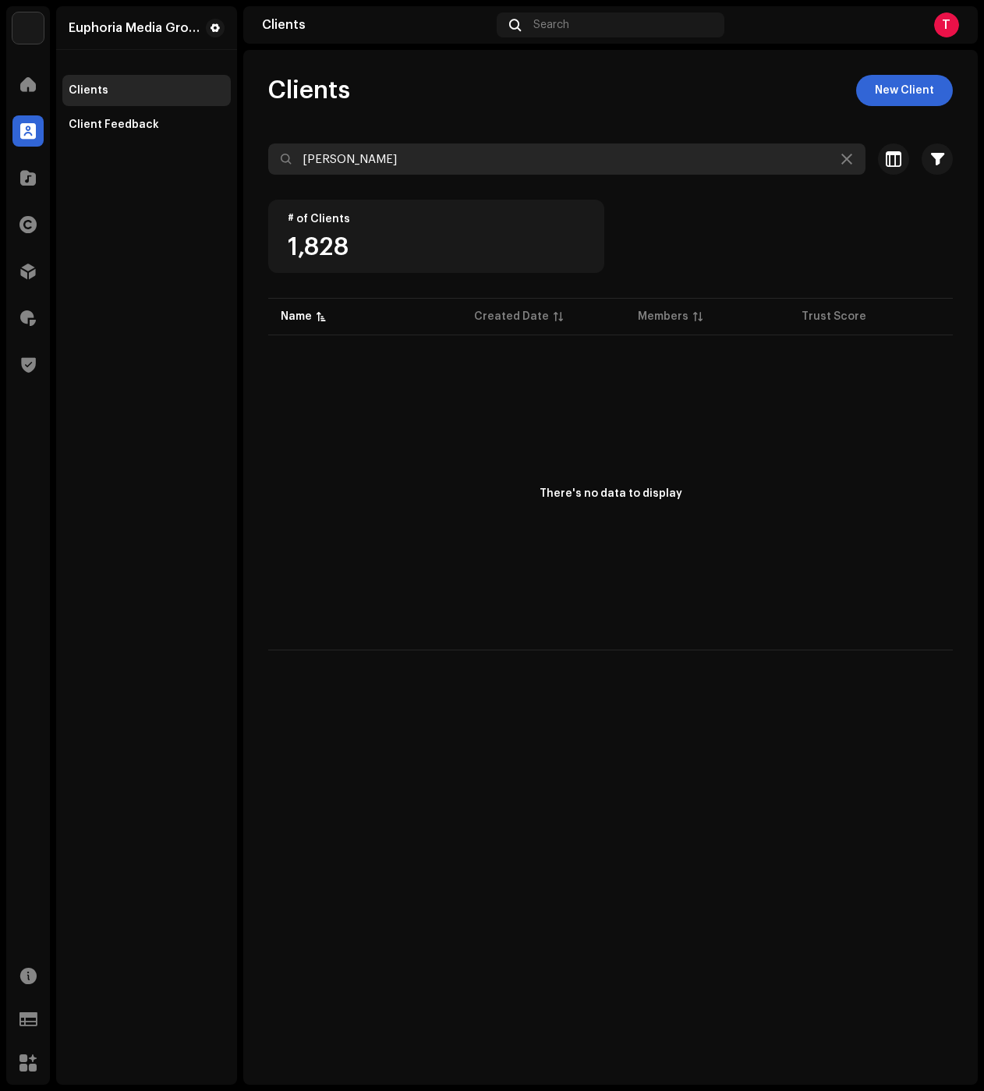
click at [356, 168] on input "[PERSON_NAME]" at bounding box center [566, 158] width 597 height 31
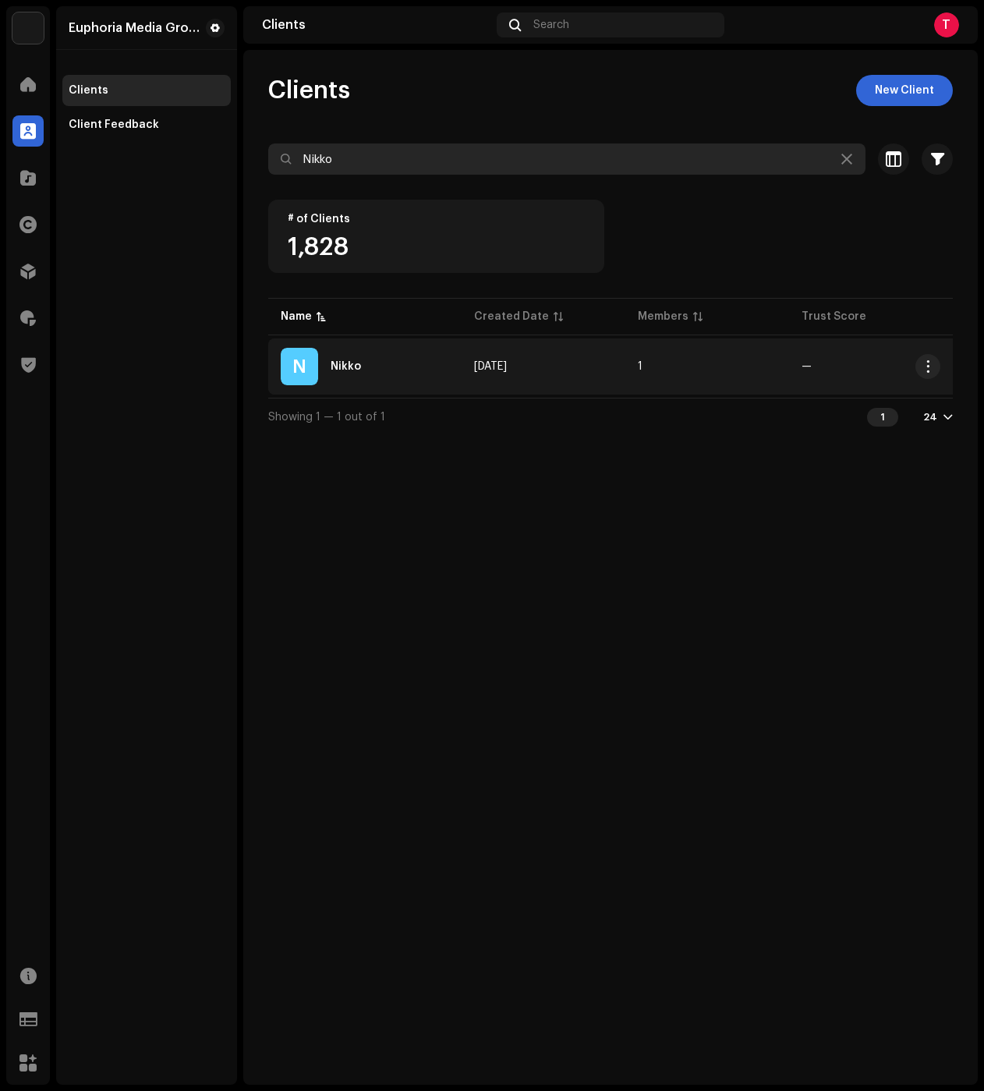
type input "Nikko"
click at [347, 380] on div "N Nikko" at bounding box center [365, 366] width 168 height 37
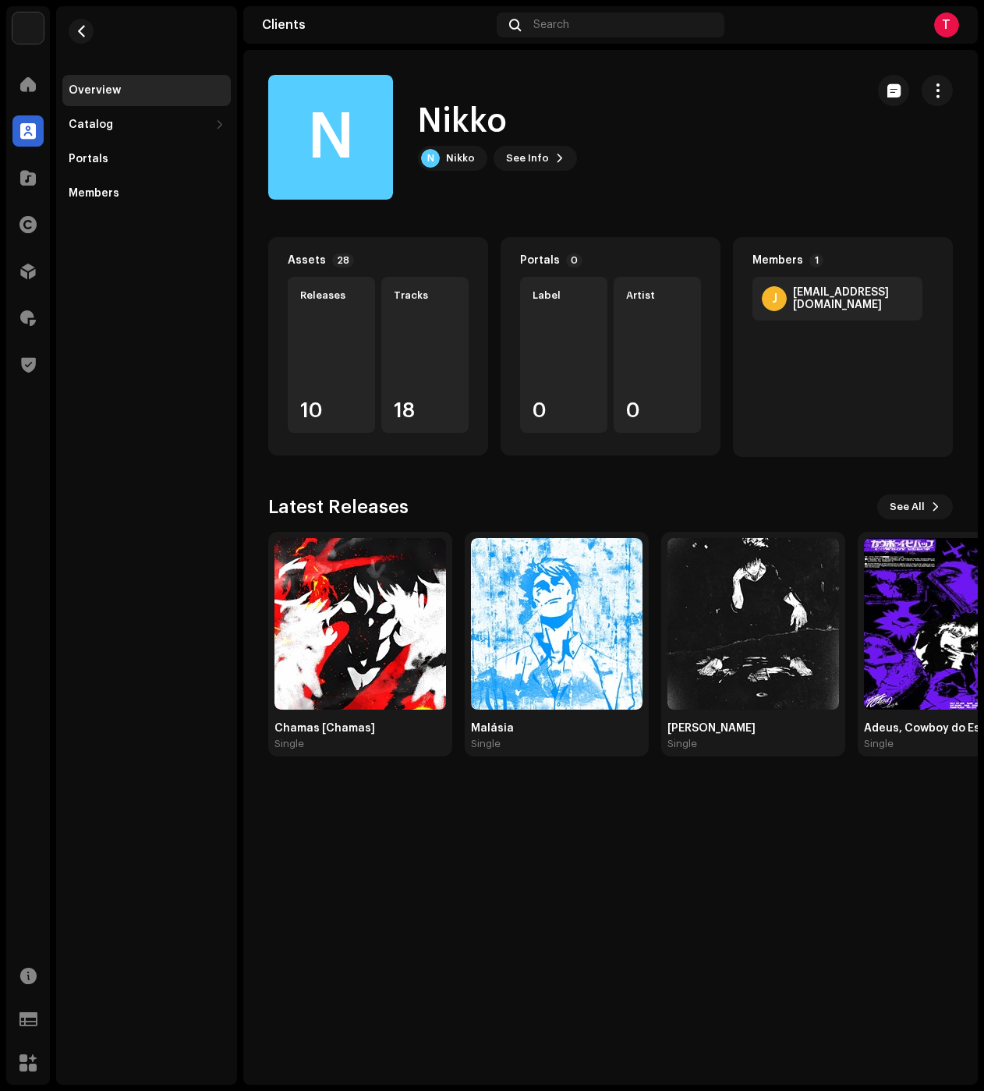
drag, startPoint x: 939, startPoint y: 86, endPoint x: 925, endPoint y: 106, distance: 24.2
click at [936, 86] on span "button" at bounding box center [937, 90] width 15 height 12
click at [451, 166] on div "N Nikko" at bounding box center [452, 158] width 69 height 25
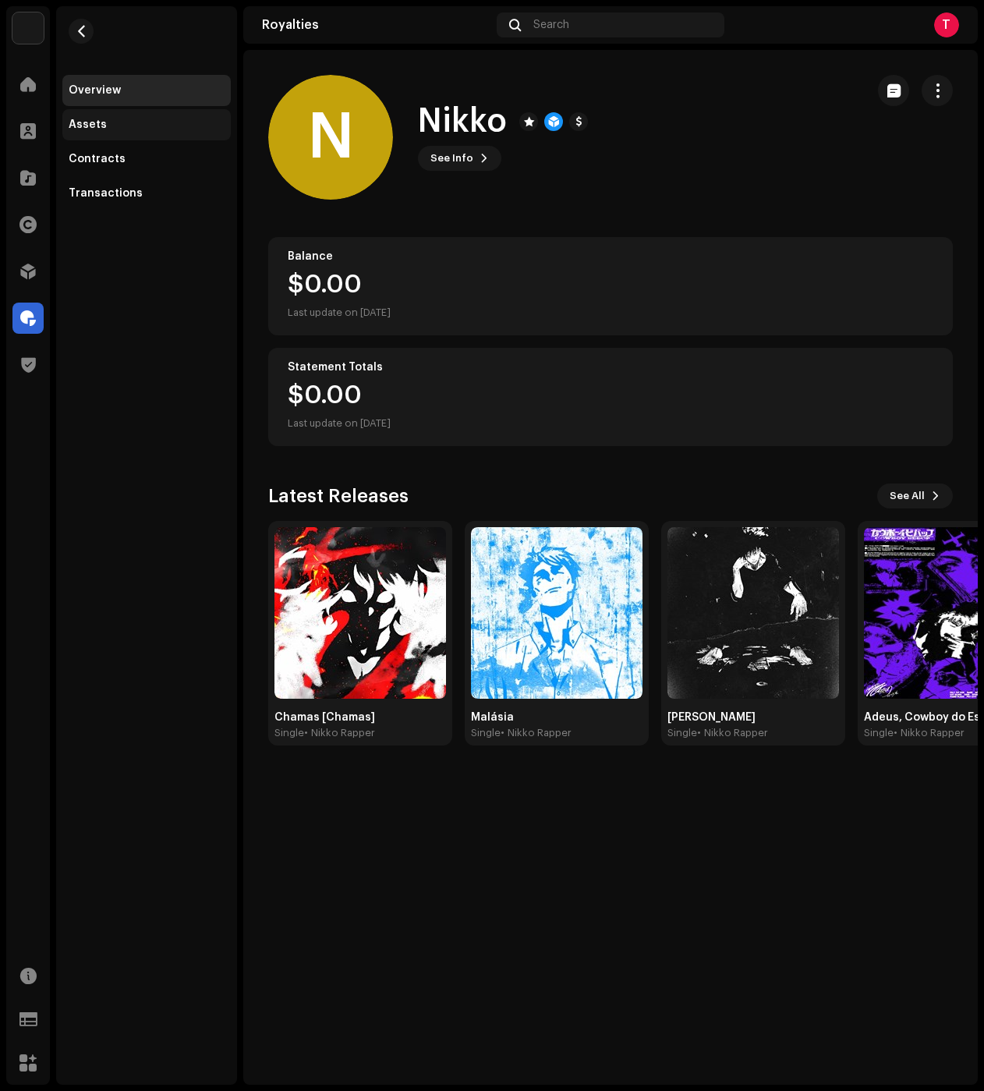
click at [105, 128] on div "Assets" at bounding box center [147, 125] width 156 height 12
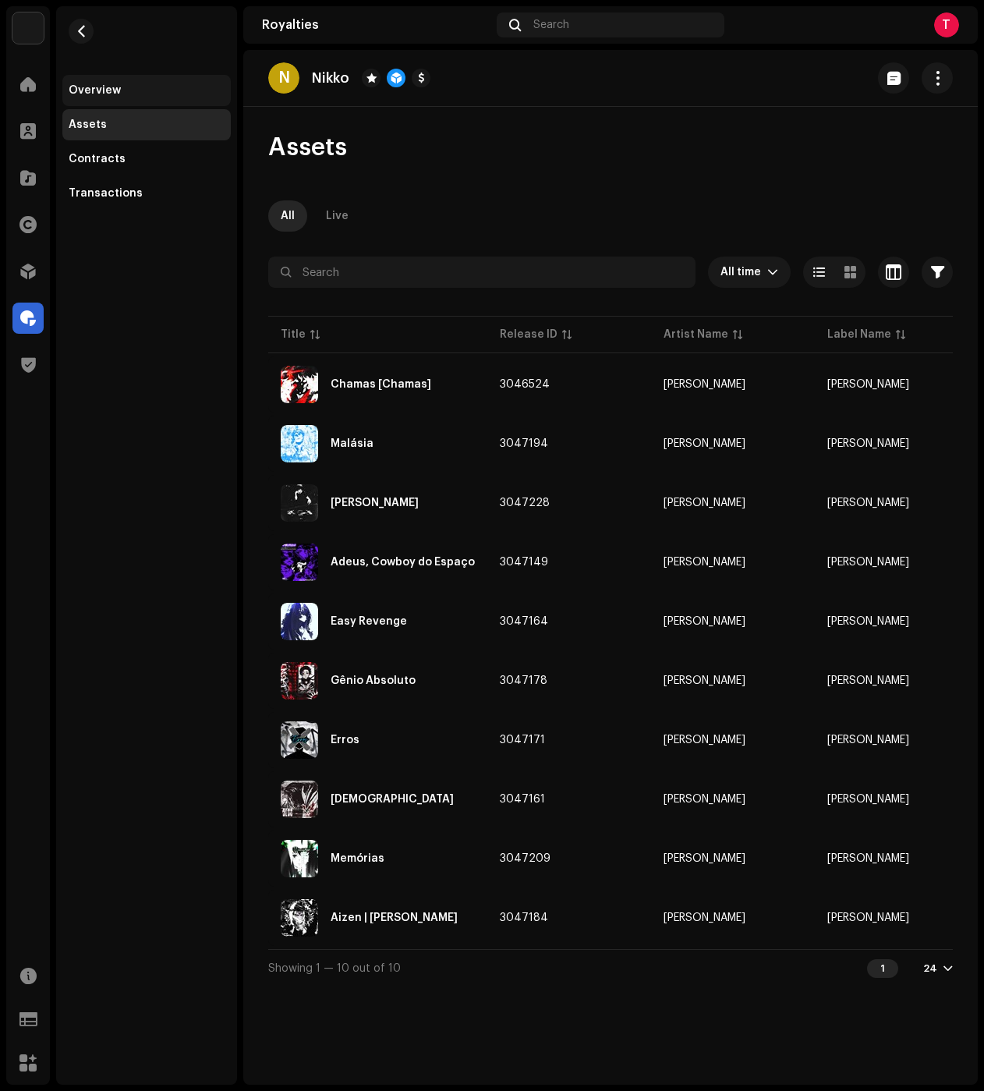
click at [91, 94] on div "Overview" at bounding box center [95, 90] width 52 height 12
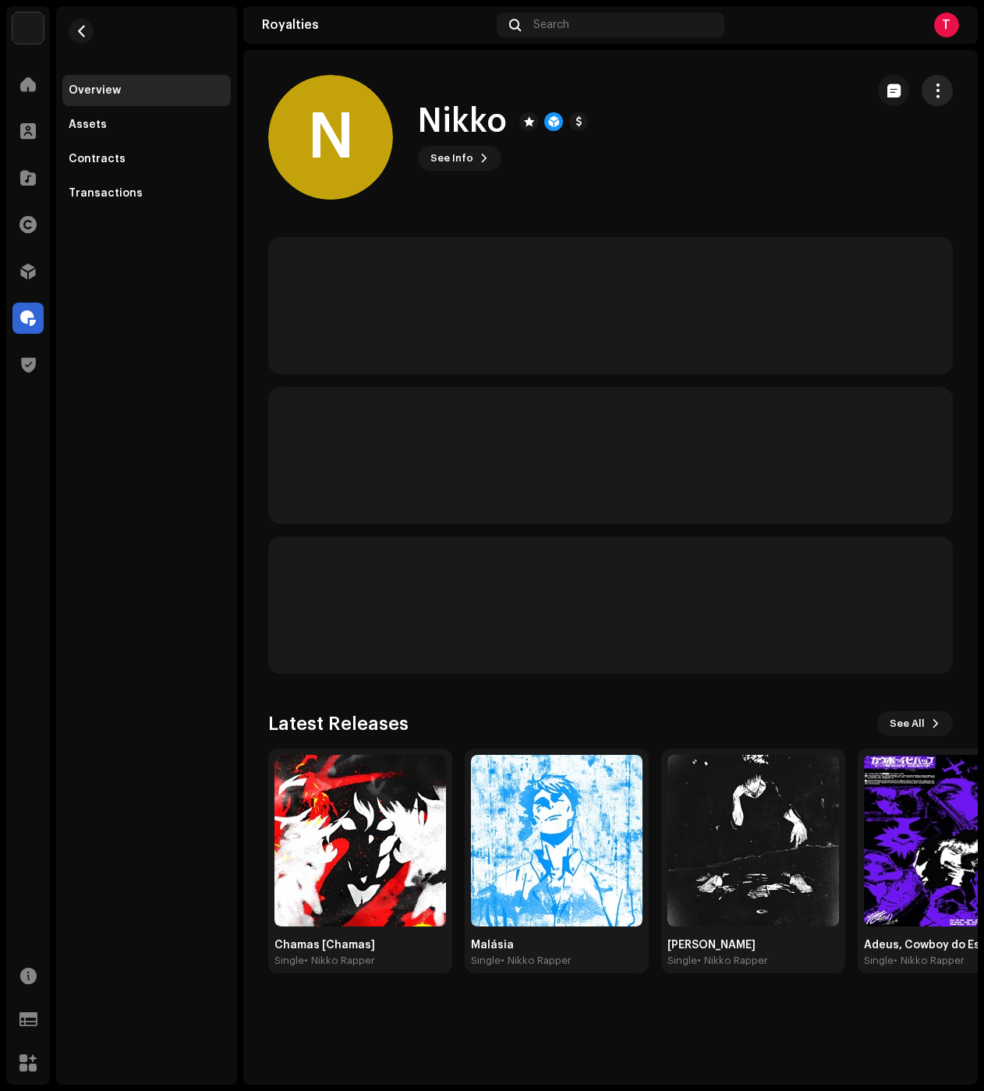
click at [938, 87] on span "button" at bounding box center [937, 90] width 15 height 12
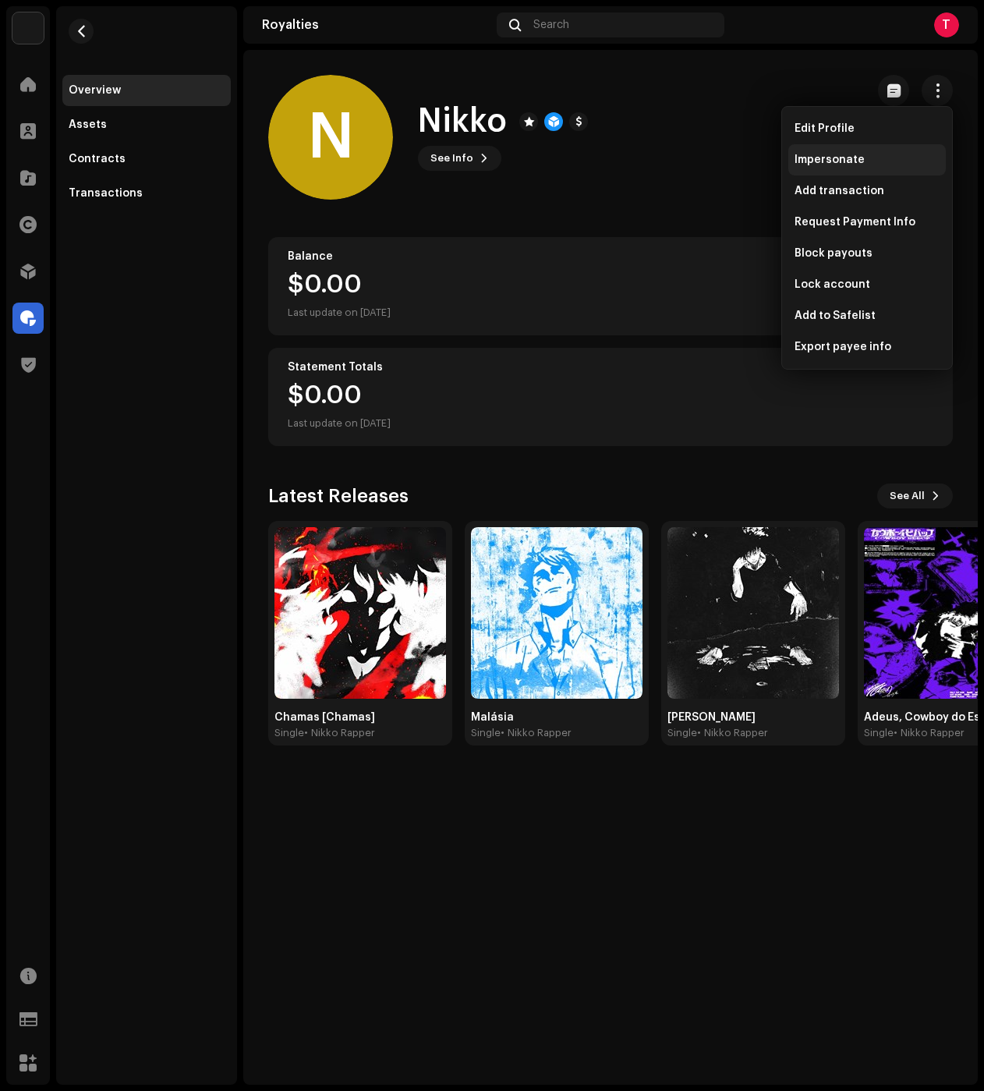
click at [840, 161] on span "Impersonate" at bounding box center [829, 160] width 70 height 12
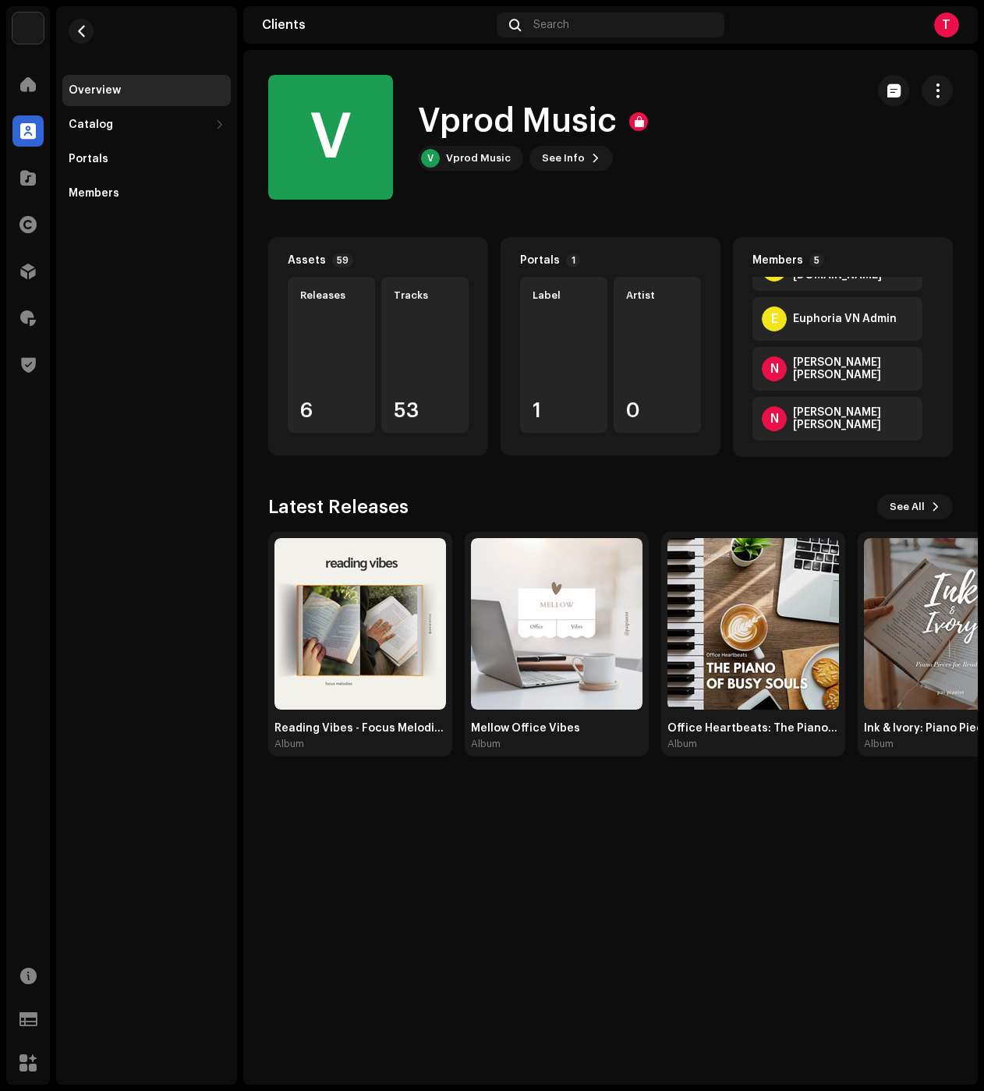
scroll to position [94, 0]
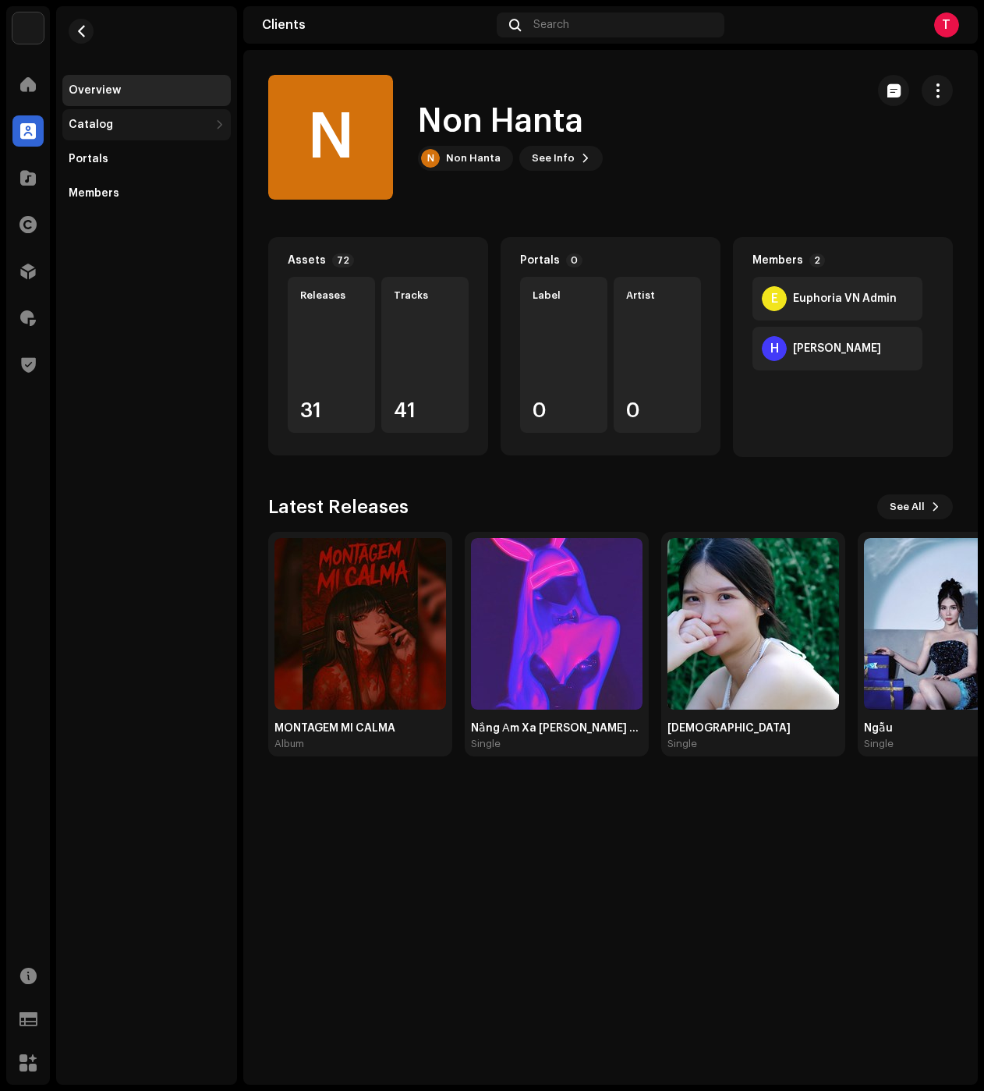
click at [74, 128] on div "Catalog" at bounding box center [91, 125] width 44 height 12
click at [90, 165] on div "Releases" at bounding box center [146, 158] width 168 height 31
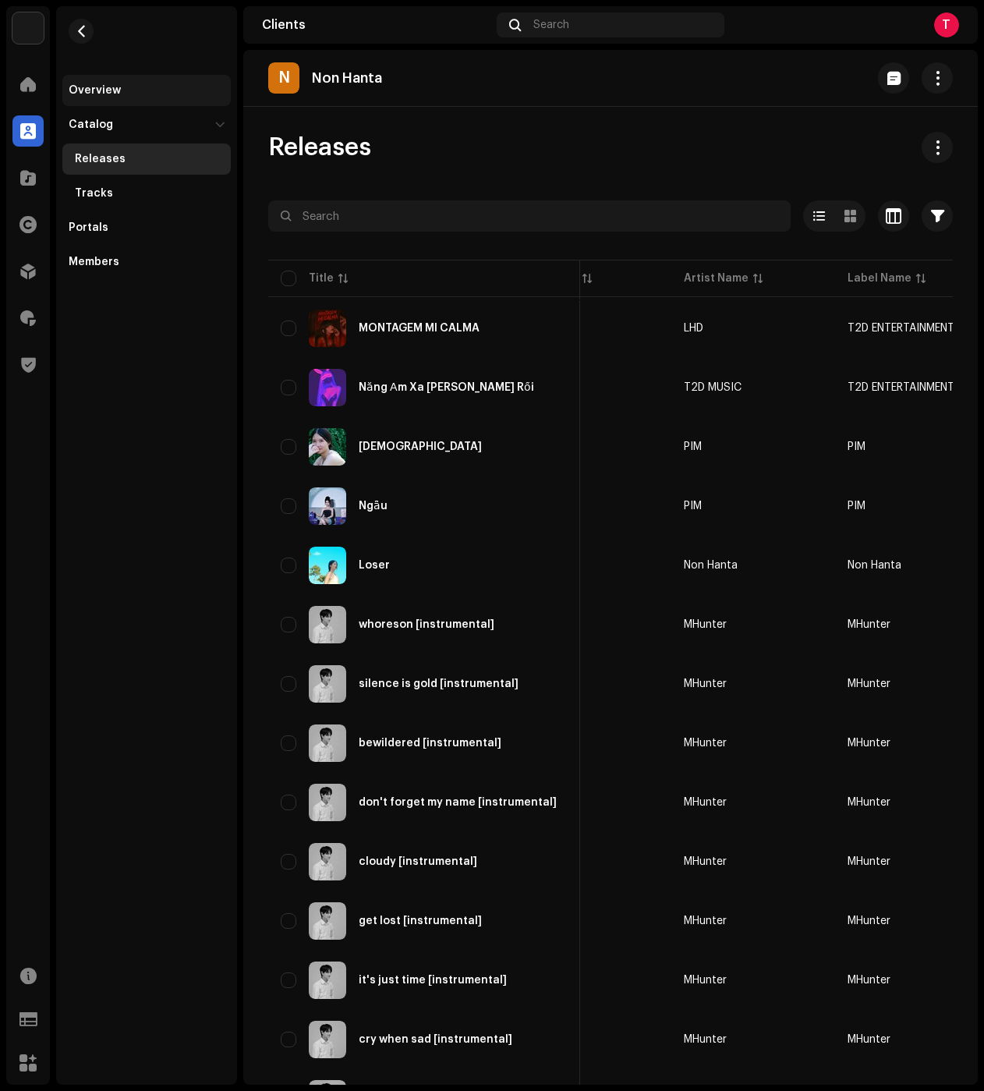
click at [111, 79] on div "Overview" at bounding box center [146, 90] width 168 height 31
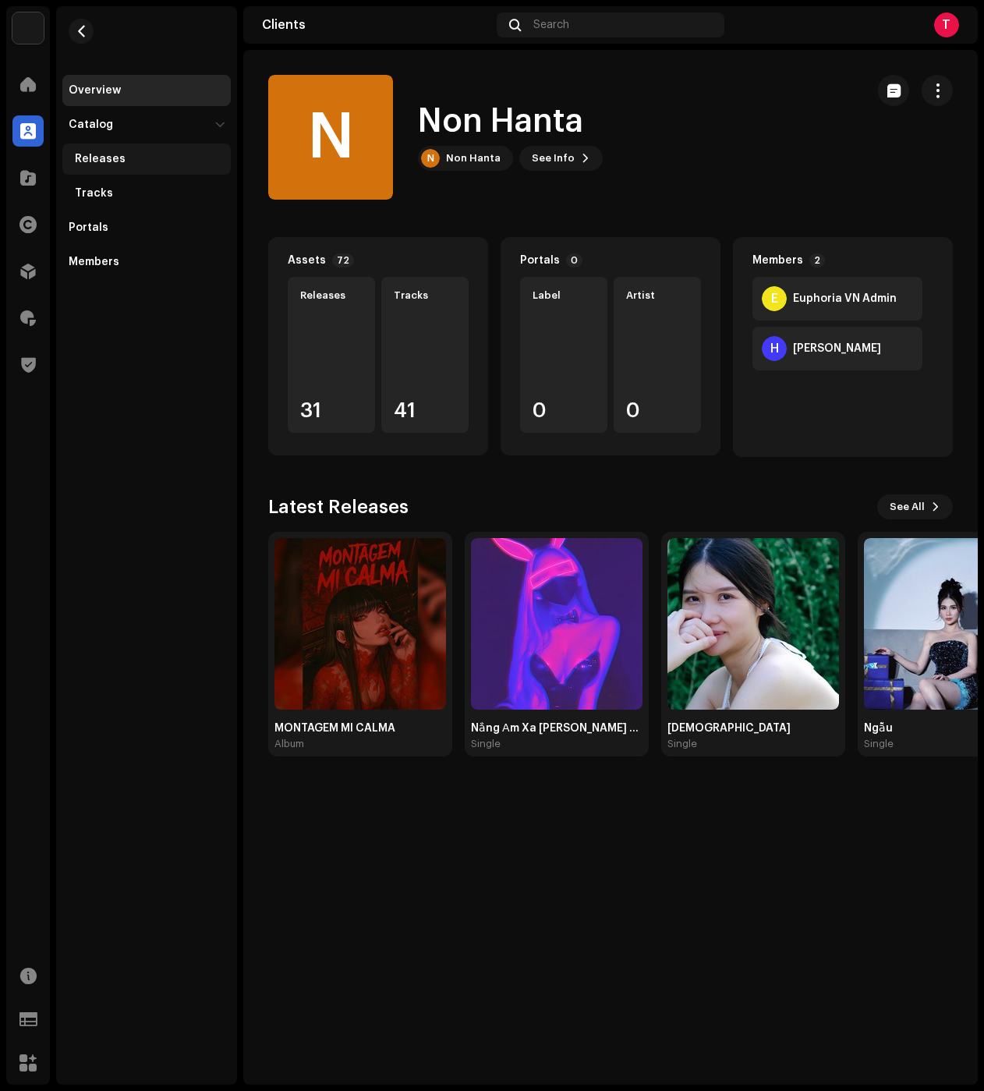
click at [129, 164] on div "Releases" at bounding box center [150, 159] width 150 height 12
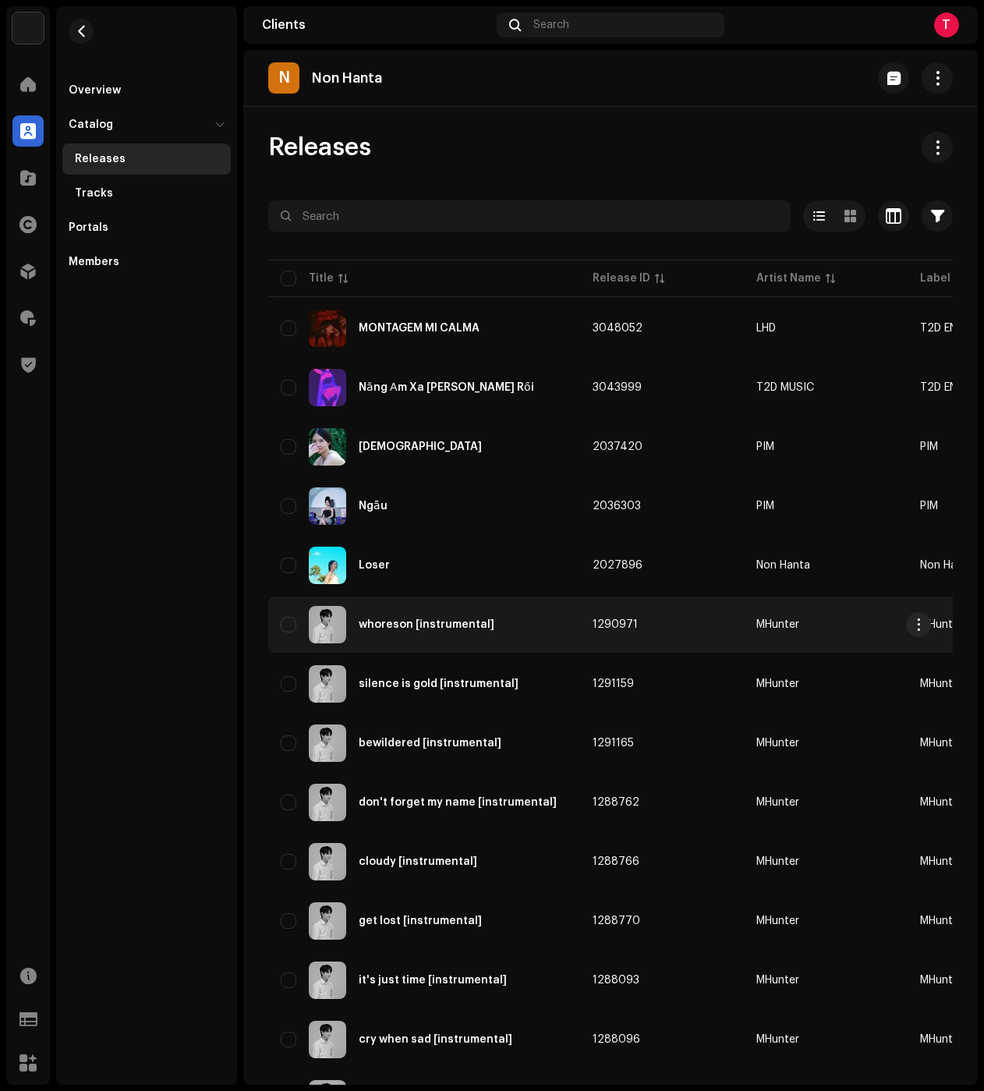
click at [473, 623] on div "whoreson [instrumental]" at bounding box center [427, 624] width 136 height 11
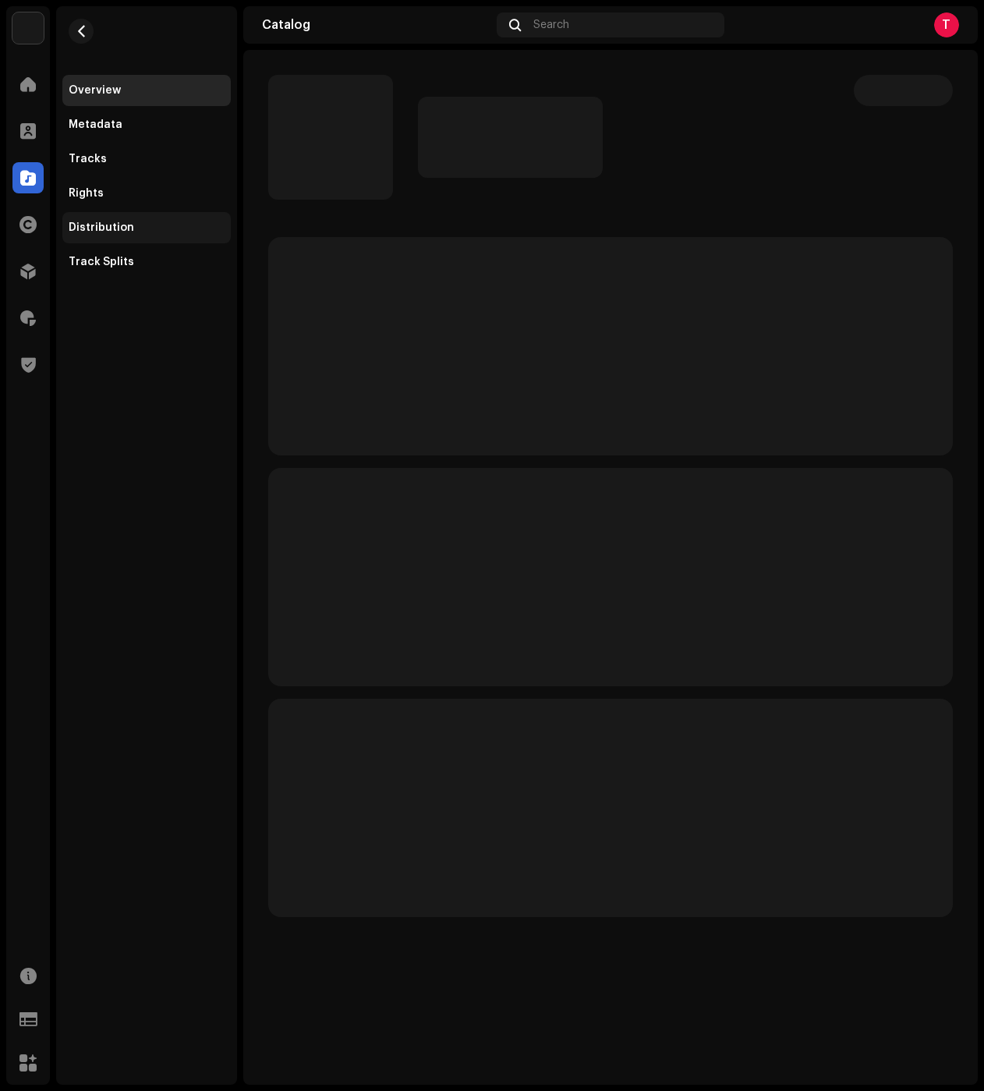
click at [115, 224] on div "Distribution" at bounding box center [101, 227] width 65 height 12
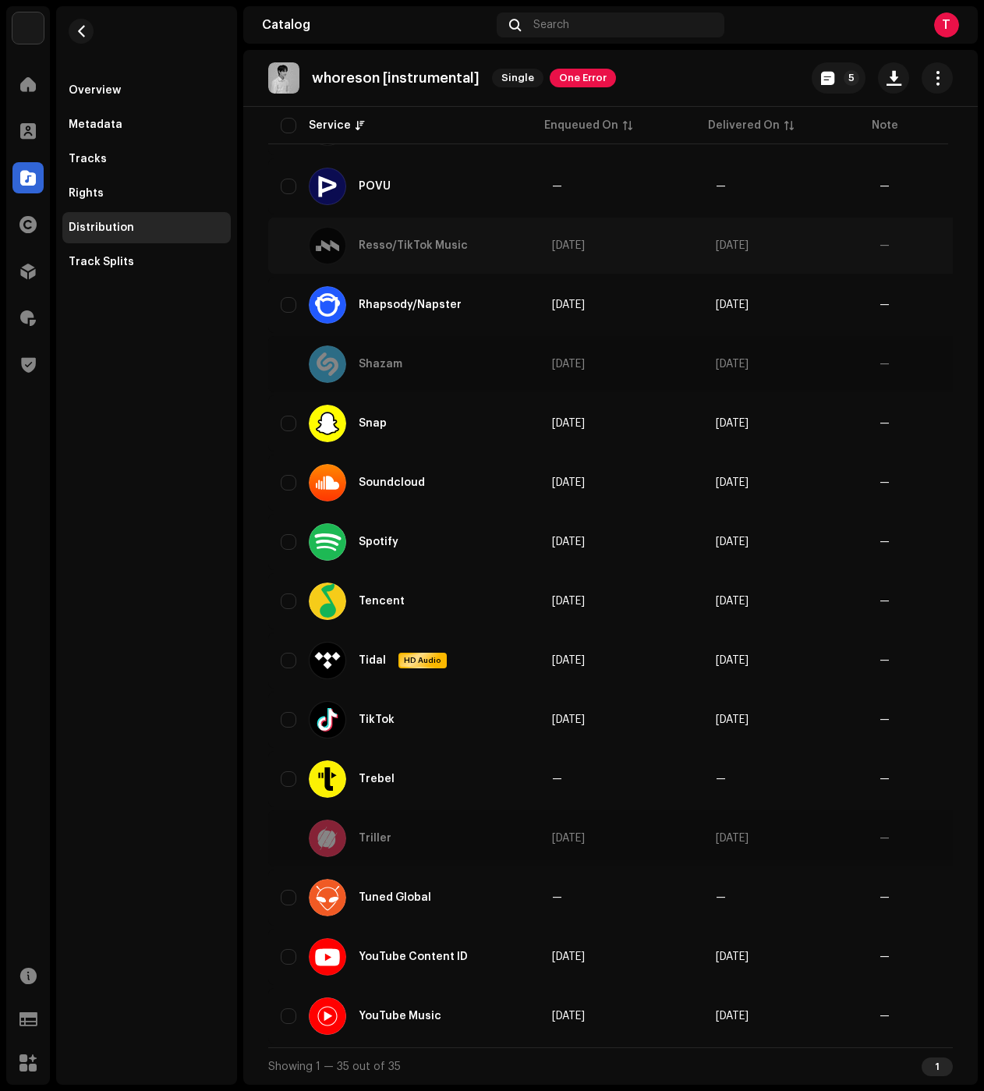
scroll to position [1393, 0]
click at [821, 76] on span "button" at bounding box center [827, 78] width 13 height 12
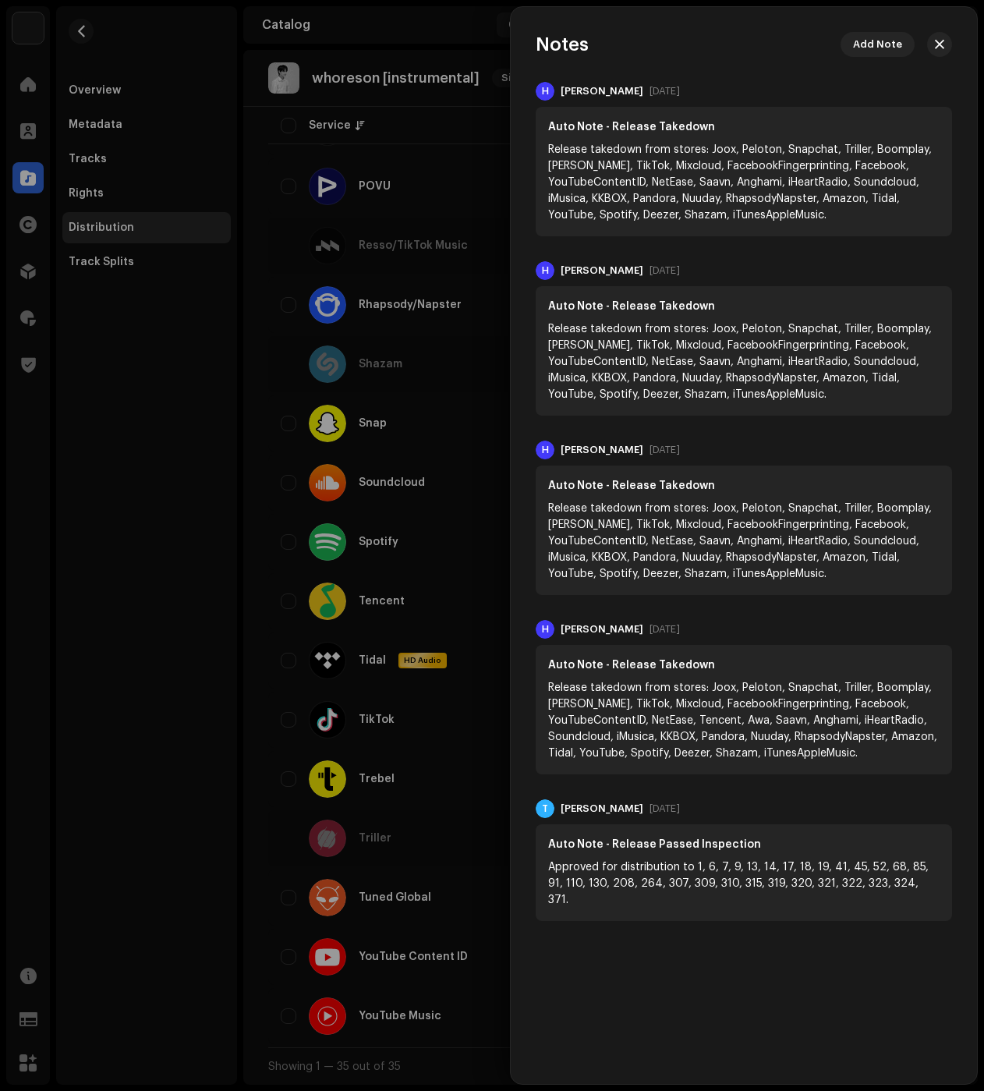
click at [162, 592] on div at bounding box center [492, 545] width 984 height 1091
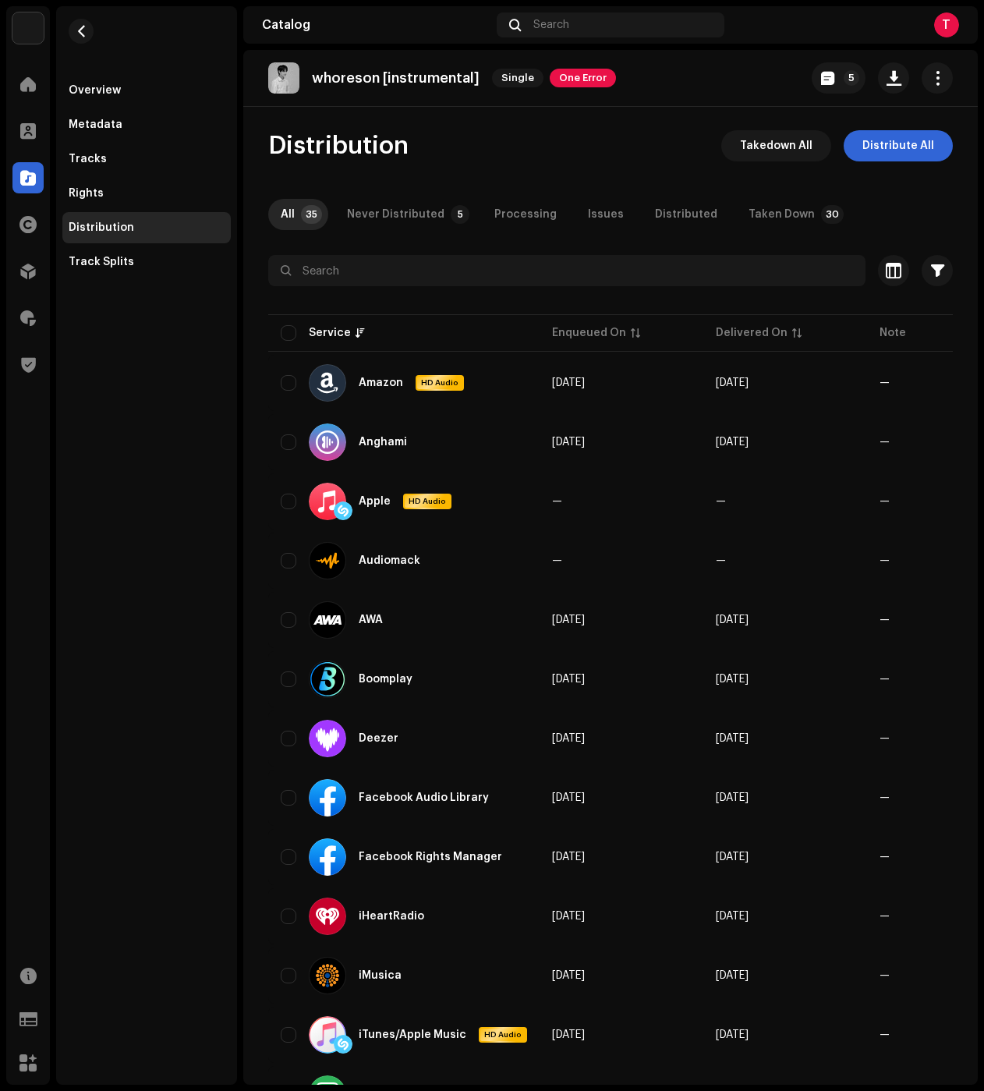
scroll to position [0, 0]
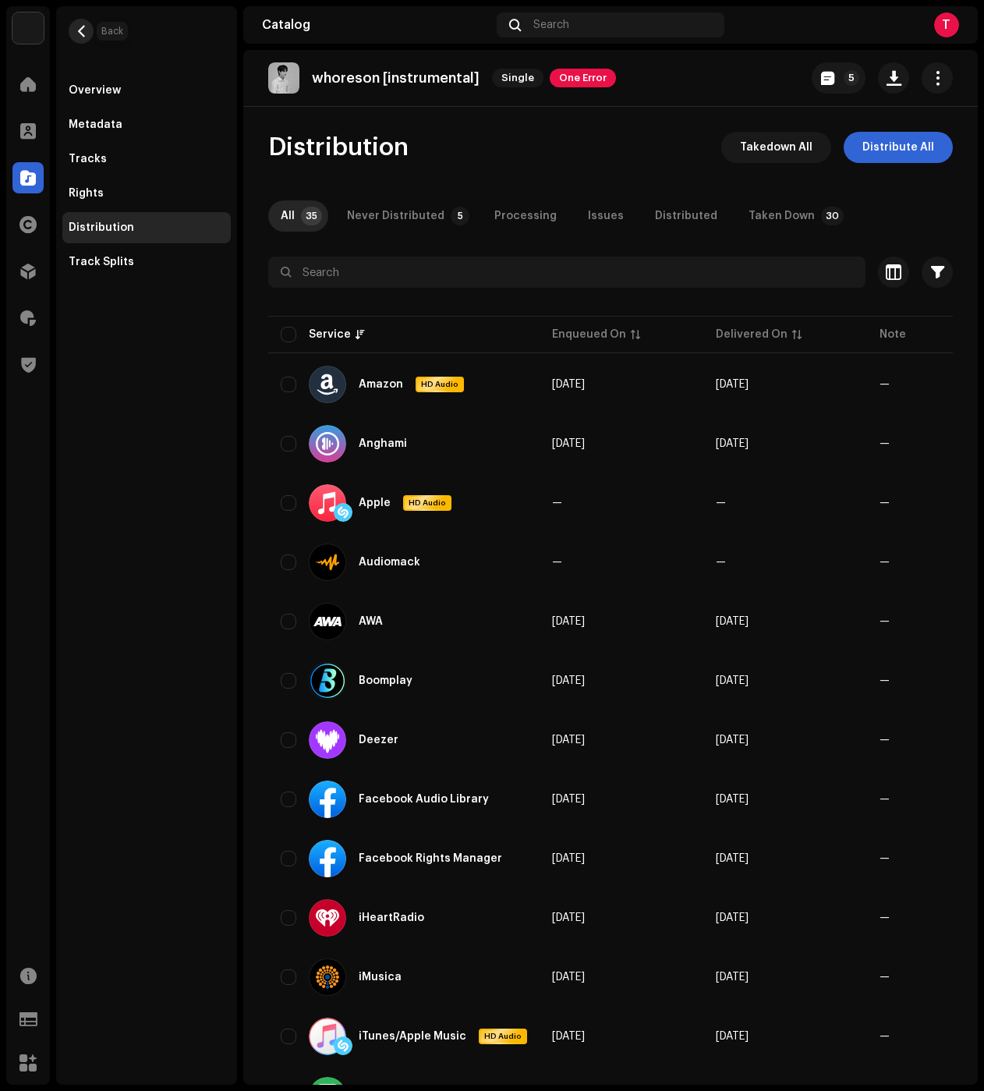
click at [77, 32] on span "button" at bounding box center [82, 31] width 12 height 12
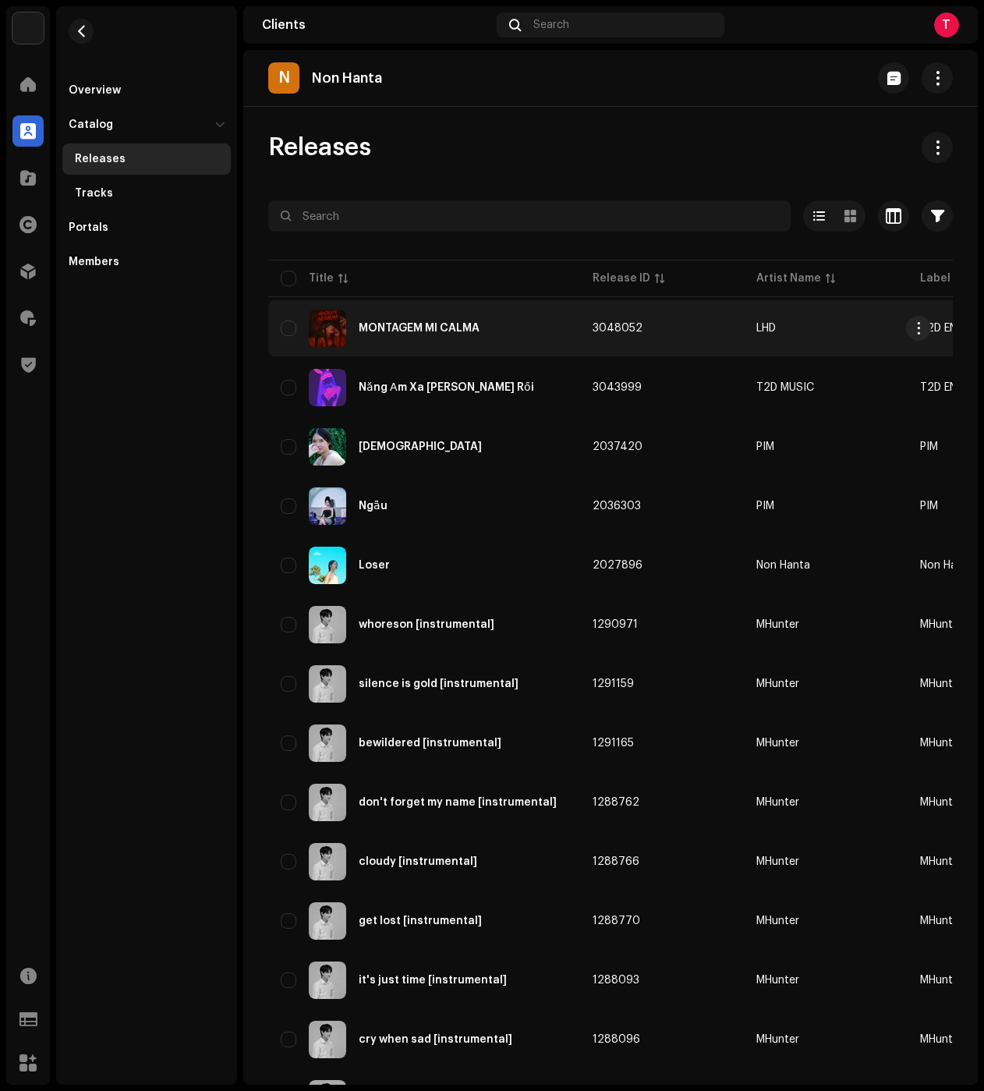
click at [771, 321] on td "LHD" at bounding box center [826, 328] width 164 height 56
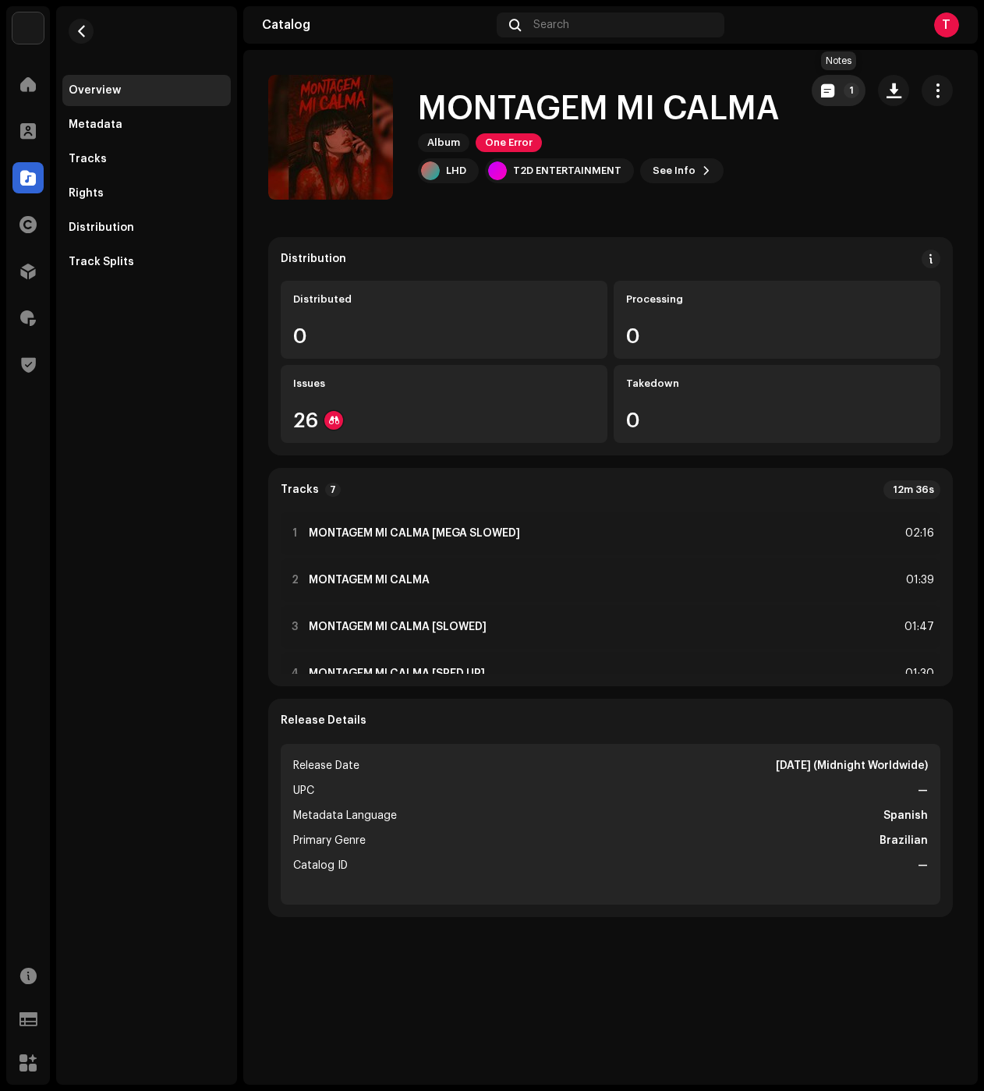
click at [849, 97] on button "1" at bounding box center [839, 90] width 54 height 31
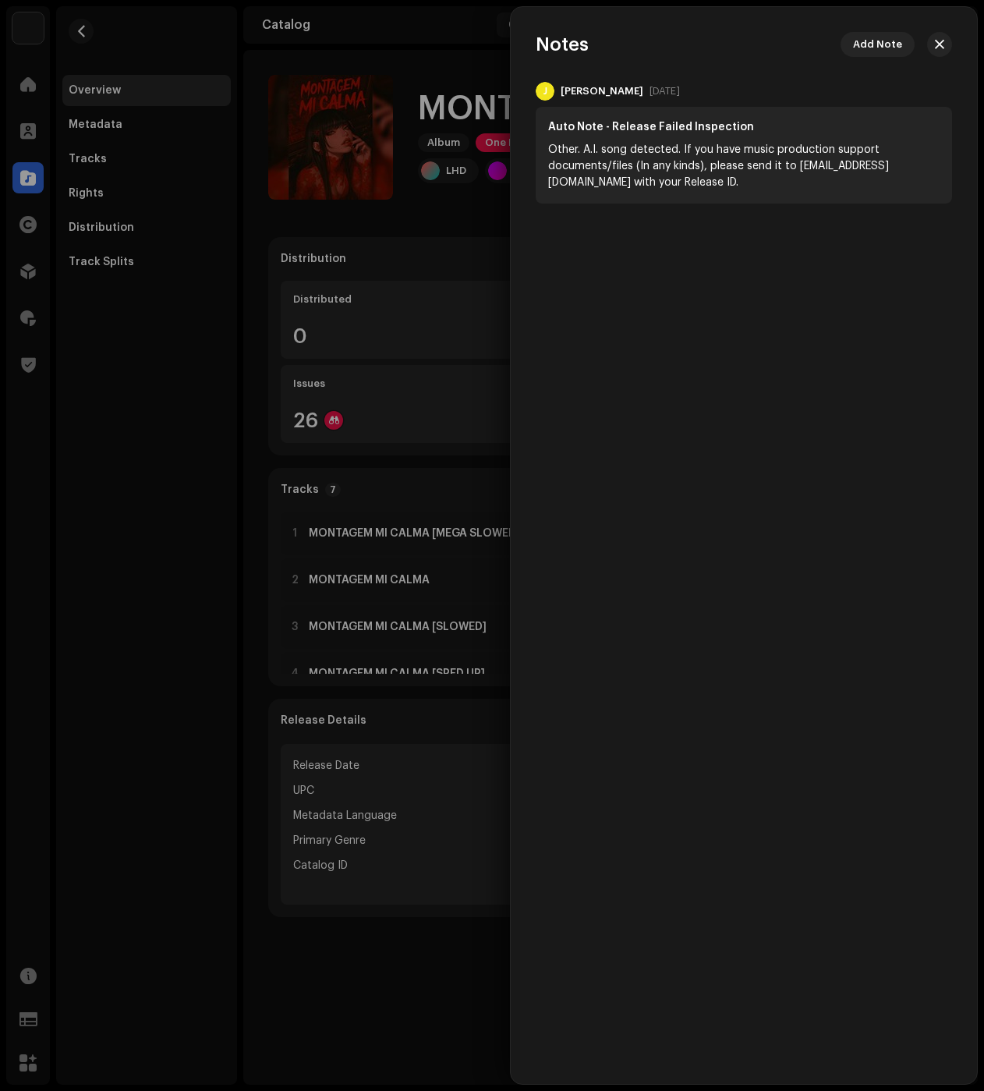
click at [172, 264] on div at bounding box center [492, 545] width 984 height 1091
